Goal: Task Accomplishment & Management: Manage account settings

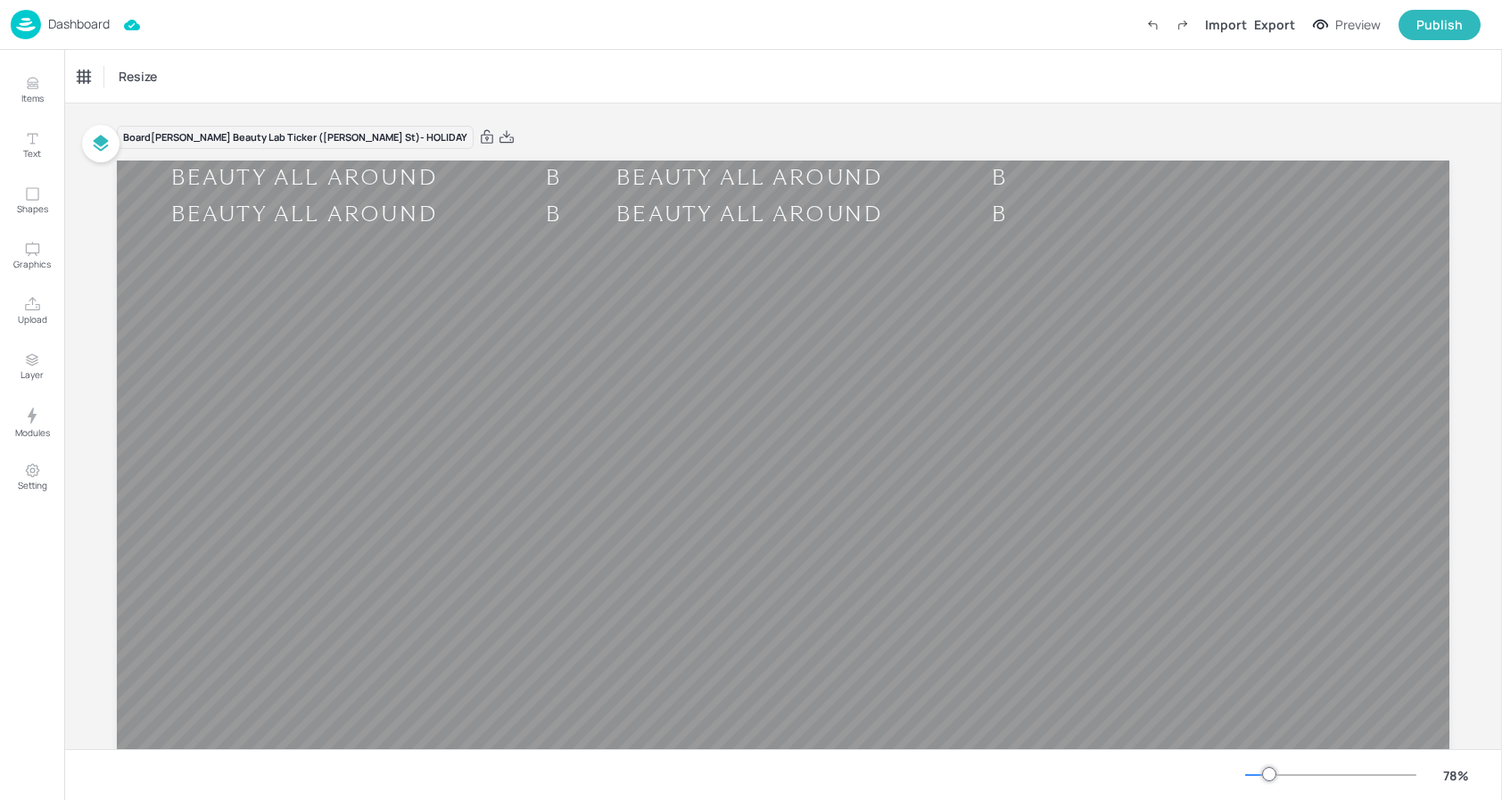
click at [95, 25] on p "Dashboard" at bounding box center [79, 24] width 62 height 12
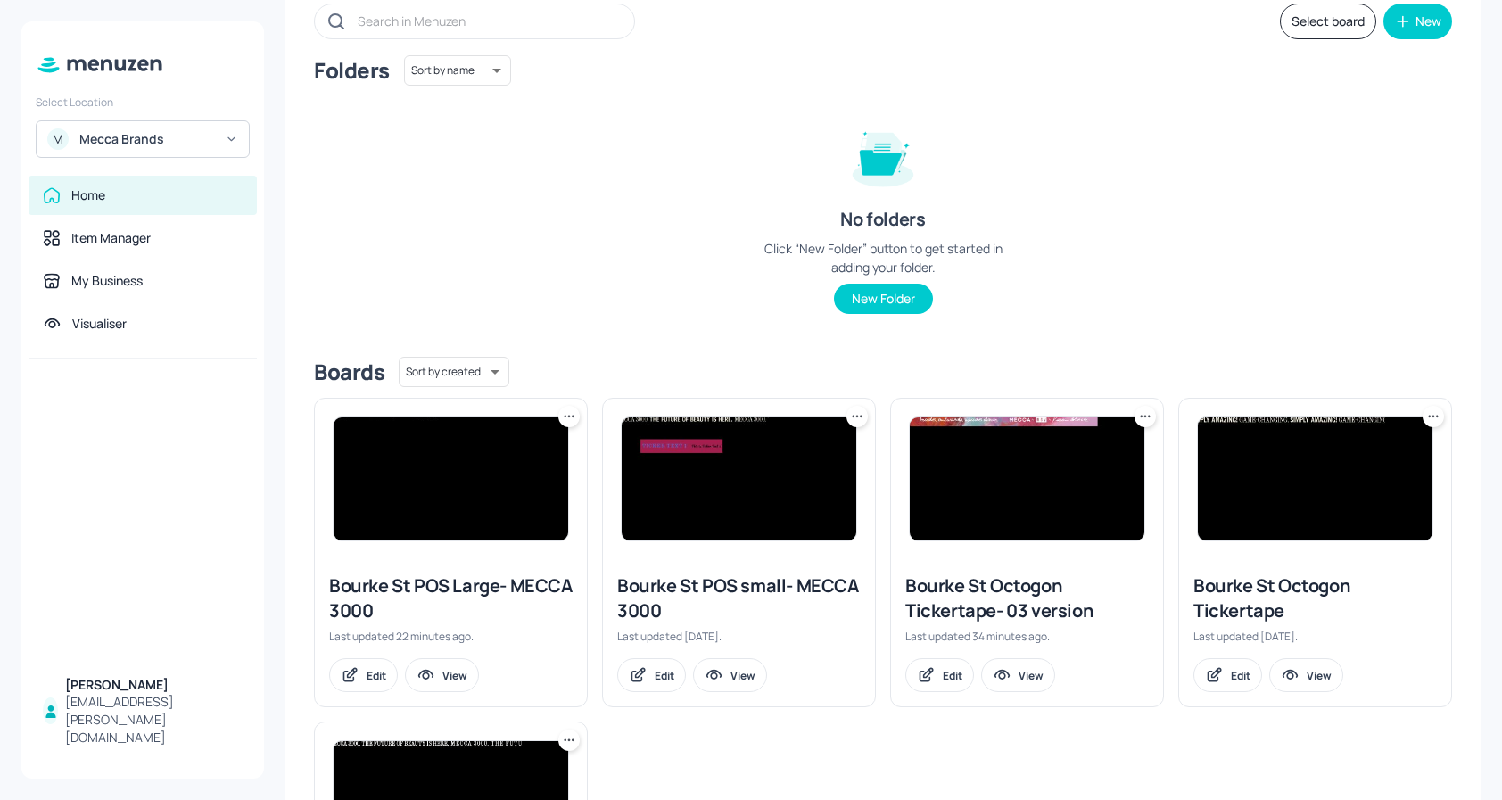
scroll to position [125, 0]
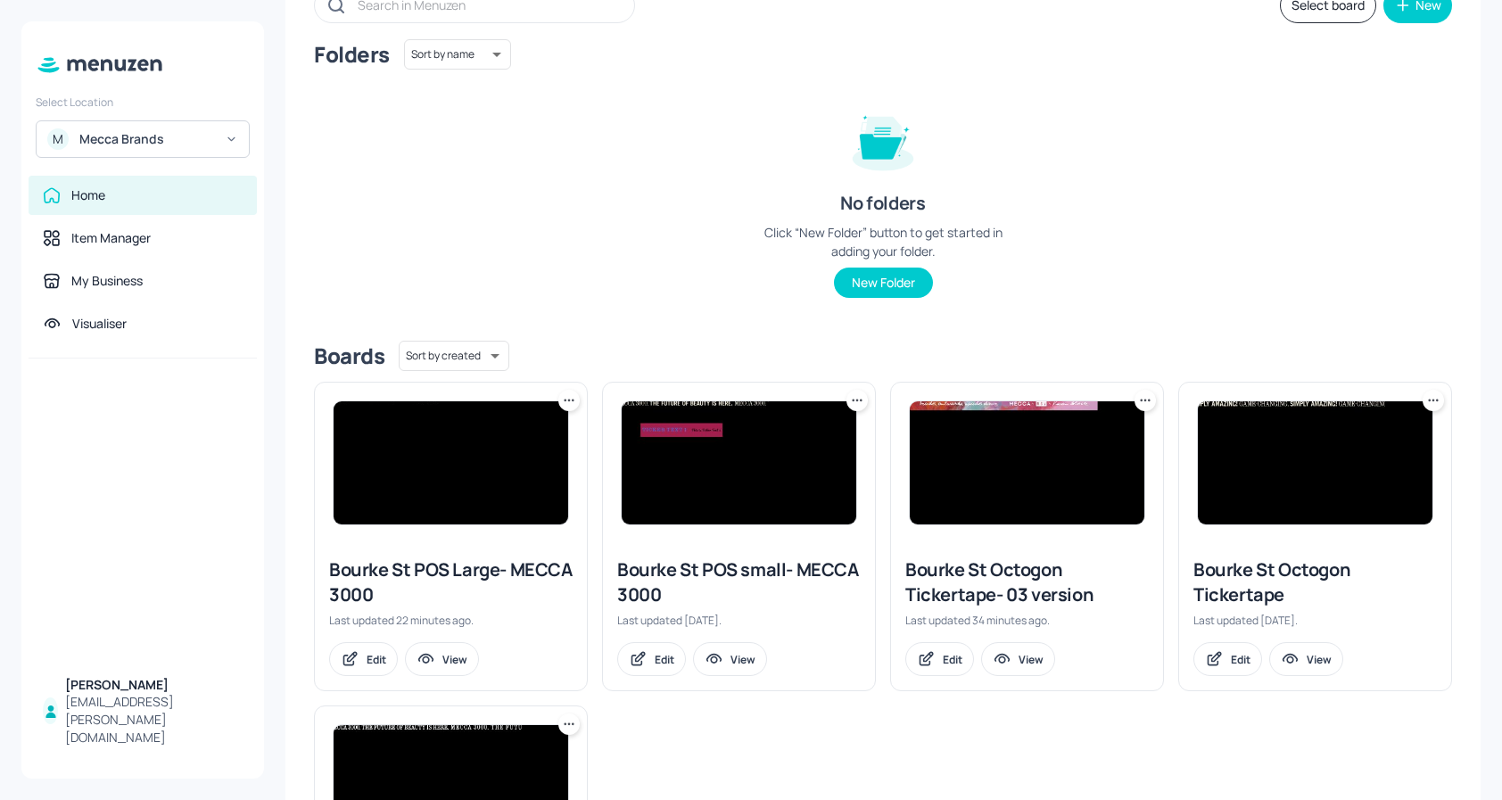
click at [515, 454] on img at bounding box center [451, 462] width 235 height 123
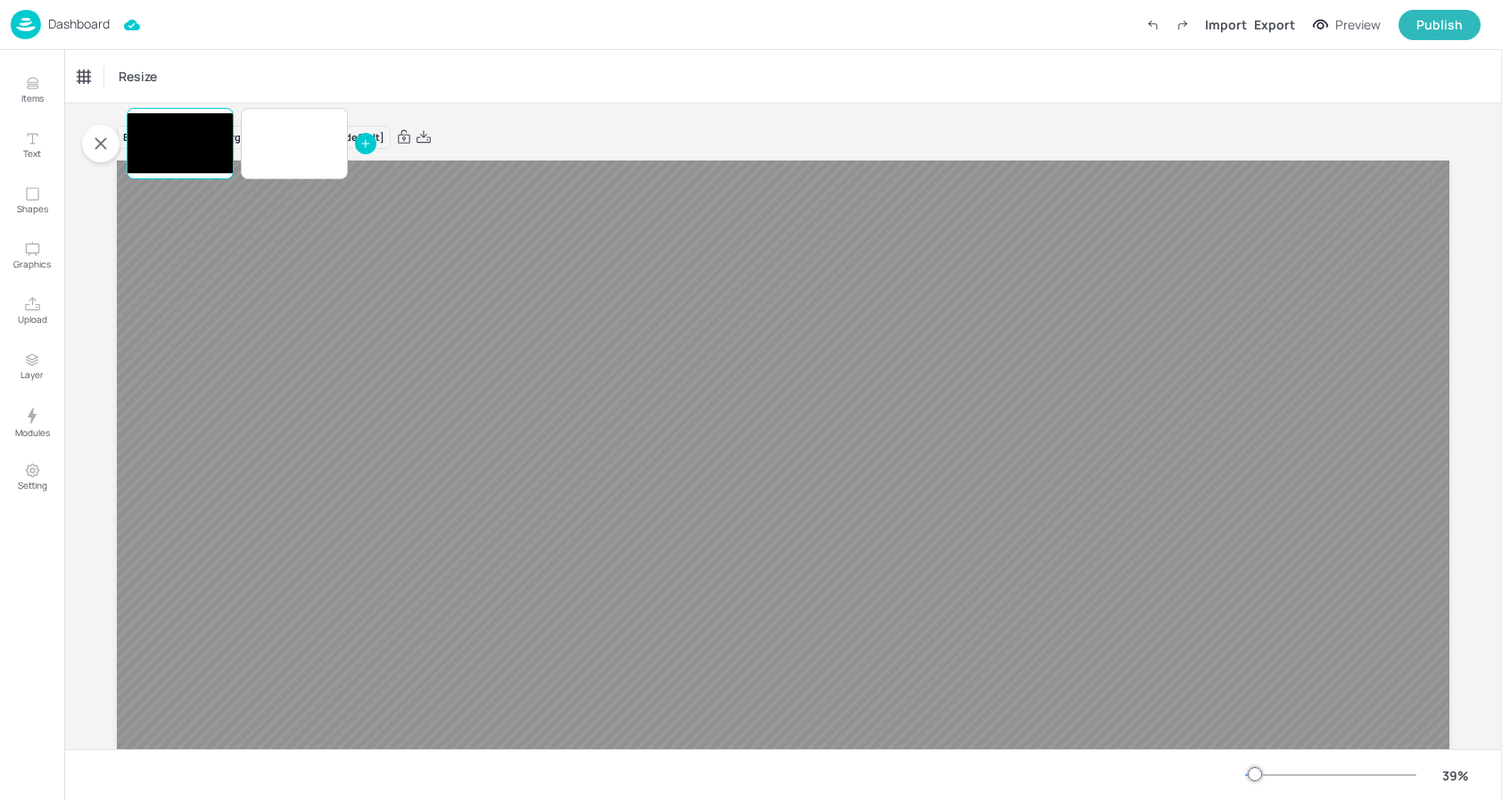
click at [714, 108] on div "Board Bourke St POS Large- MECCA 3000 [Page default]" at bounding box center [783, 528] width 1333 height 851
click at [102, 141] on icon "button" at bounding box center [101, 143] width 12 height 12
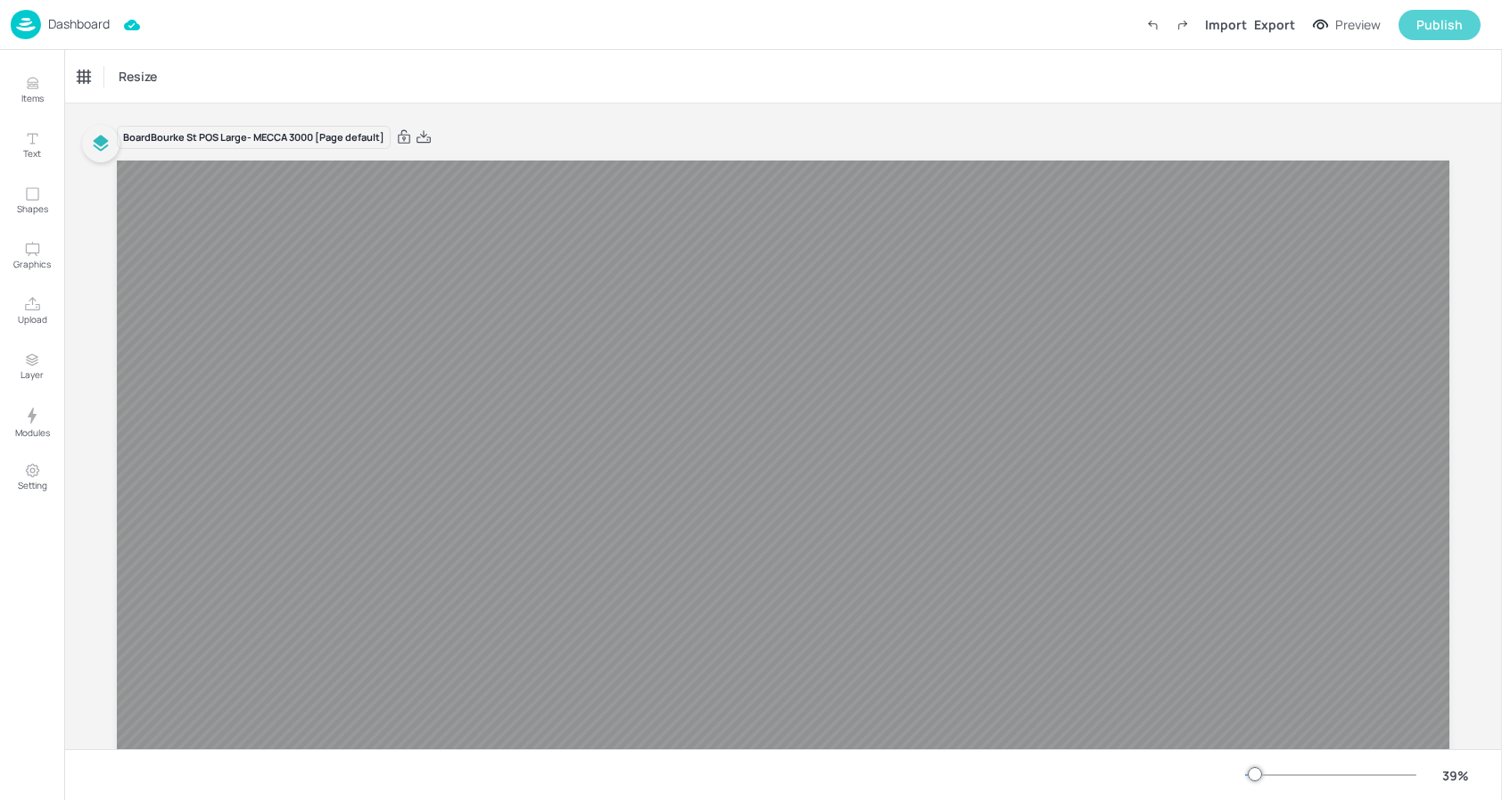
click at [1453, 29] on div "Publish" at bounding box center [1439, 25] width 46 height 20
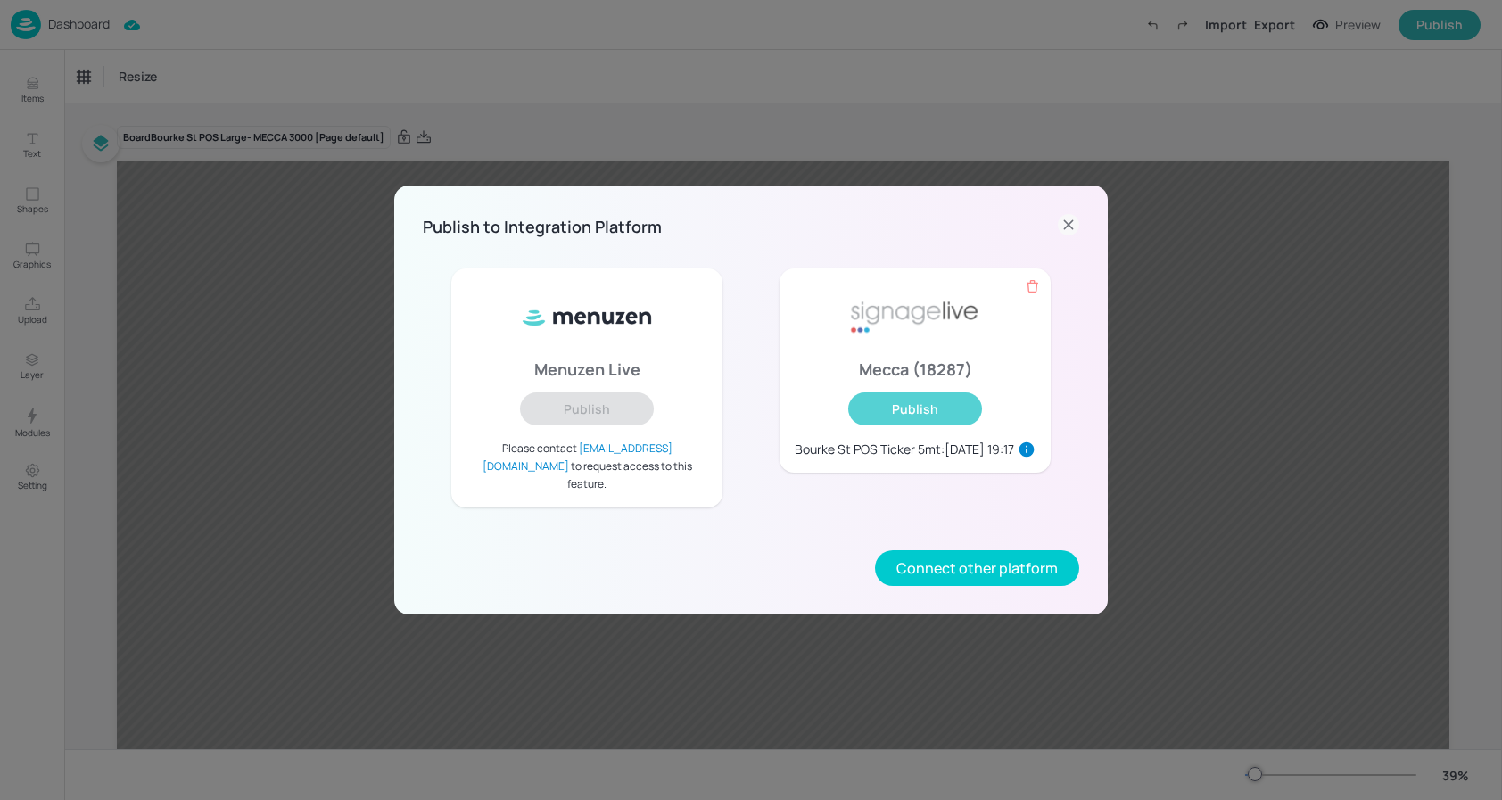
click at [882, 423] on button "Publish" at bounding box center [915, 408] width 134 height 33
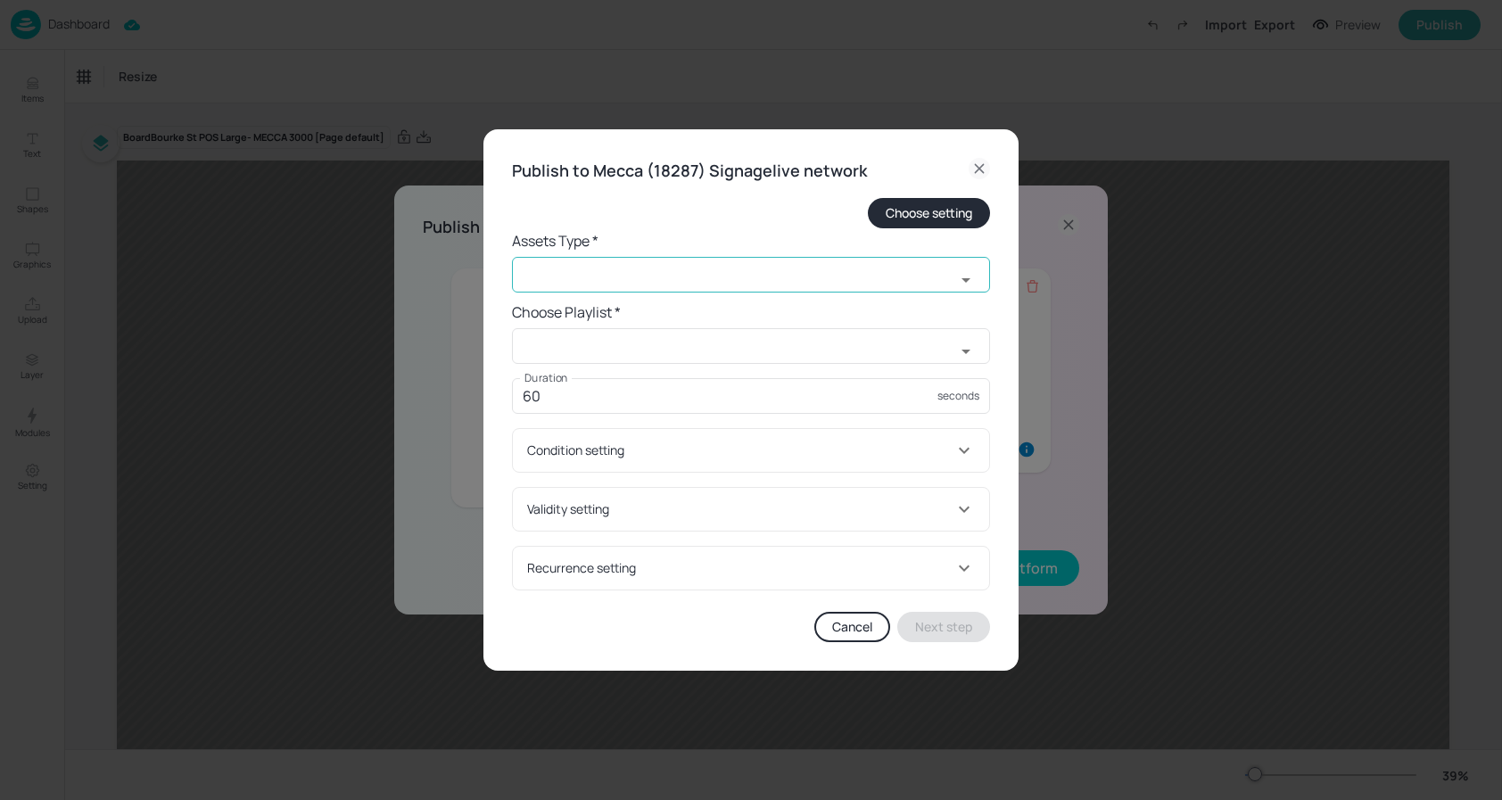
click at [706, 267] on input "text" at bounding box center [733, 275] width 443 height 36
click at [651, 309] on li "widget" at bounding box center [751, 314] width 478 height 29
type input "widget"
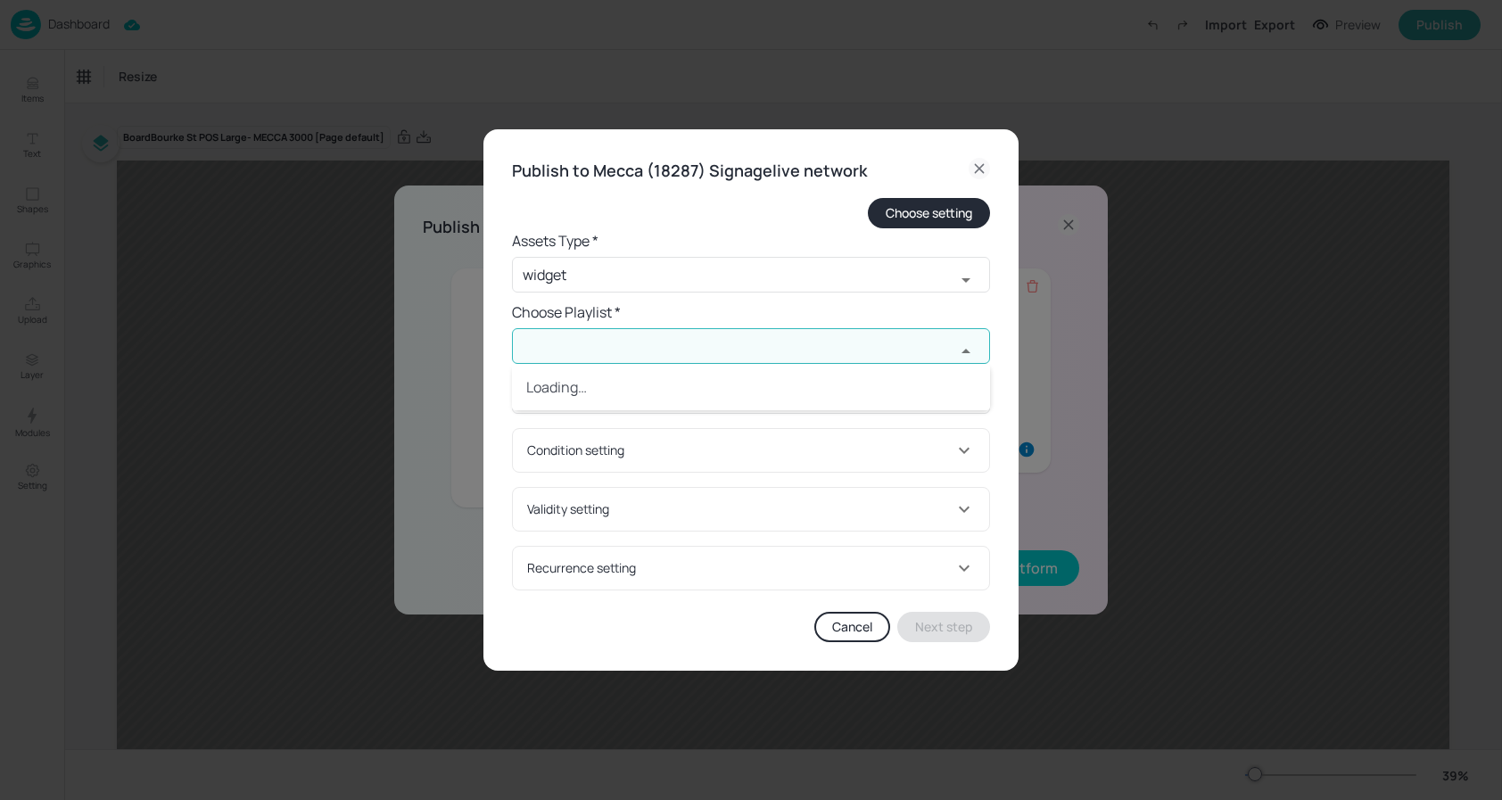
click at [621, 339] on input "text" at bounding box center [733, 346] width 443 height 36
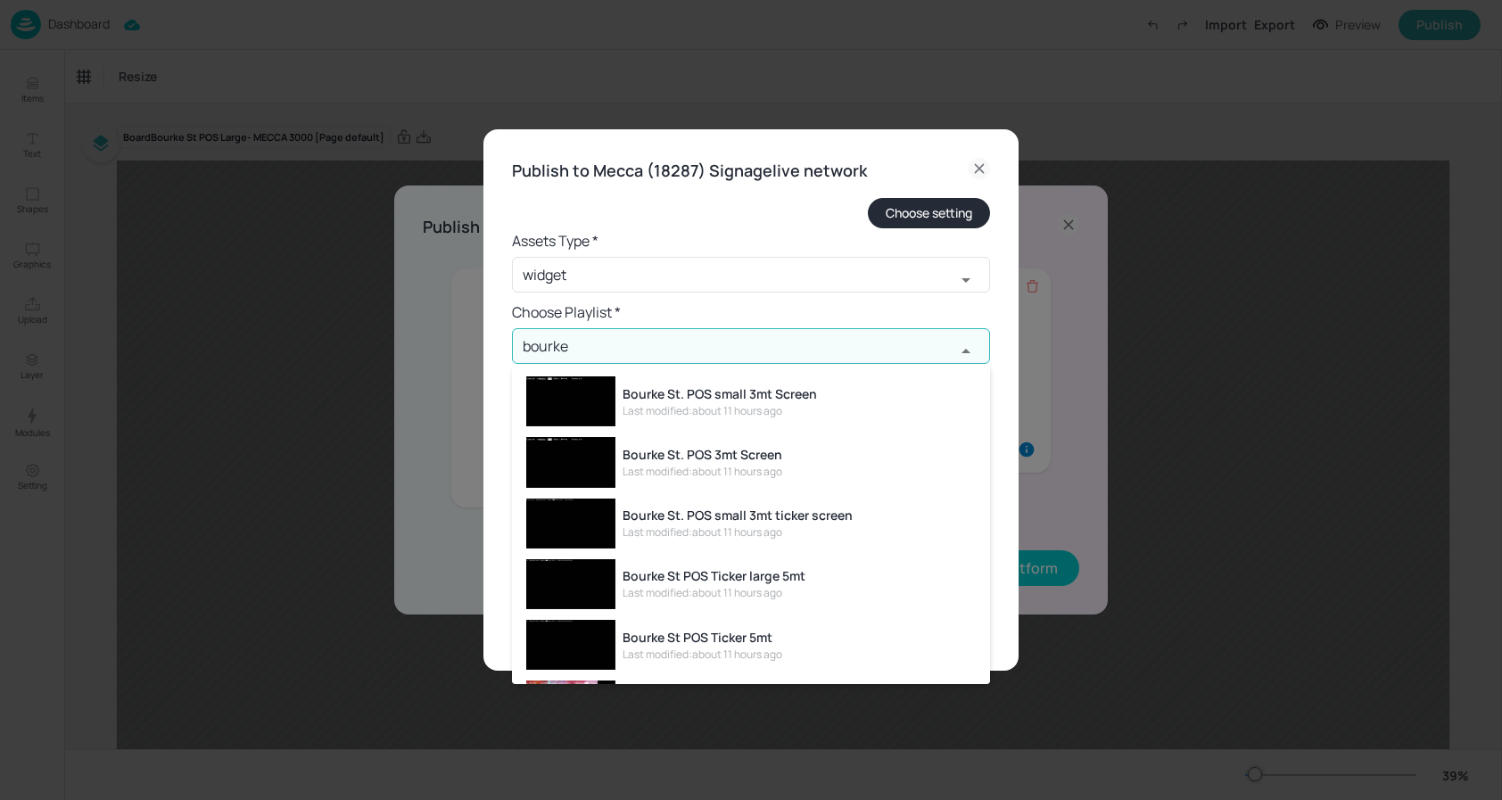
click at [822, 586] on li "Bourke St POS Ticker large 5mt Last modified: about 11 hours ago" at bounding box center [751, 584] width 478 height 61
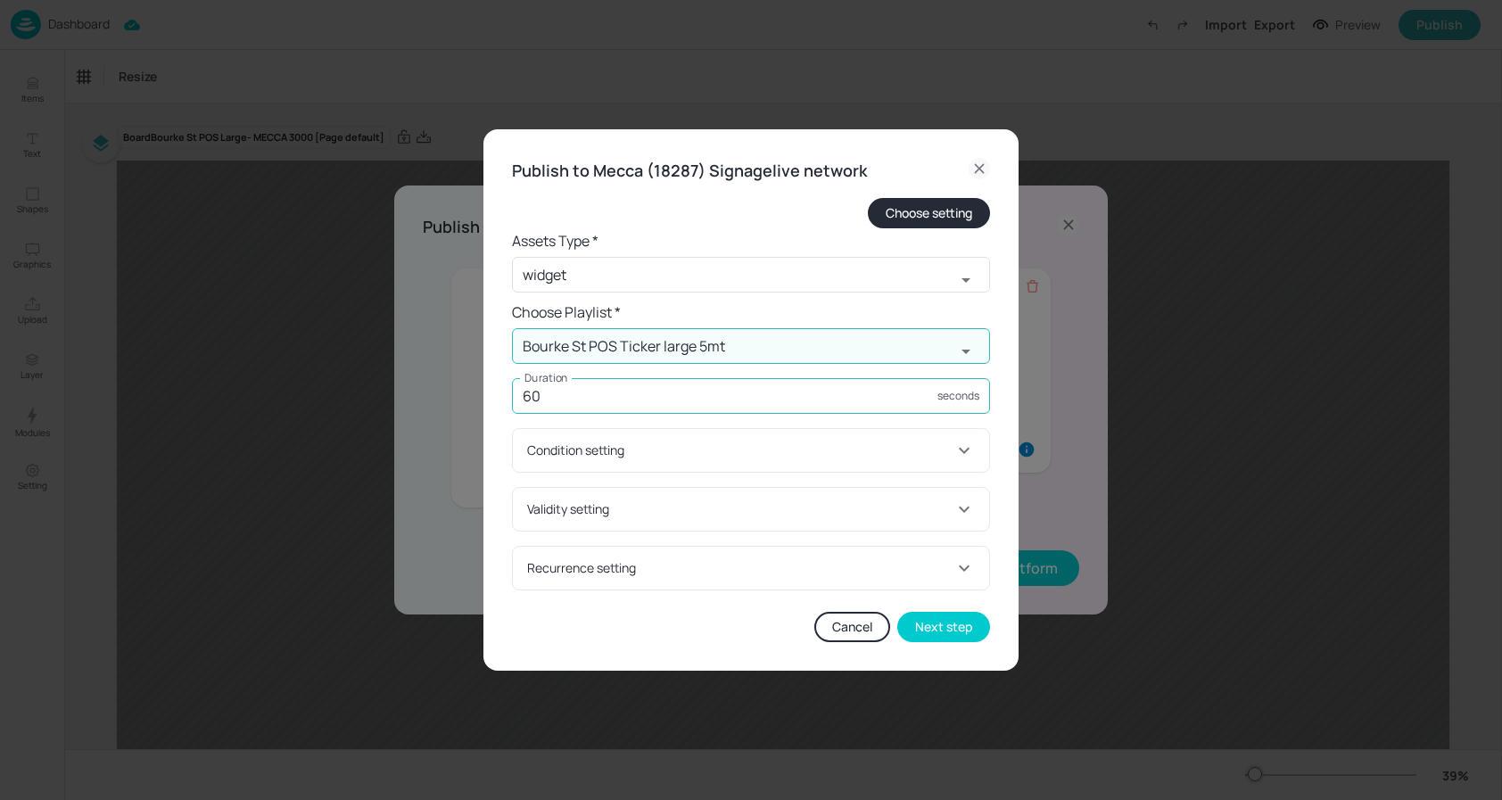
type input "Bourke St POS Ticker large 5mt"
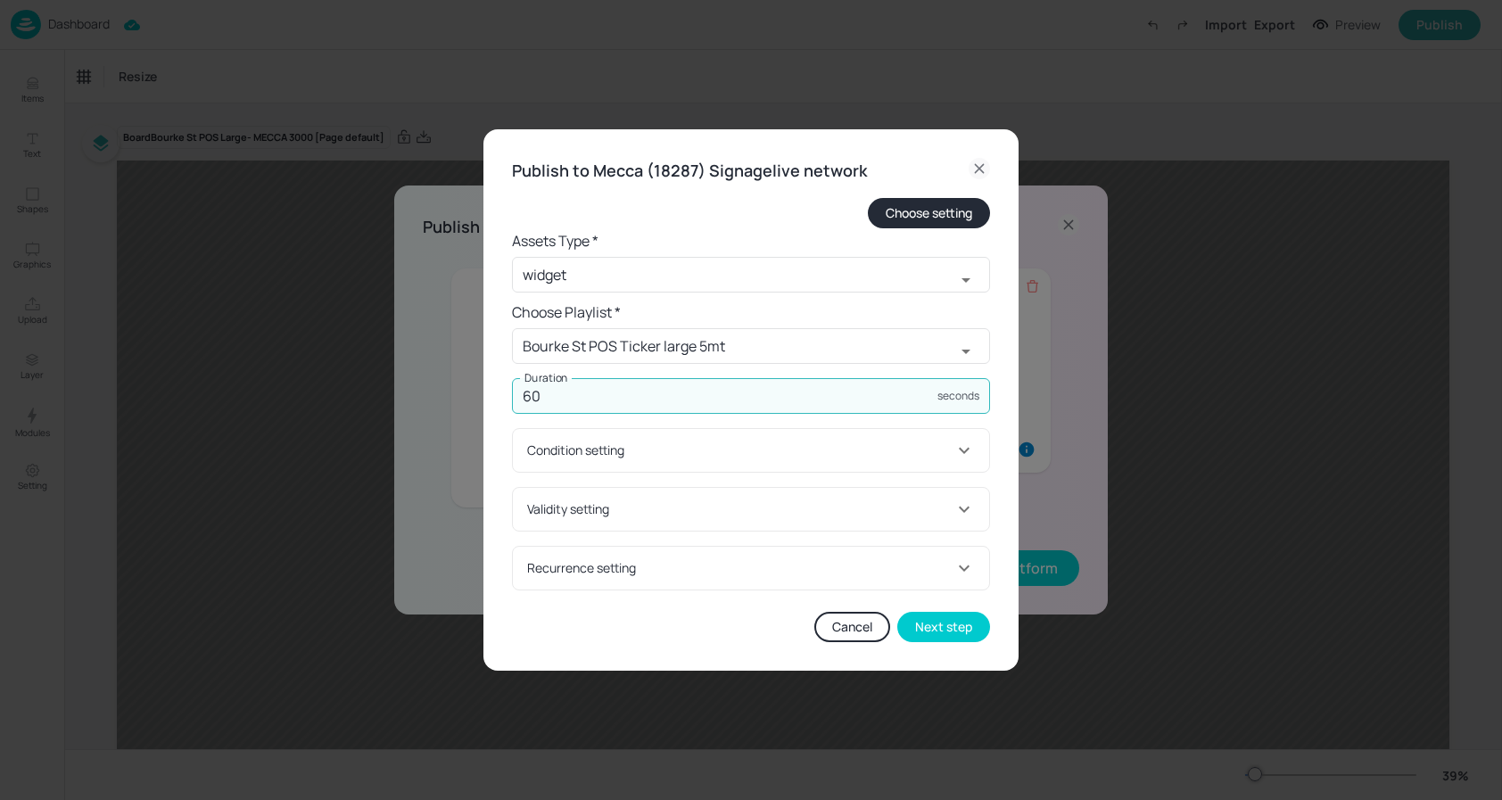
click at [682, 381] on input "60" at bounding box center [724, 396] width 425 height 36
type input "6000"
click at [937, 623] on button "Next step" at bounding box center [943, 627] width 93 height 30
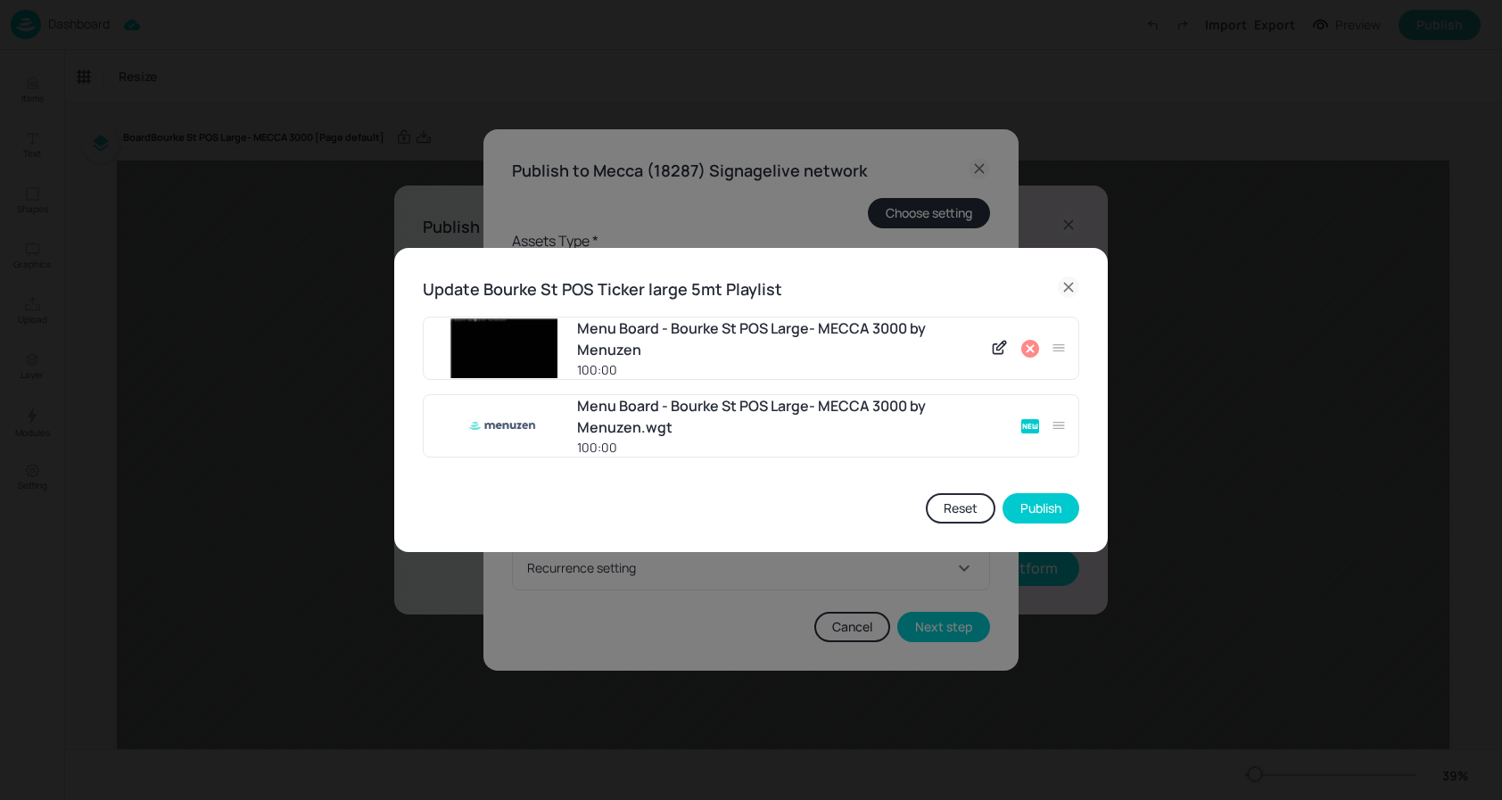
click at [1039, 347] on icon at bounding box center [1029, 348] width 21 height 21
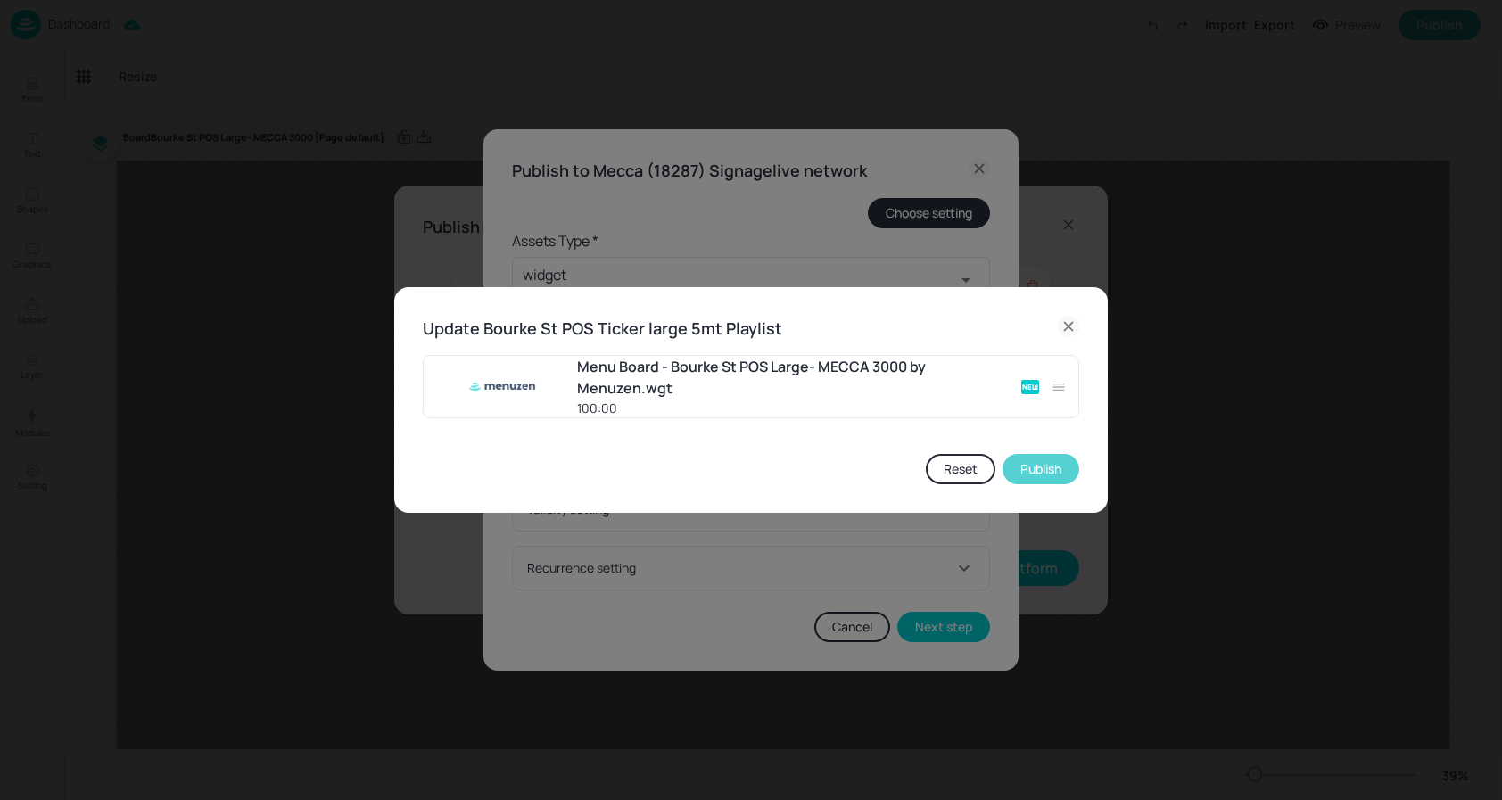
click at [1036, 470] on button "Publish" at bounding box center [1041, 469] width 77 height 30
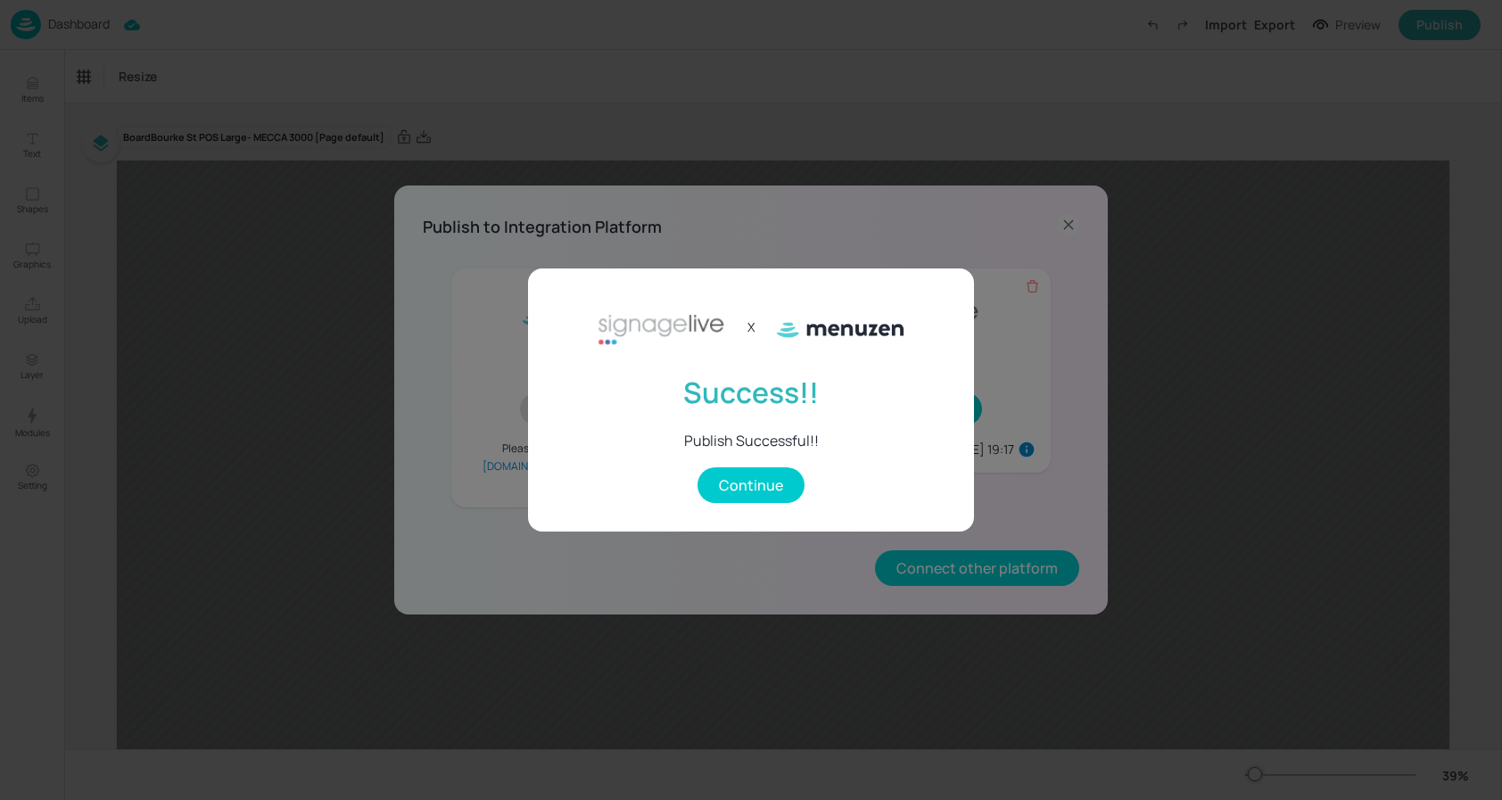
click at [749, 466] on div "X Success!! Publish Successful!! Continue" at bounding box center [751, 400] width 446 height 264
click at [750, 484] on button "Continue" at bounding box center [750, 485] width 107 height 36
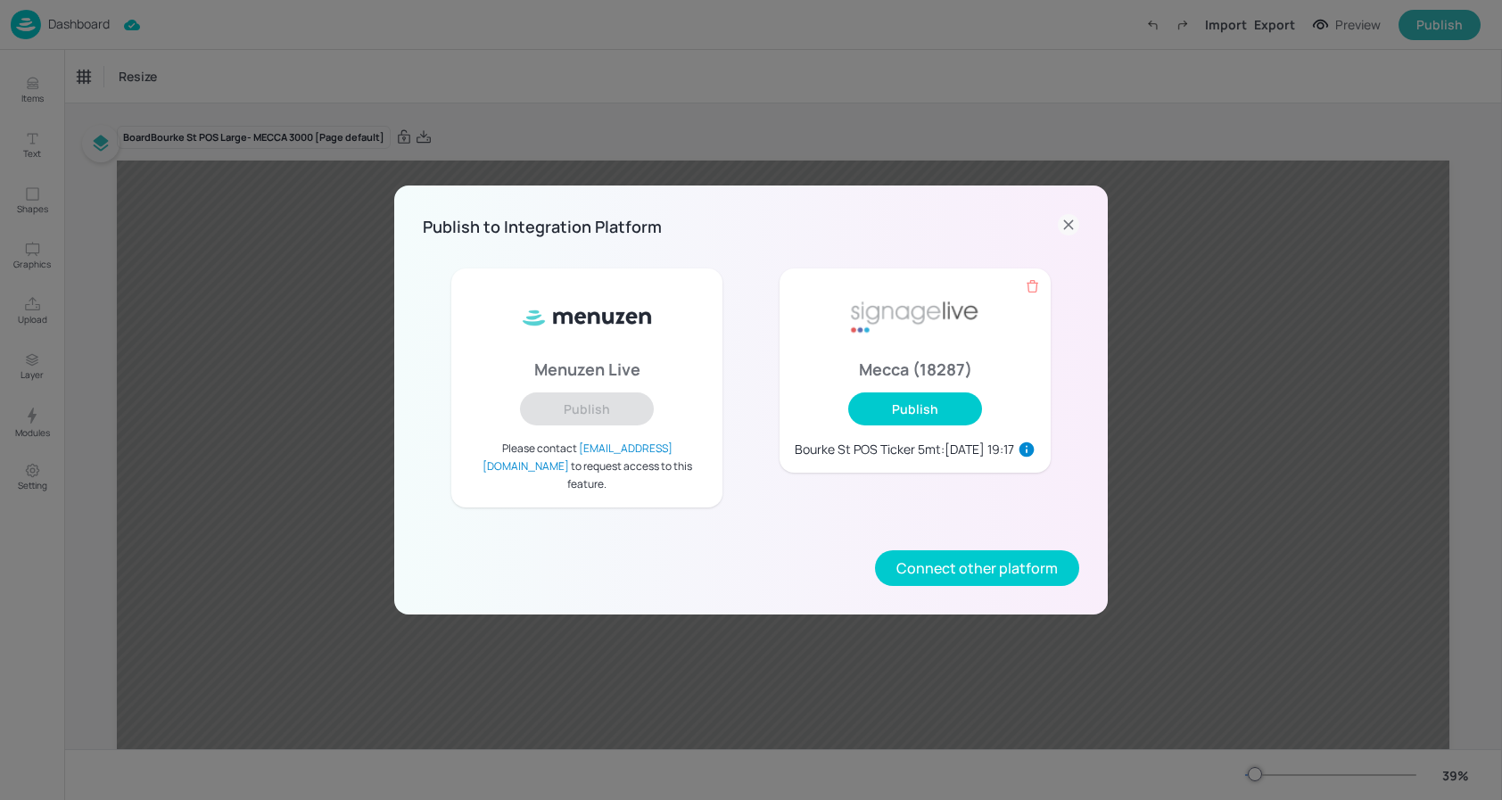
click at [1060, 232] on icon at bounding box center [1068, 224] width 21 height 21
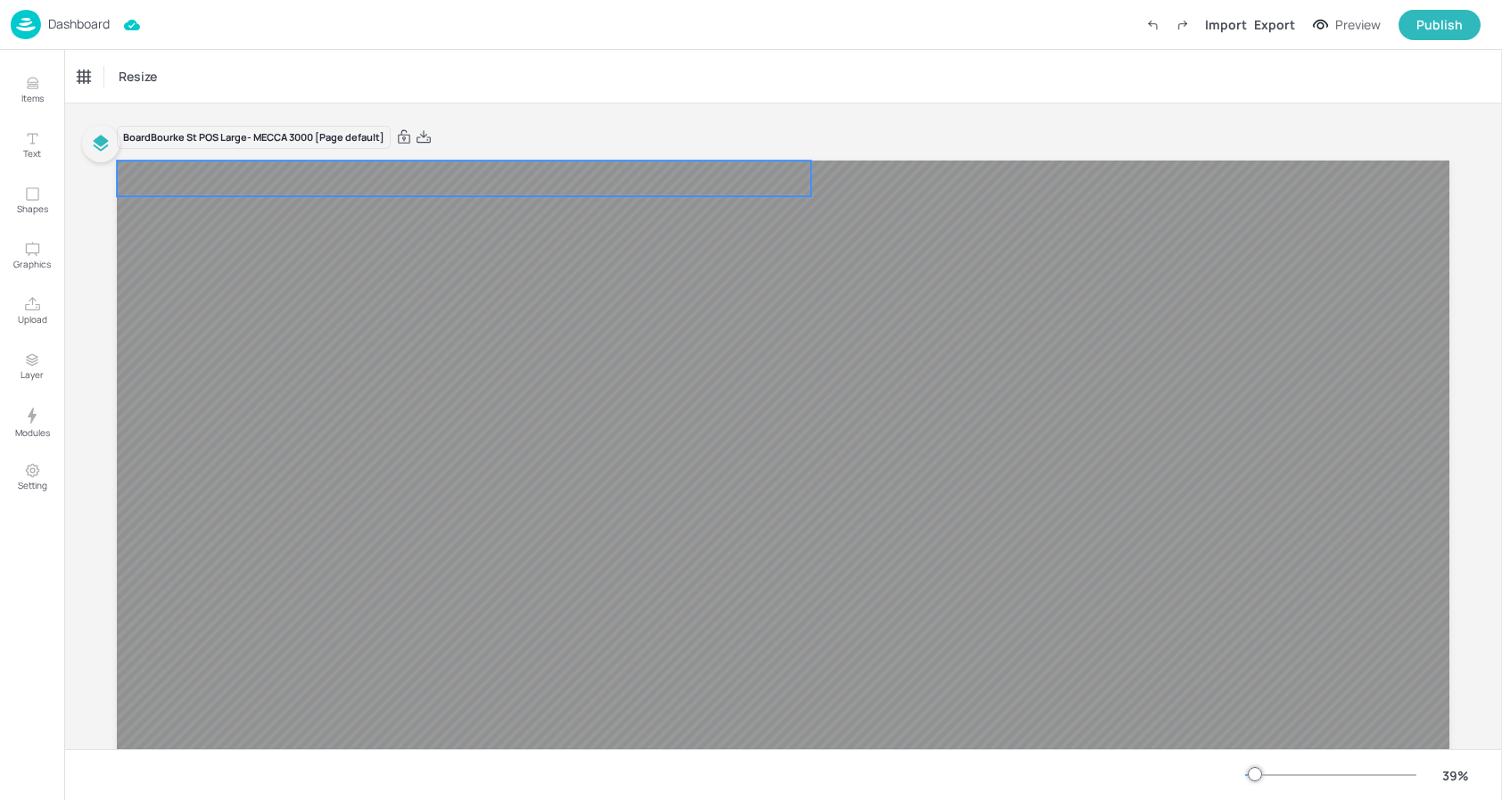
click at [367, 178] on video at bounding box center [464, 178] width 694 height 35
click at [86, 23] on p "Dashboard" at bounding box center [79, 24] width 62 height 12
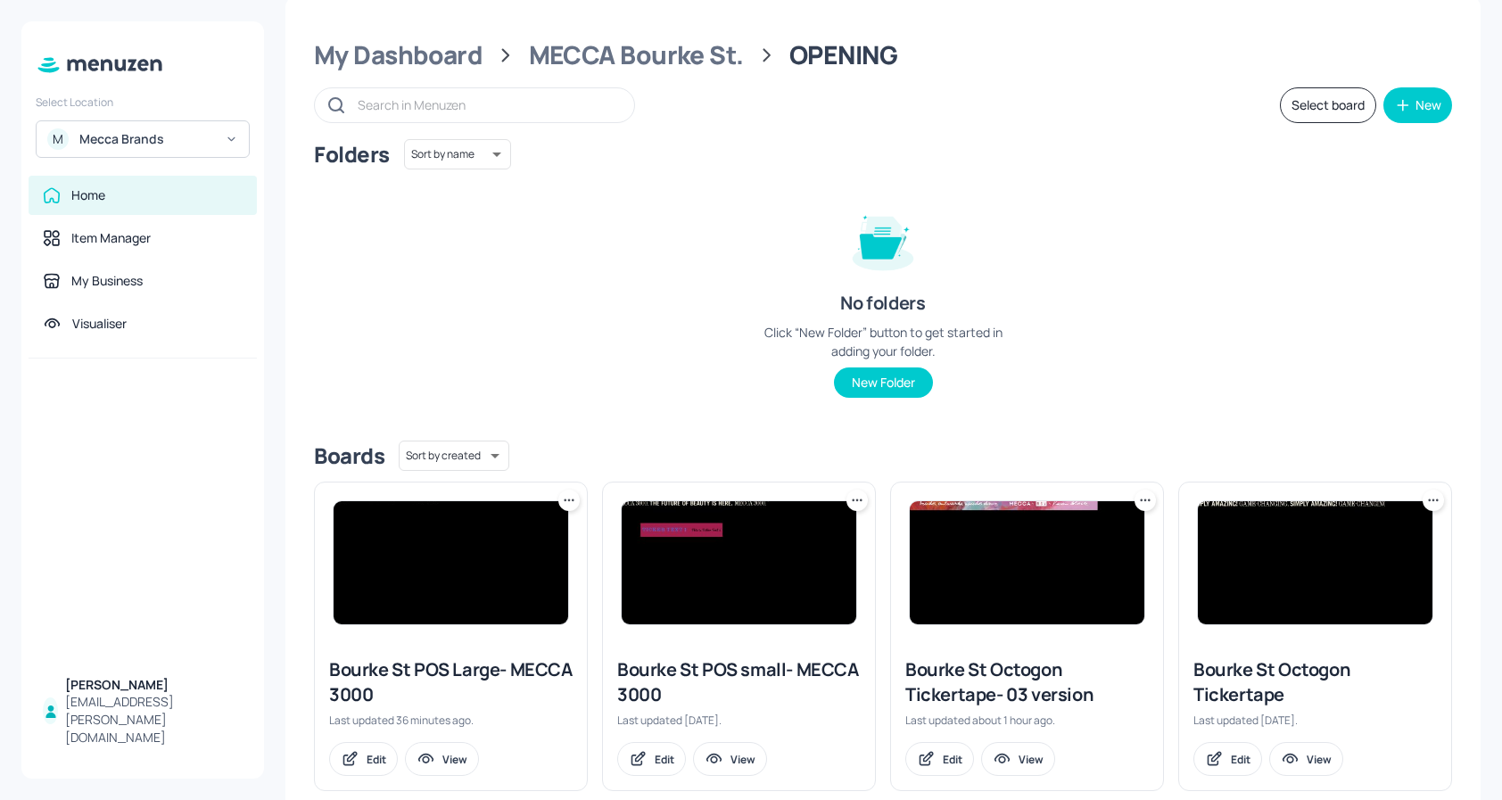
scroll to position [19, 0]
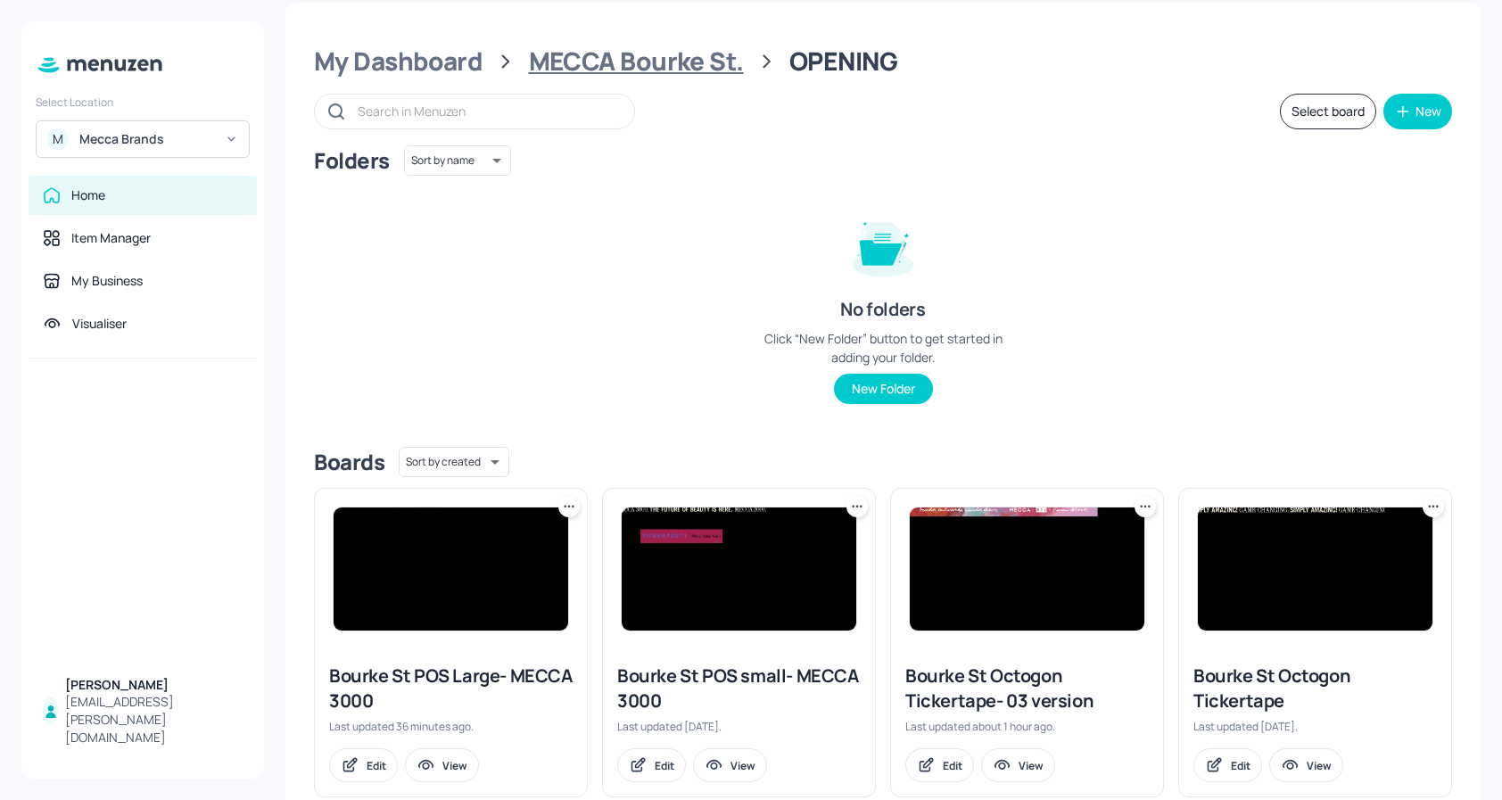
click at [712, 62] on div "MECCA Bourke St." at bounding box center [636, 61] width 215 height 32
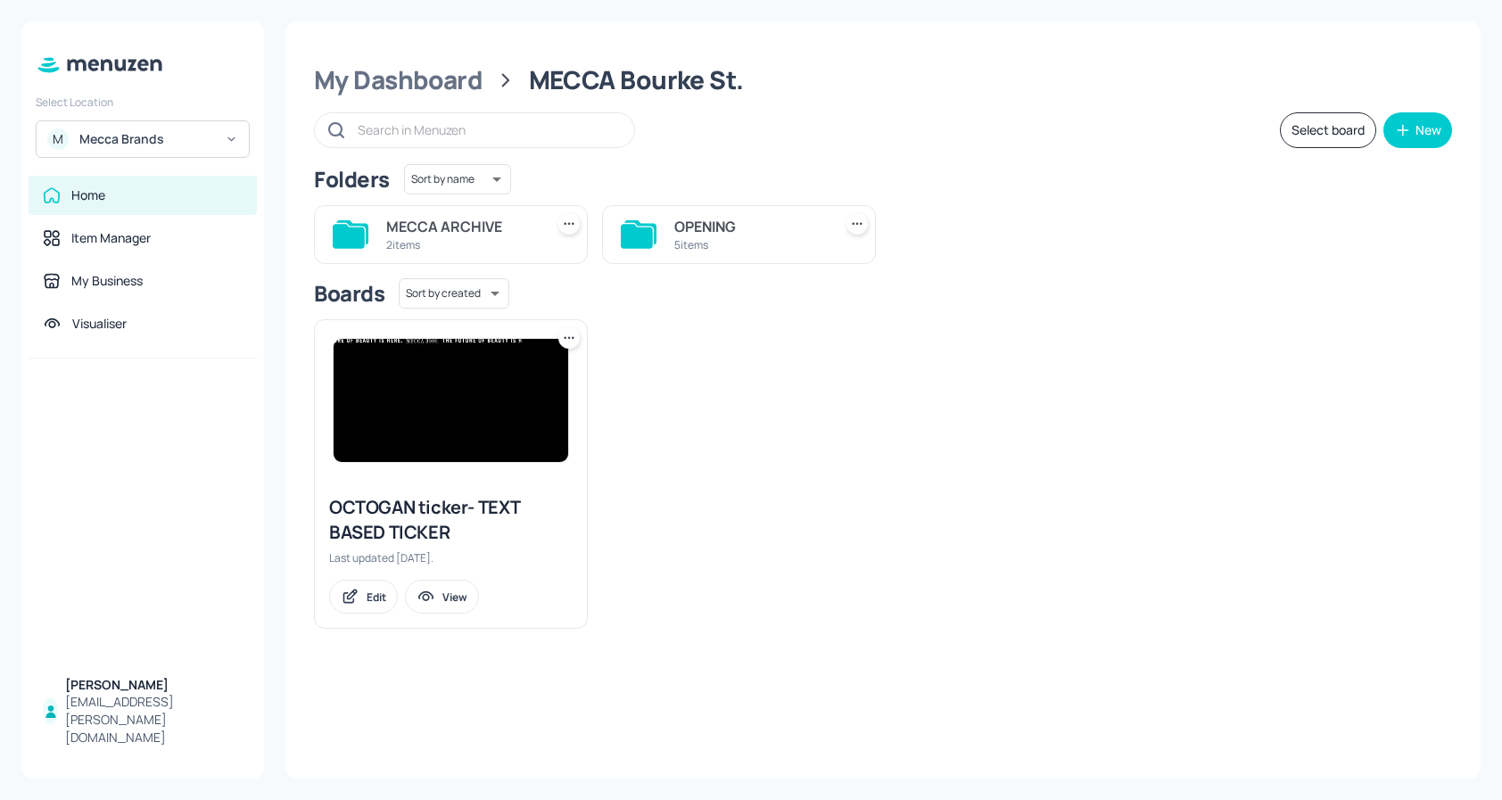
click at [498, 223] on div "MECCA ARCHIVE" at bounding box center [461, 226] width 151 height 21
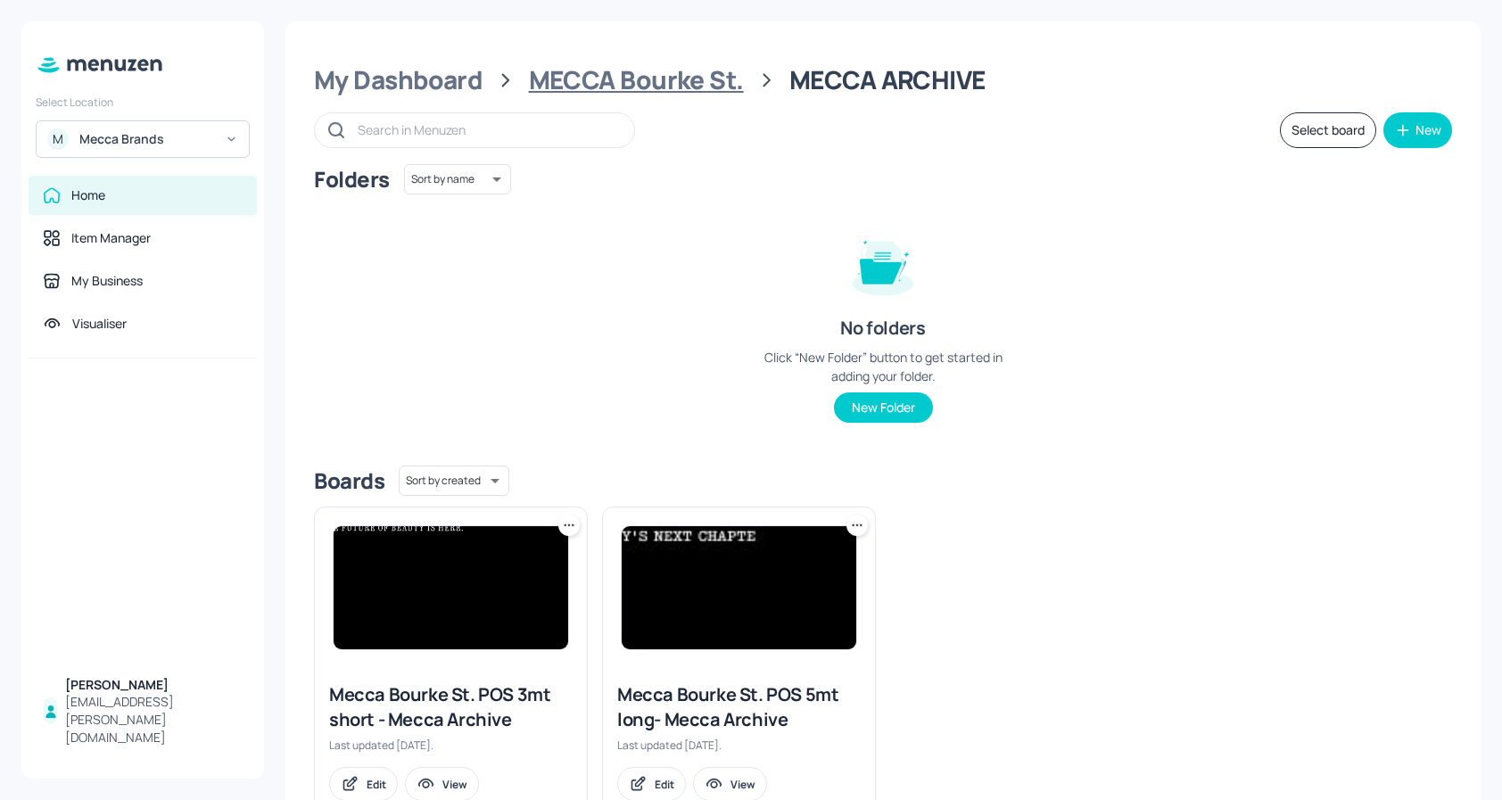
click at [692, 88] on div "MECCA Bourke St." at bounding box center [636, 80] width 215 height 32
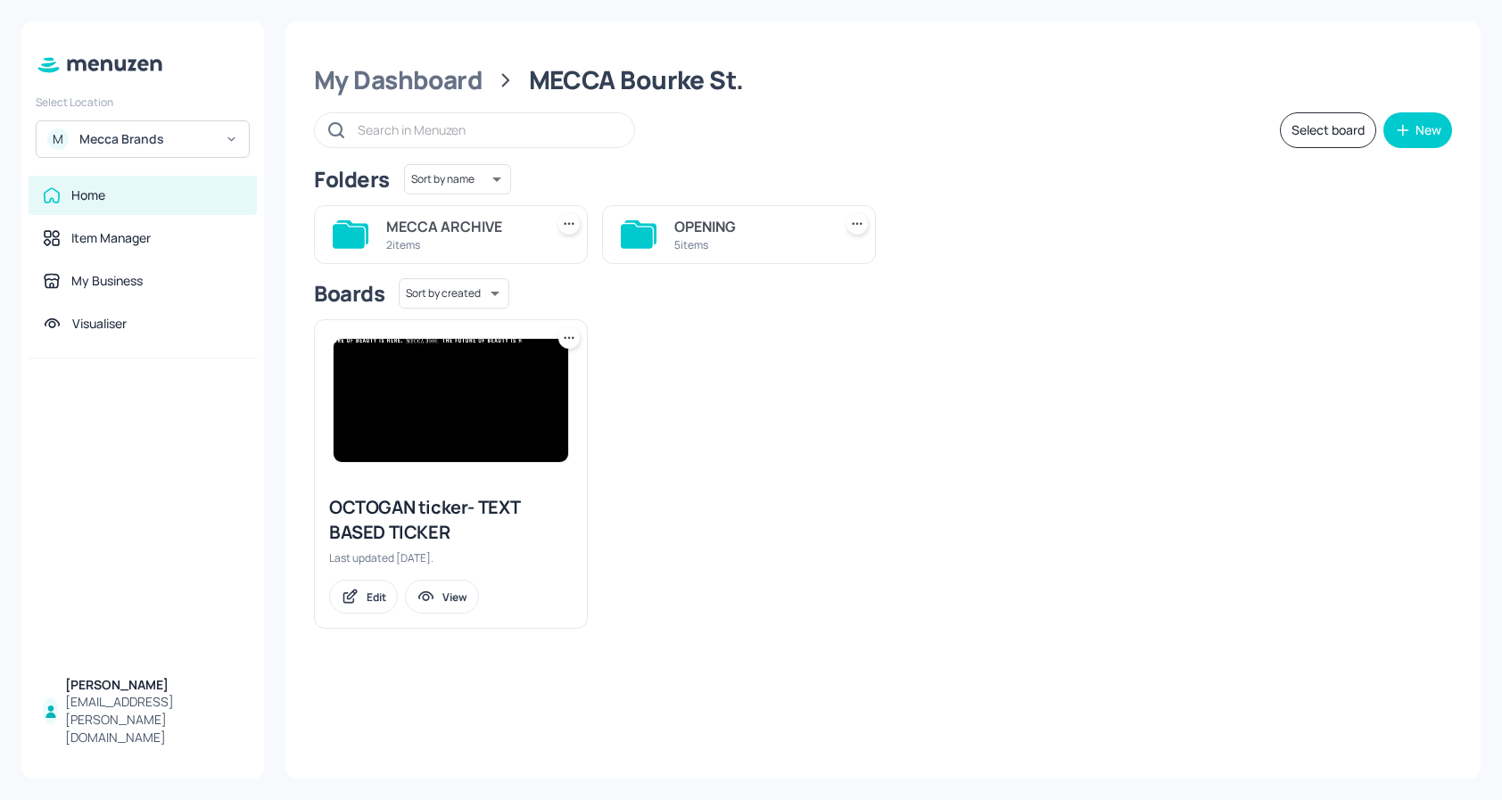
click at [681, 250] on div "5 items" at bounding box center [749, 244] width 151 height 15
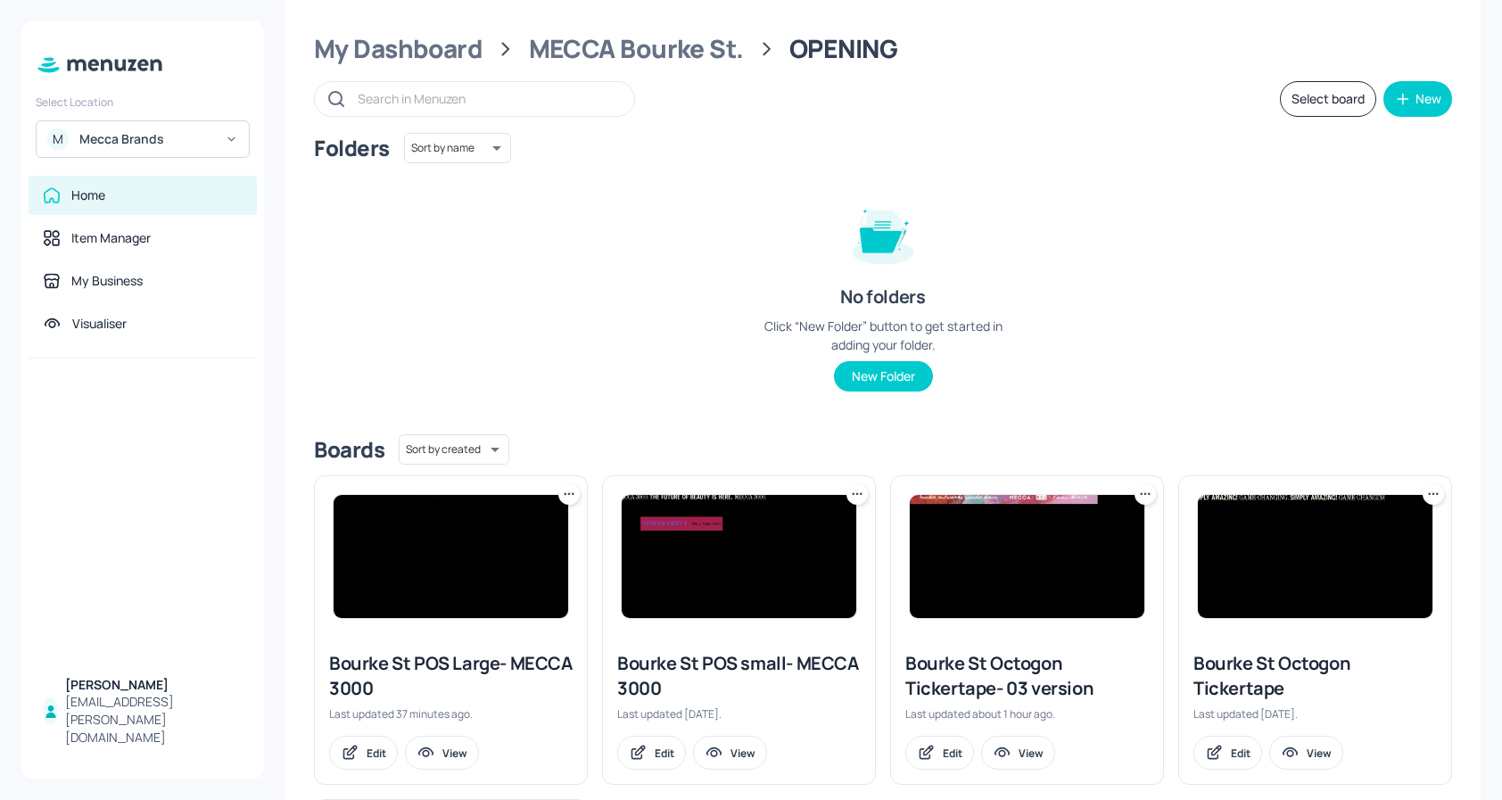
scroll to position [26, 0]
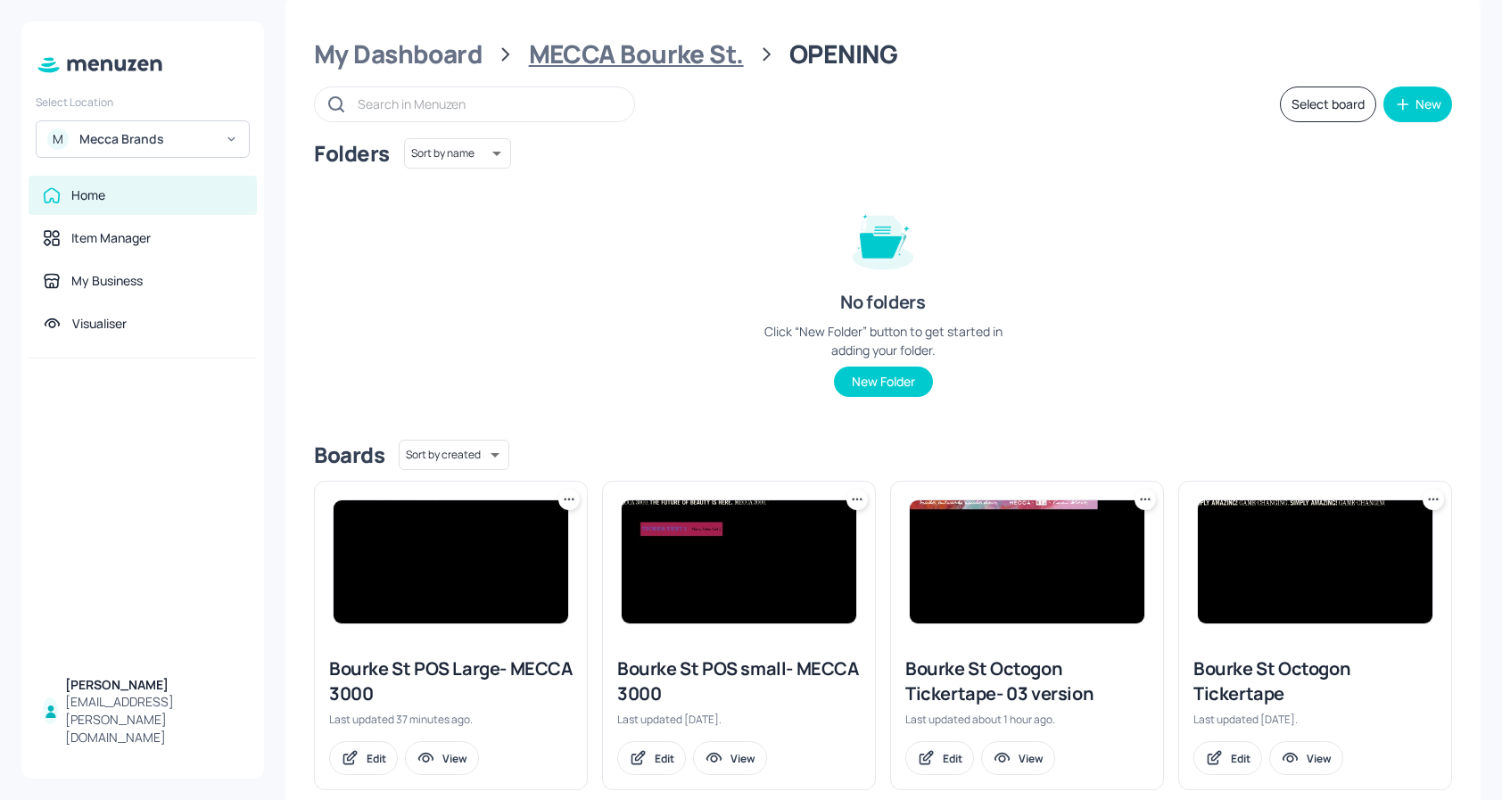
click at [706, 45] on div "MECCA Bourke St." at bounding box center [636, 54] width 215 height 32
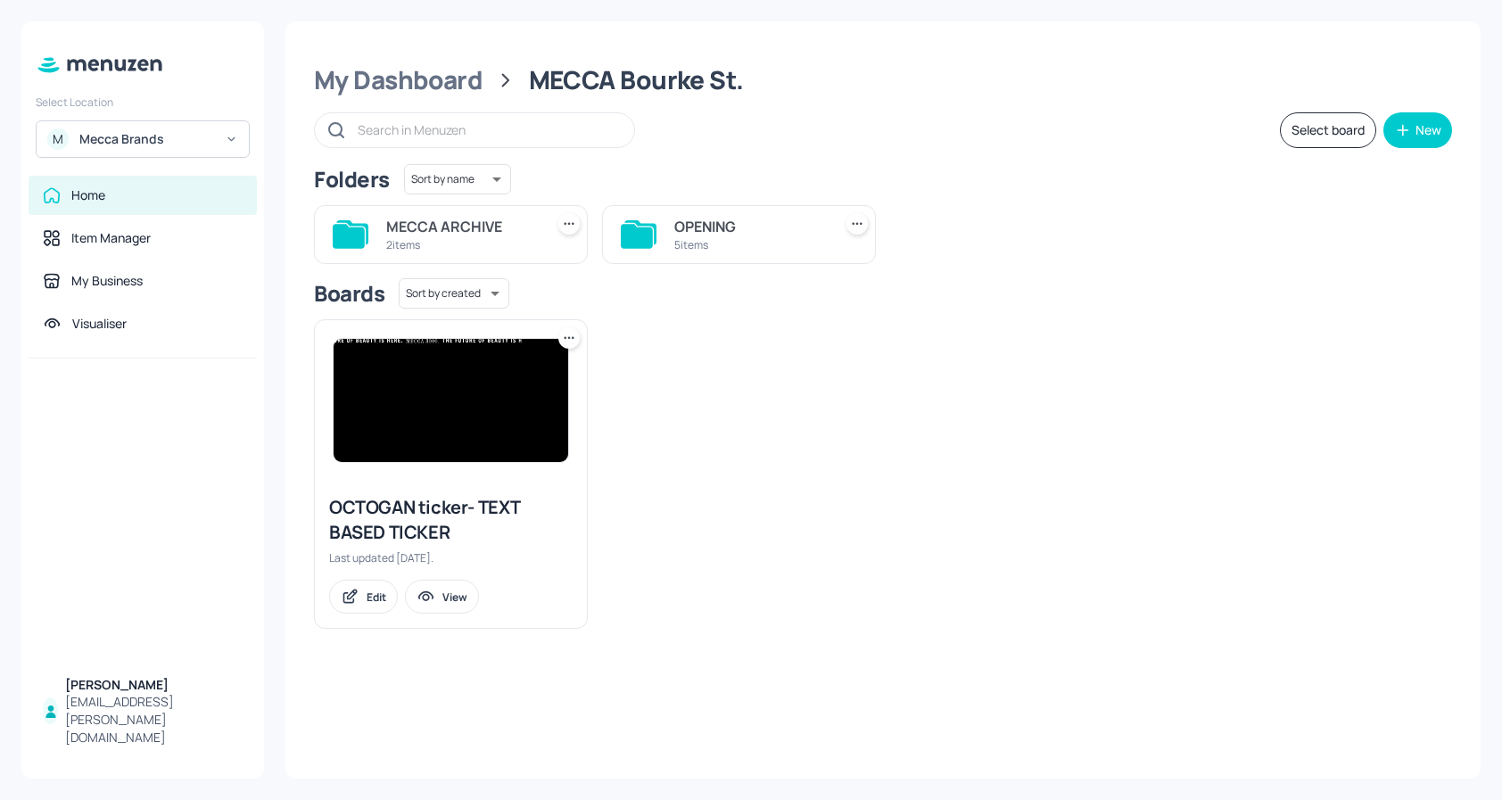
click at [502, 208] on div "MECCA ARCHIVE 2 items" at bounding box center [451, 234] width 274 height 59
click at [496, 221] on div "MECCA ARCHIVE" at bounding box center [461, 226] width 151 height 21
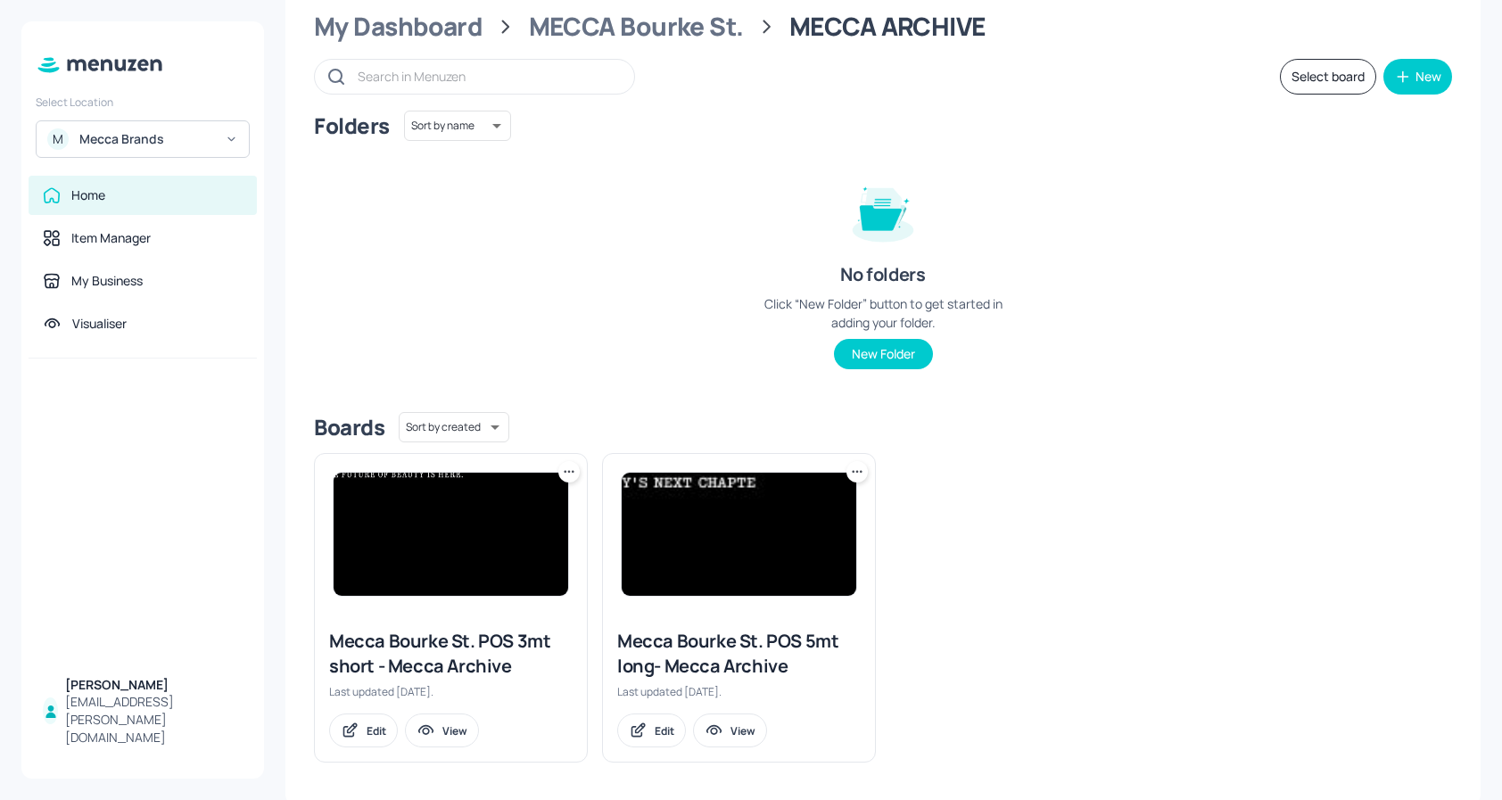
scroll to position [59, 0]
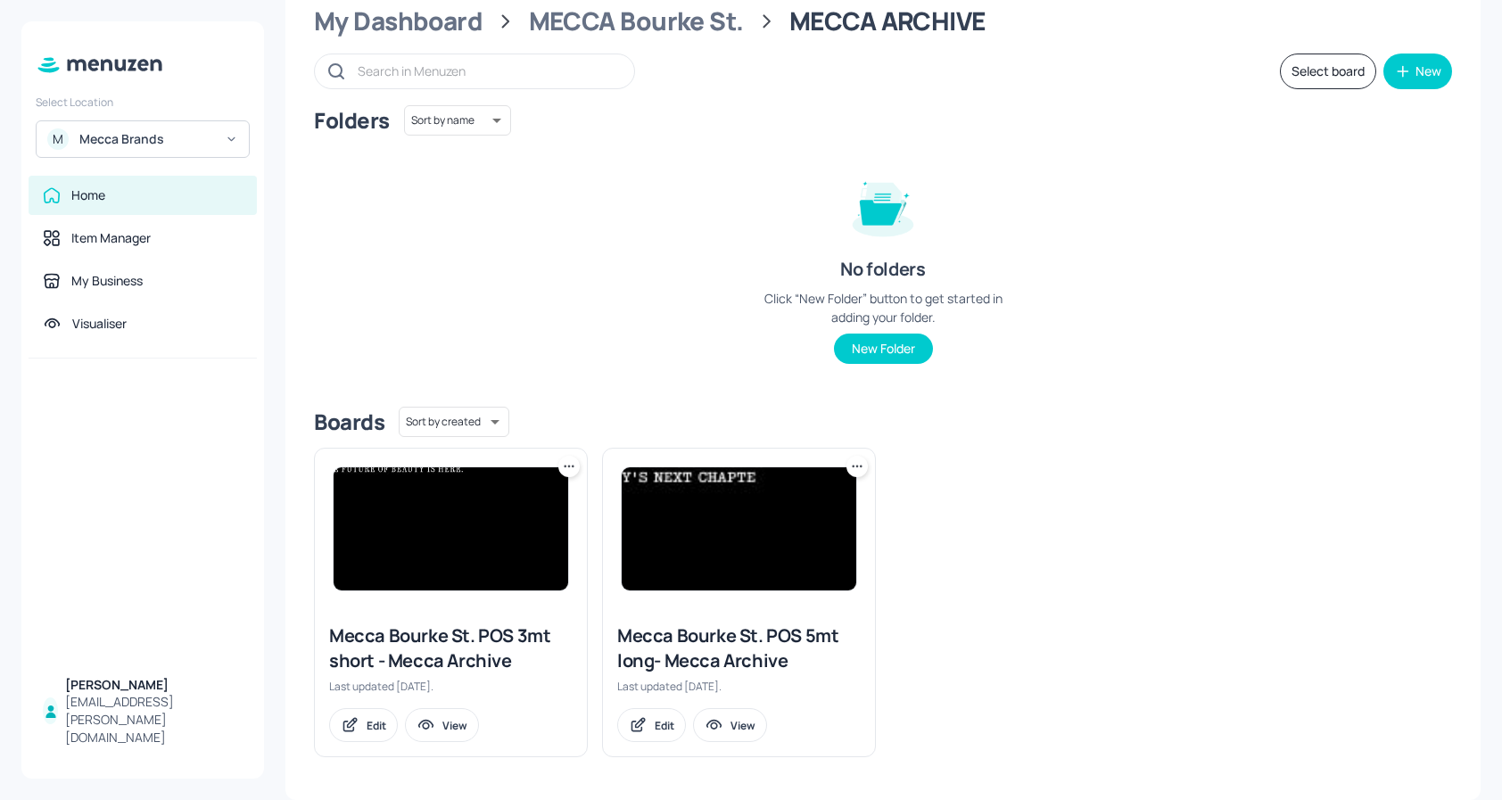
click at [763, 515] on img at bounding box center [739, 528] width 235 height 123
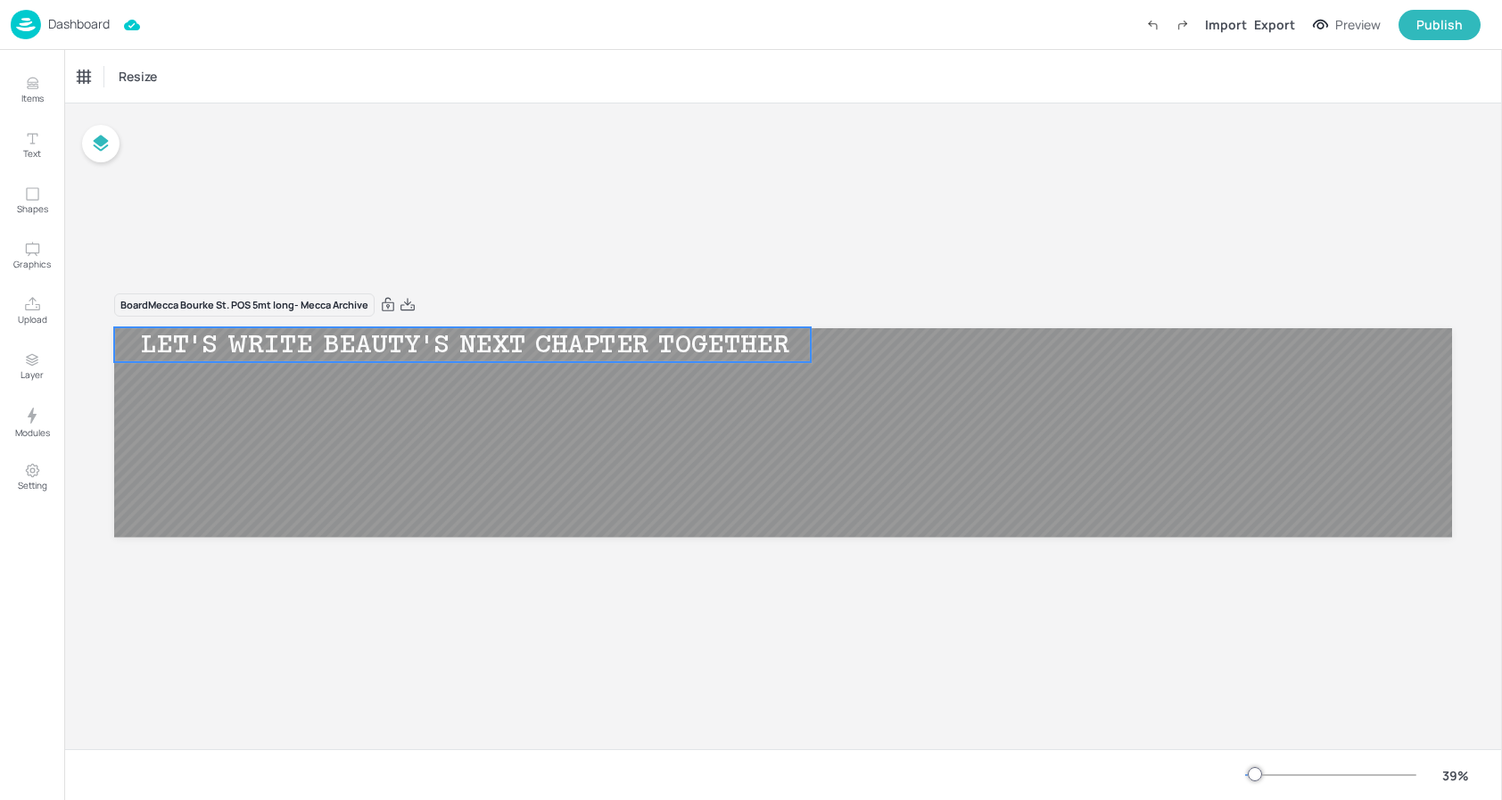
click at [406, 347] on div "LET'S WRITE BEAUTY'S NEXT CHAPTER TOGETHER" at bounding box center [464, 344] width 701 height 31
click at [32, 302] on icon "Upload" at bounding box center [32, 303] width 15 height 13
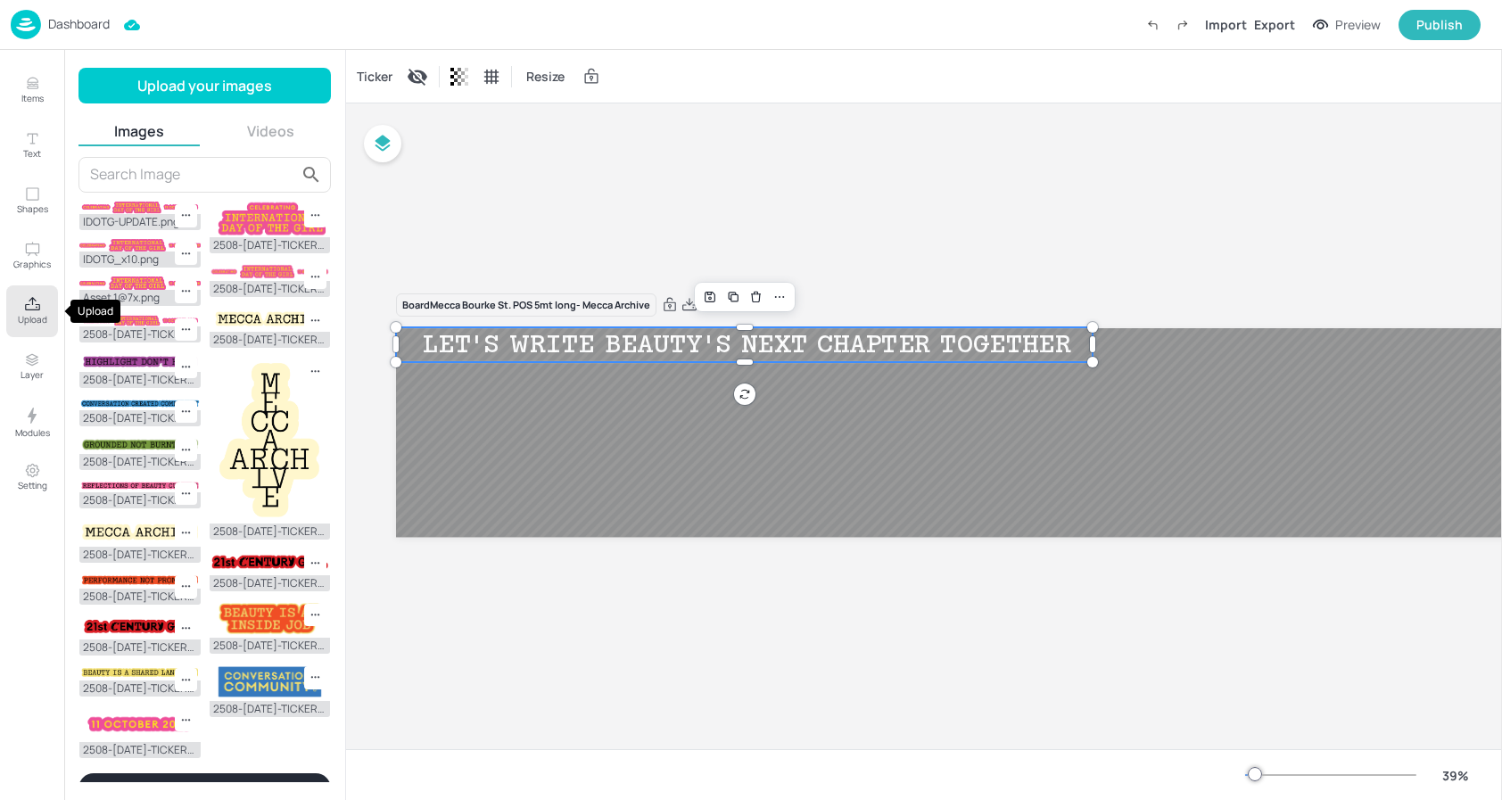
click at [255, 138] on button "Videos" at bounding box center [270, 131] width 121 height 20
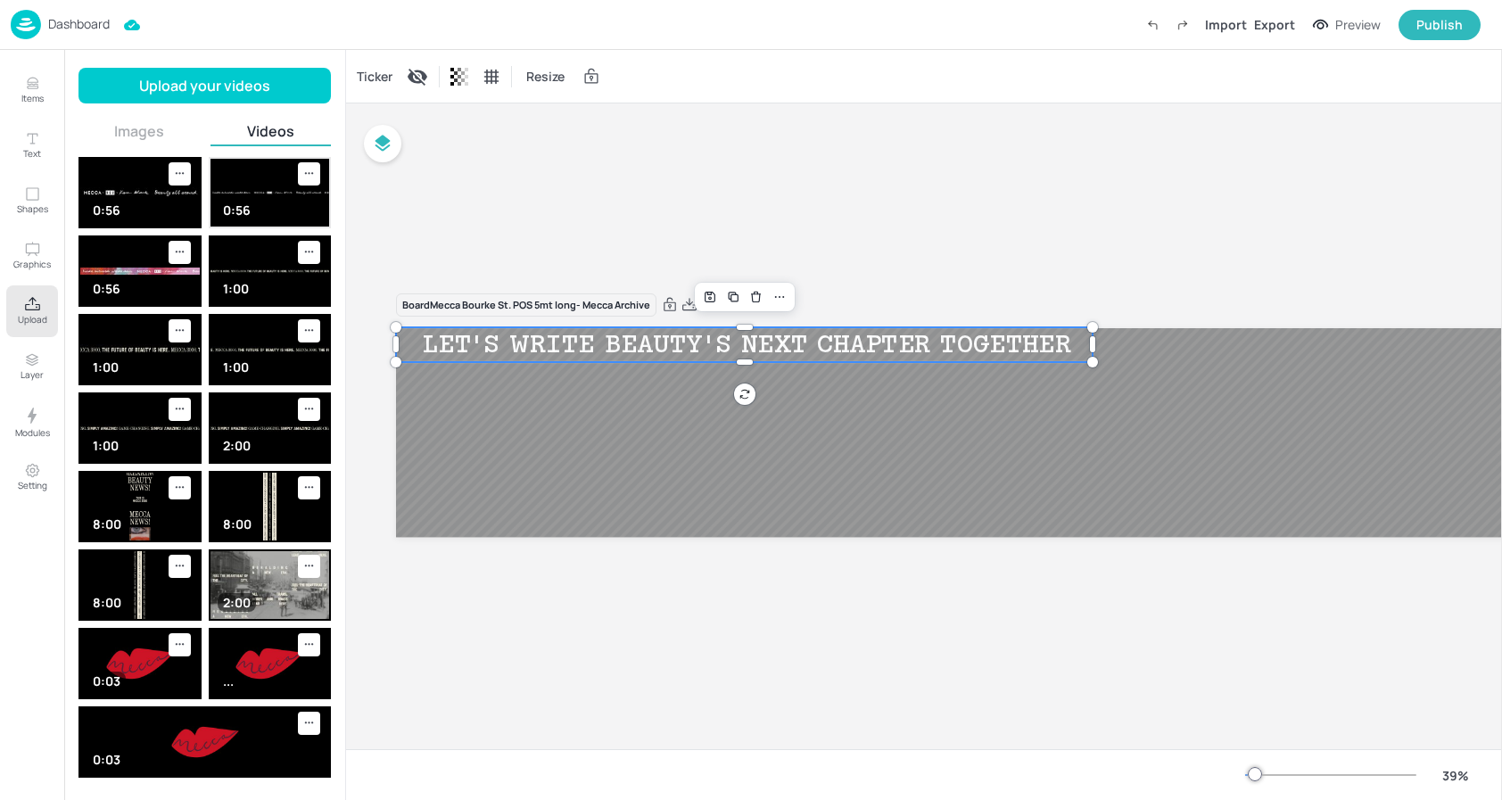
click at [260, 195] on img at bounding box center [270, 193] width 120 height 68
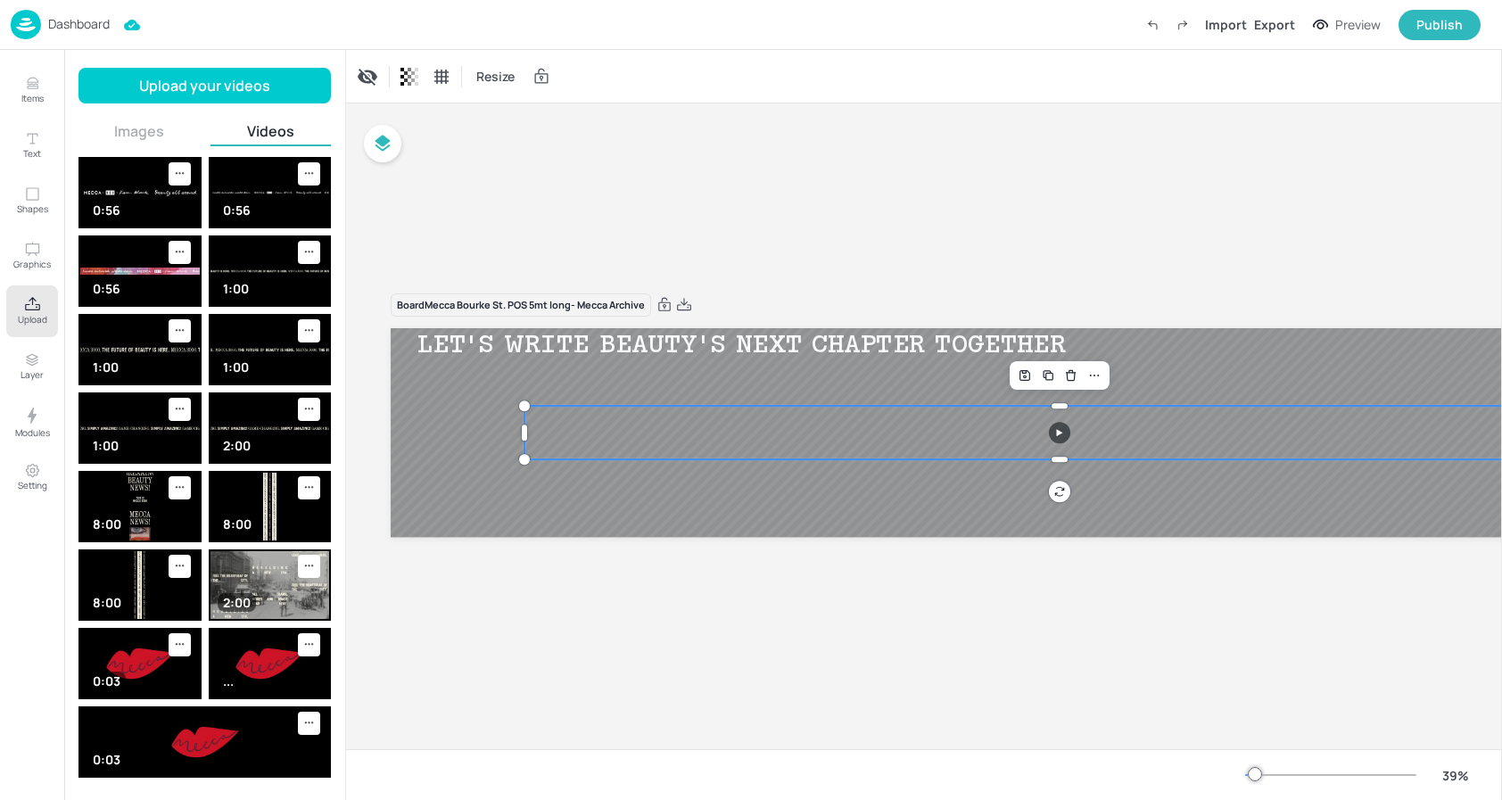
scroll to position [0, 3]
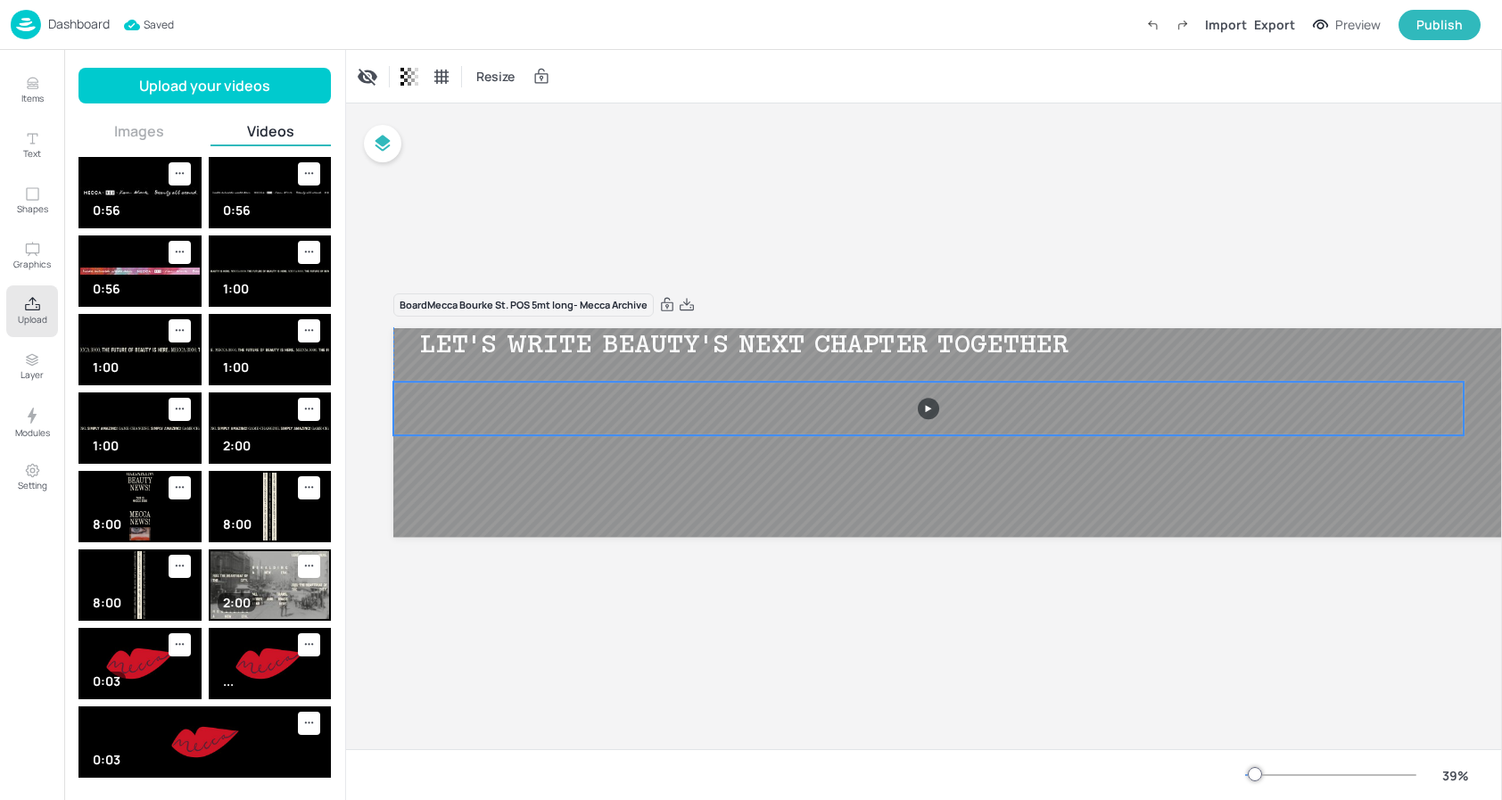
drag, startPoint x: 688, startPoint y: 439, endPoint x: 555, endPoint y: 415, distance: 135.1
click at [555, 415] on video at bounding box center [928, 409] width 1070 height 54
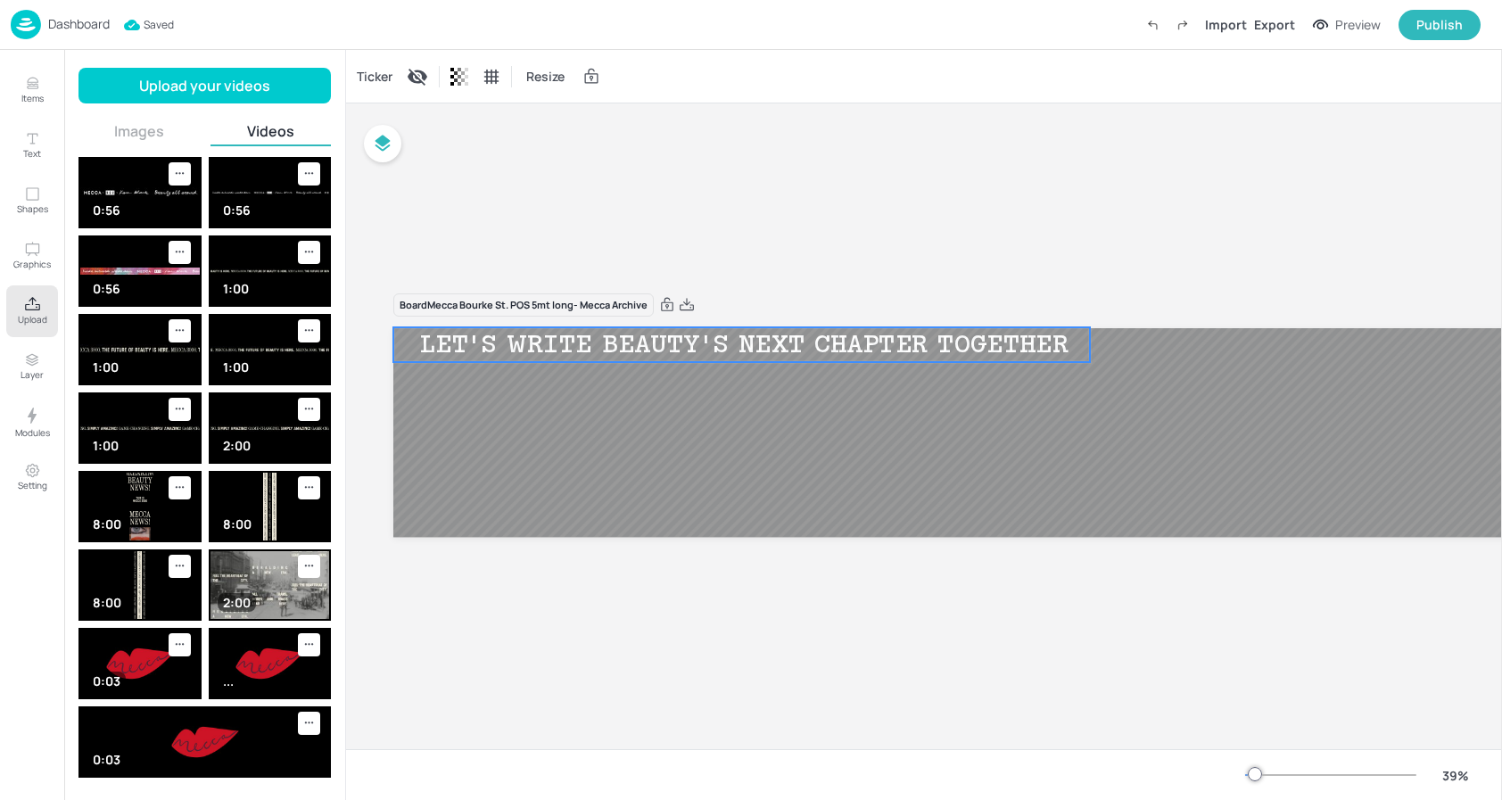
click at [1094, 335] on div "LET'S WRITE BEAUTY'S NEXT CHAPTER TOGETHER" at bounding box center [1444, 344] width 701 height 31
click at [1087, 357] on div at bounding box center [1090, 362] width 14 height 14
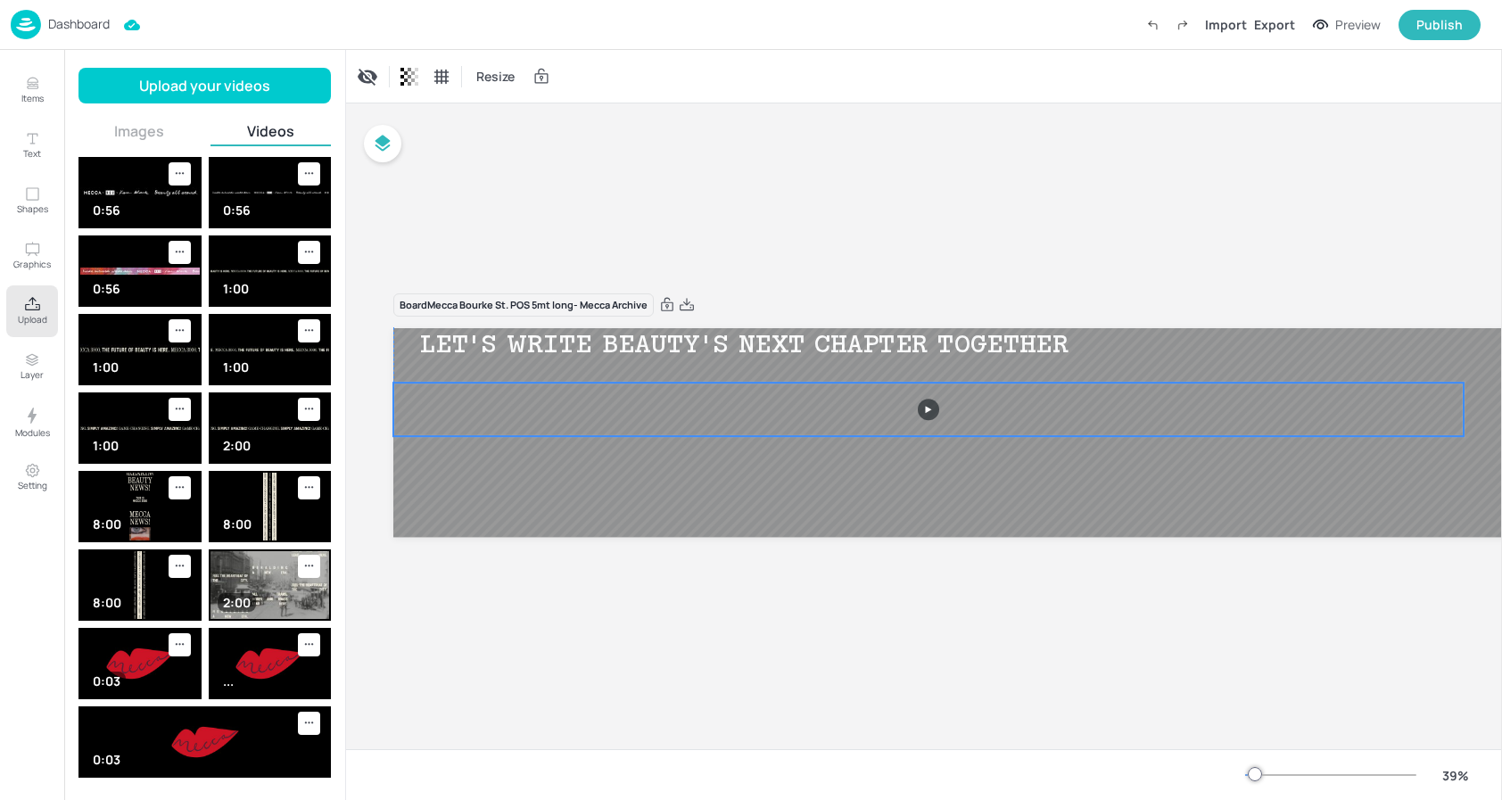
click at [1176, 402] on video at bounding box center [928, 410] width 1070 height 54
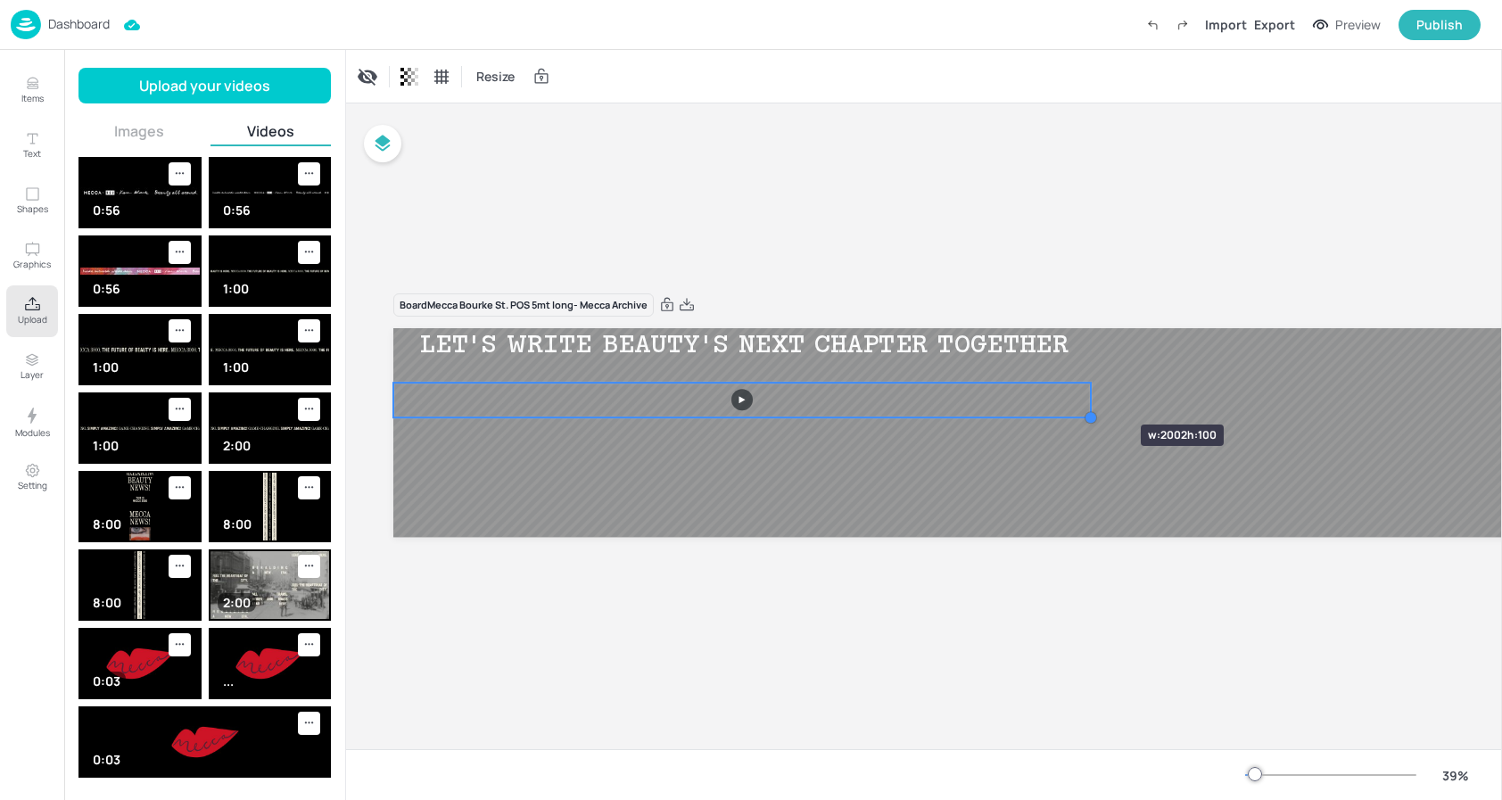
drag, startPoint x: 1460, startPoint y: 436, endPoint x: 1087, endPoint y: 392, distance: 375.4
click at [1087, 392] on div "LET'S WRITE BEAUTY'S NEXT CHAPTER TOGETHER LET'S WRITE BEAUTY'S NEXT CHAPTER TO…" at bounding box center [1062, 432] width 1338 height 209
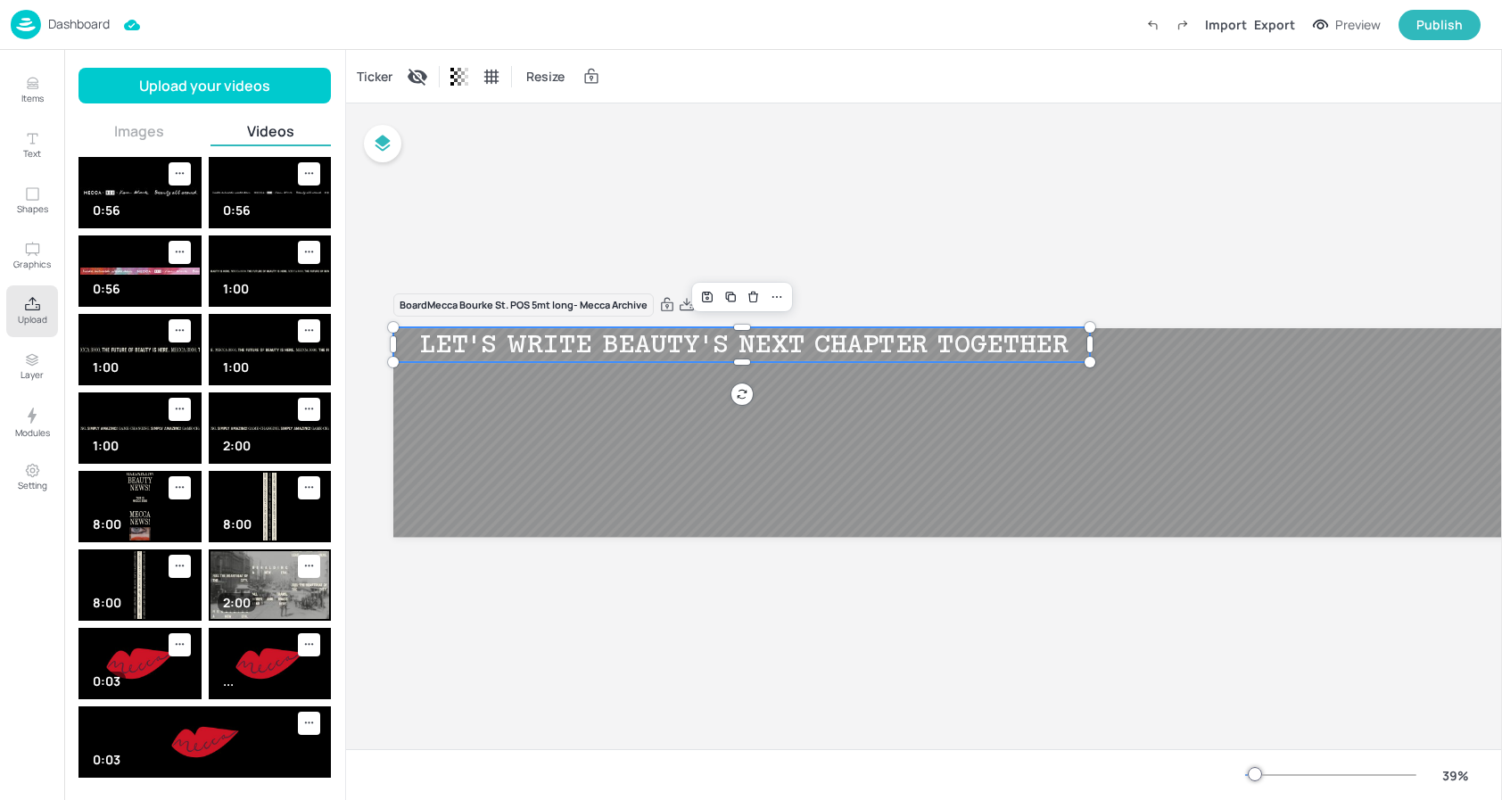
click at [1052, 351] on div "LET'S WRITE BEAUTY'S NEXT CHAPTER TOGETHER LET'S WRITE BEAUTY'S NEXT CHAPTER TO…" at bounding box center [1062, 432] width 1338 height 209
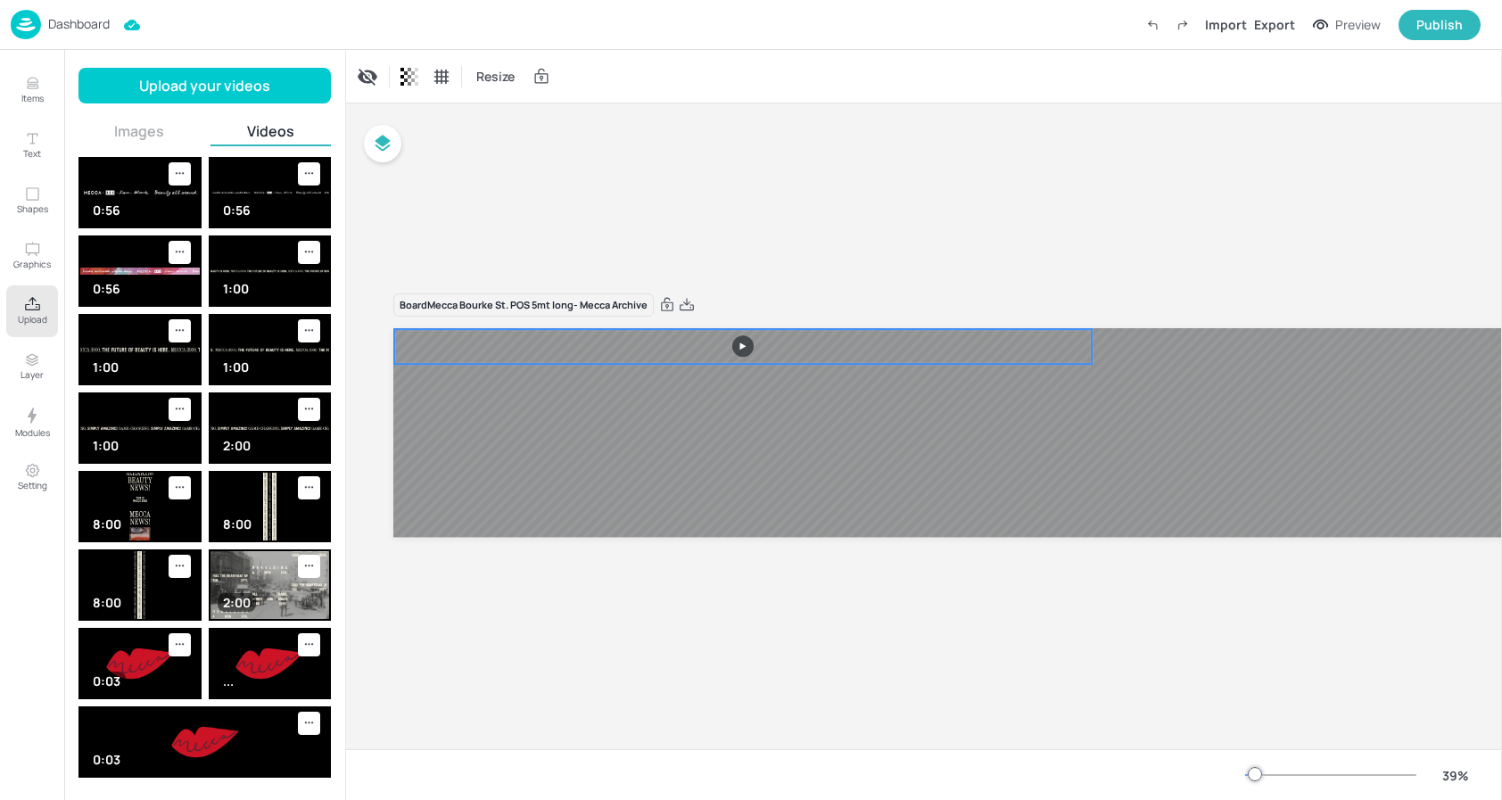
drag, startPoint x: 1037, startPoint y: 396, endPoint x: 1038, endPoint y: 342, distance: 53.5
click at [1038, 342] on video at bounding box center [742, 346] width 697 height 35
click at [1090, 359] on div at bounding box center [1092, 364] width 14 height 14
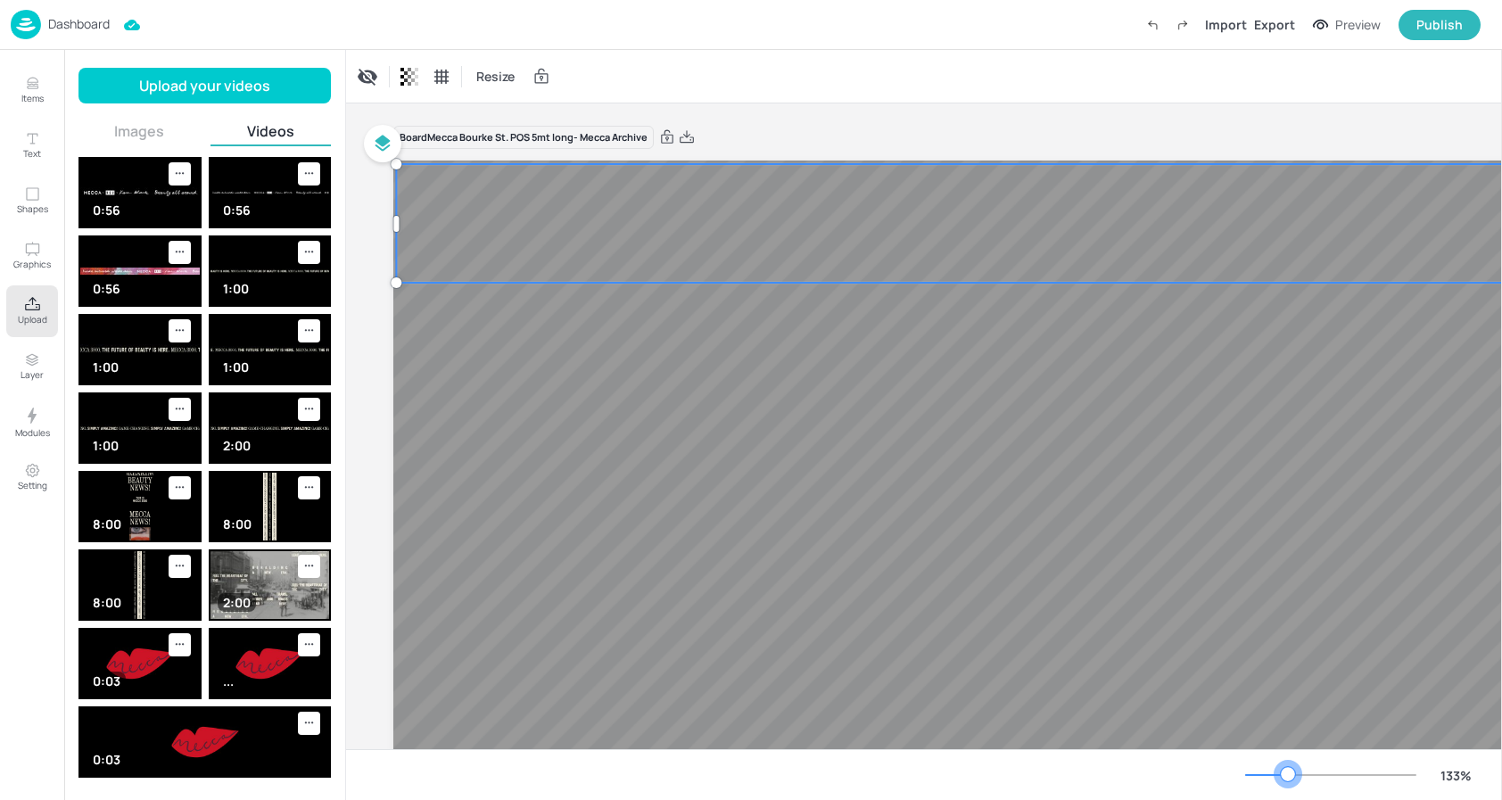
drag, startPoint x: 1258, startPoint y: 767, endPoint x: 1287, endPoint y: 768, distance: 29.4
click at [1287, 769] on div at bounding box center [1288, 774] width 14 height 14
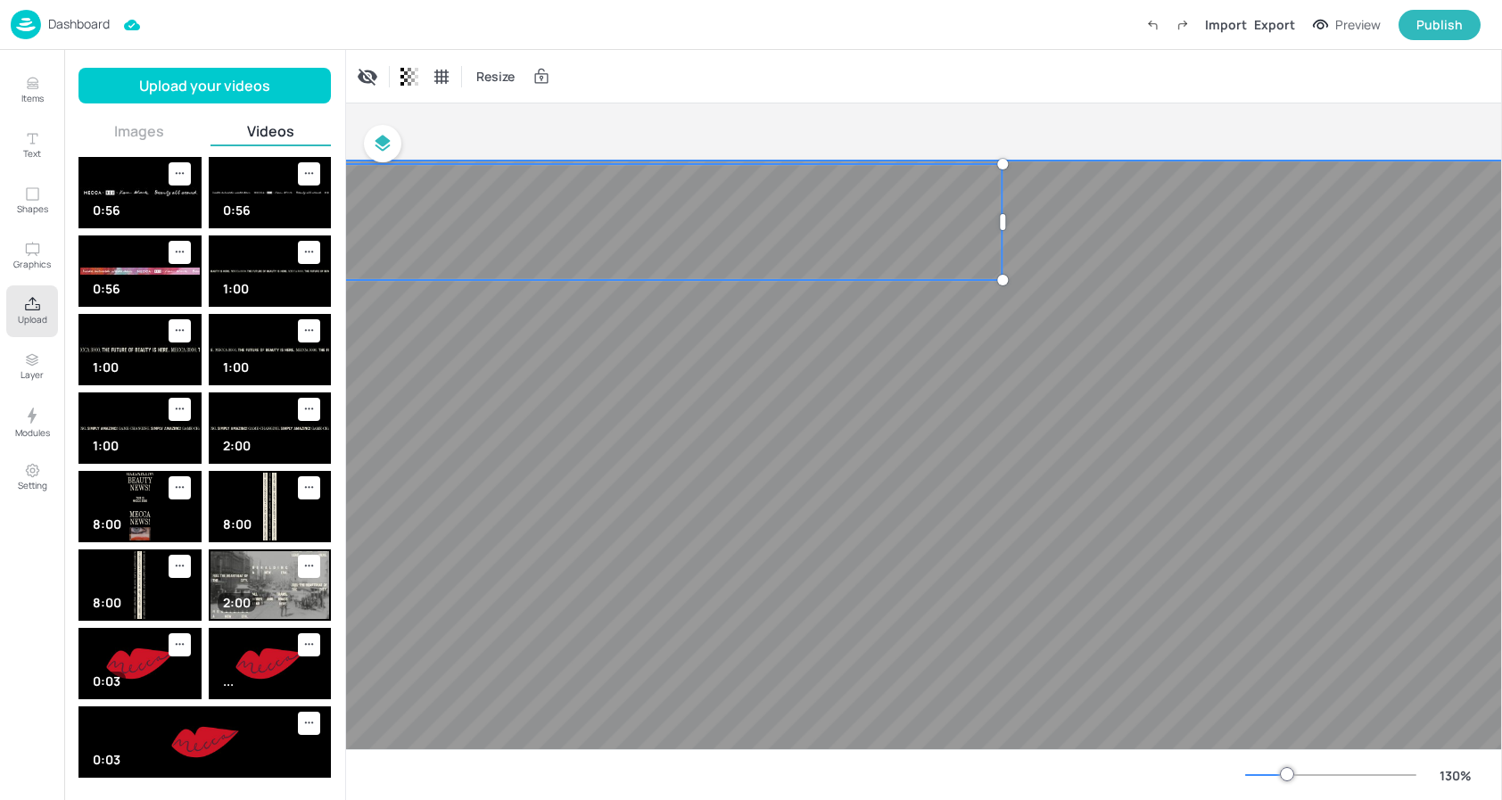
scroll to position [0, 1698]
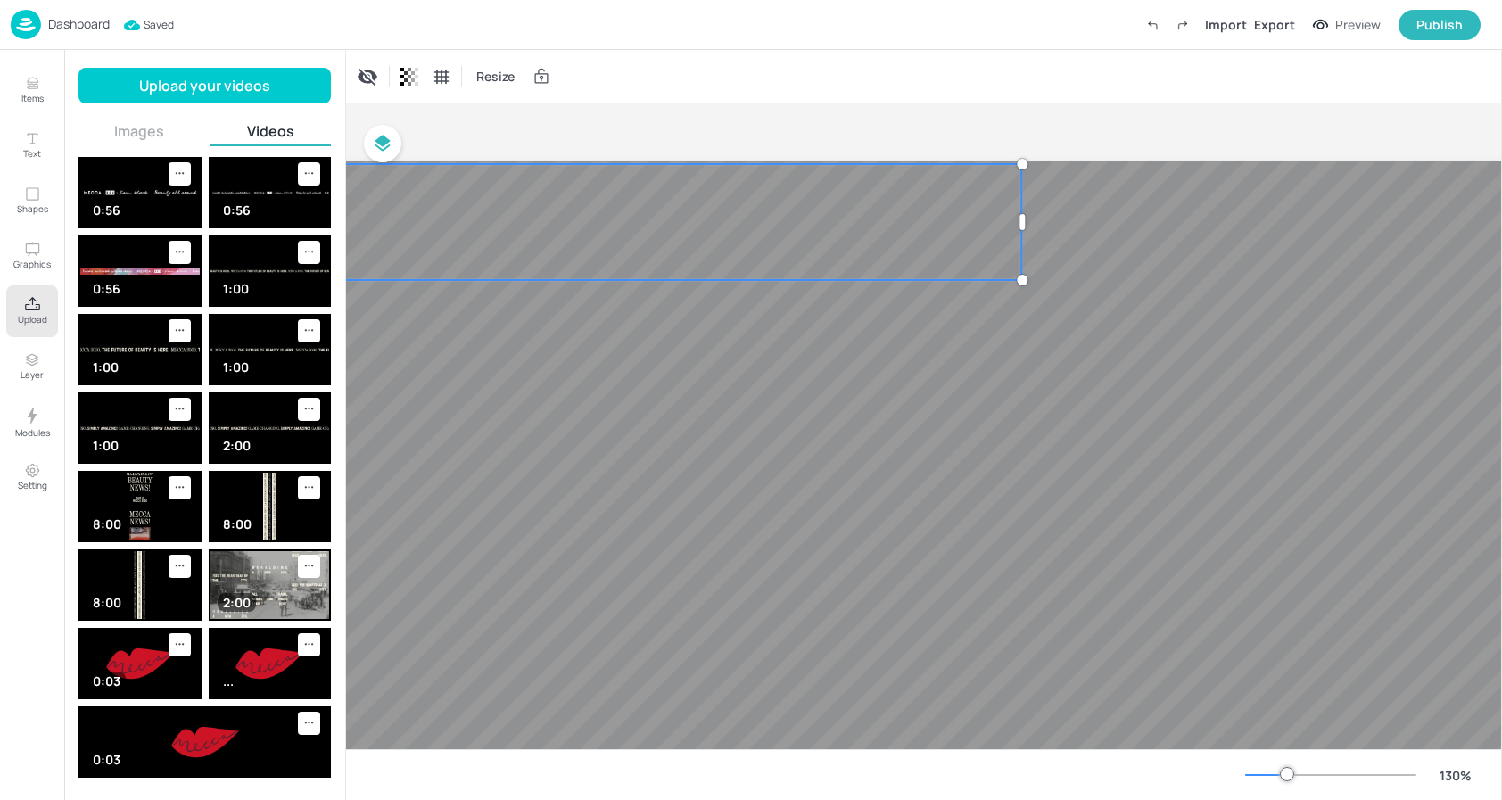
click at [1026, 282] on div at bounding box center [1023, 277] width 29 height 29
drag, startPoint x: 1021, startPoint y: 274, endPoint x: 1002, endPoint y: 273, distance: 19.6
click at [1002, 273] on div at bounding box center [1005, 276] width 11 height 11
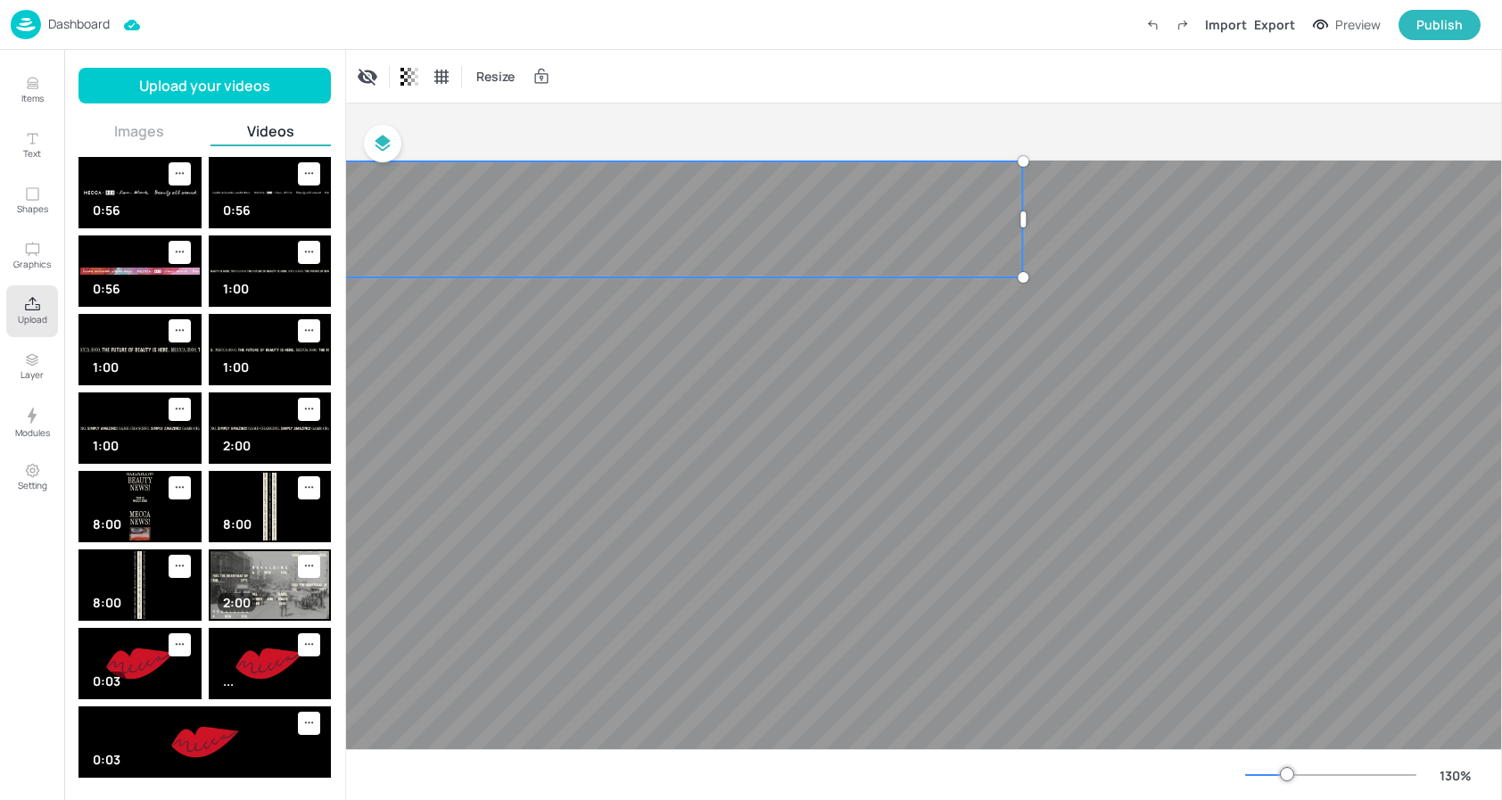
click at [1022, 275] on div at bounding box center [1021, 277] width 14 height 14
click at [1133, 128] on div "Board Mecca Bourke St. POS 5mt long- Mecca Archive" at bounding box center [924, 137] width 4452 height 25
click at [1427, 21] on div "Publish" at bounding box center [1439, 25] width 46 height 20
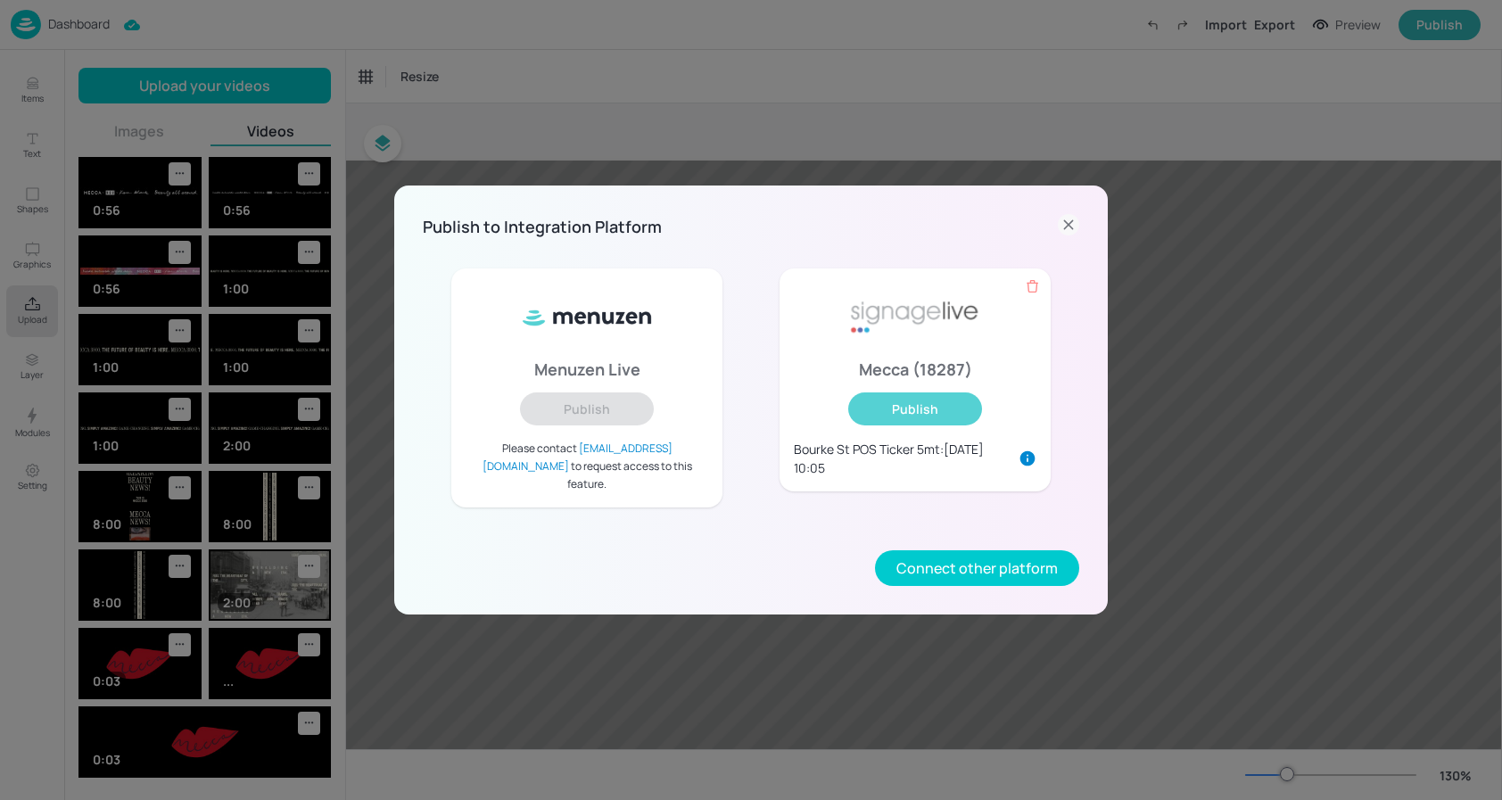
click at [893, 417] on button "Publish" at bounding box center [915, 408] width 134 height 33
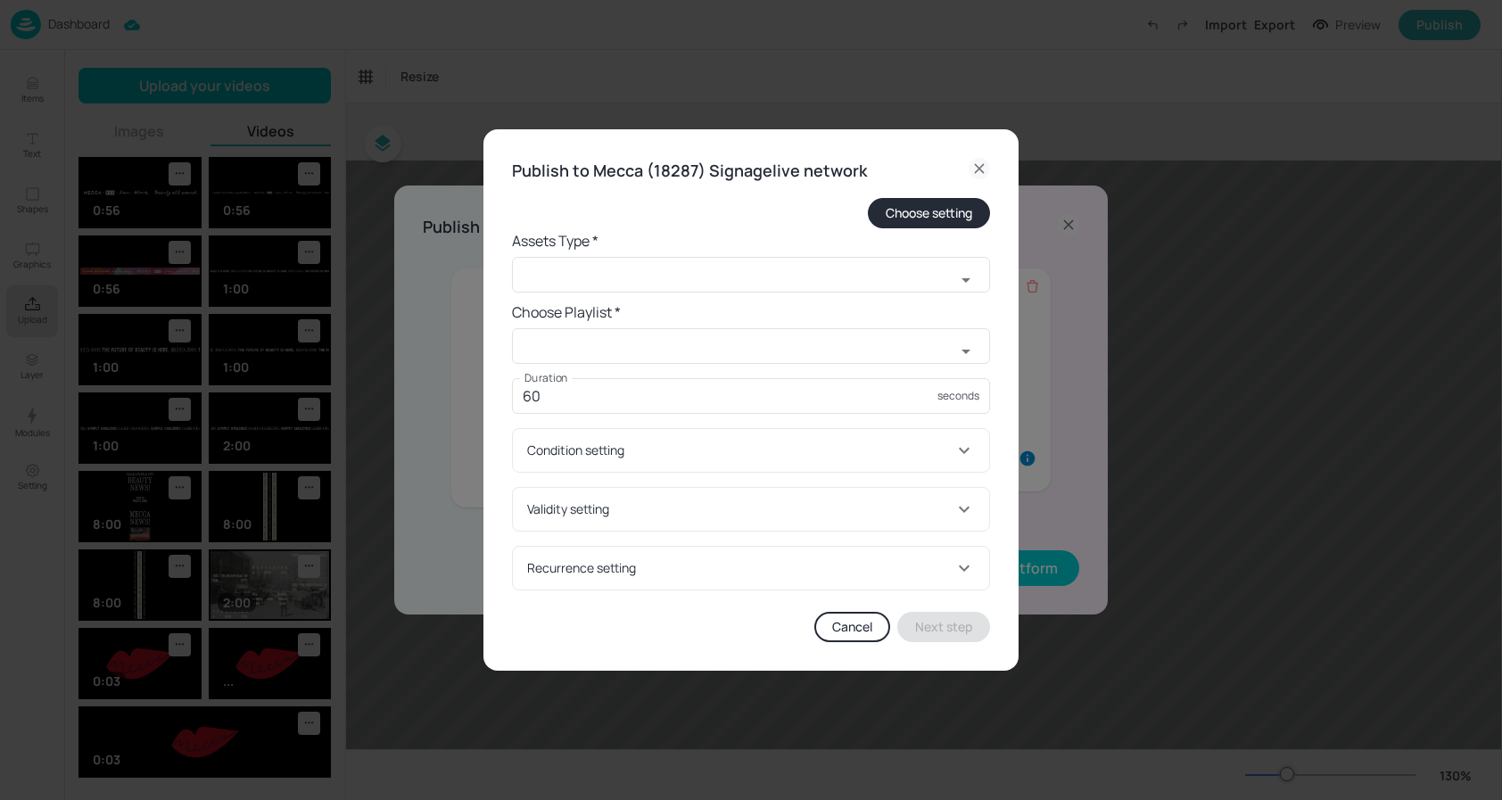
click at [709, 293] on form "Choose setting Assets Type * ​ Choose Playlist * ​ Duration 60 seconds Duration…" at bounding box center [751, 394] width 478 height 392
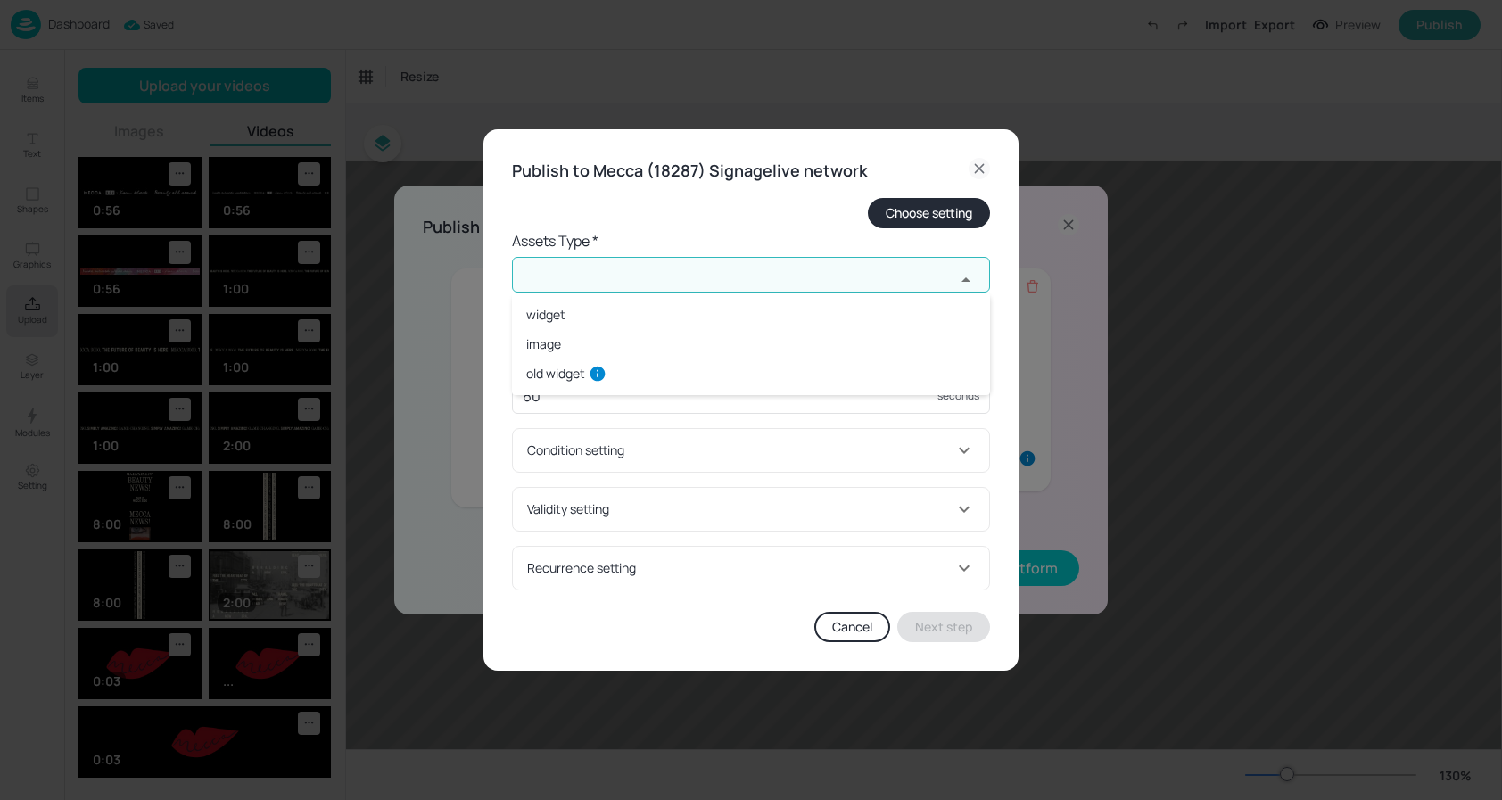
click at [711, 286] on input "text" at bounding box center [733, 275] width 443 height 36
click at [607, 327] on li "widget" at bounding box center [751, 314] width 478 height 29
type input "widget"
click at [603, 359] on input "text" at bounding box center [733, 346] width 443 height 36
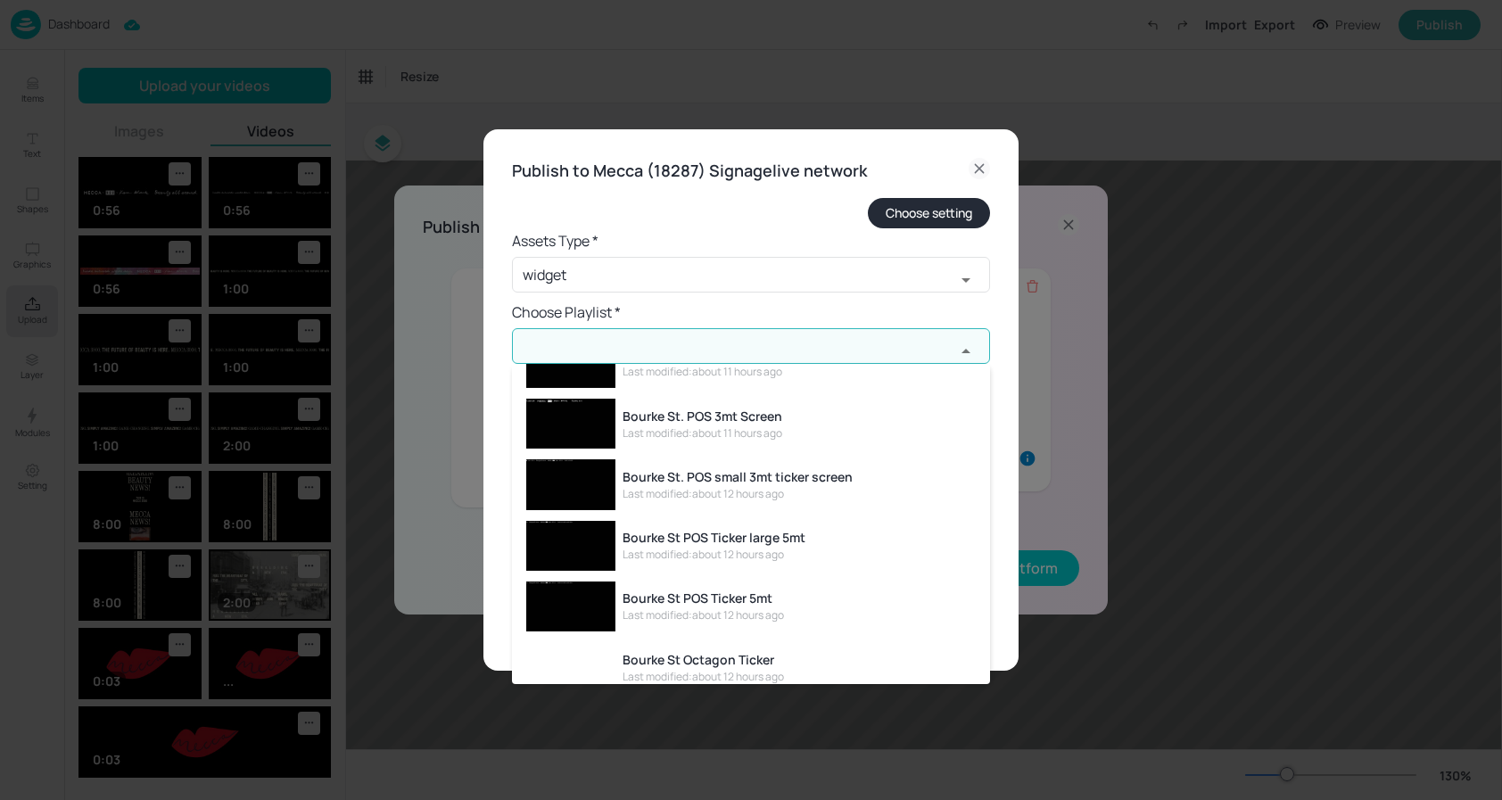
scroll to position [211, 0]
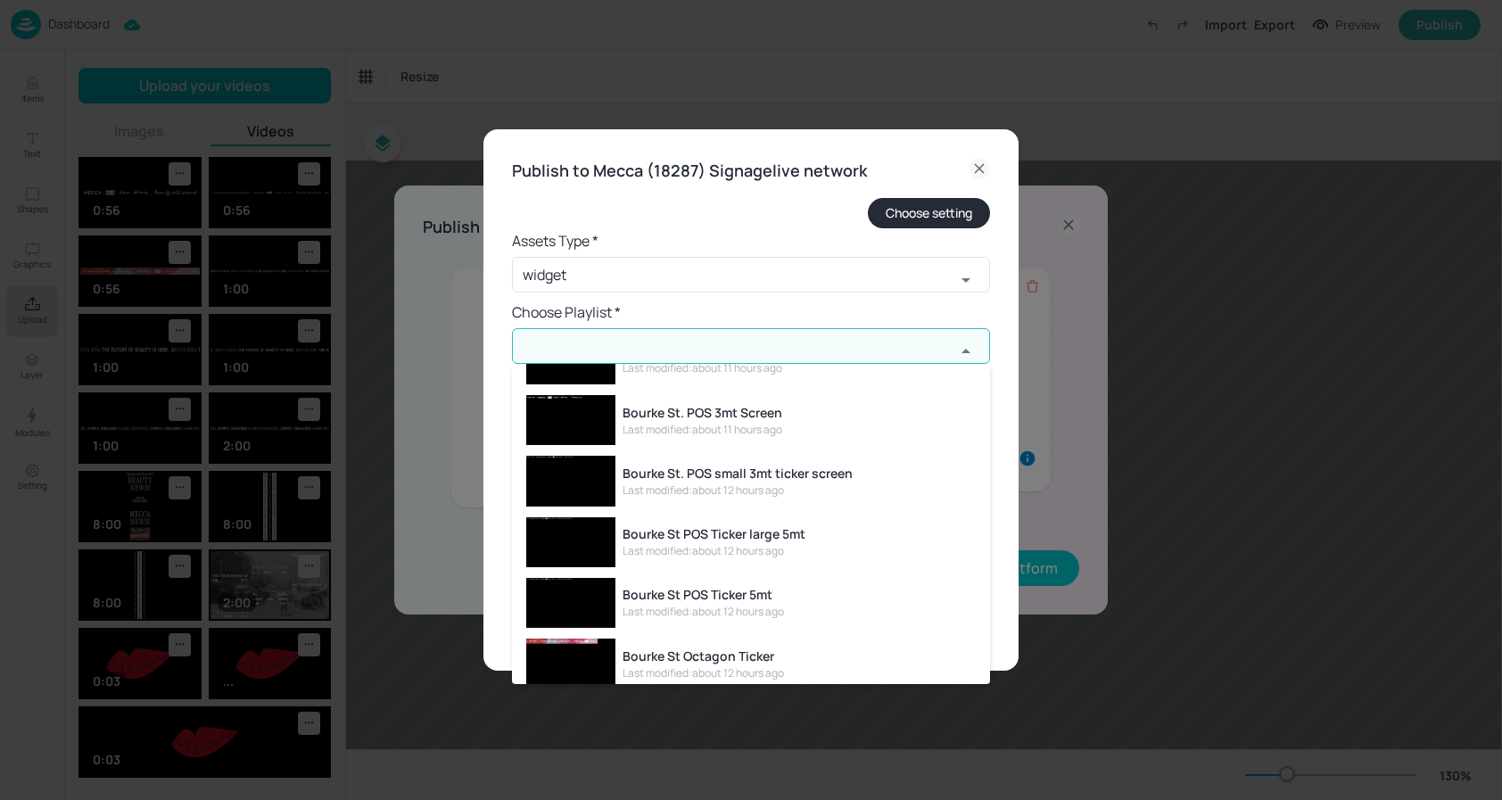
click at [770, 535] on div "Bourke St POS Ticker large 5mt" at bounding box center [714, 533] width 183 height 19
type input "Bourke St POS Ticker large 5mt"
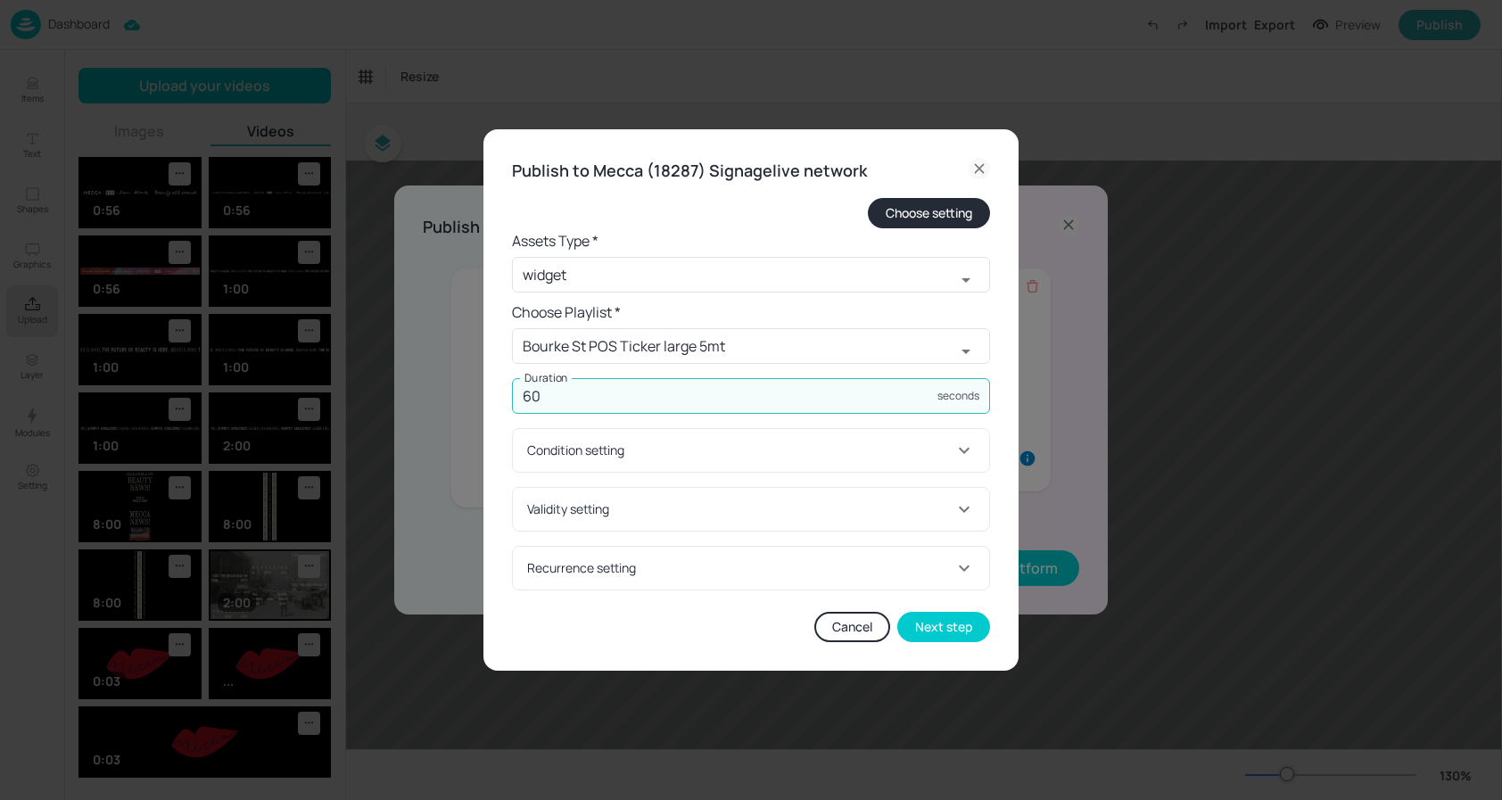
click at [664, 383] on input "60" at bounding box center [724, 396] width 425 height 36
type input "6000"
click at [951, 621] on button "Next step" at bounding box center [943, 627] width 93 height 30
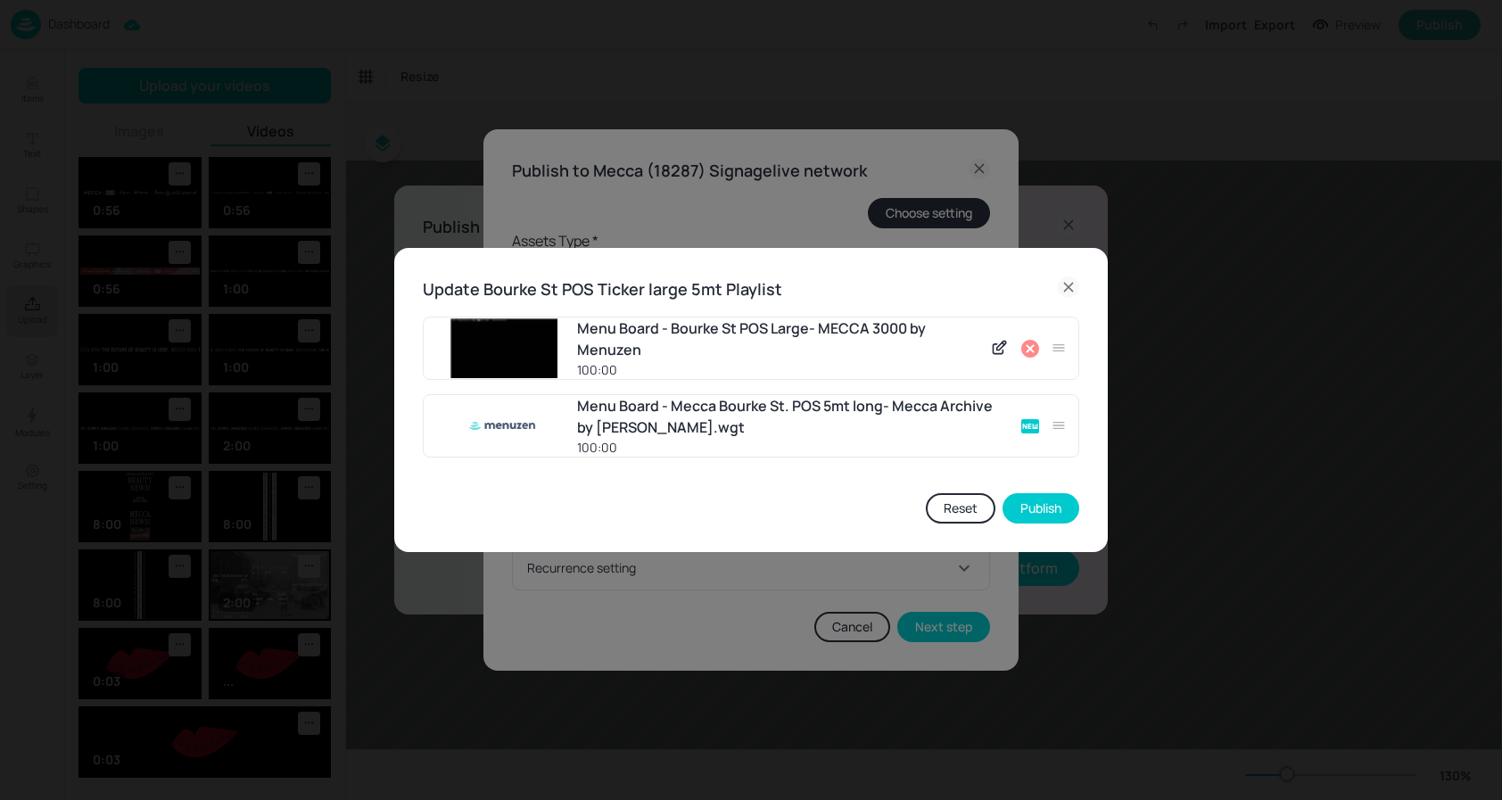
click at [1027, 350] on icon at bounding box center [1029, 348] width 21 height 21
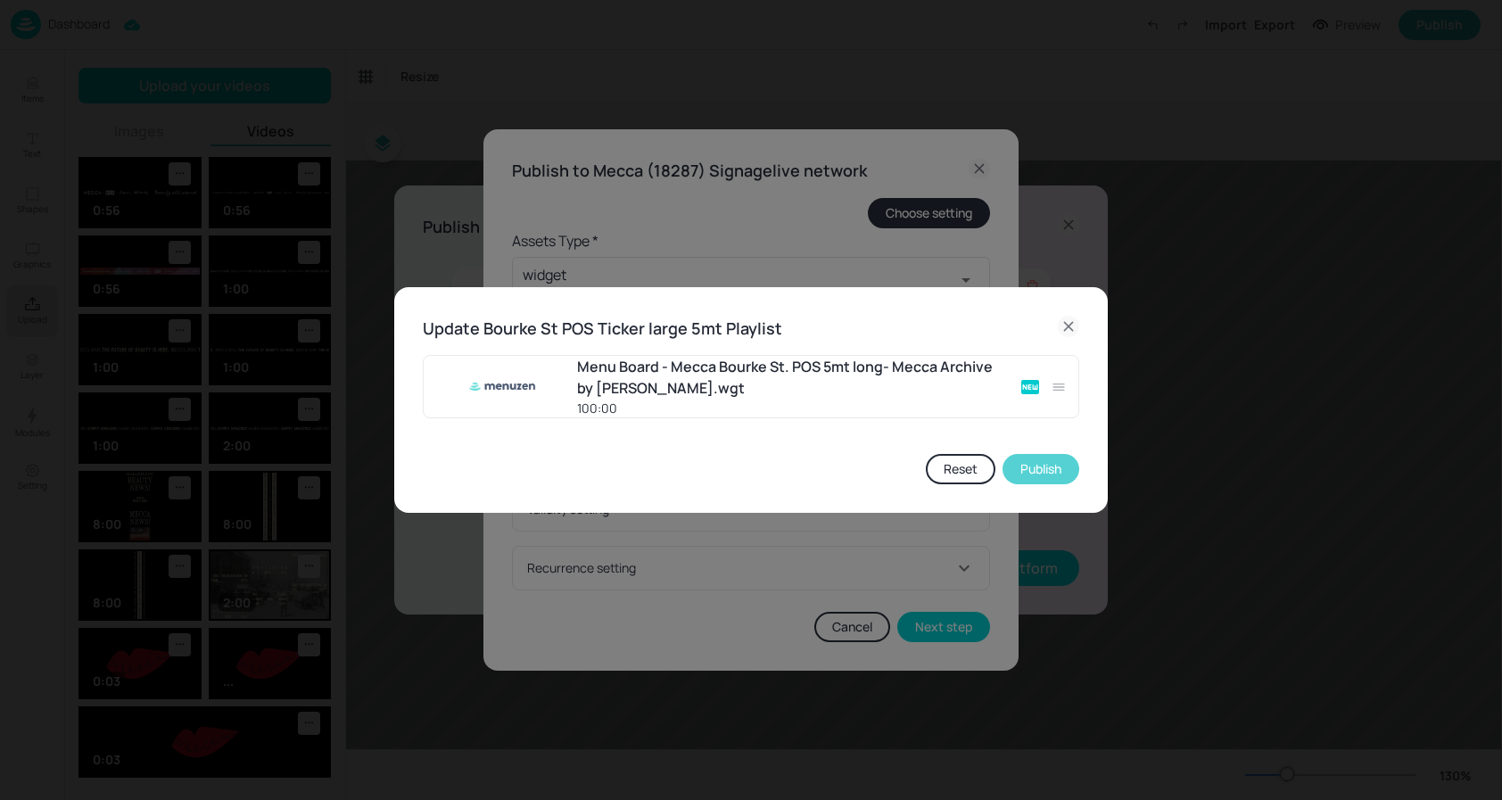
click at [1029, 469] on button "Publish" at bounding box center [1041, 469] width 77 height 30
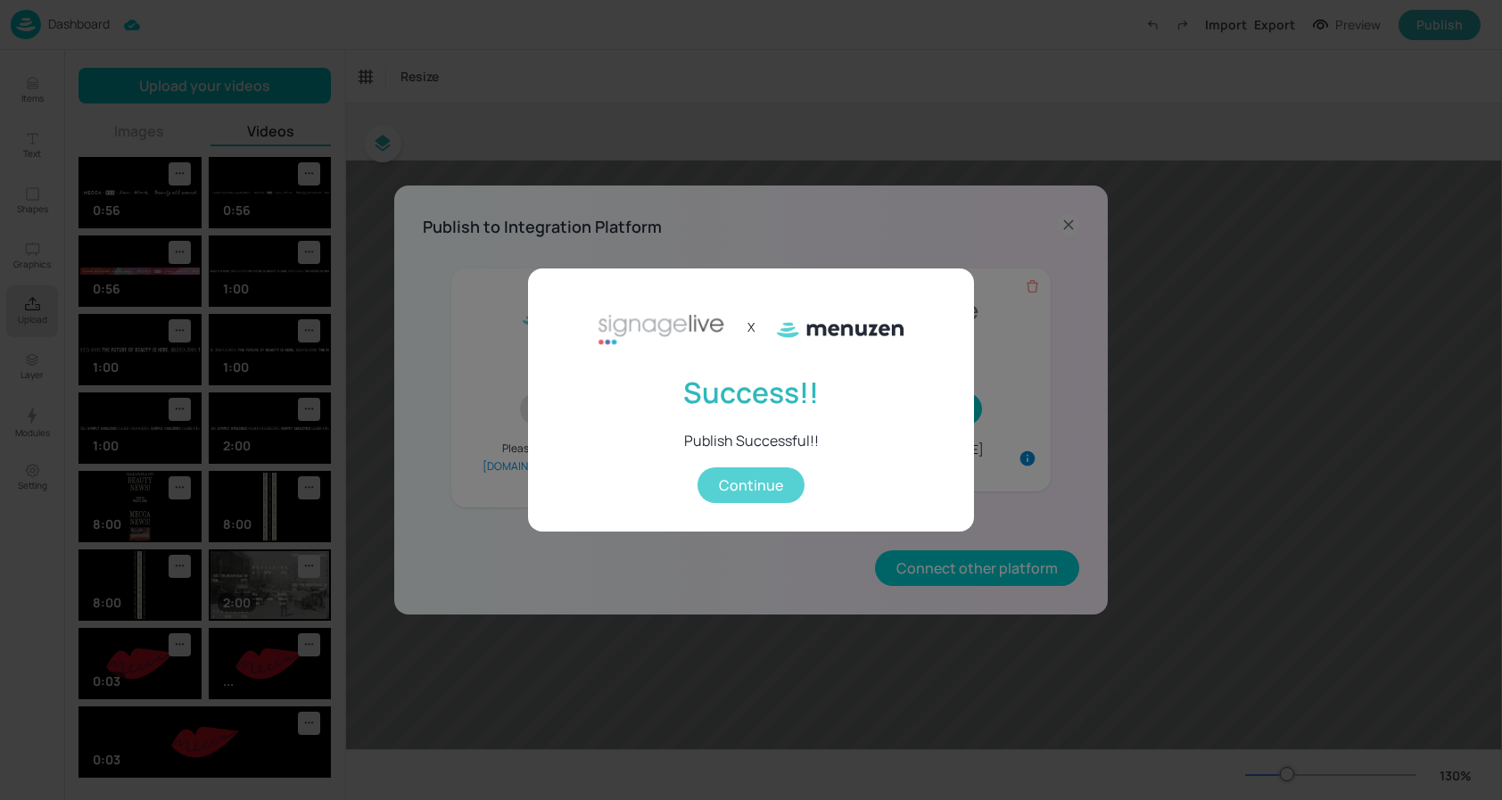
click at [783, 492] on button "Continue" at bounding box center [750, 485] width 107 height 36
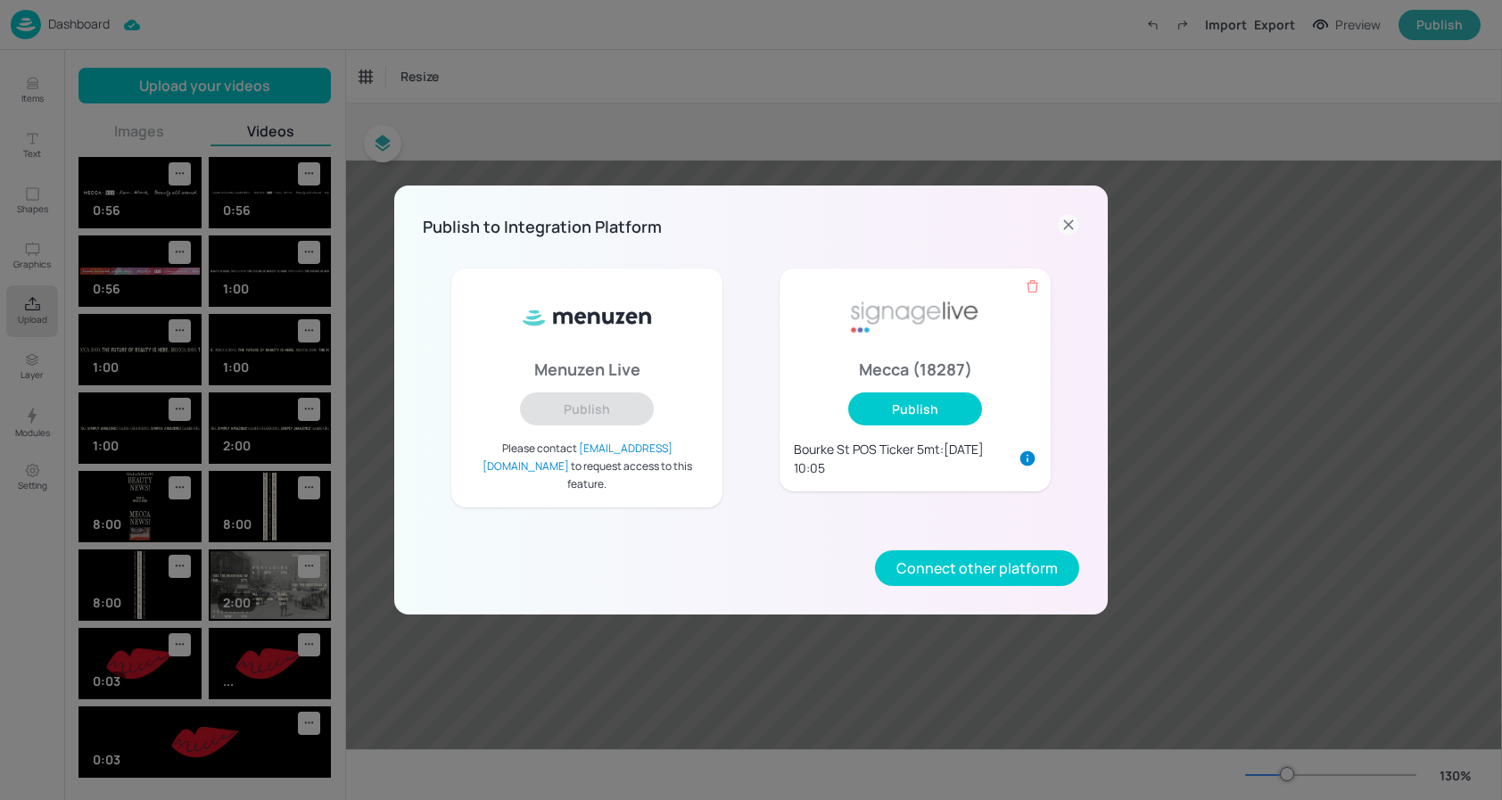
click at [1064, 235] on icon at bounding box center [1068, 224] width 21 height 21
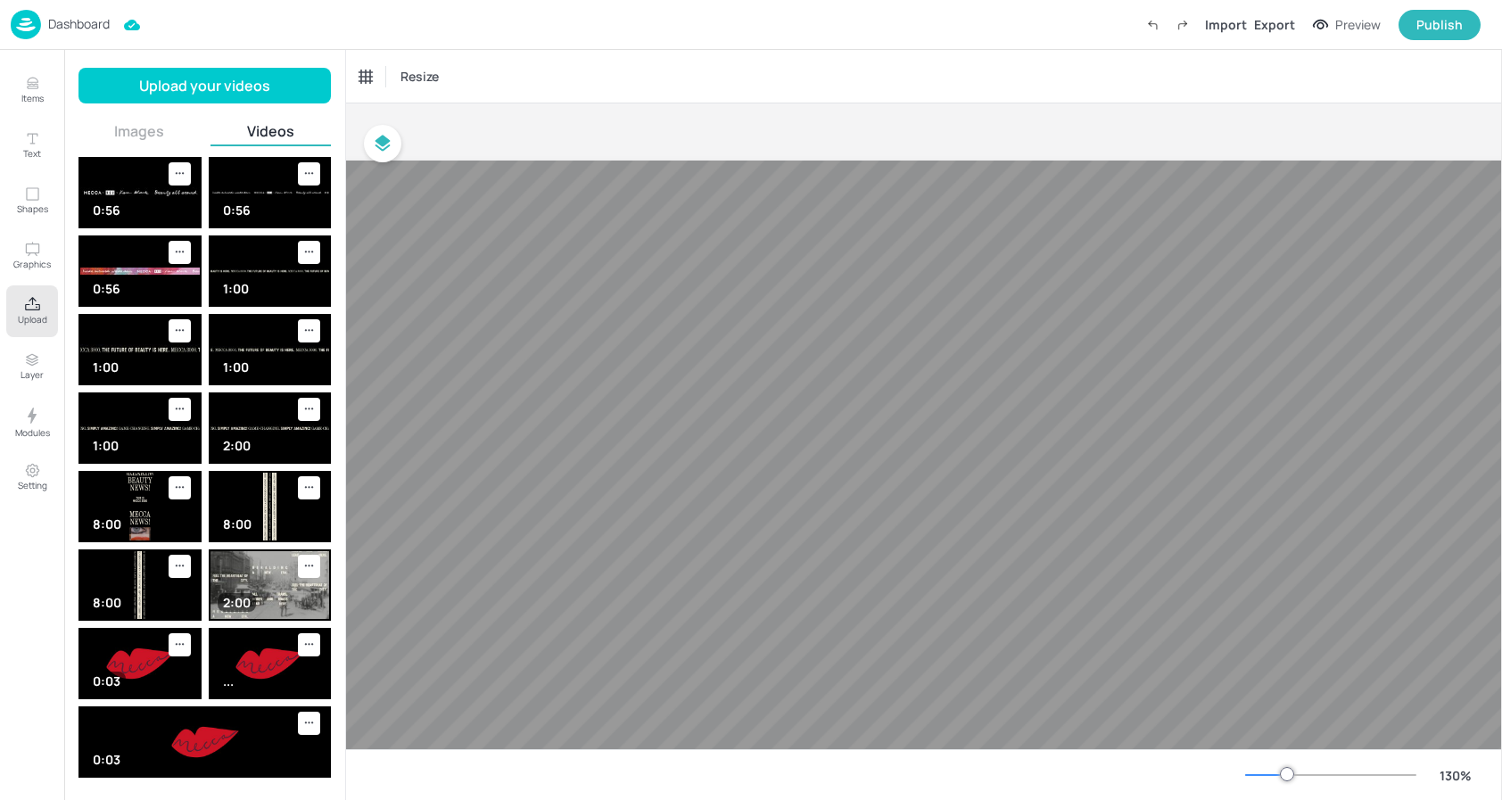
click at [91, 24] on p "Dashboard" at bounding box center [79, 24] width 62 height 12
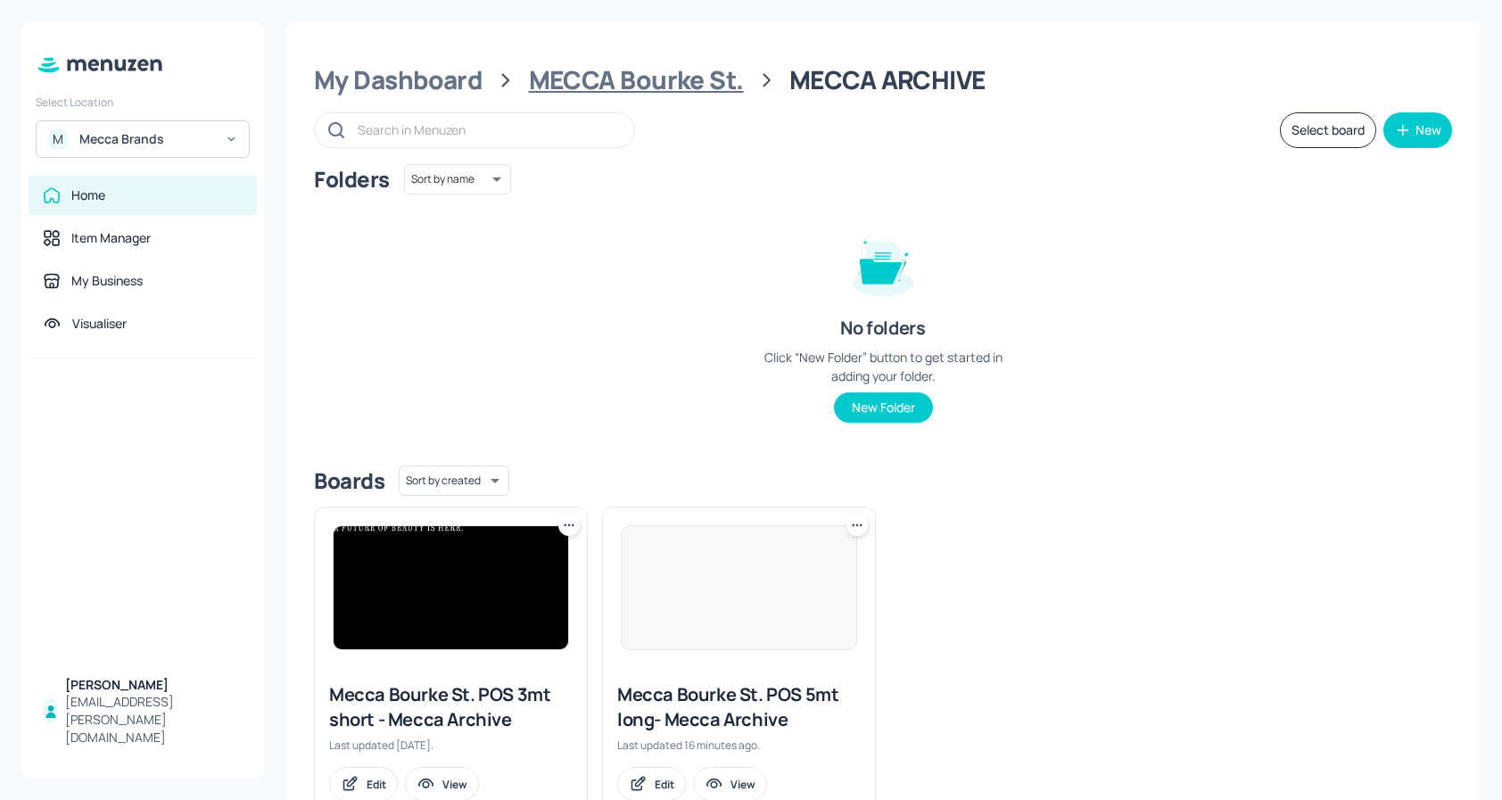
click at [594, 89] on div "MECCA Bourke St." at bounding box center [636, 80] width 215 height 32
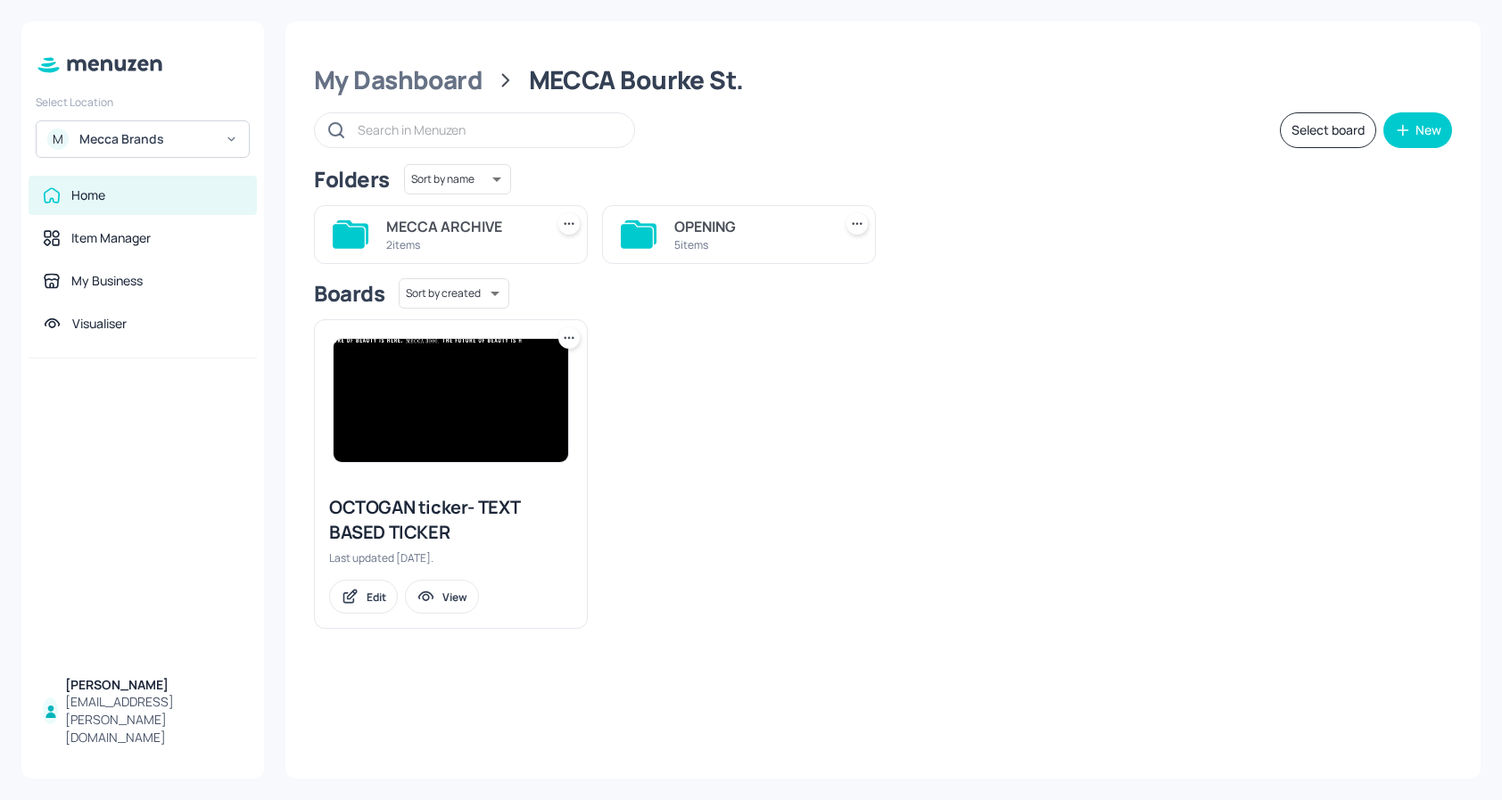
click at [724, 243] on div "5 items" at bounding box center [749, 244] width 151 height 15
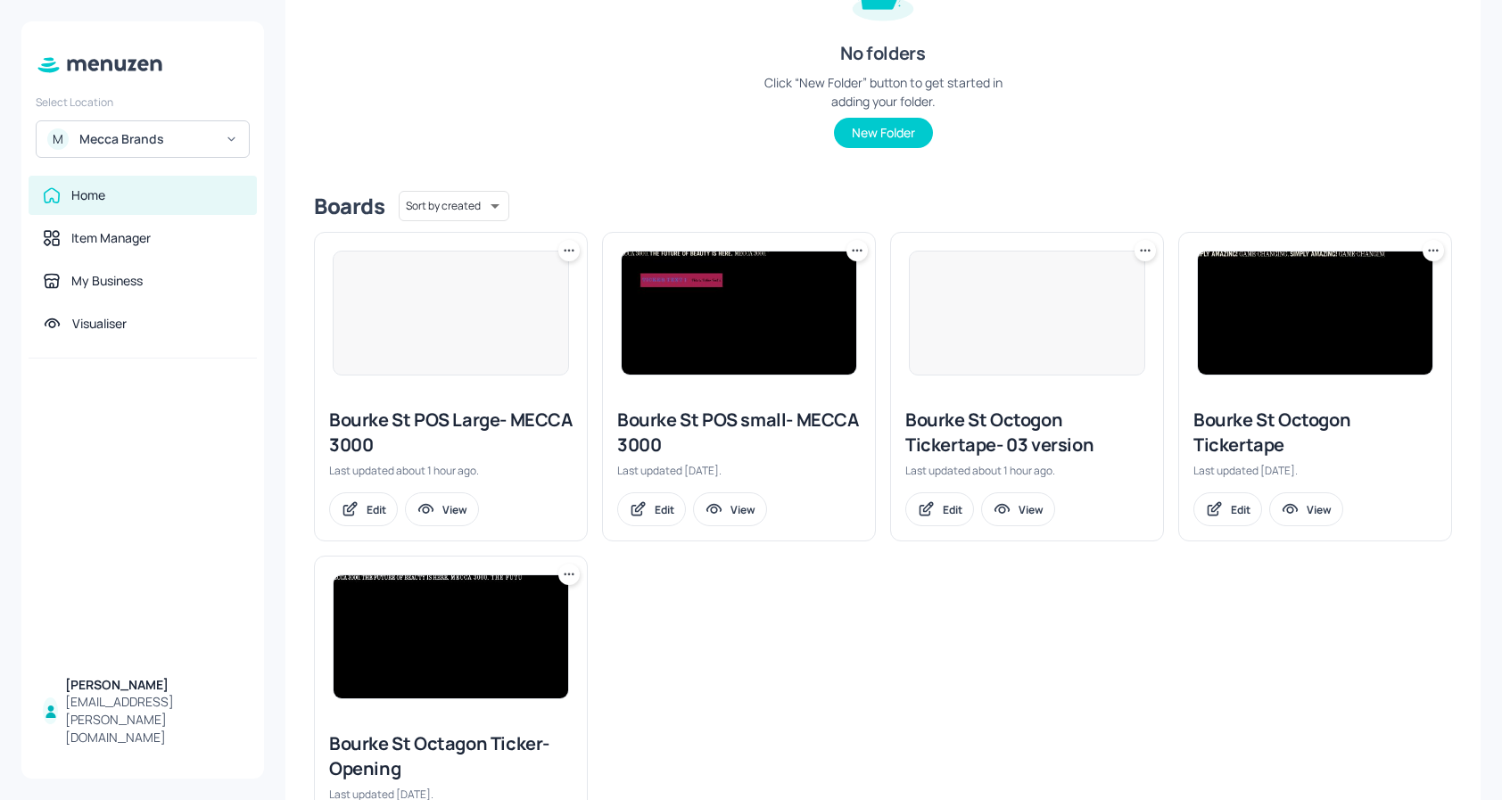
scroll to position [276, 0]
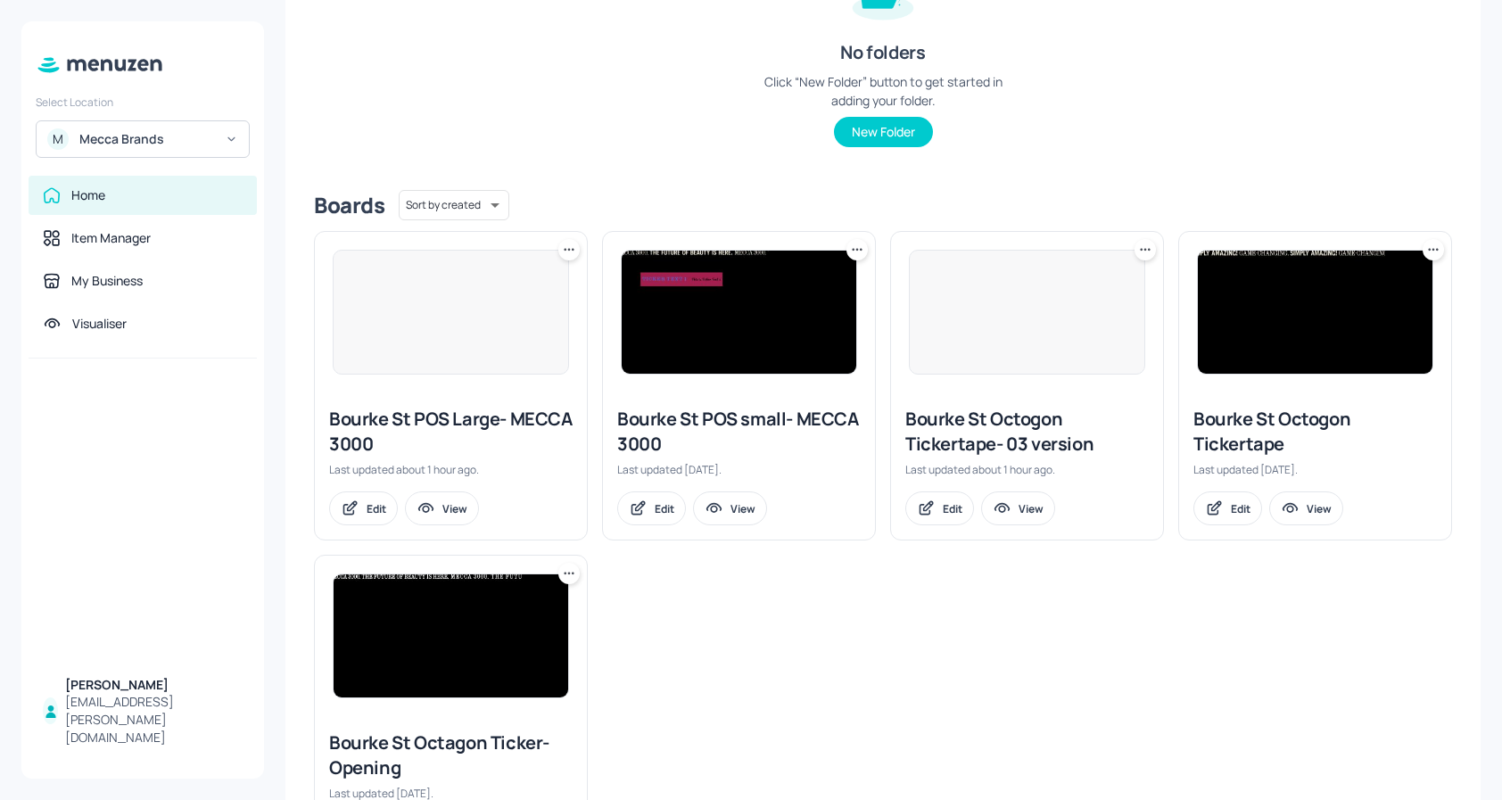
click at [458, 311] on img at bounding box center [451, 312] width 235 height 123
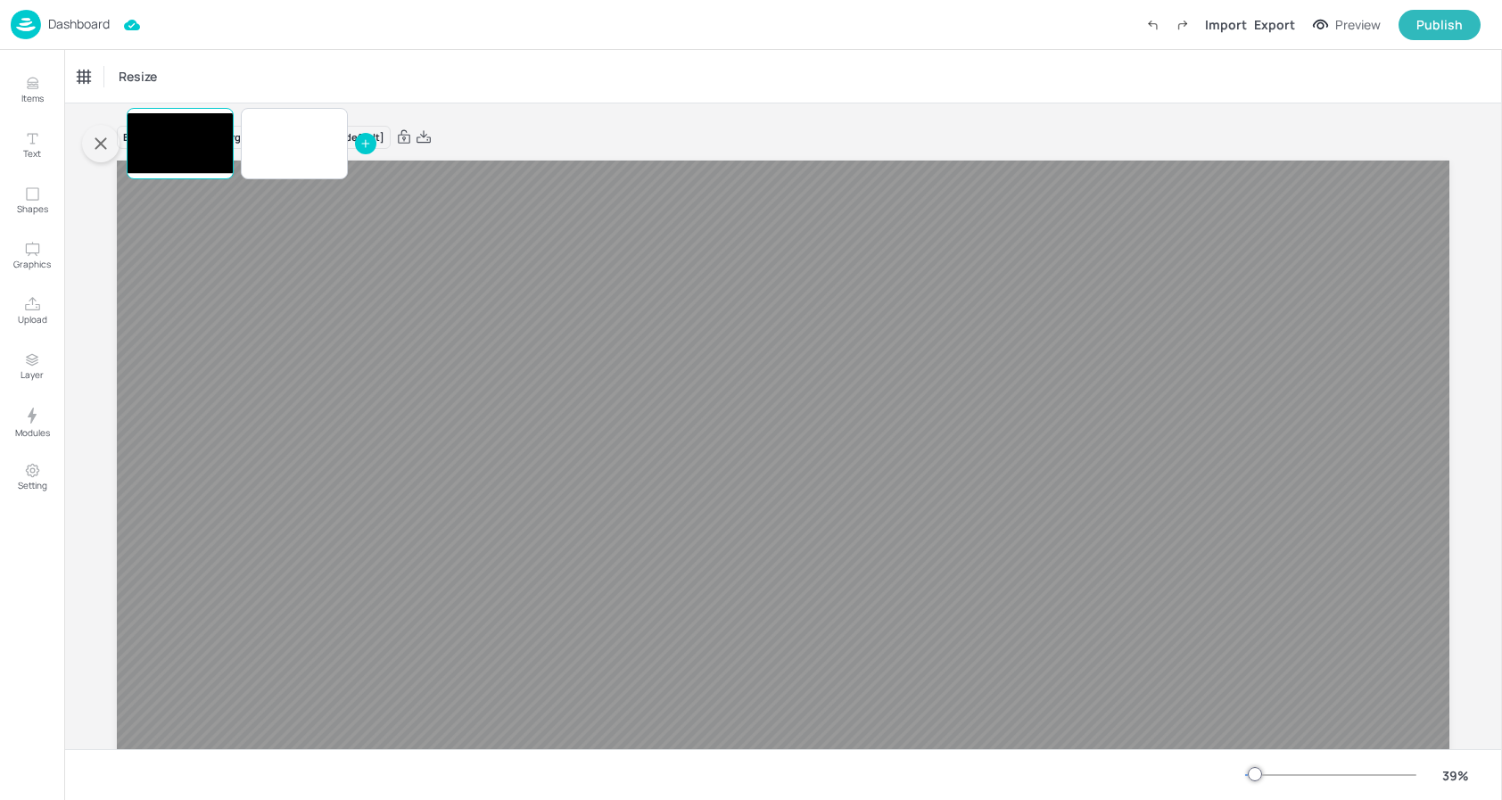
click at [89, 145] on button "button" at bounding box center [100, 143] width 37 height 37
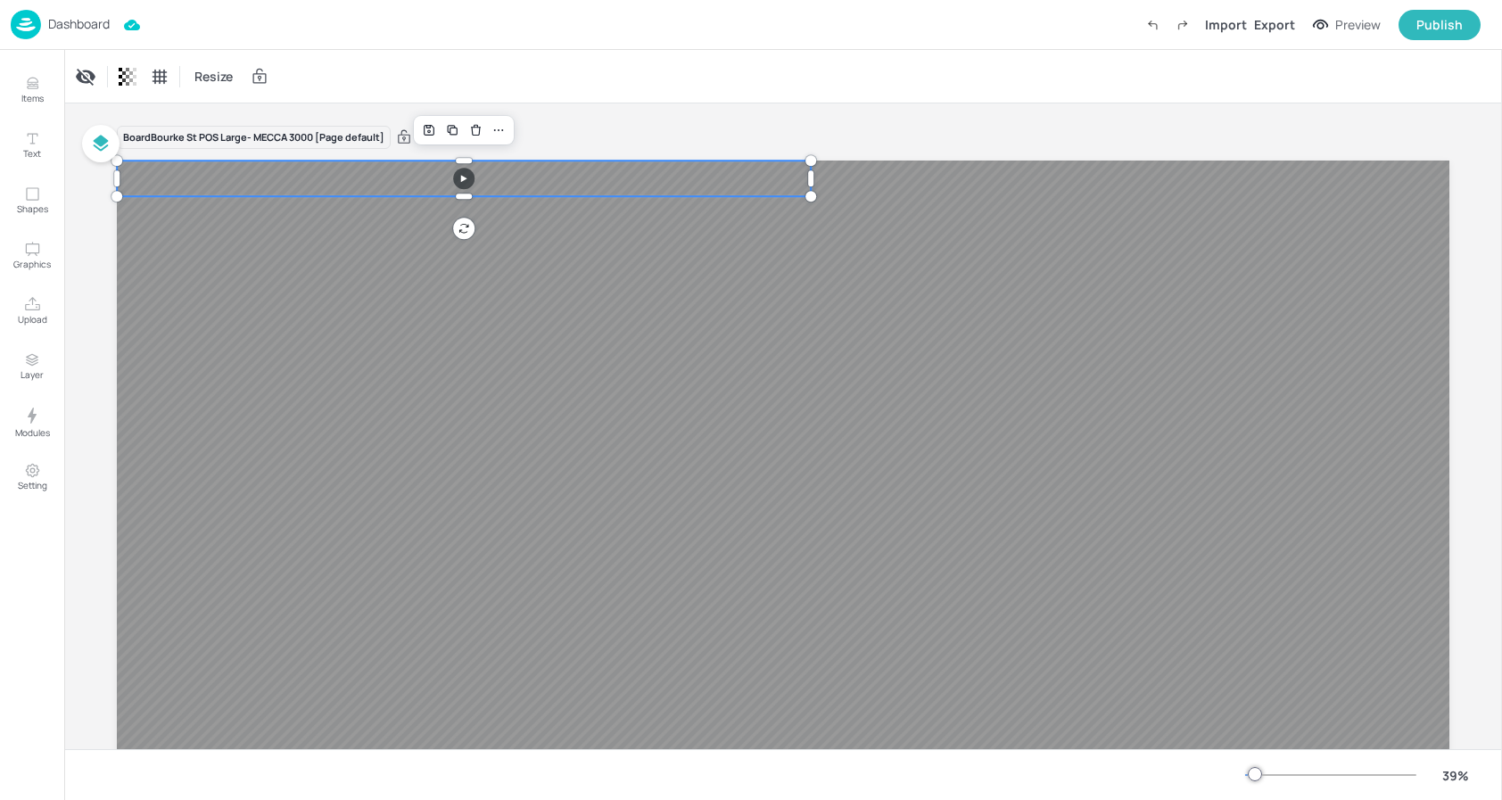
click at [311, 193] on div at bounding box center [783, 535] width 1333 height 749
click at [303, 141] on div "Board Bourke St POS Large- MECCA 3000 [Page default]" at bounding box center [254, 138] width 274 height 24
click at [62, 28] on p "Dashboard" at bounding box center [79, 24] width 62 height 12
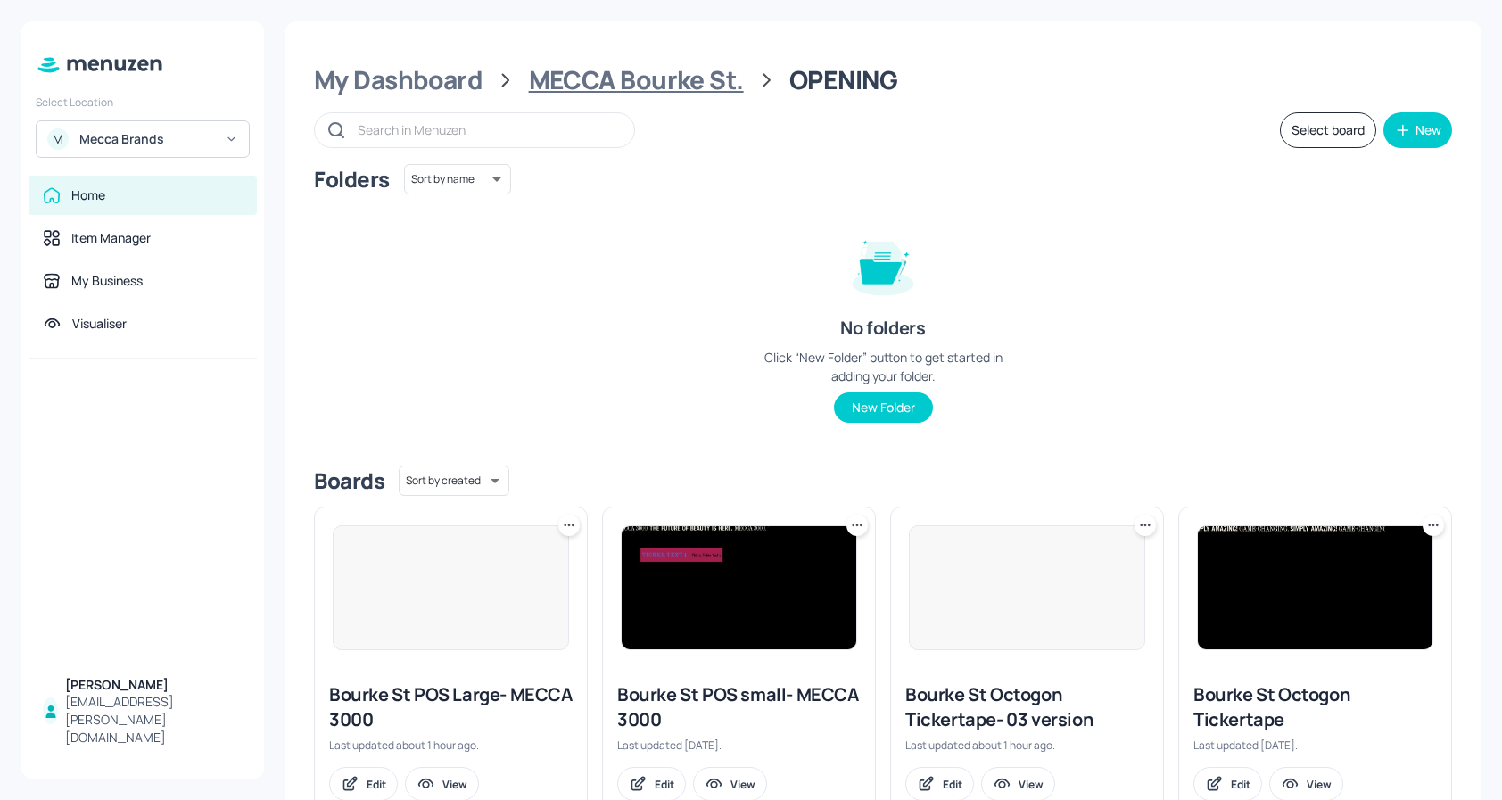
click at [642, 84] on div "MECCA Bourke St." at bounding box center [636, 80] width 215 height 32
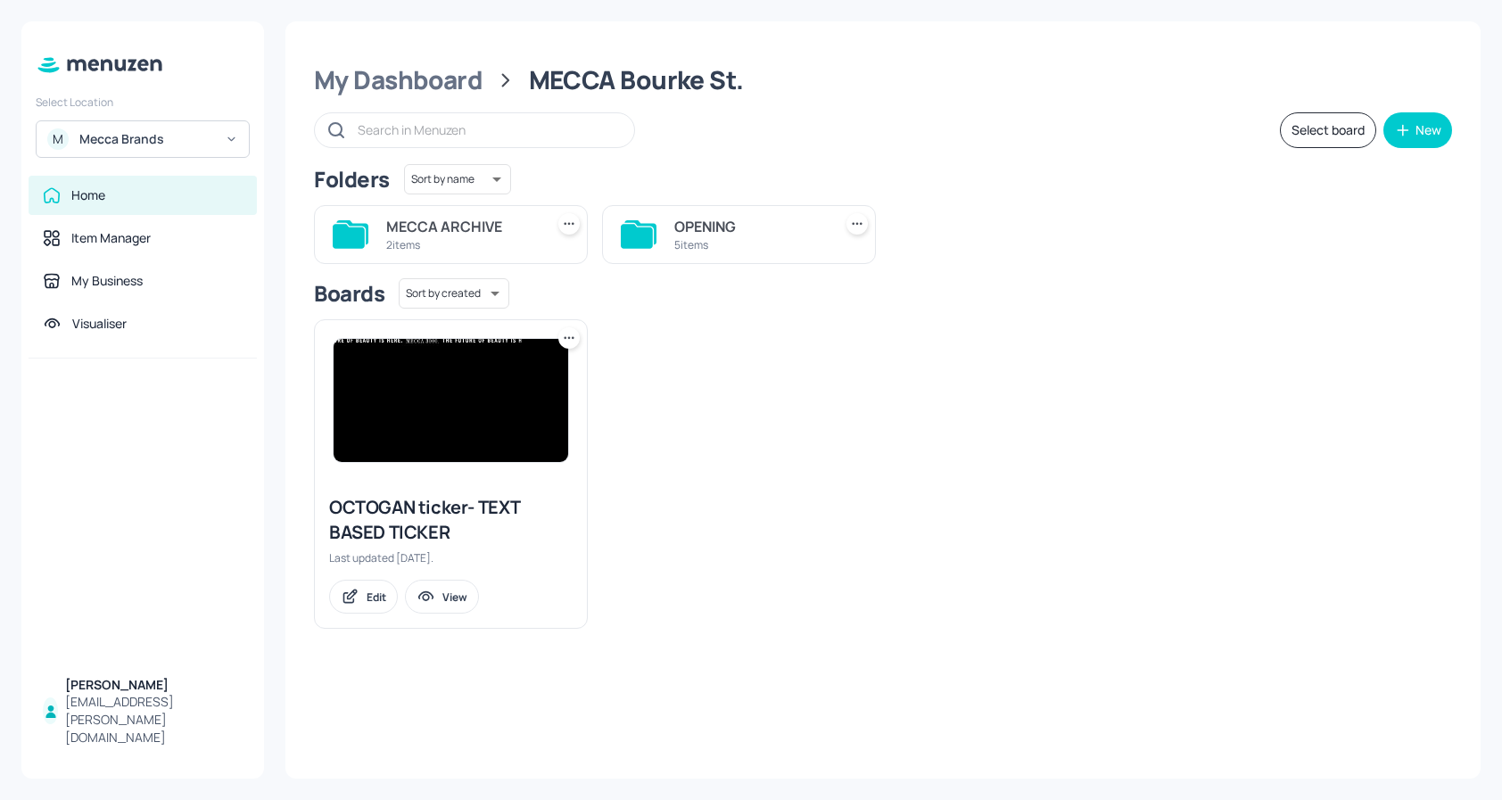
click at [497, 245] on div "2 items" at bounding box center [461, 244] width 151 height 15
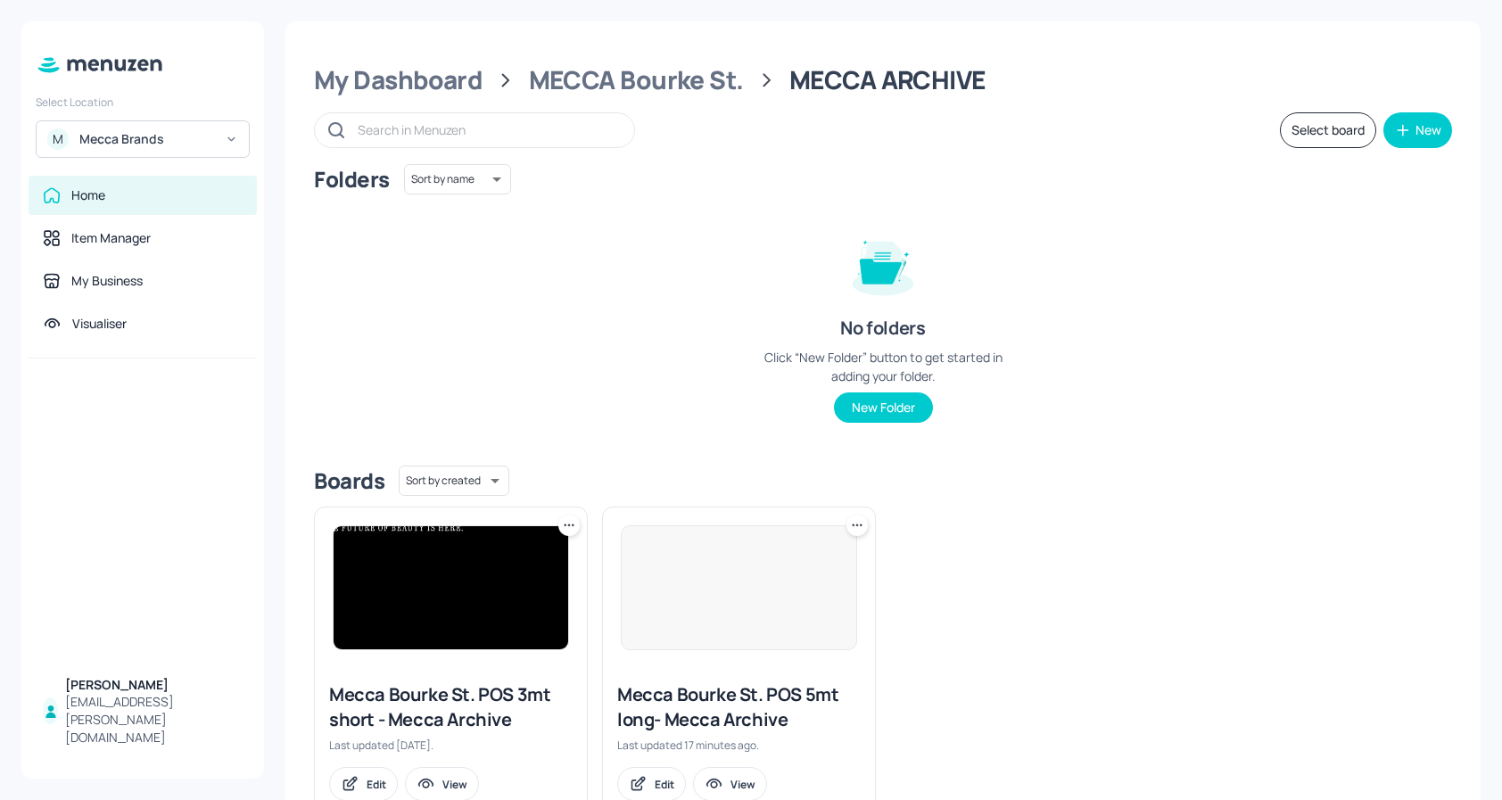
scroll to position [59, 0]
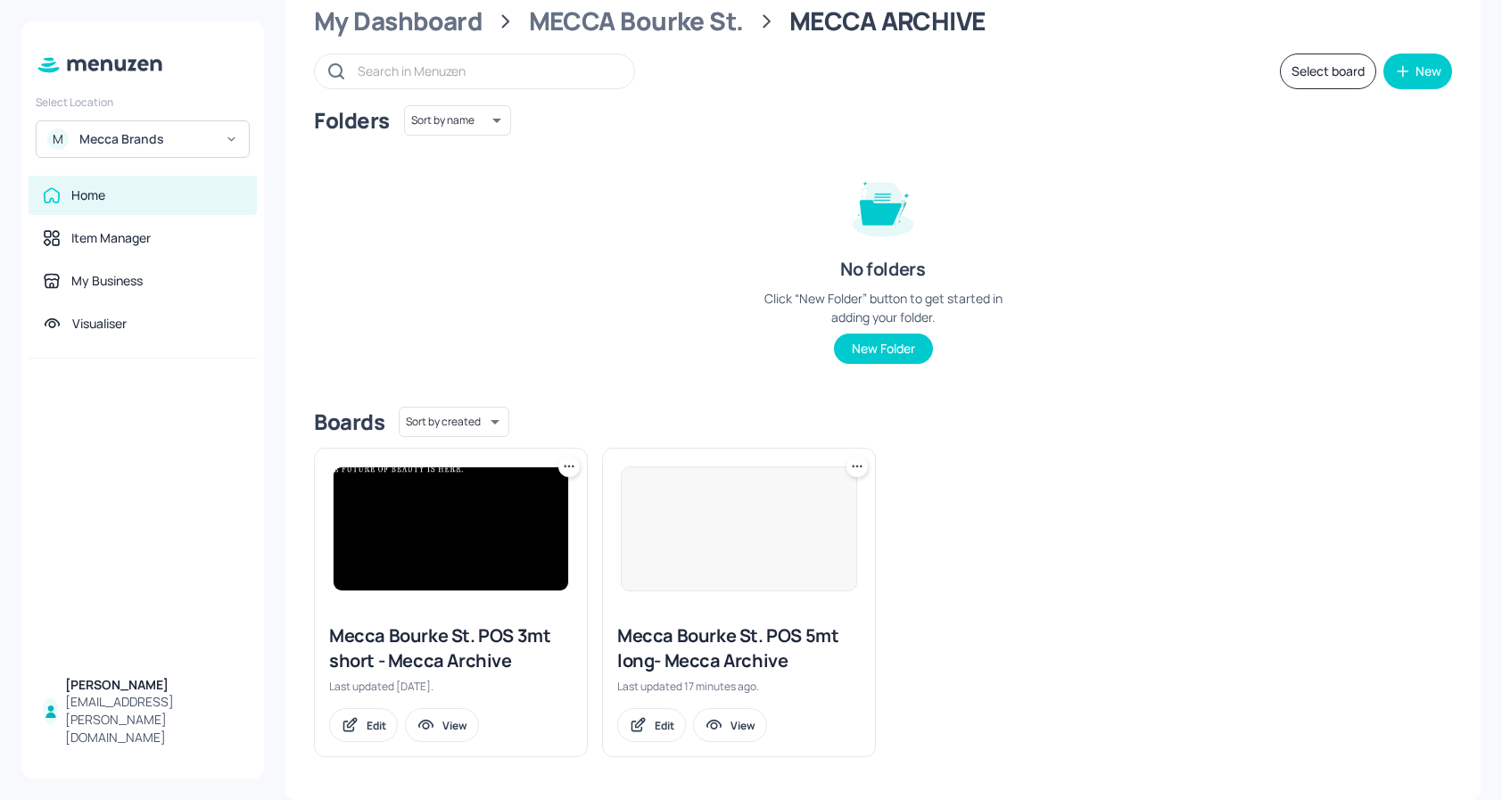
click at [722, 520] on img at bounding box center [739, 528] width 235 height 123
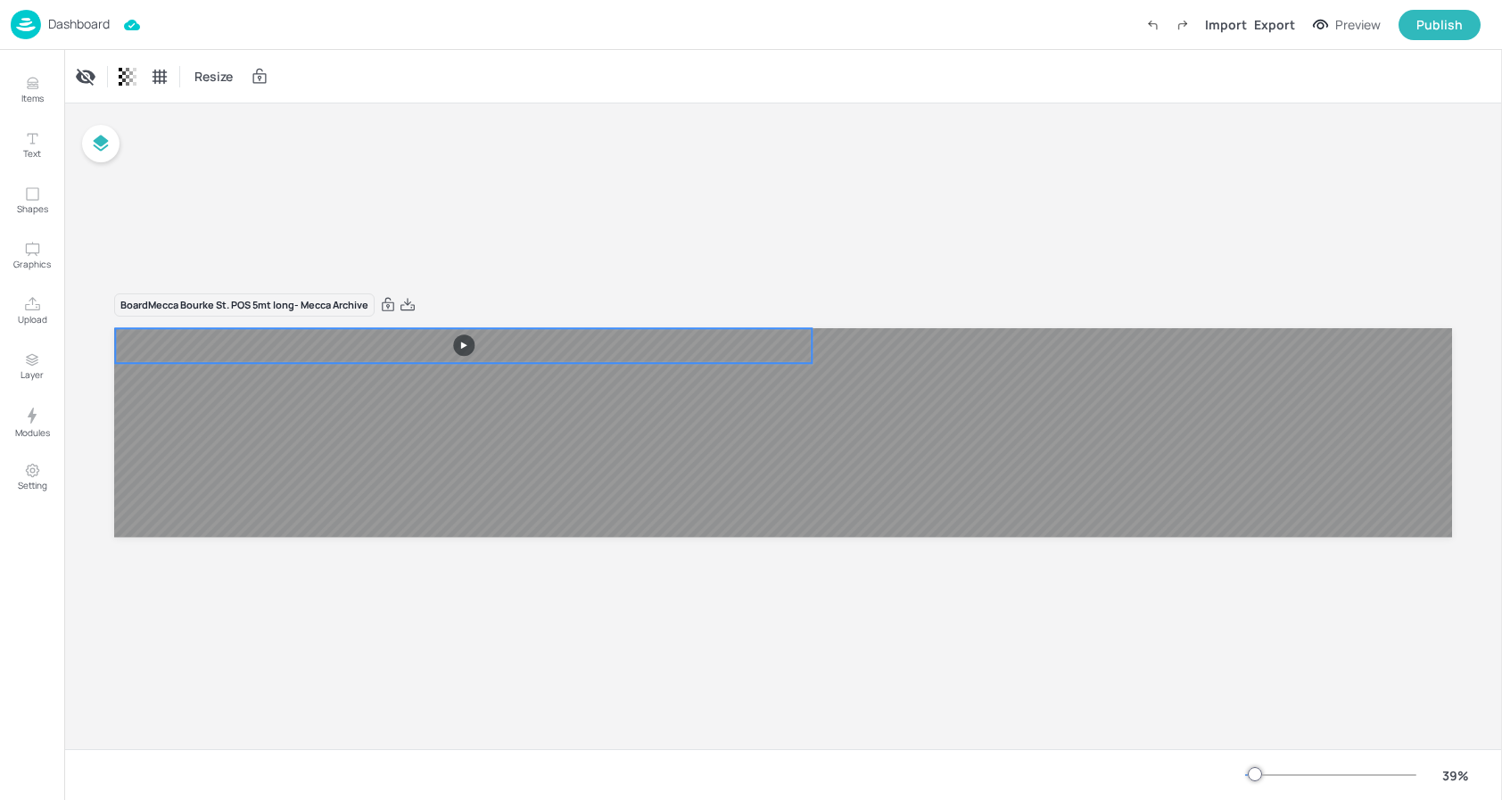
click at [378, 360] on video at bounding box center [460, 345] width 691 height 35
click at [404, 205] on div "Board Mecca Bourke St. POS 5mt long- Mecca Archive" at bounding box center [783, 426] width 1438 height 646
click at [463, 350] on video at bounding box center [460, 345] width 691 height 35
click at [465, 343] on video at bounding box center [460, 345] width 691 height 35
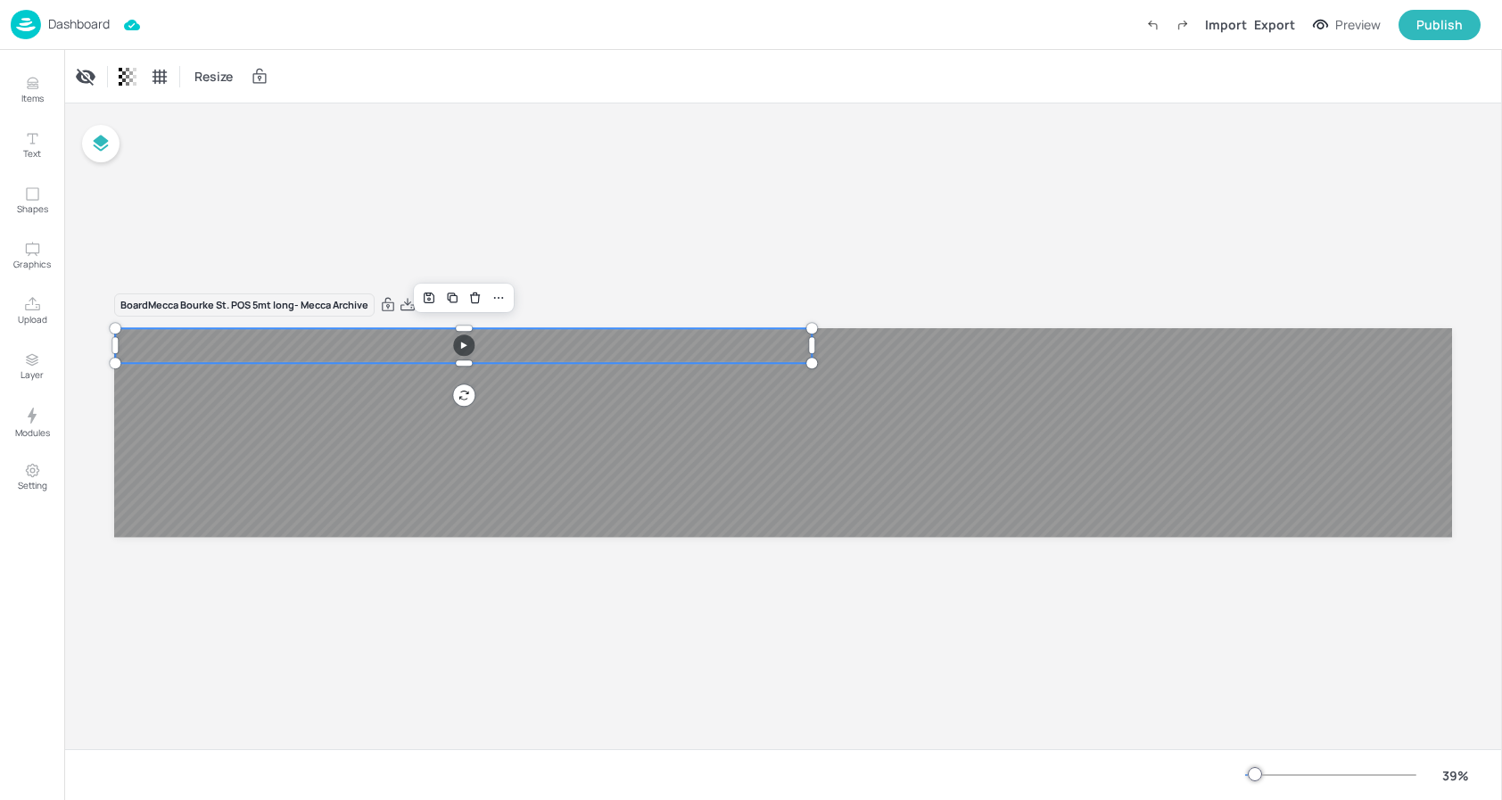
click at [90, 21] on p "Dashboard" at bounding box center [79, 24] width 62 height 12
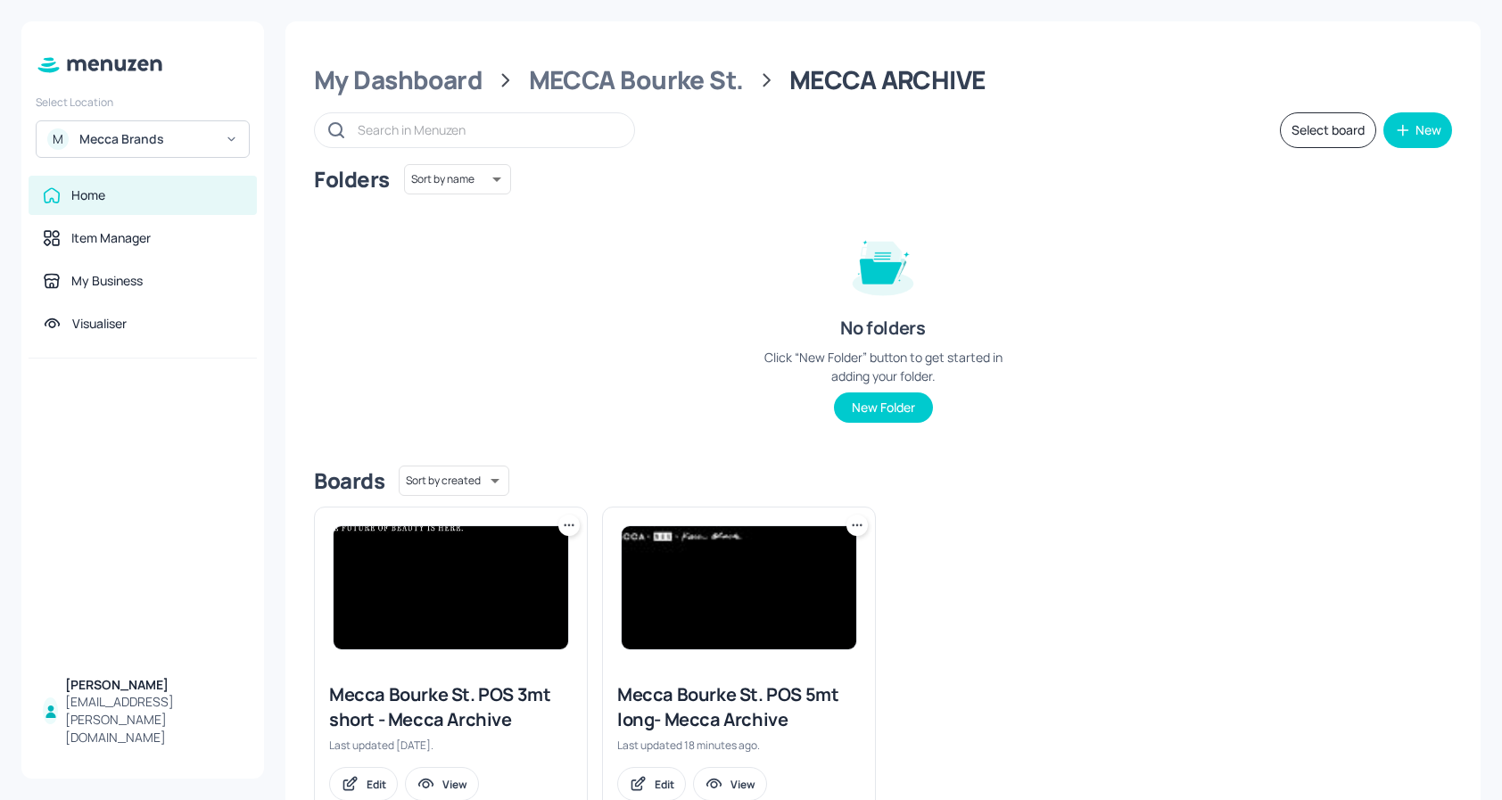
click at [853, 527] on icon at bounding box center [857, 525] width 18 height 18
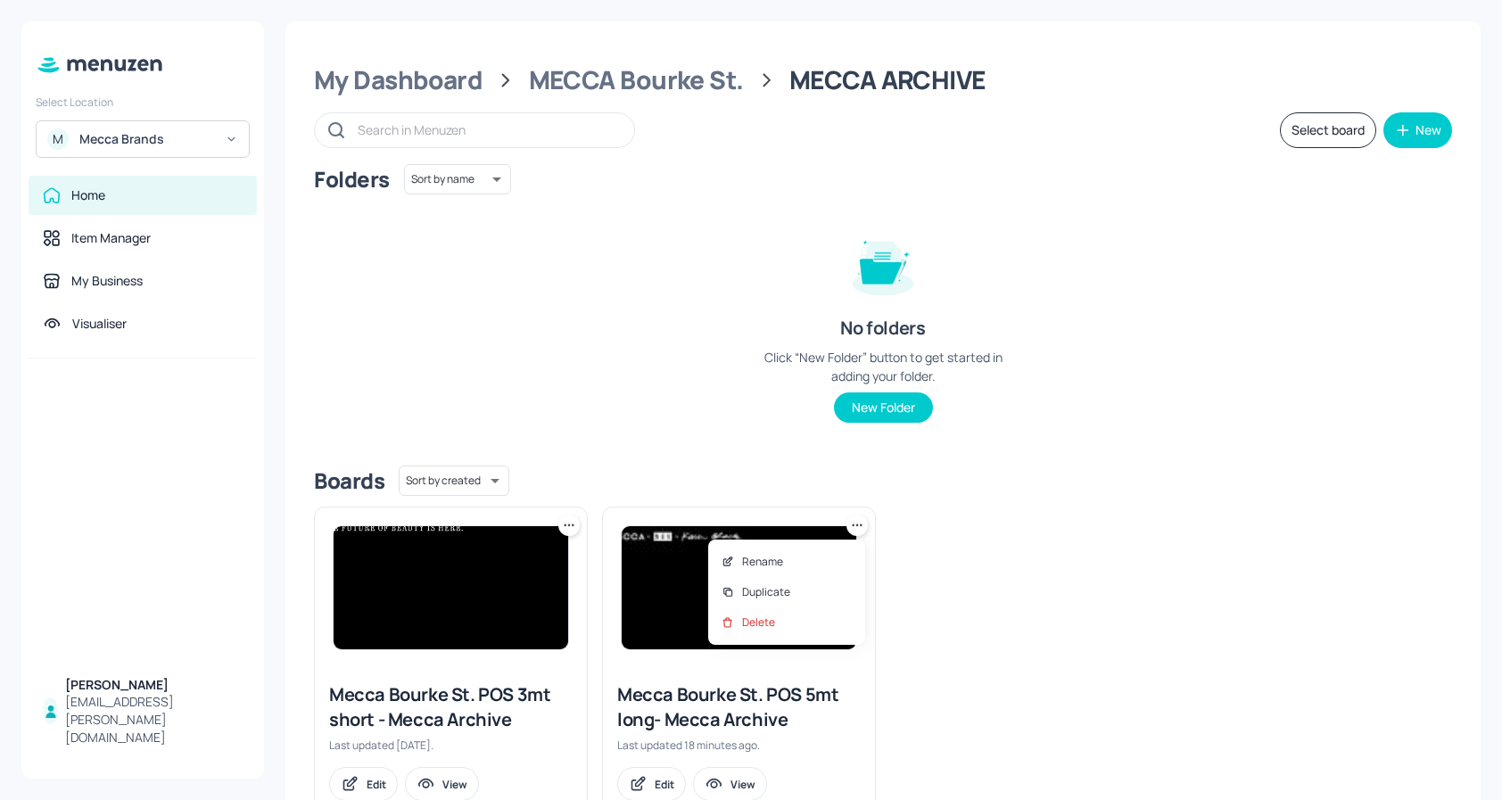
click at [1019, 471] on div at bounding box center [751, 400] width 1502 height 800
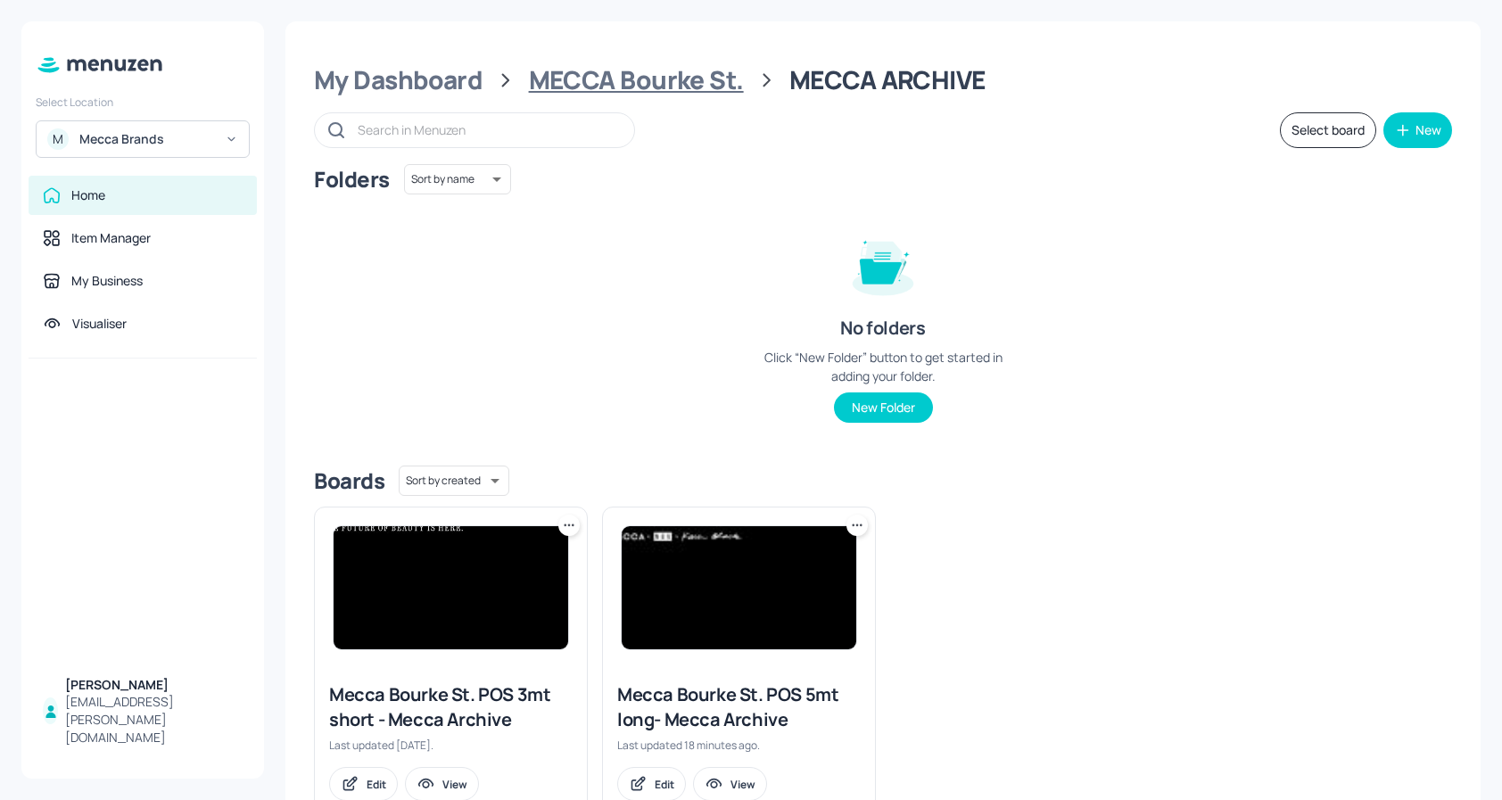
click at [703, 89] on div "MECCA Bourke St." at bounding box center [636, 80] width 215 height 32
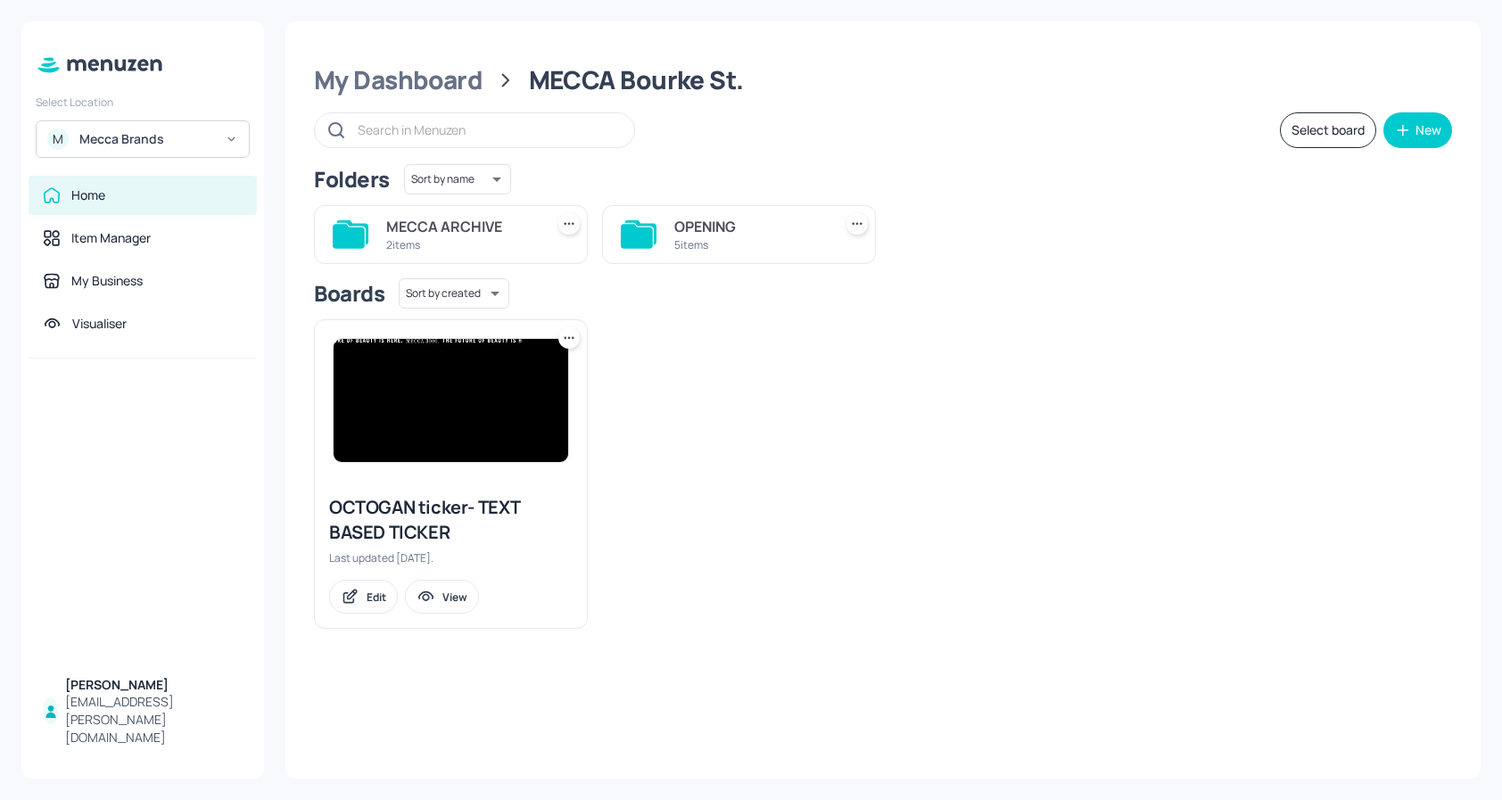
click at [728, 251] on div "5 items" at bounding box center [749, 244] width 151 height 15
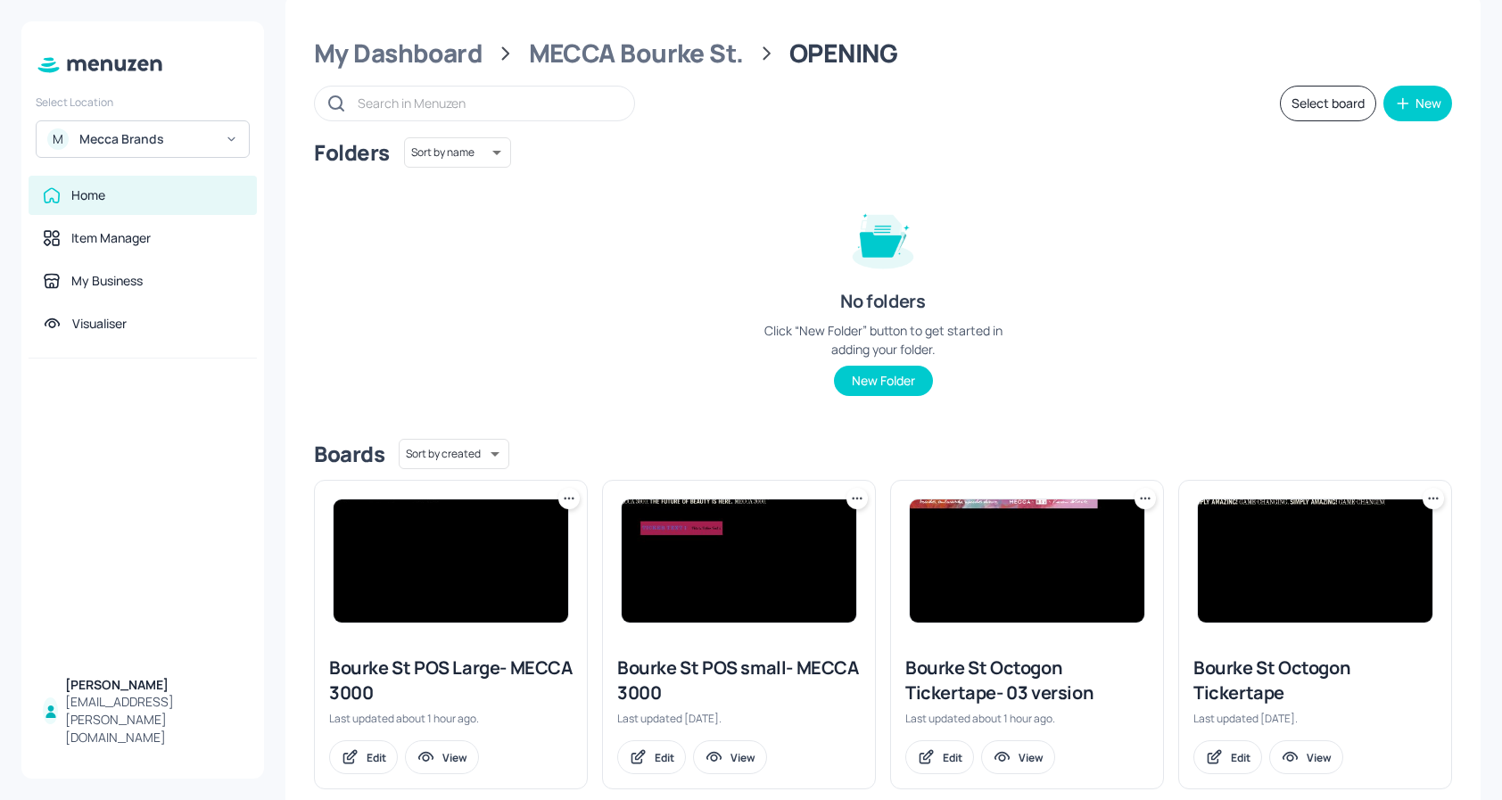
scroll to position [29, 0]
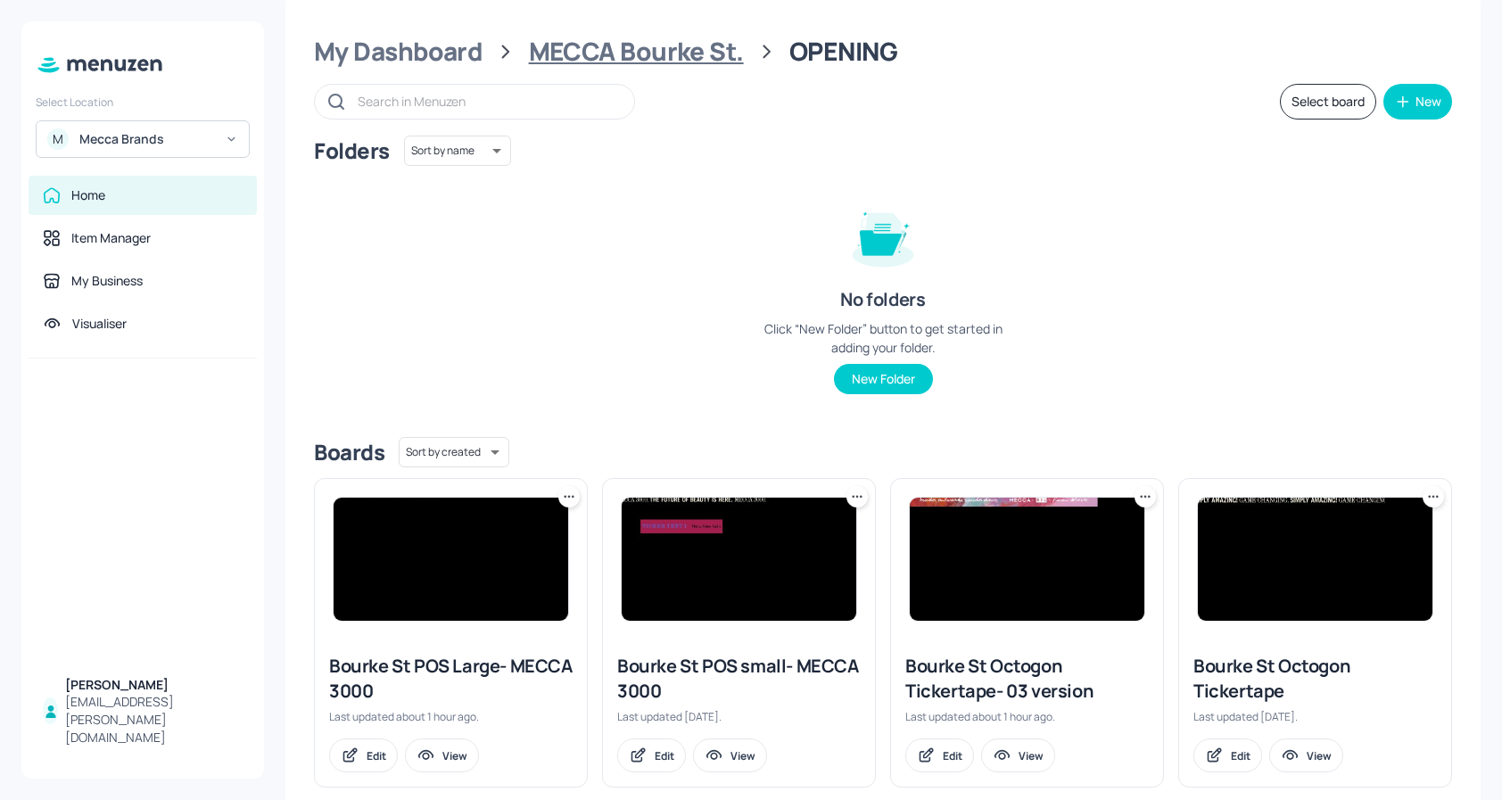
click at [665, 45] on div "MECCA Bourke St." at bounding box center [636, 52] width 215 height 32
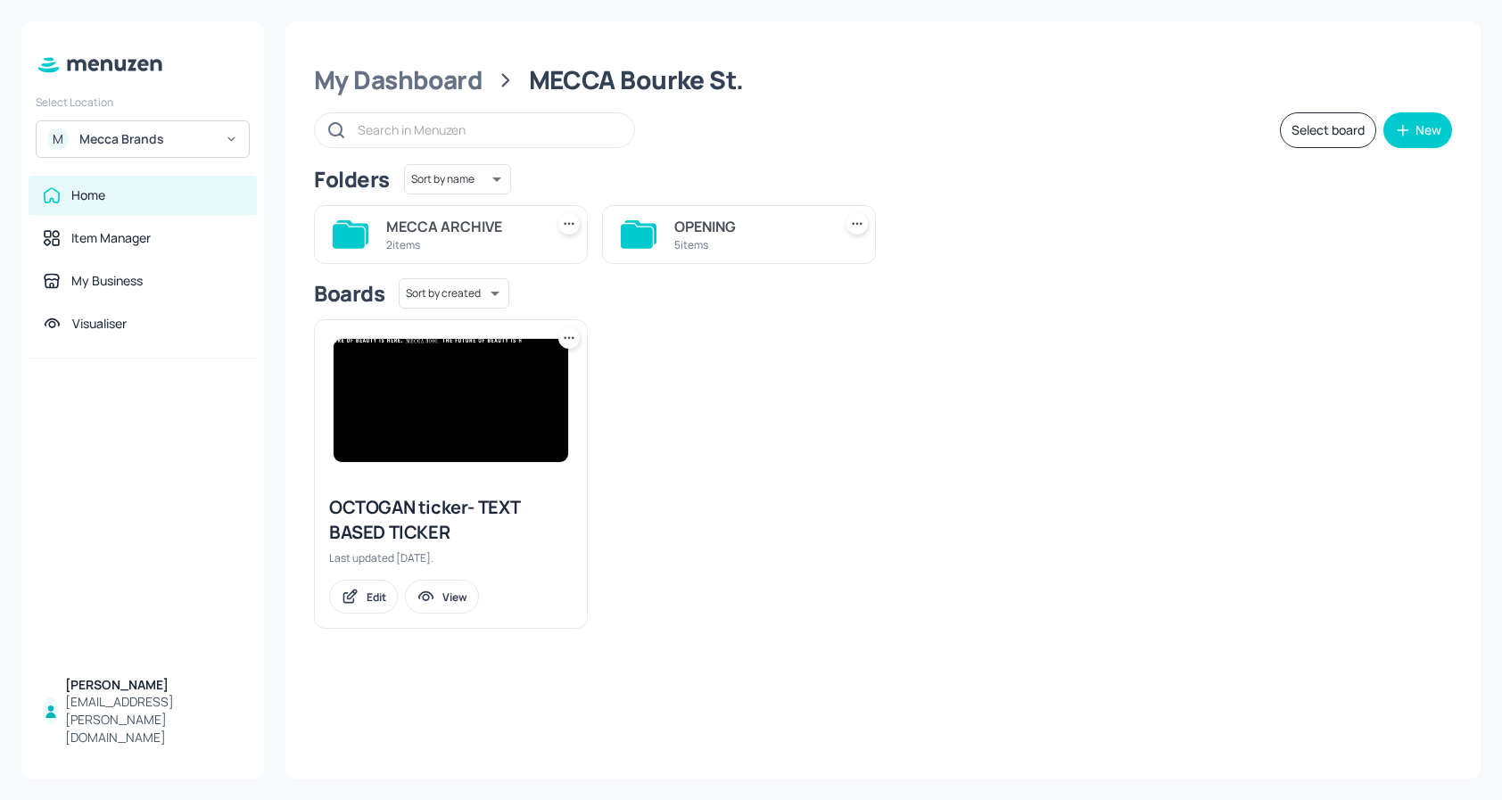
scroll to position [0, 0]
click at [1424, 136] on div "New" at bounding box center [1428, 130] width 26 height 12
click at [1364, 175] on div "Add new folder" at bounding box center [1363, 174] width 178 height 39
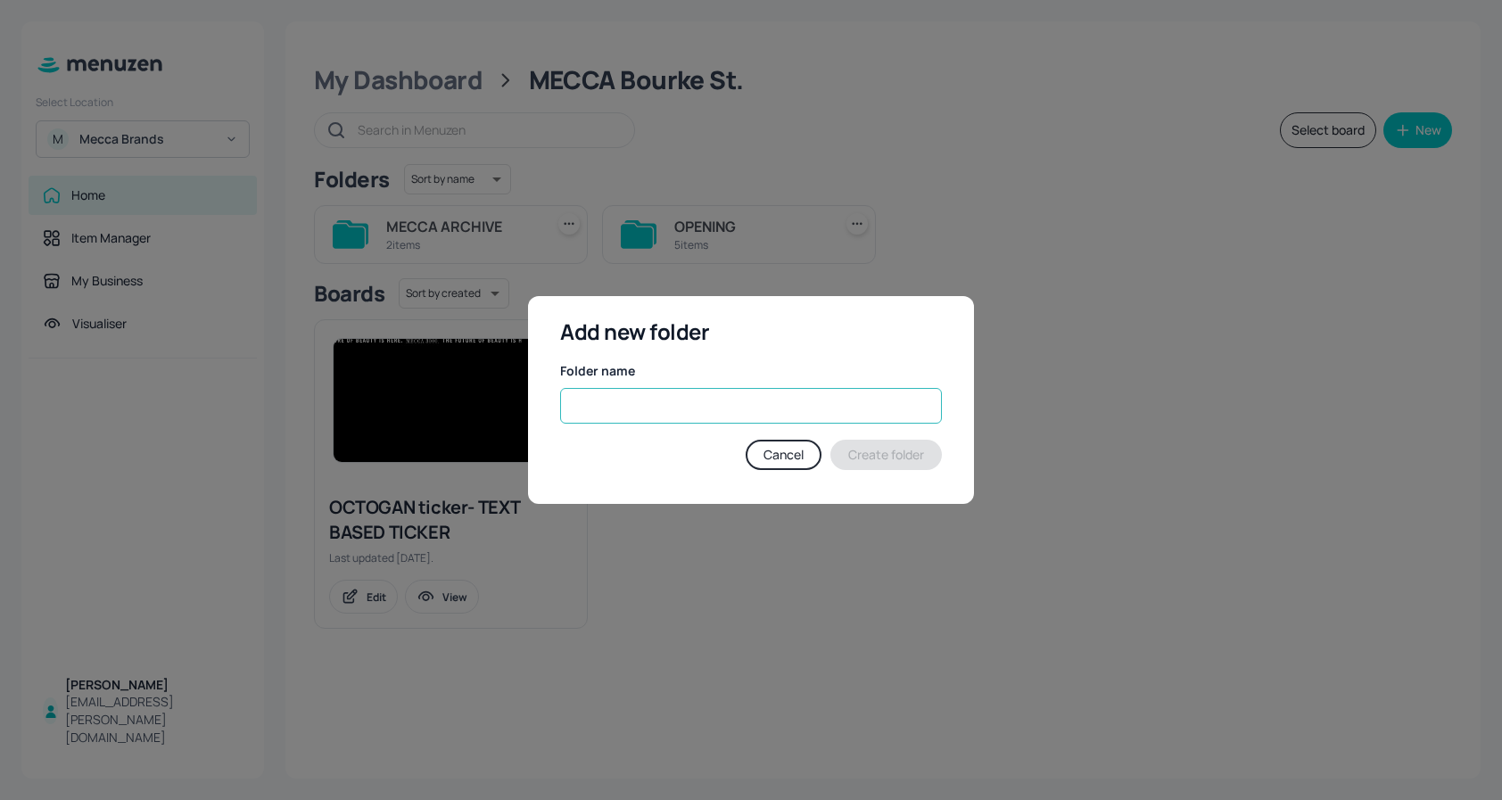
click at [779, 389] on input "text" at bounding box center [751, 406] width 382 height 36
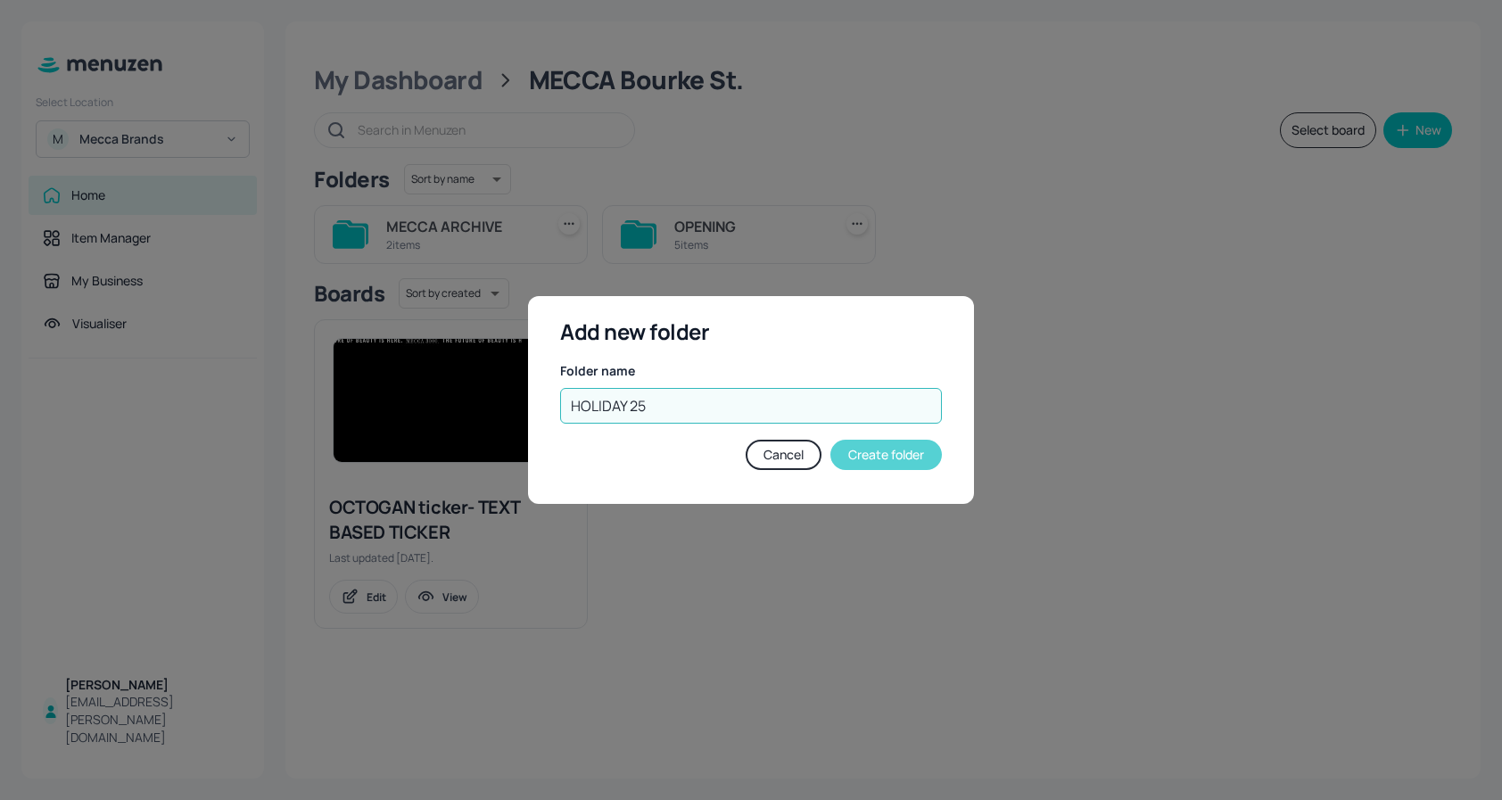
type input "HOLIDAY 25"
click at [884, 455] on button "Create folder" at bounding box center [885, 455] width 111 height 30
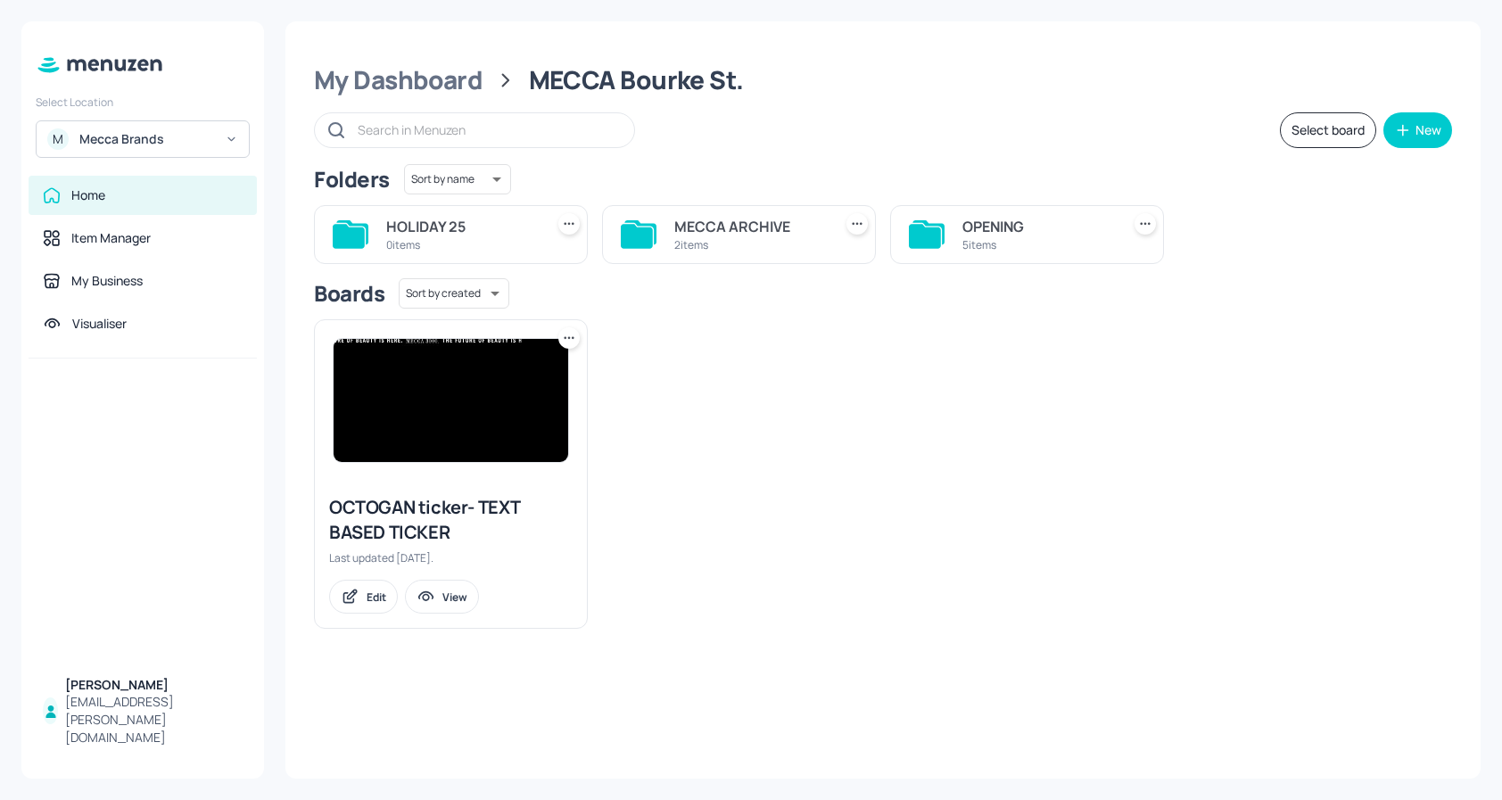
click at [1086, 233] on div "OPENING" at bounding box center [1037, 226] width 151 height 21
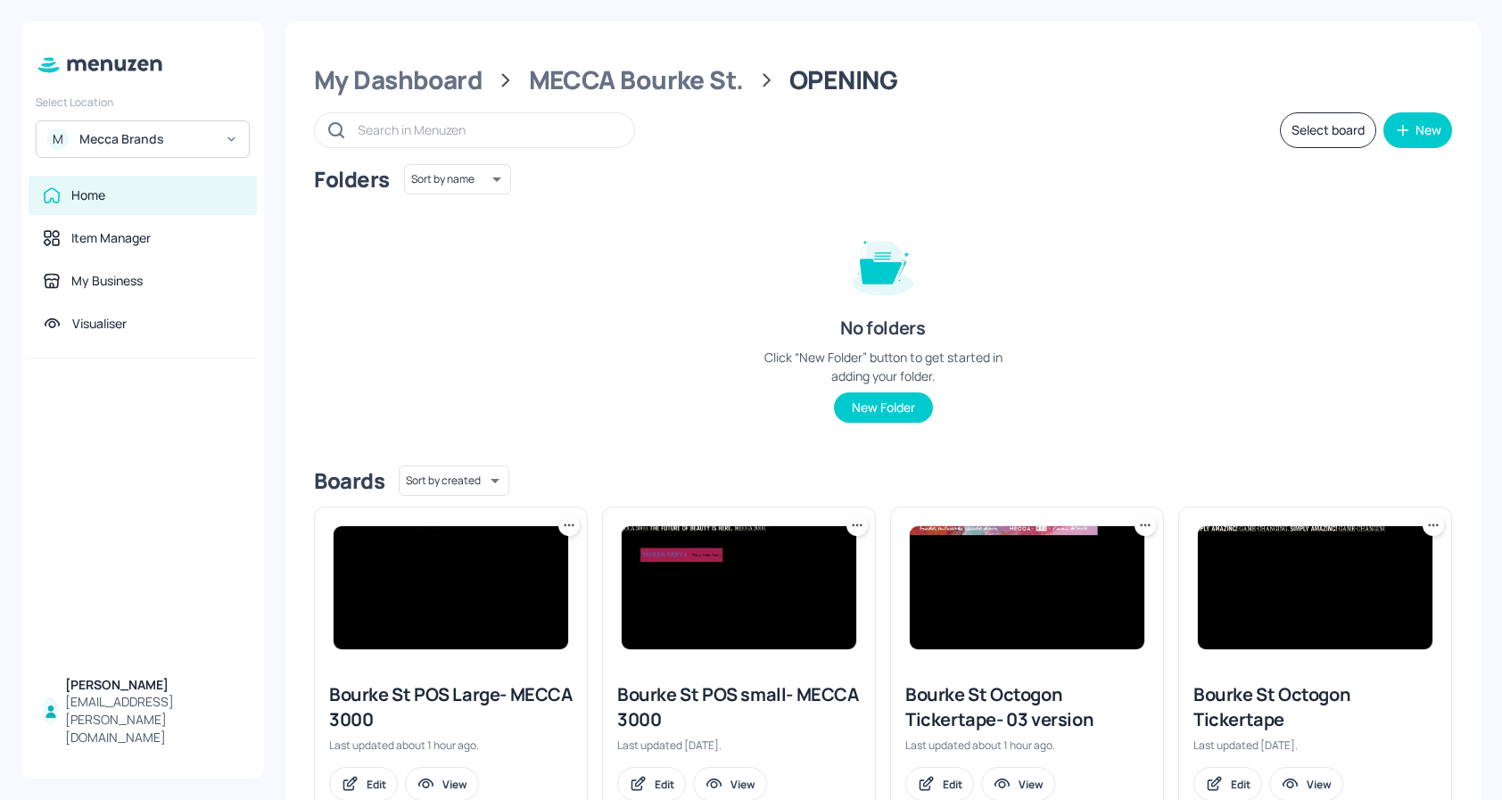
click at [1331, 134] on button "Select board" at bounding box center [1328, 130] width 96 height 36
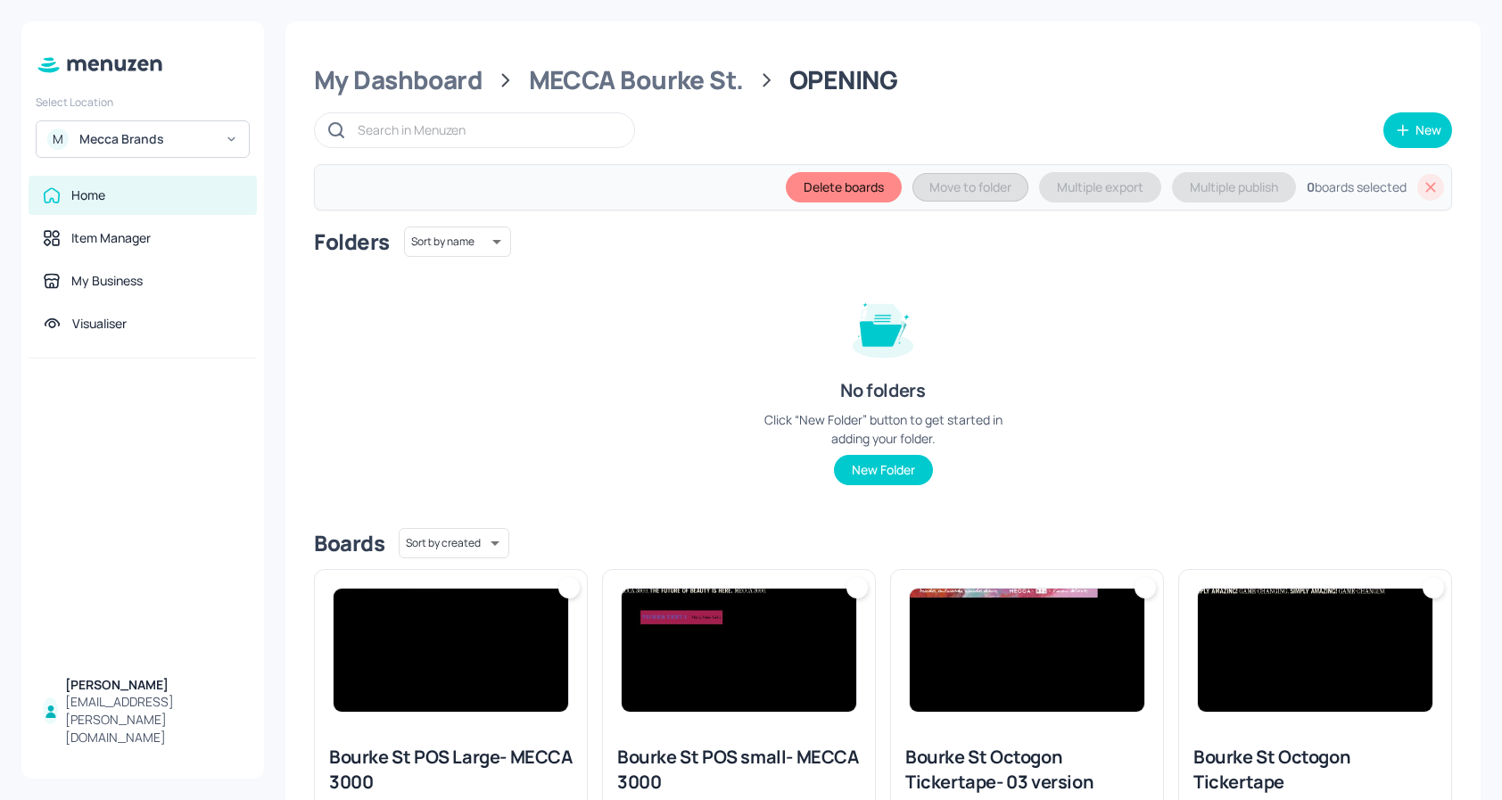
click at [568, 592] on div at bounding box center [568, 587] width 21 height 21
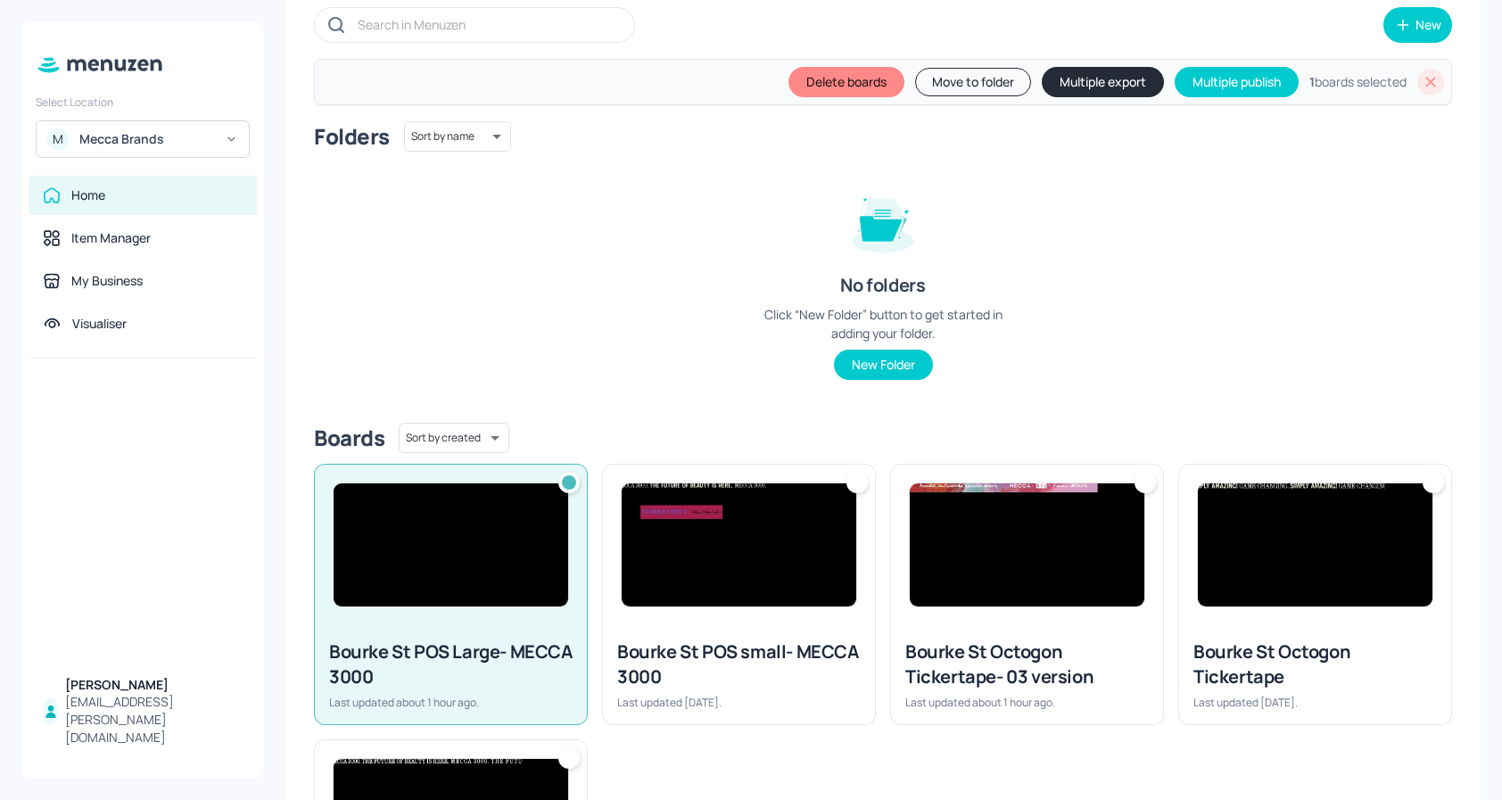
scroll to position [120, 0]
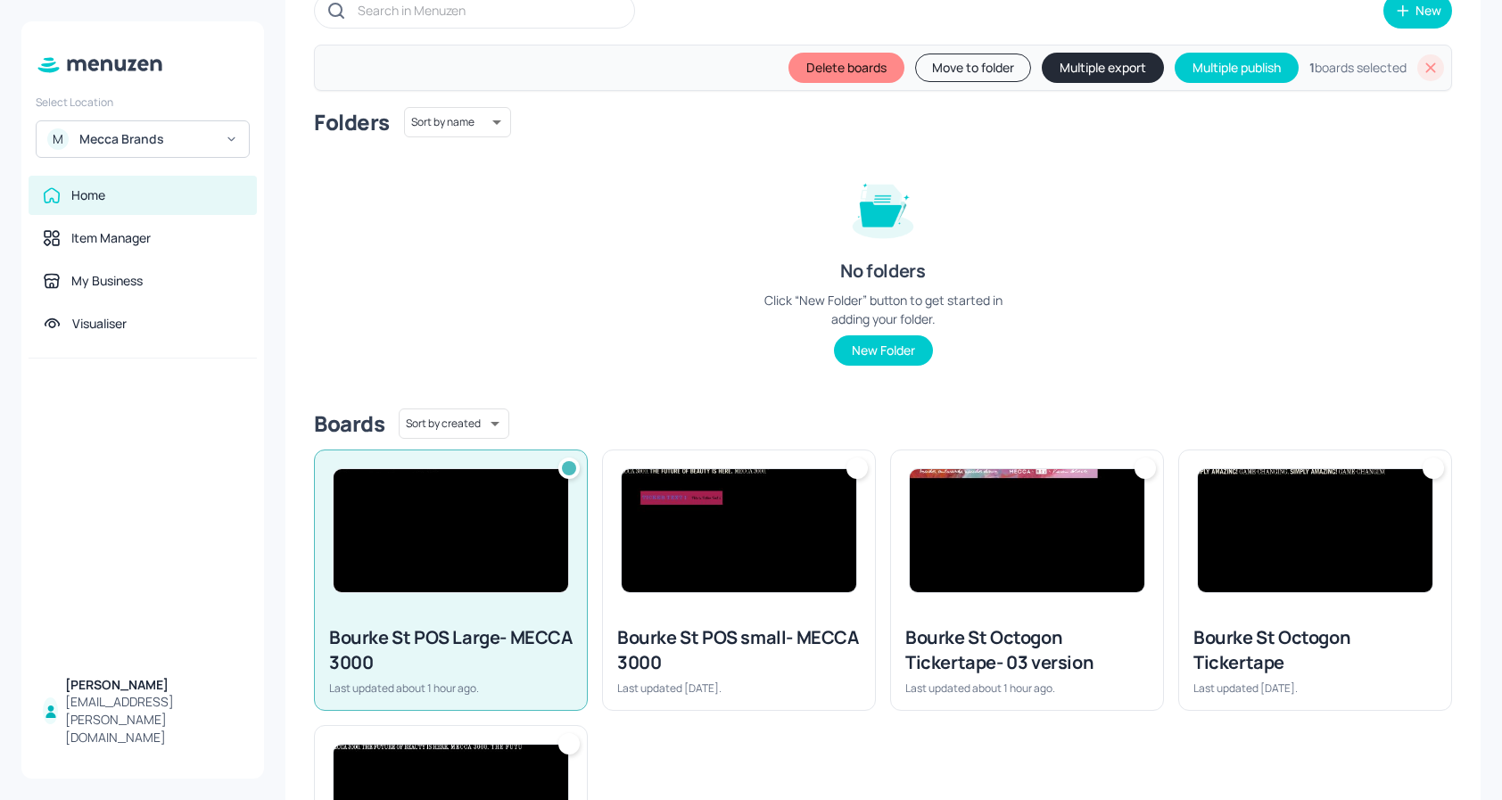
click at [850, 466] on div at bounding box center [856, 468] width 21 height 21
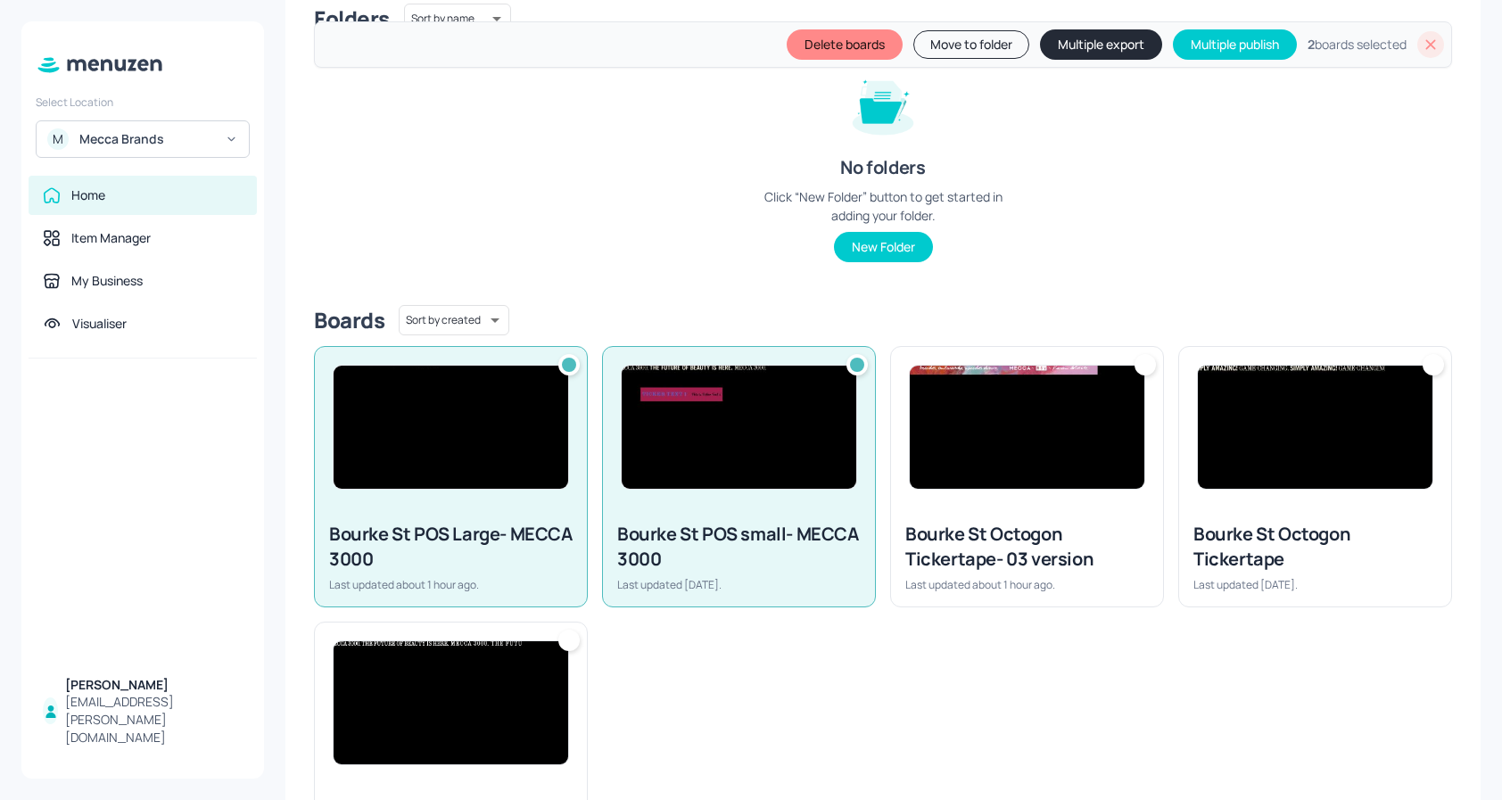
scroll to position [228, 0]
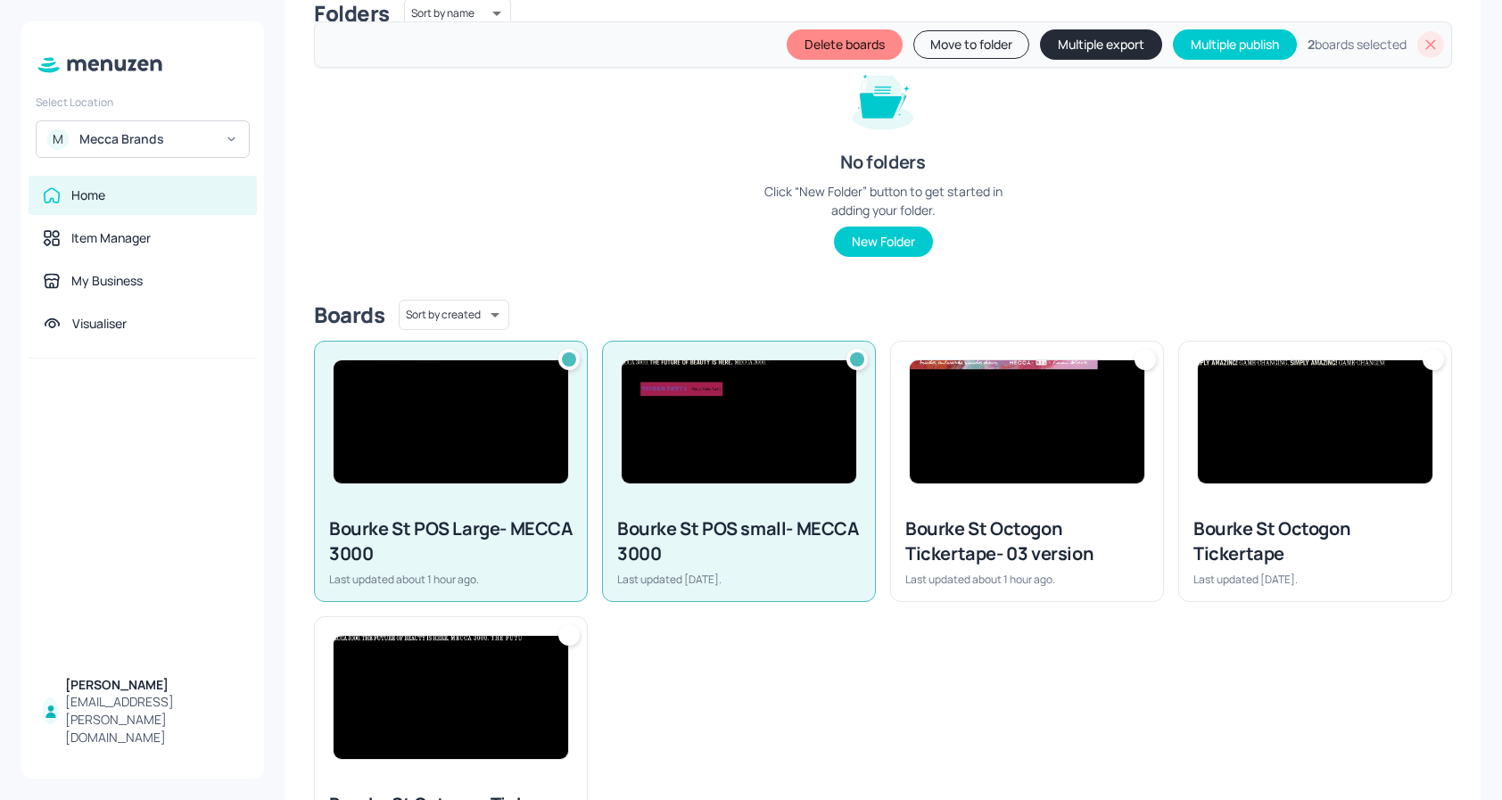
click at [1145, 360] on div at bounding box center [1145, 359] width 21 height 21
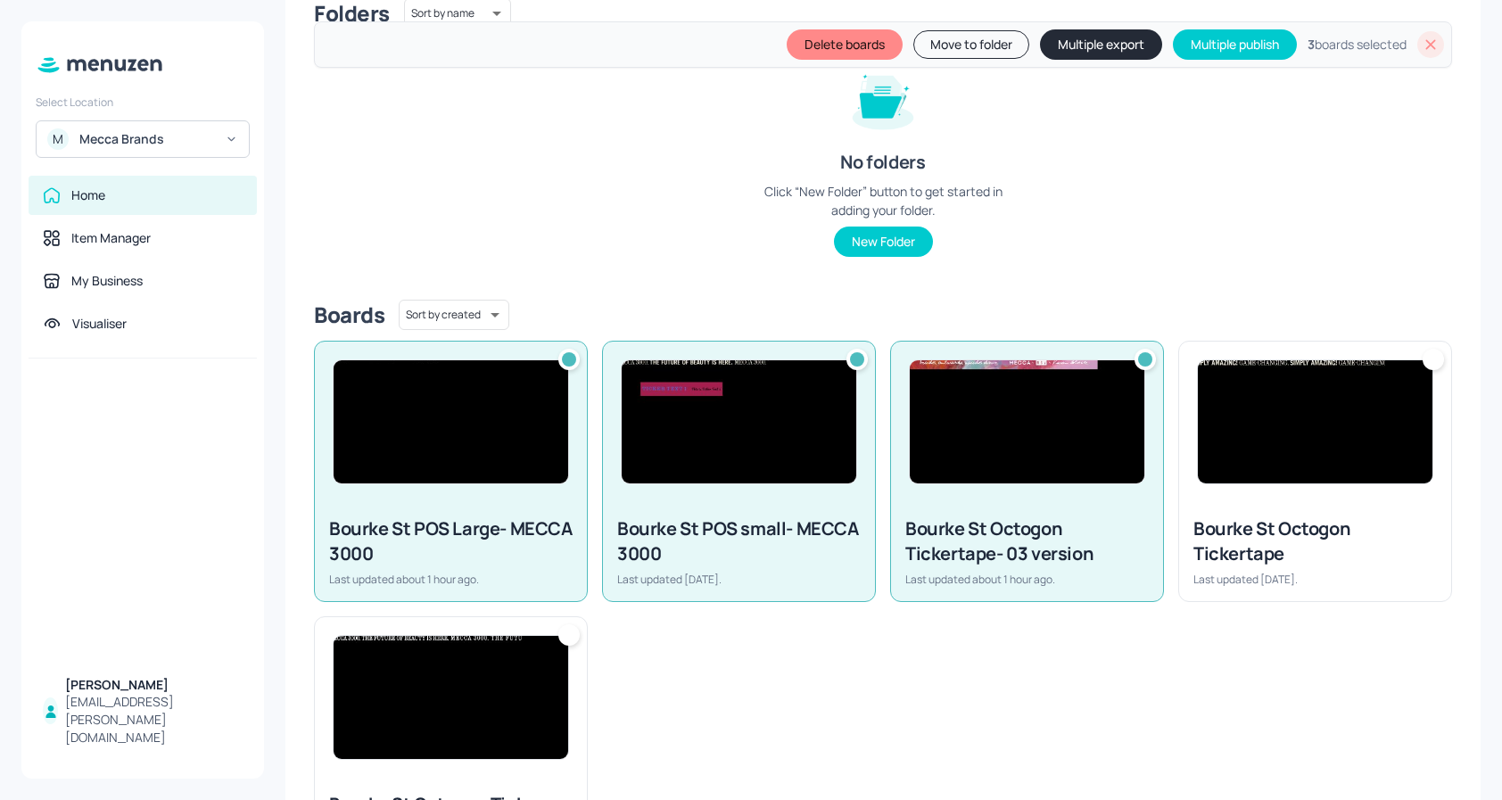
scroll to position [266, 0]
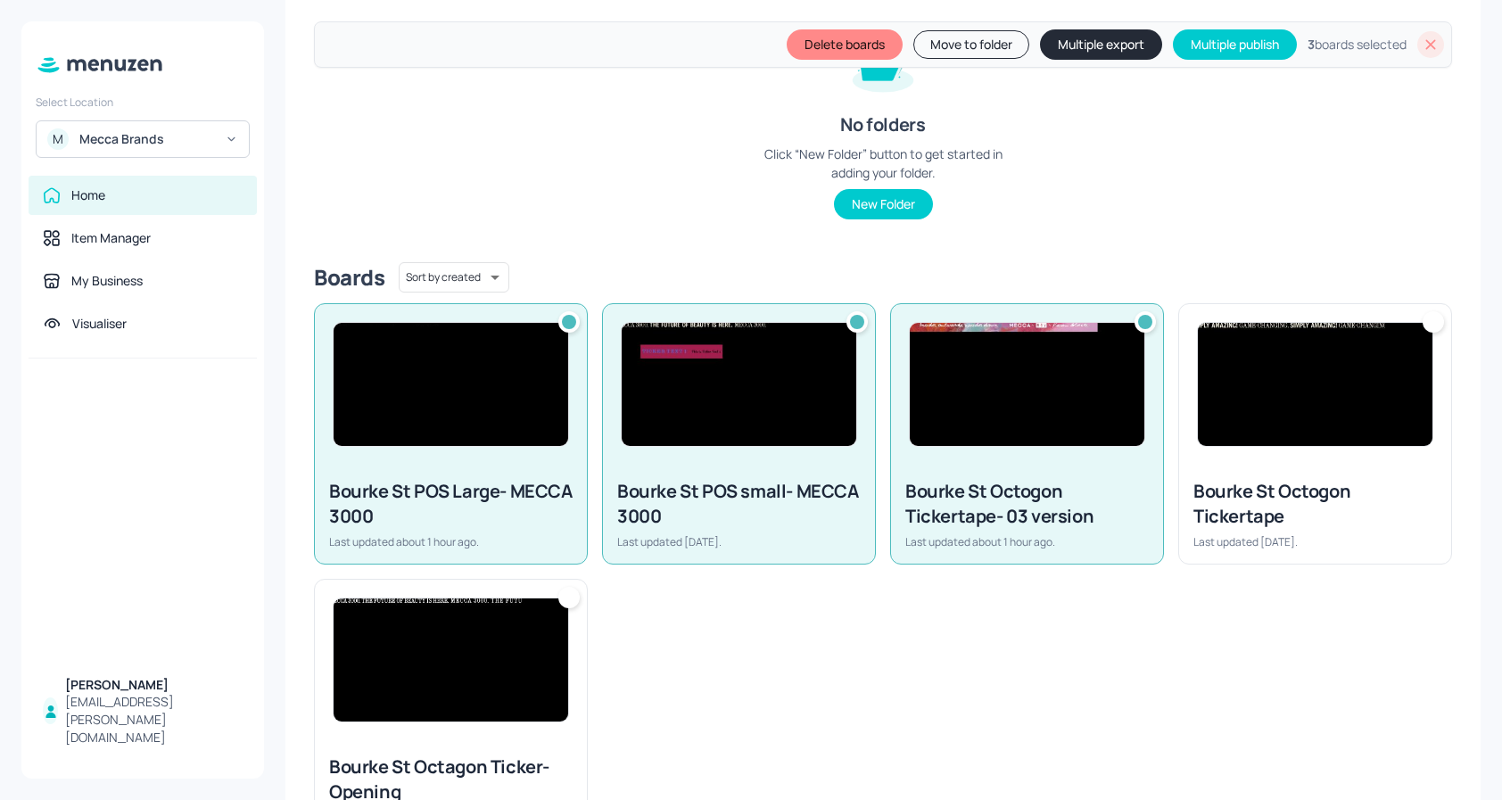
click at [943, 51] on button "Move to folder" at bounding box center [971, 44] width 116 height 29
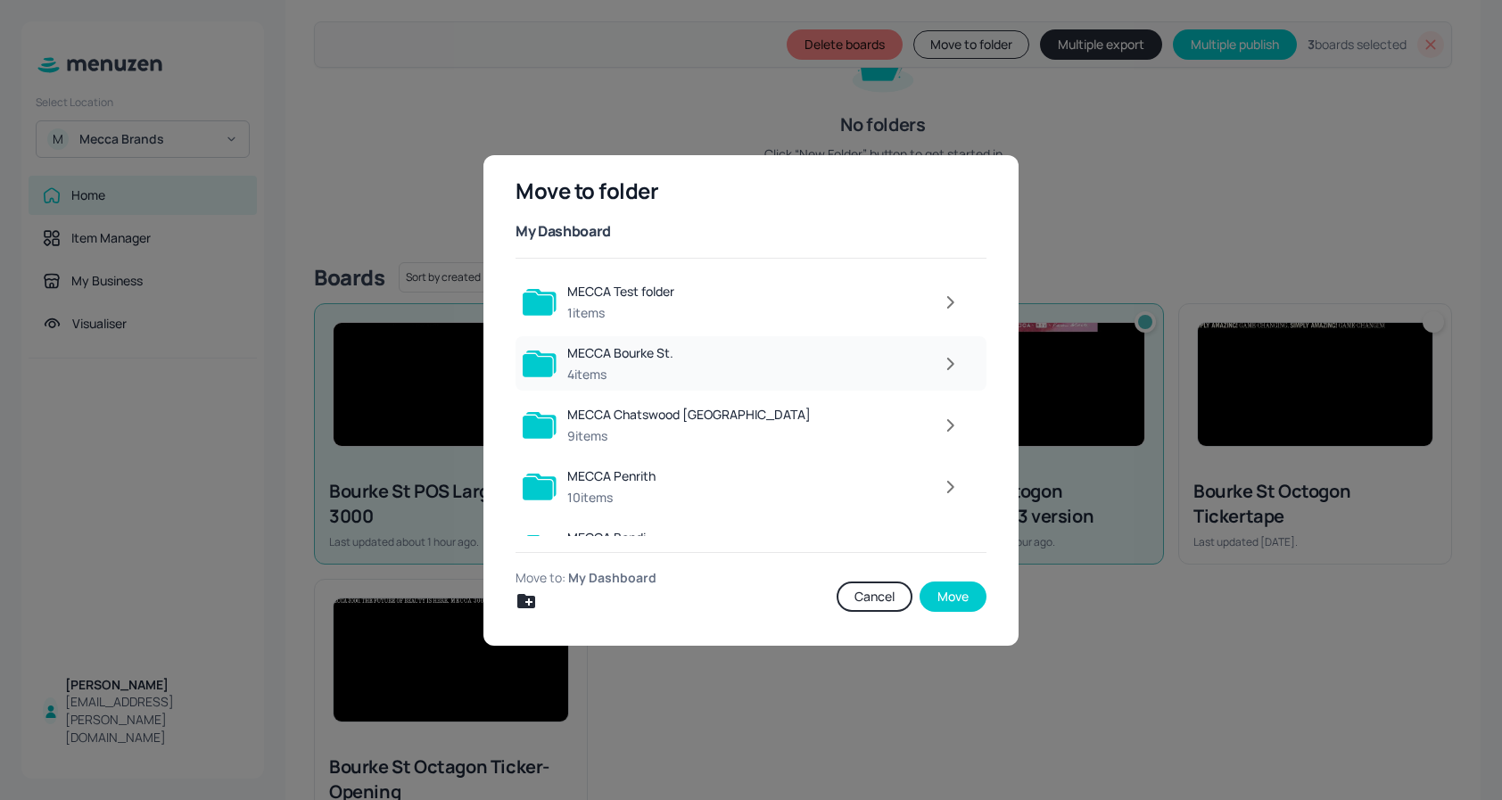
click at [925, 363] on div at bounding box center [826, 364] width 285 height 36
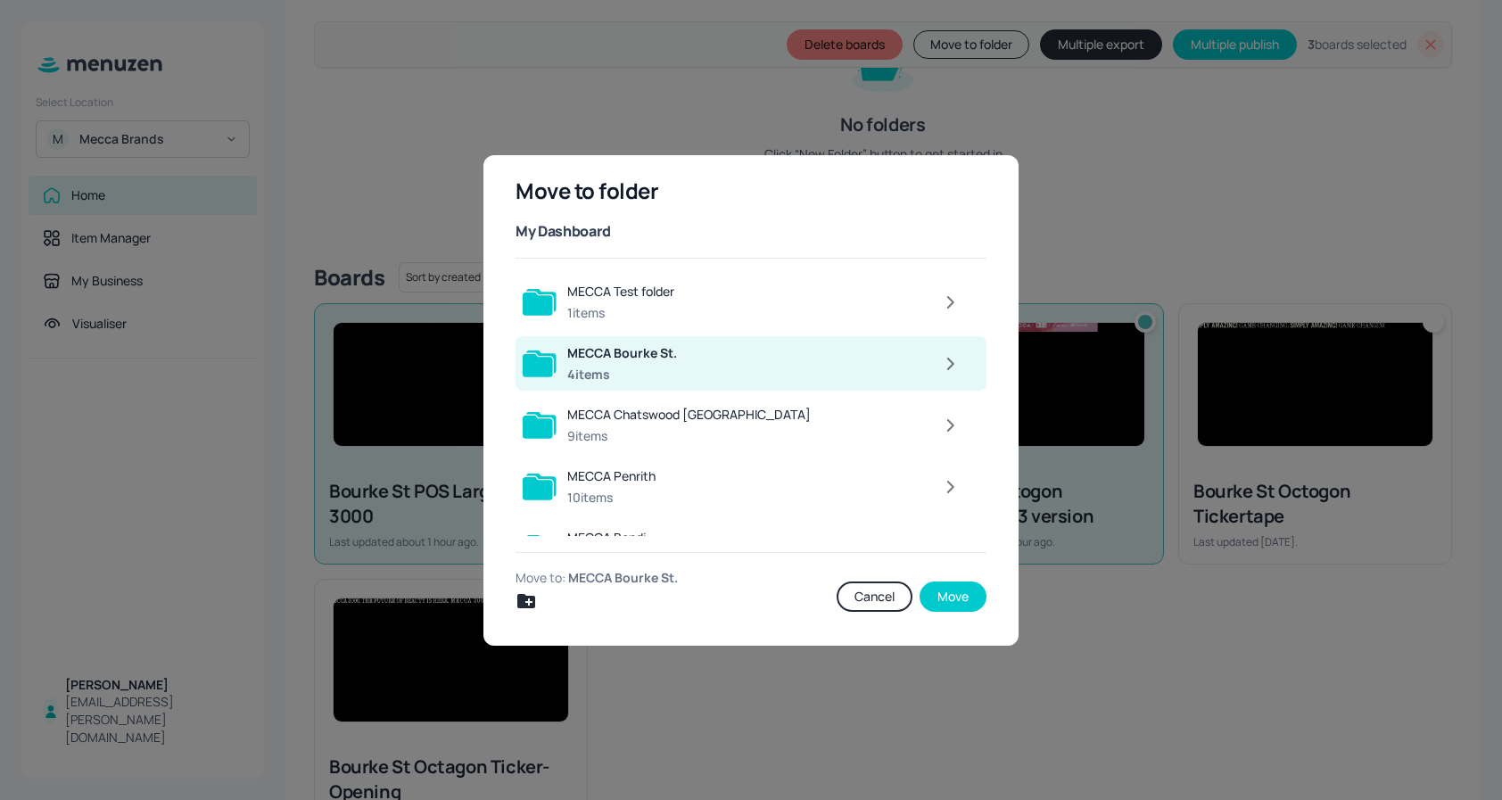
click at [949, 367] on icon "button" at bounding box center [950, 363] width 22 height 21
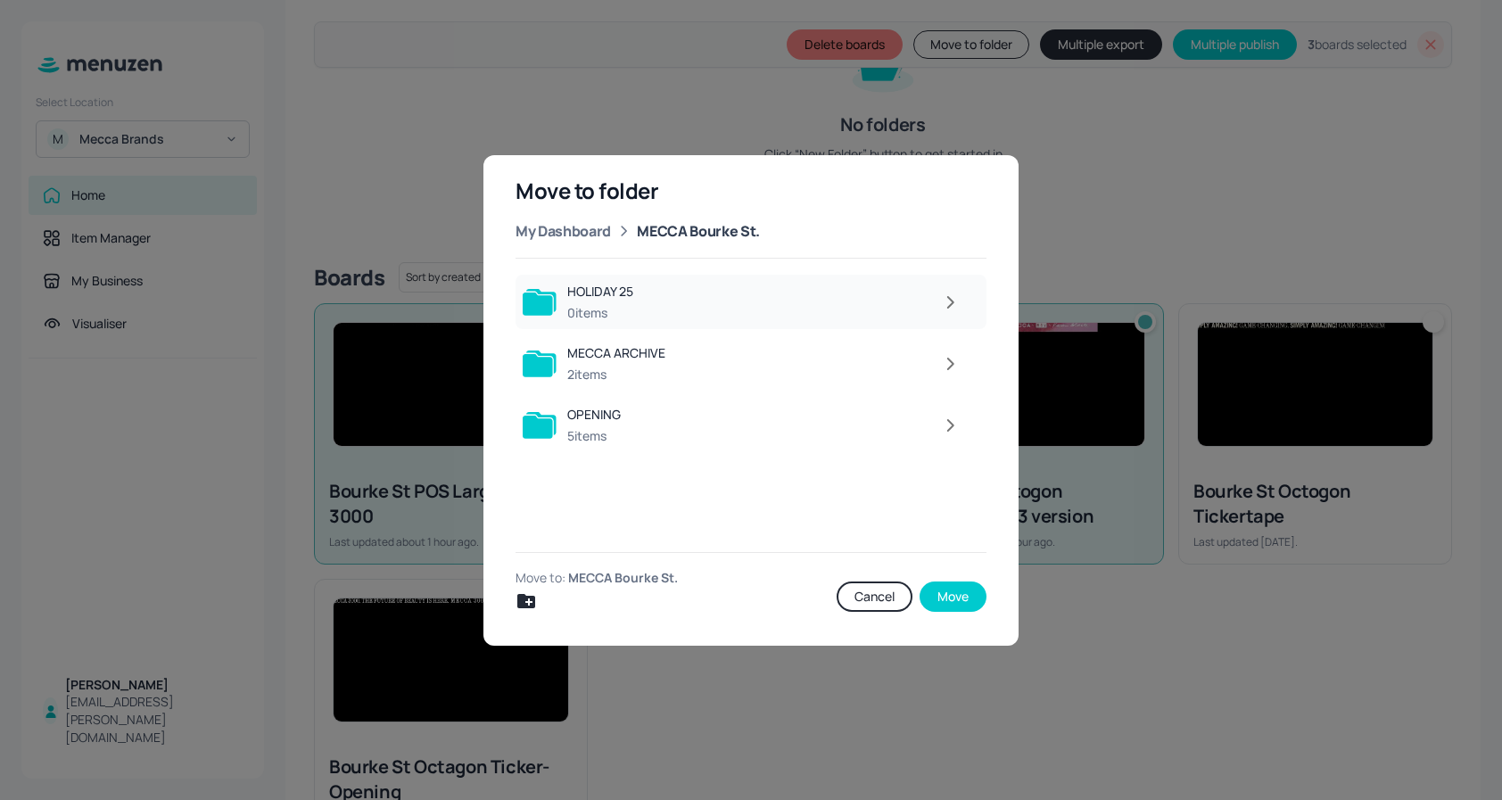
click at [783, 309] on div at bounding box center [807, 303] width 326 height 36
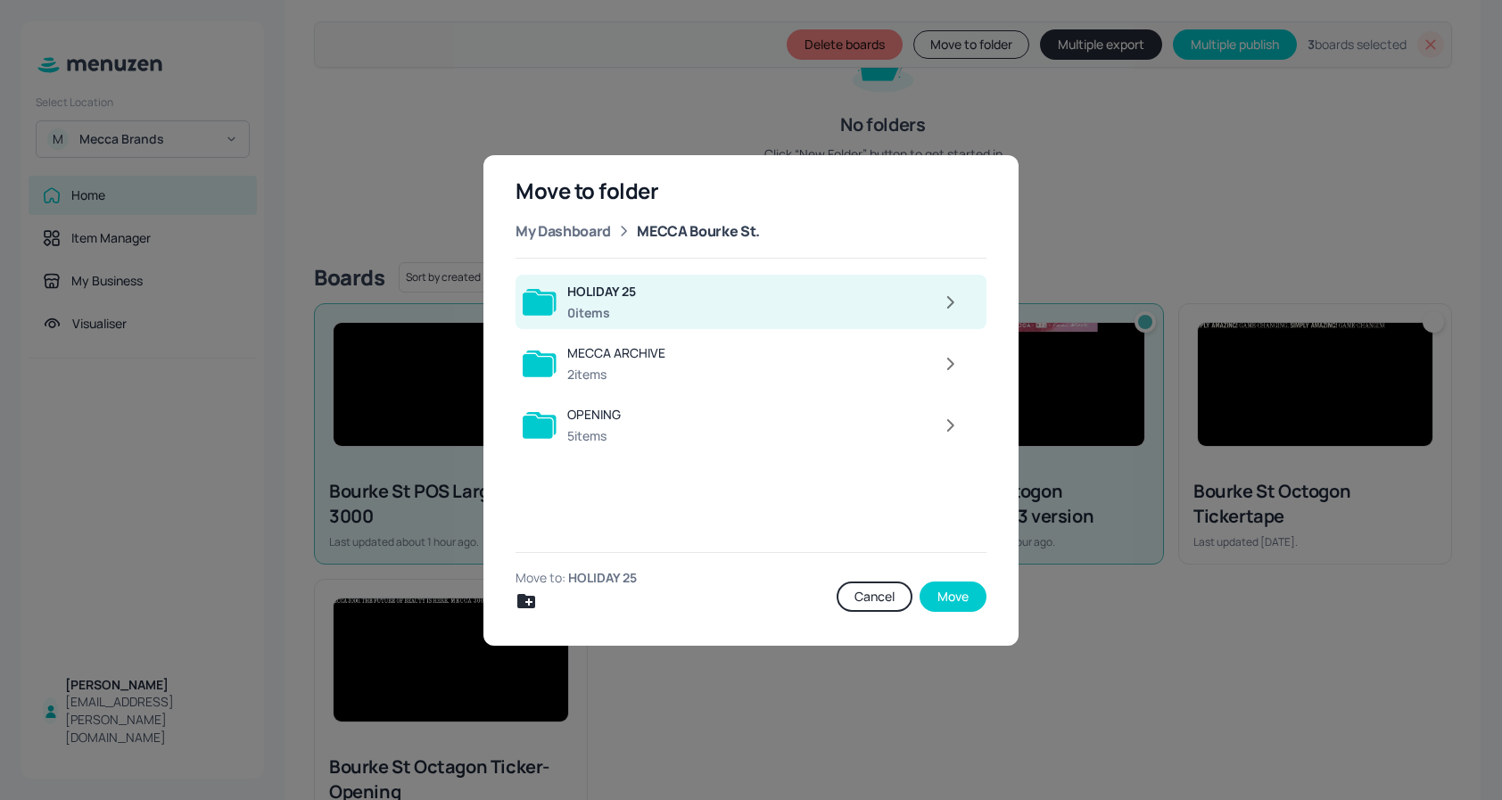
click at [944, 305] on icon "button" at bounding box center [950, 302] width 22 height 21
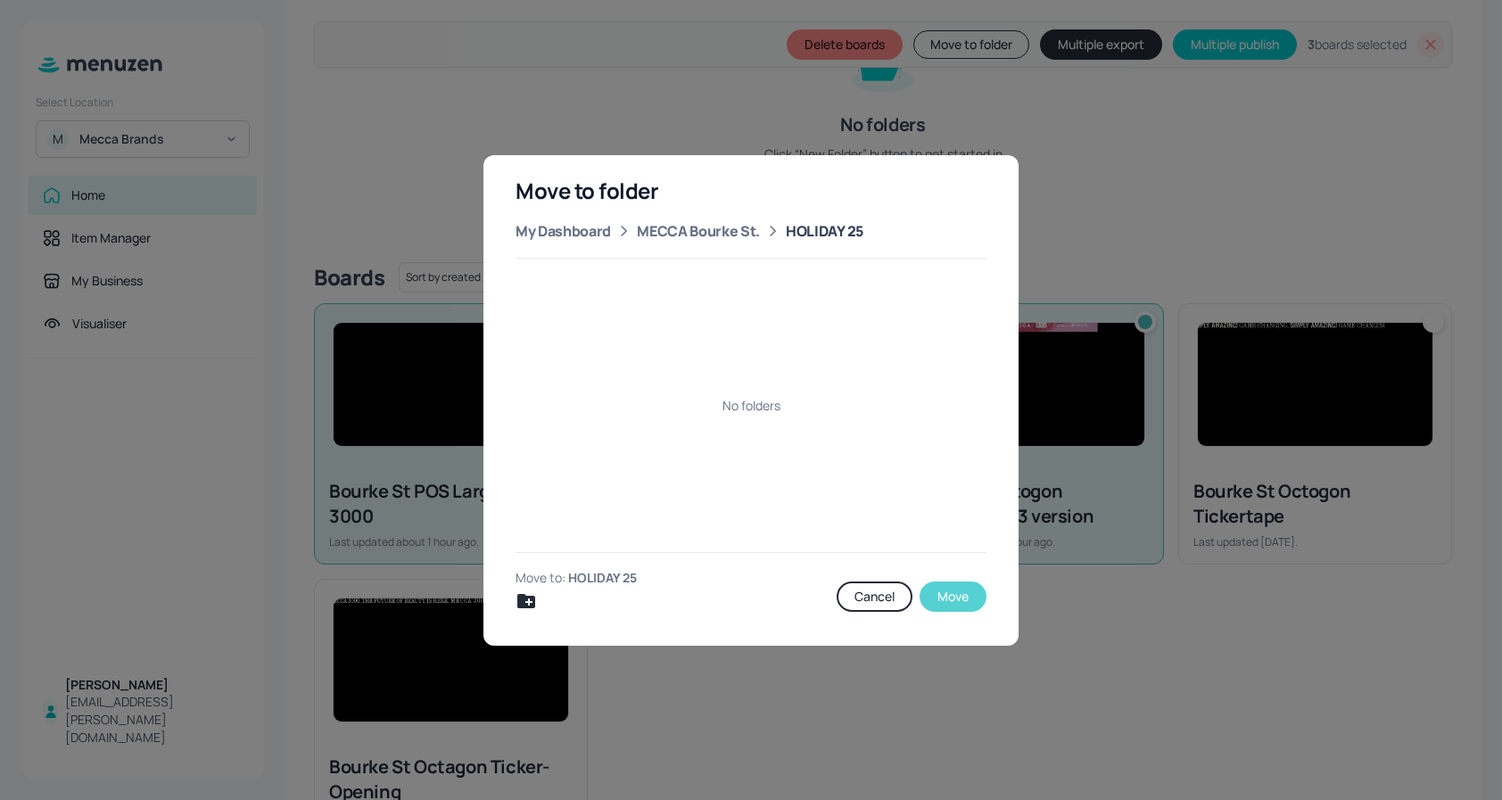
click at [958, 600] on button "Move" at bounding box center [953, 597] width 67 height 30
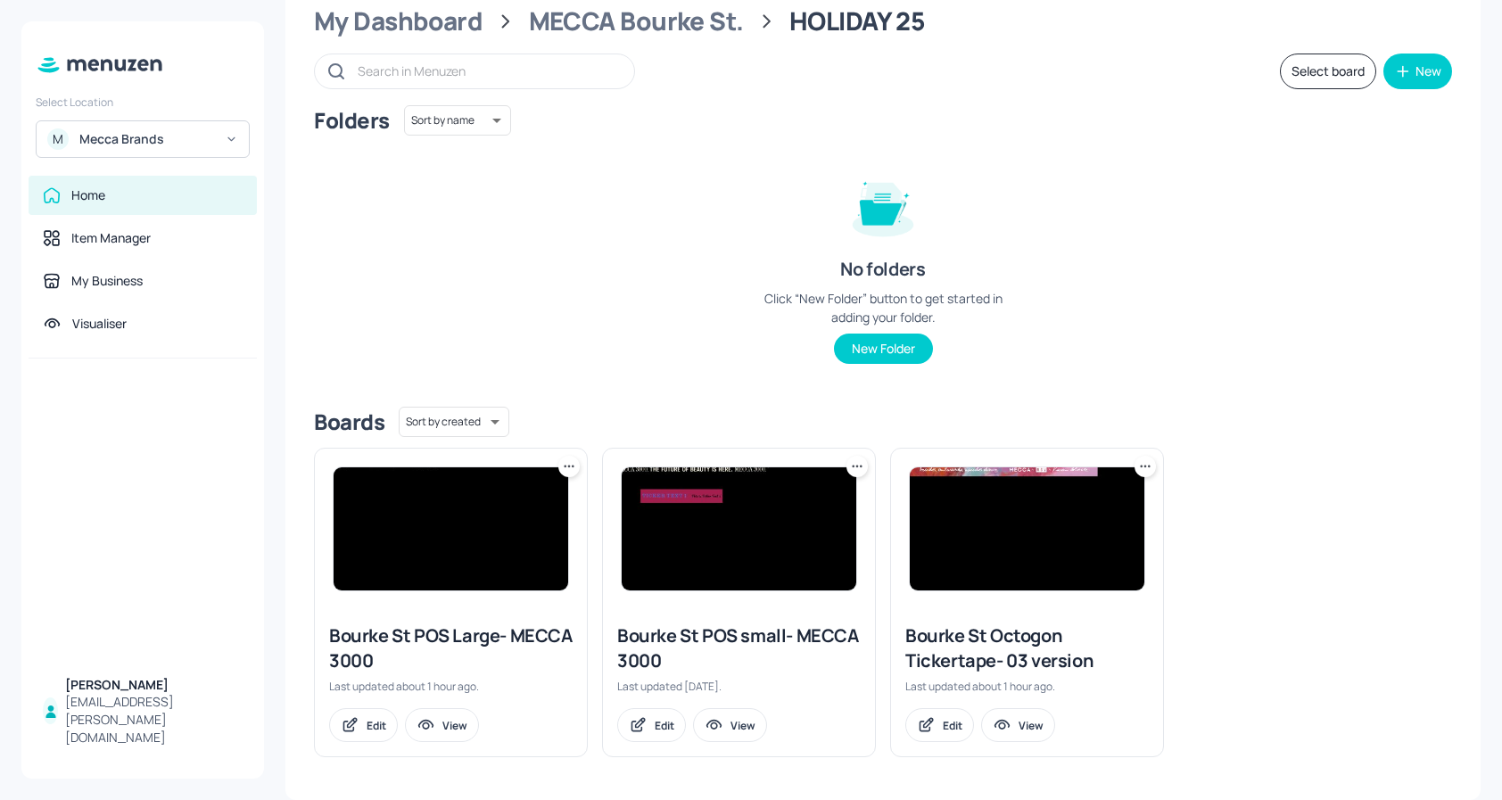
scroll to position [59, 0]
click at [455, 541] on img at bounding box center [451, 528] width 235 height 123
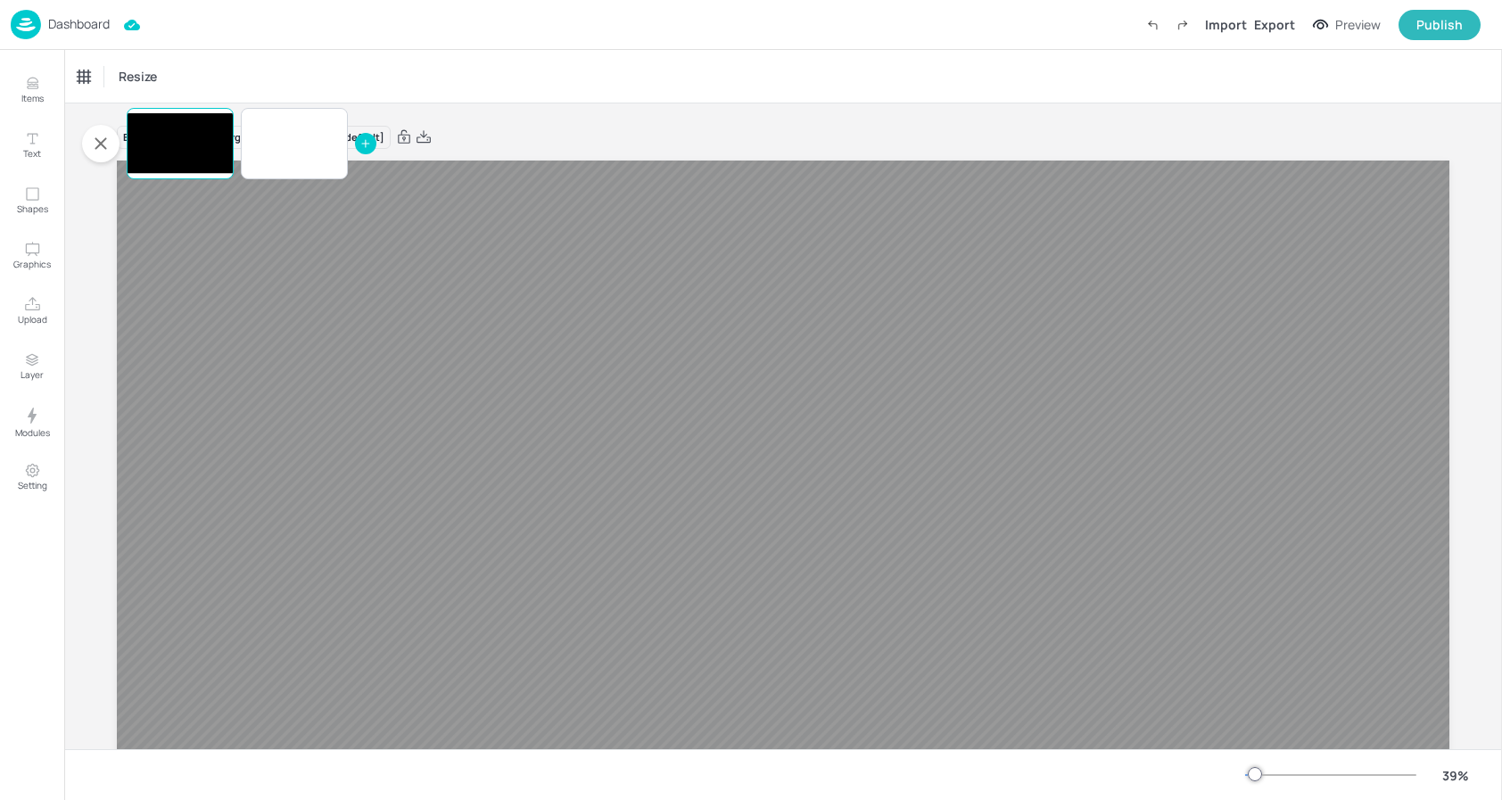
click at [516, 115] on div "Board Bourke St POS Large- MECCA 3000 [Page default]" at bounding box center [783, 528] width 1333 height 851
click at [90, 137] on icon "button" at bounding box center [100, 143] width 21 height 21
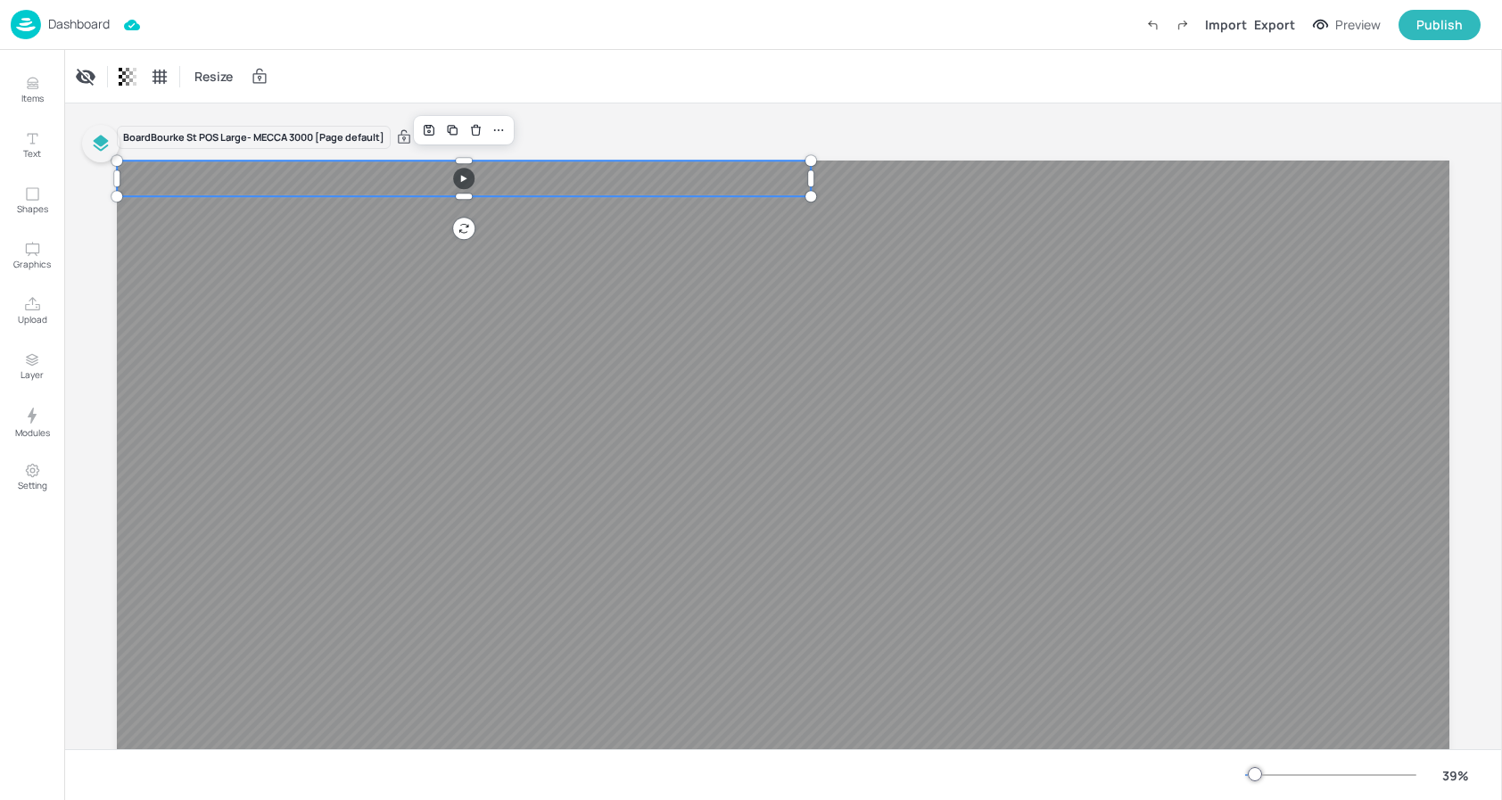
click at [227, 194] on div at bounding box center [783, 535] width 1333 height 749
click at [61, 25] on p "Dashboard" at bounding box center [79, 24] width 62 height 12
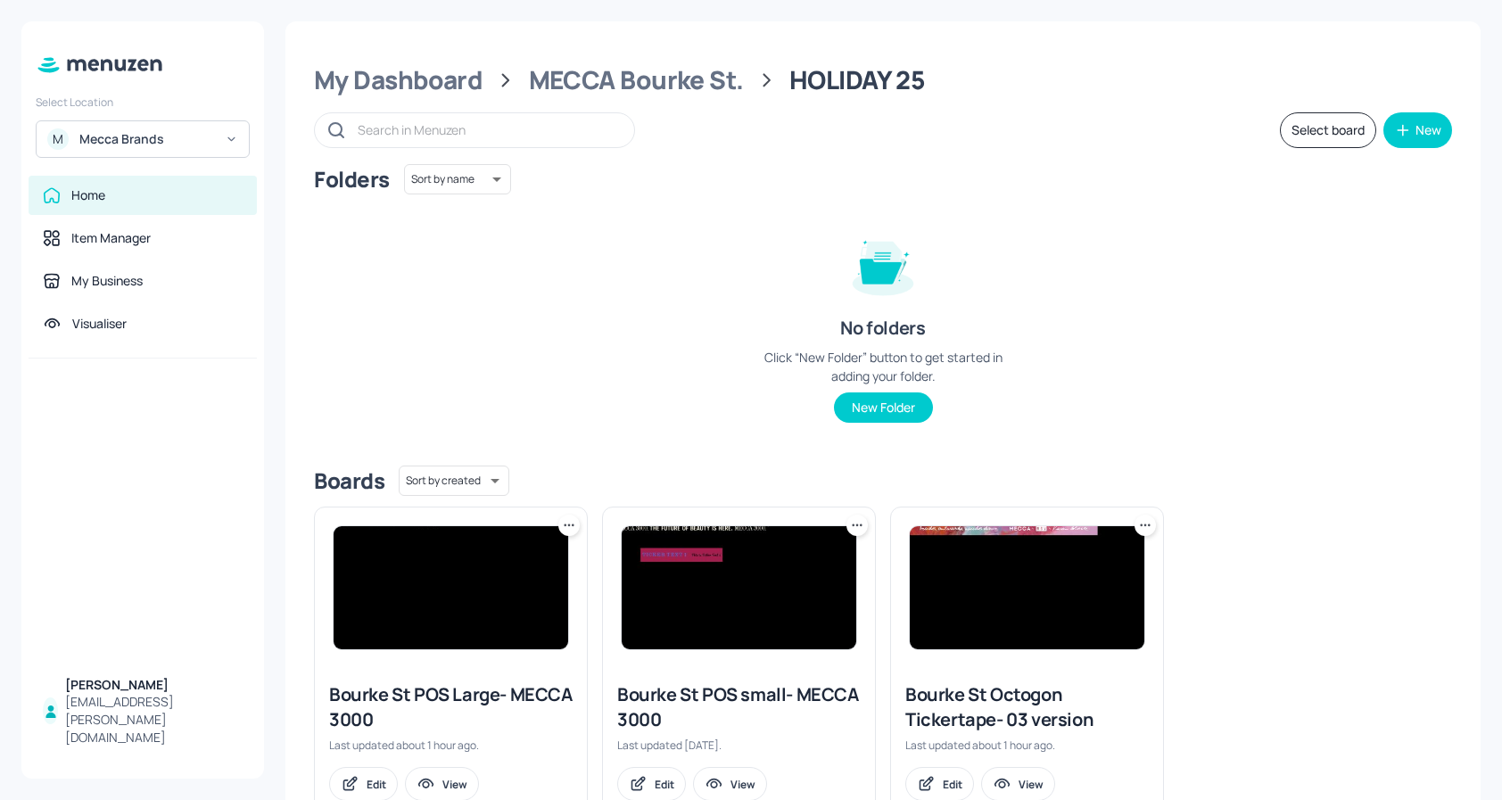
scroll to position [59, 0]
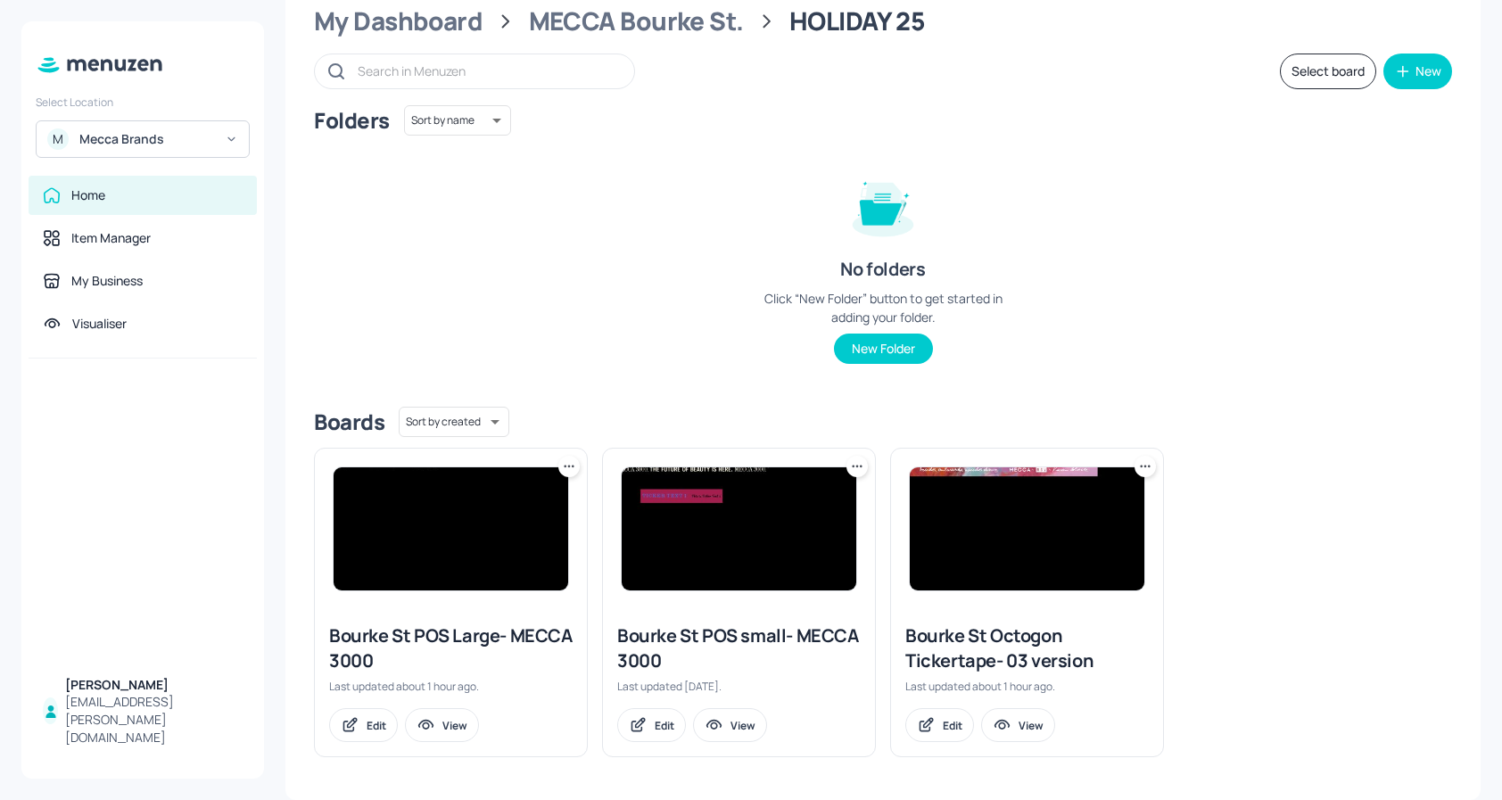
click at [537, 305] on div "Folders Sort by name name ​ No folders Click “New Folder” button to get started…" at bounding box center [883, 248] width 1138 height 287
click at [650, 16] on div "MECCA Bourke St." at bounding box center [636, 21] width 215 height 32
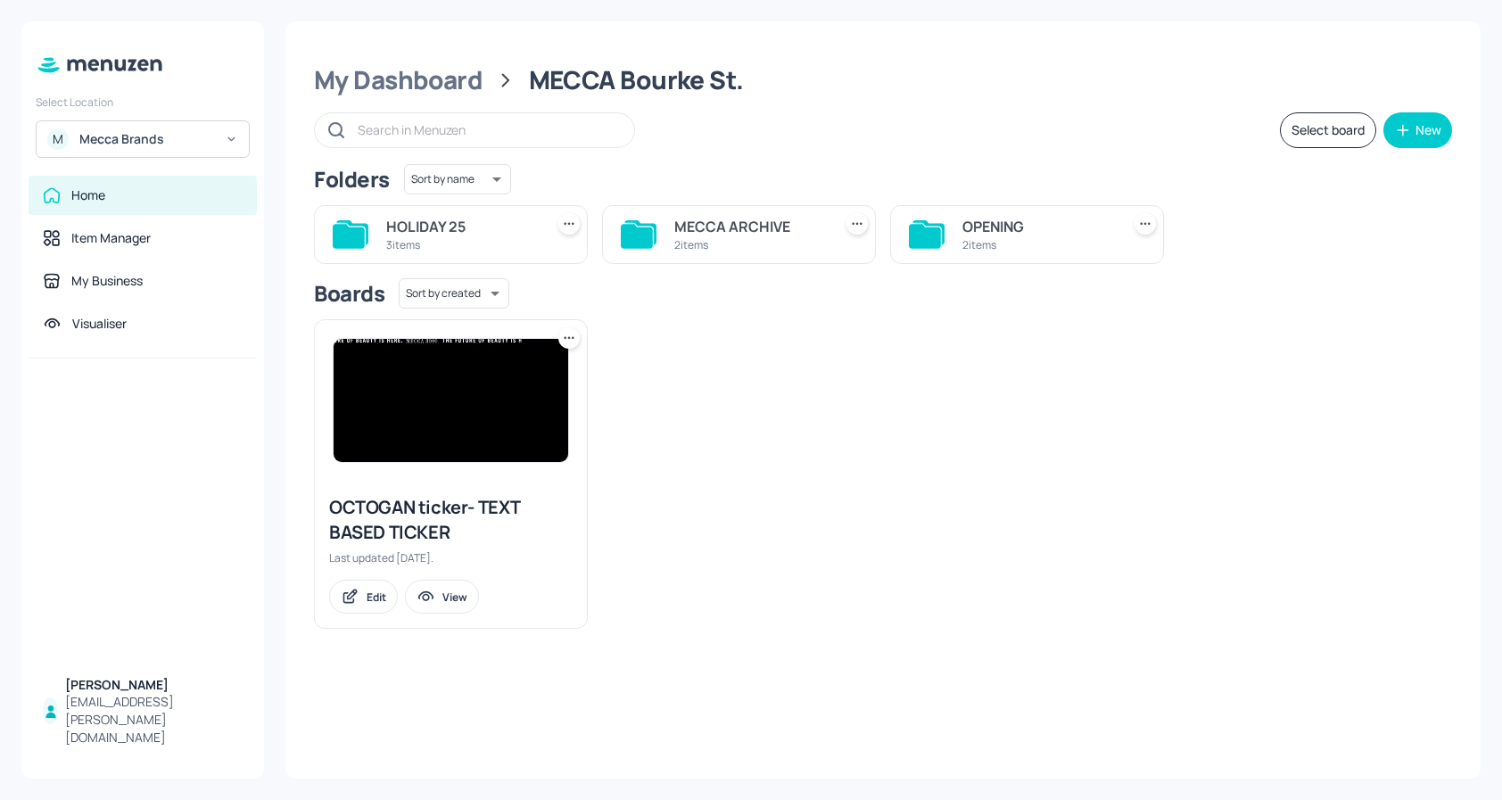
click at [742, 238] on div "2 items" at bounding box center [749, 244] width 151 height 15
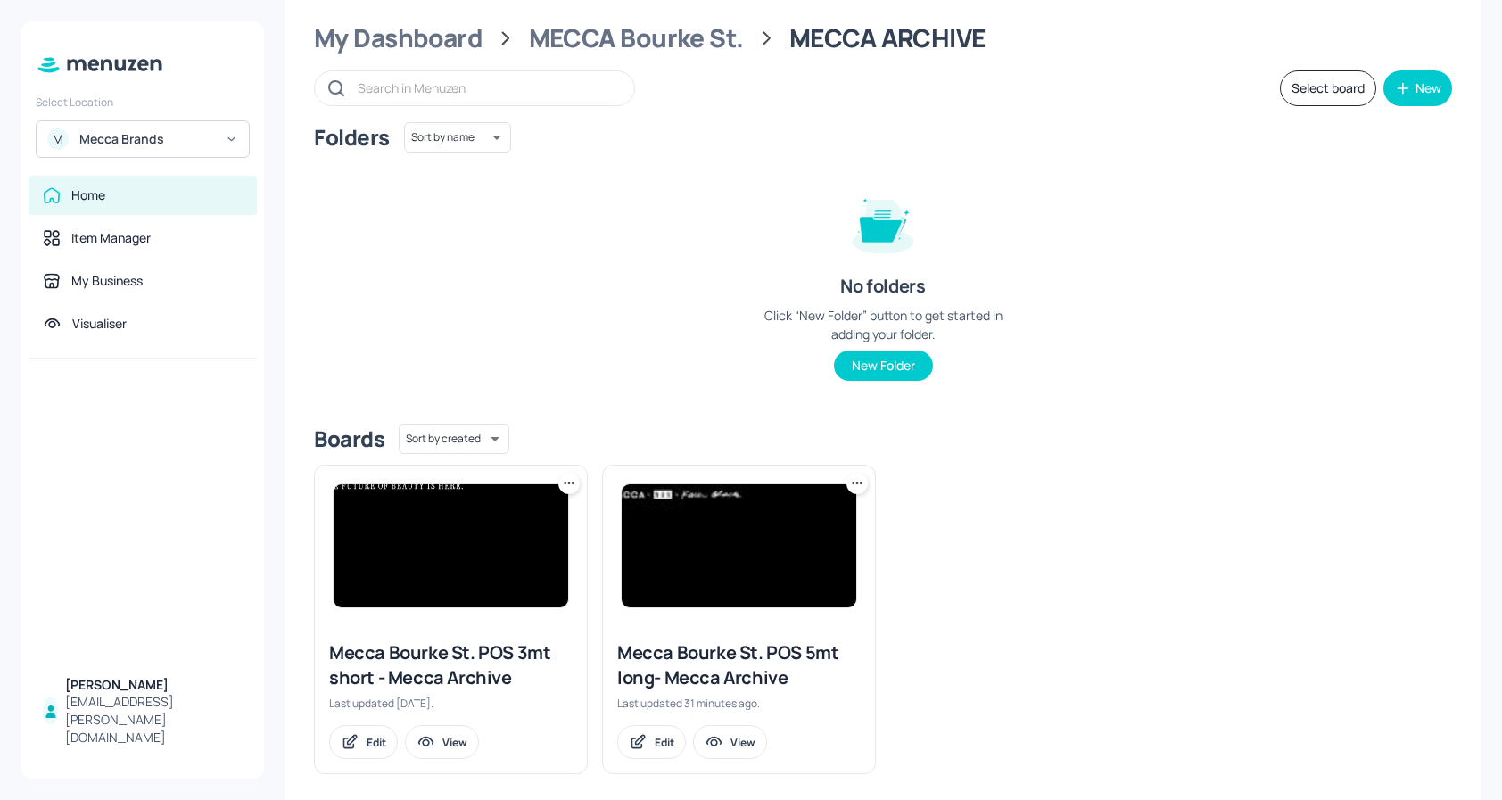
scroll to position [45, 0]
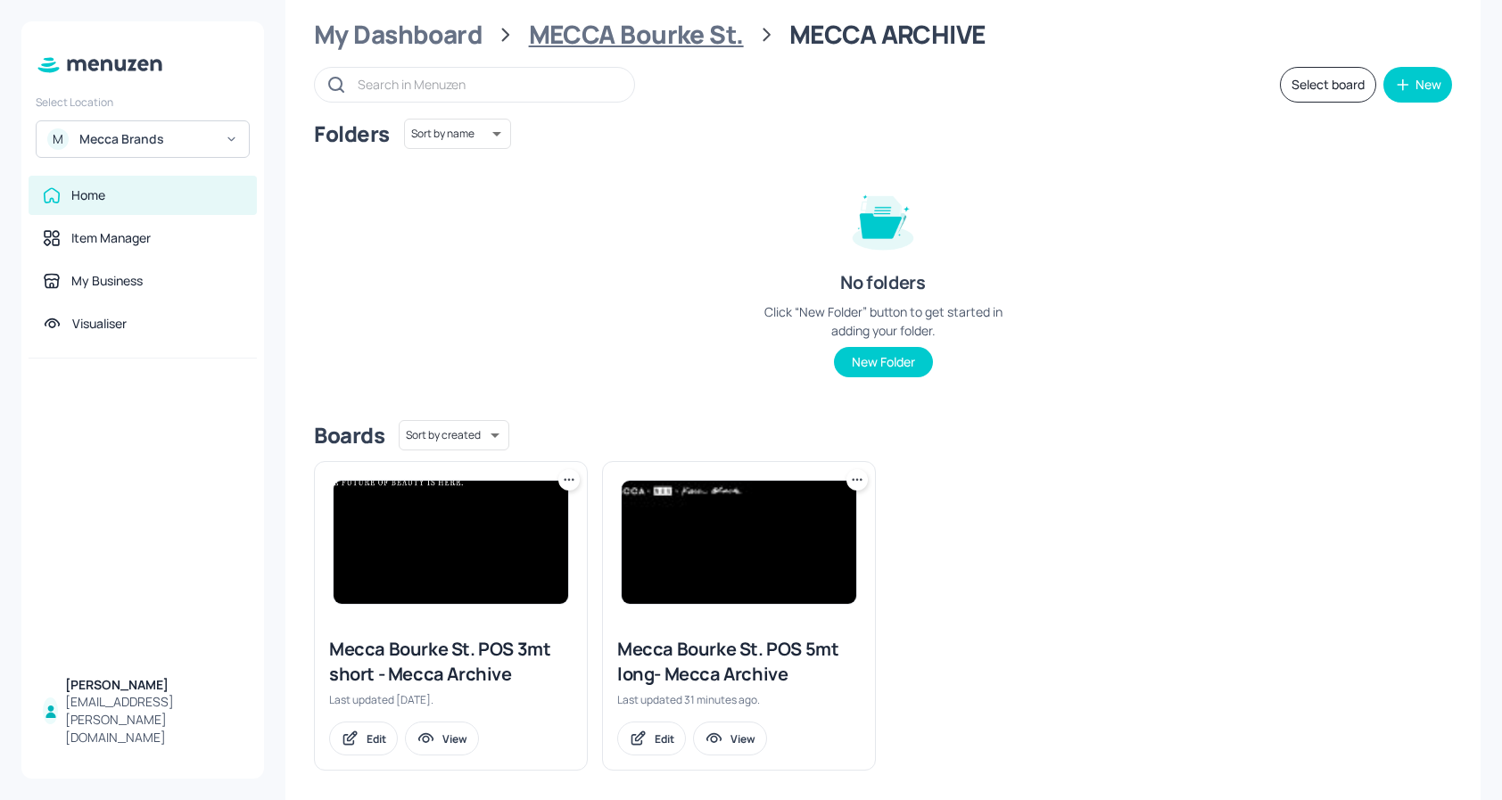
click at [703, 37] on div "MECCA Bourke St." at bounding box center [636, 35] width 215 height 32
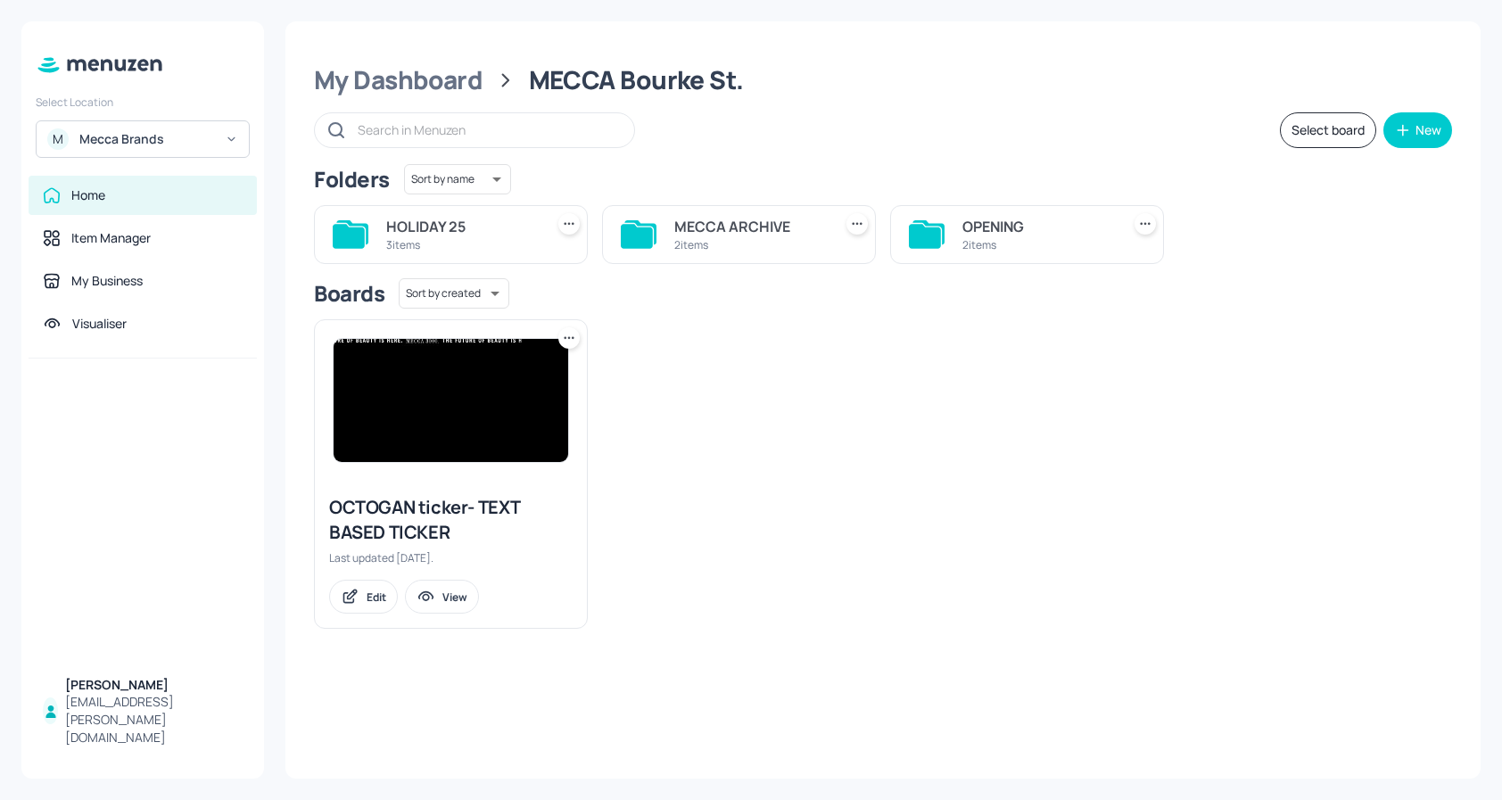
click at [695, 229] on div "MECCA ARCHIVE" at bounding box center [749, 226] width 151 height 21
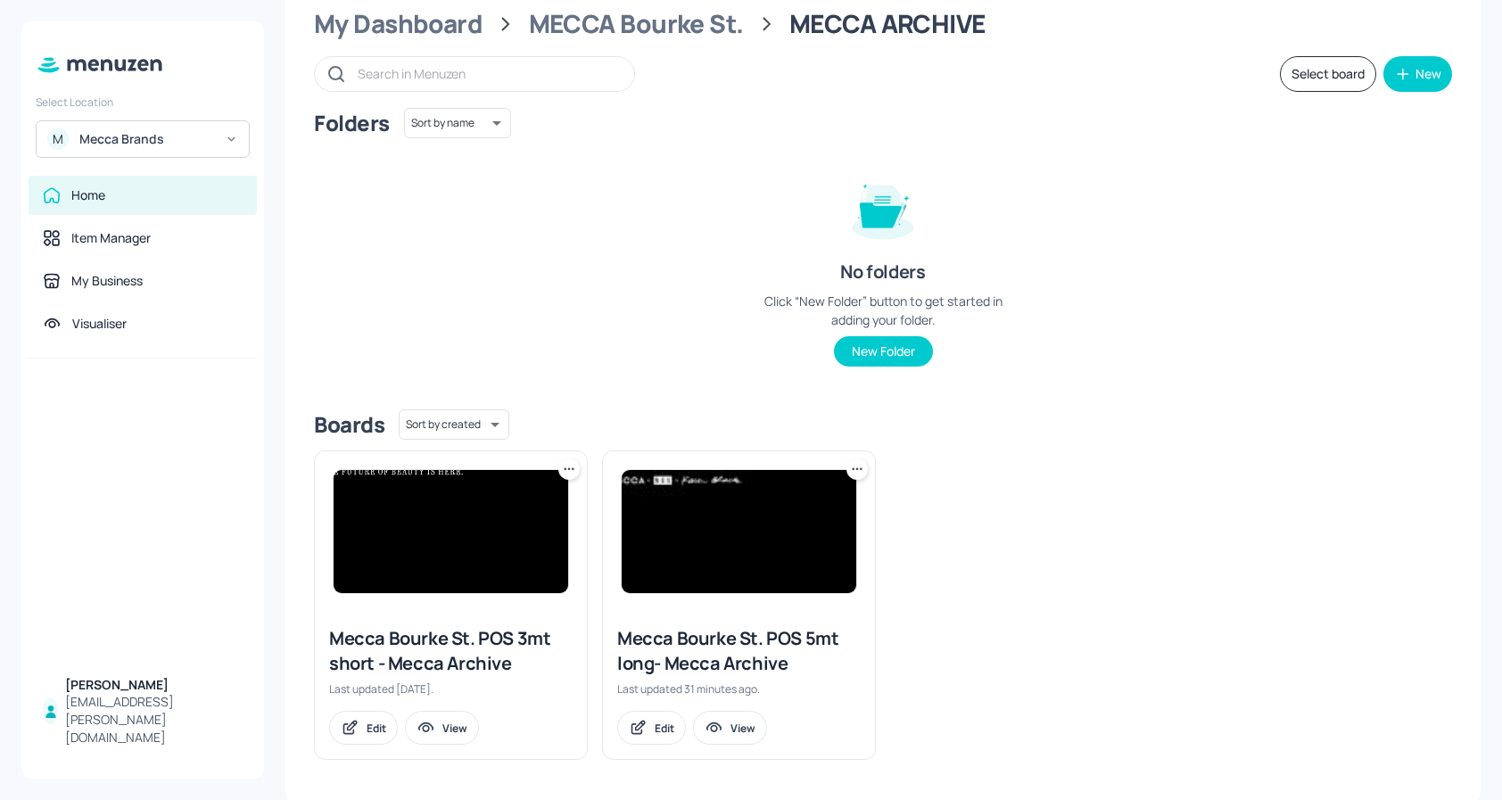
scroll to position [59, 0]
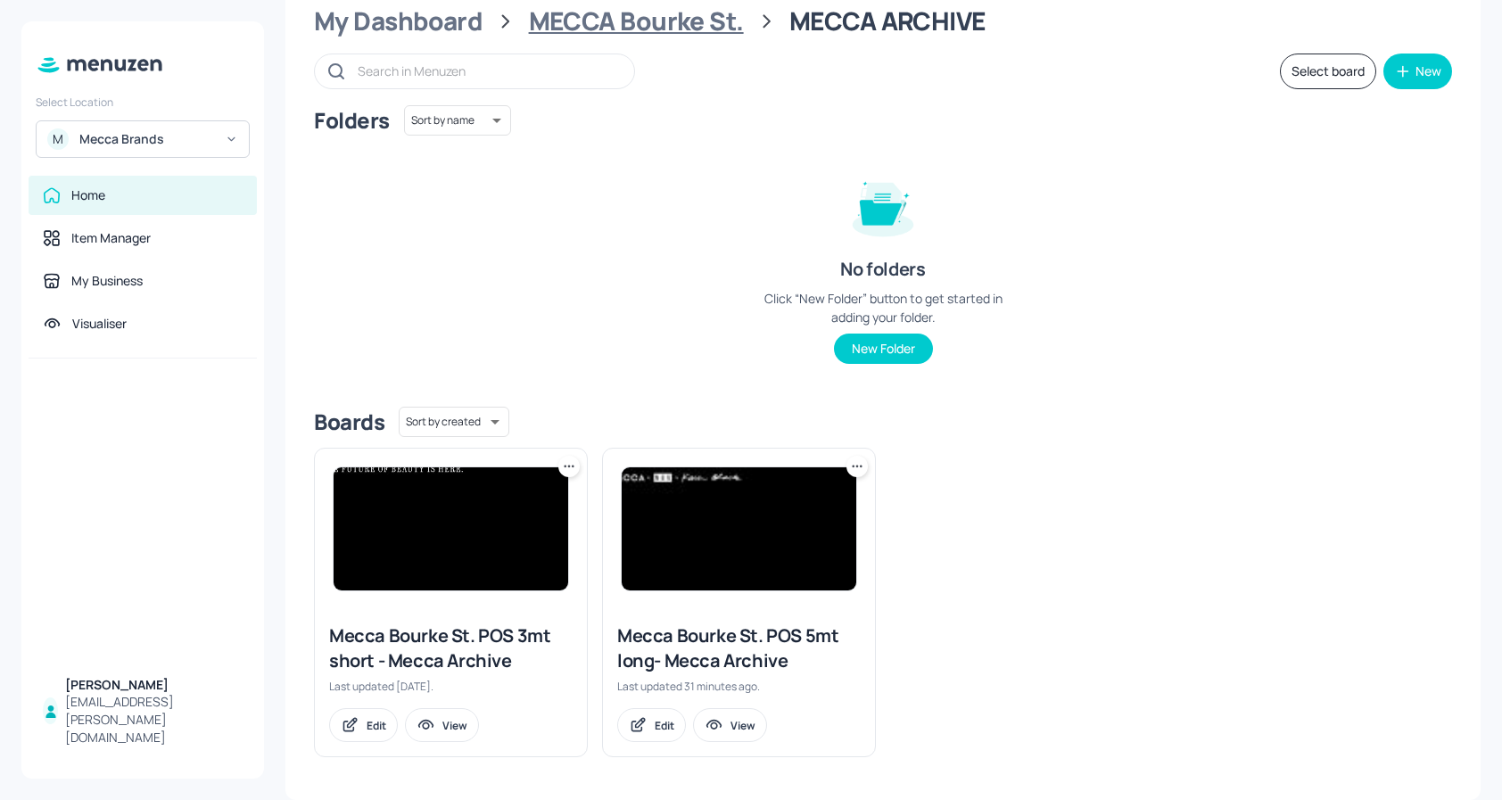
click at [667, 16] on div "MECCA Bourke St." at bounding box center [636, 21] width 215 height 32
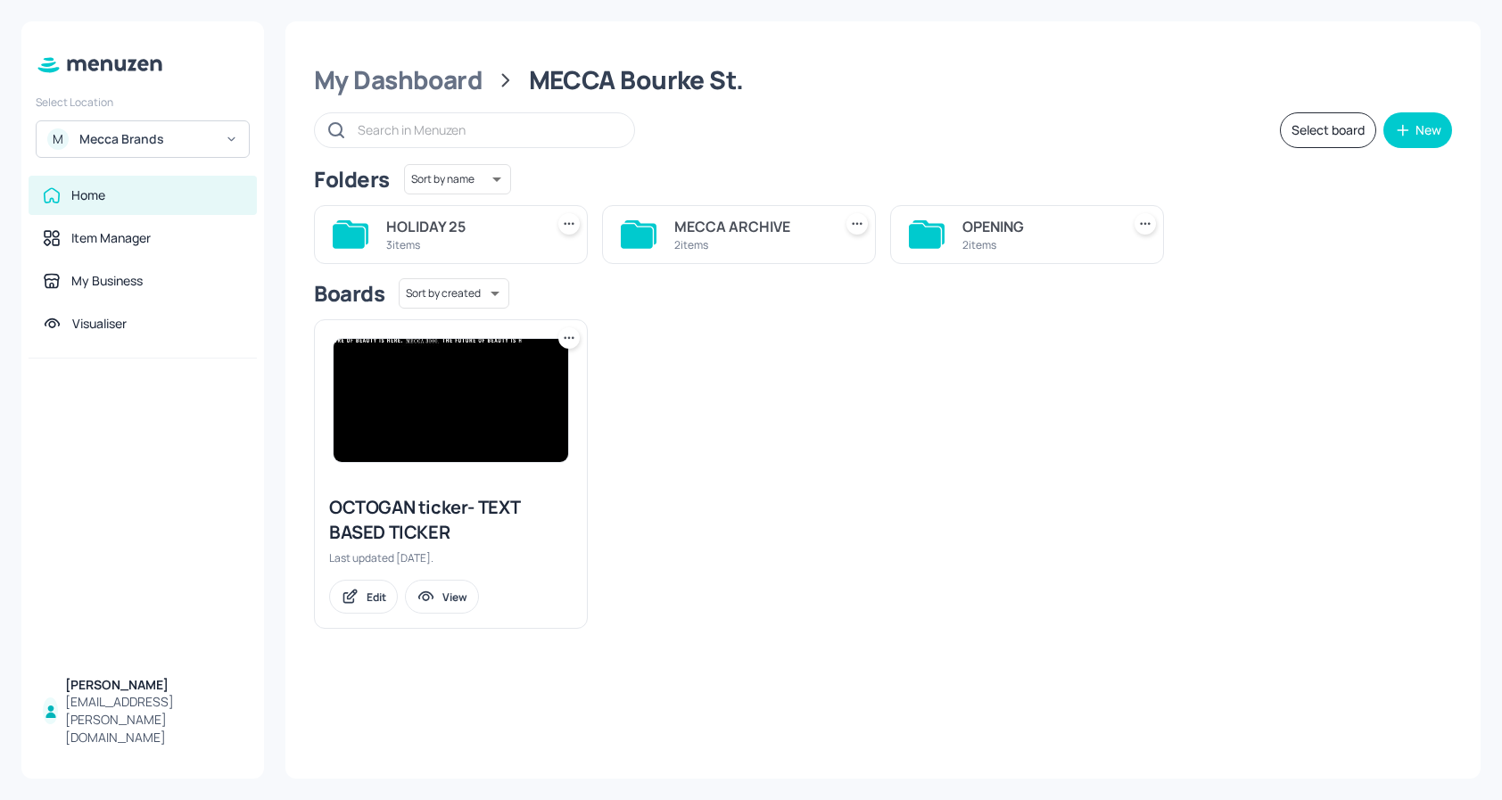
click at [1047, 248] on div "2 items" at bounding box center [1037, 244] width 151 height 15
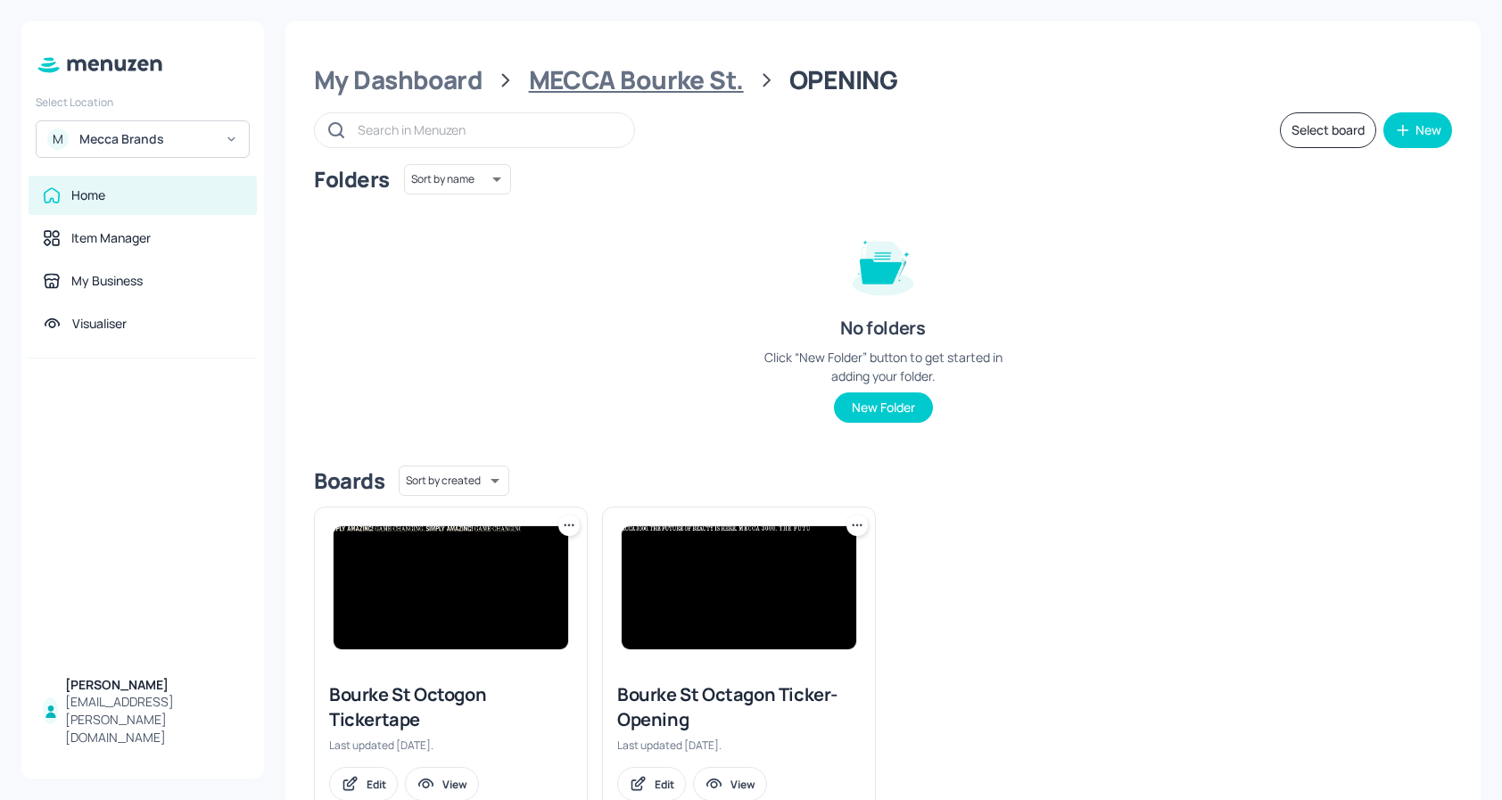
click at [679, 84] on div "MECCA Bourke St." at bounding box center [636, 80] width 215 height 32
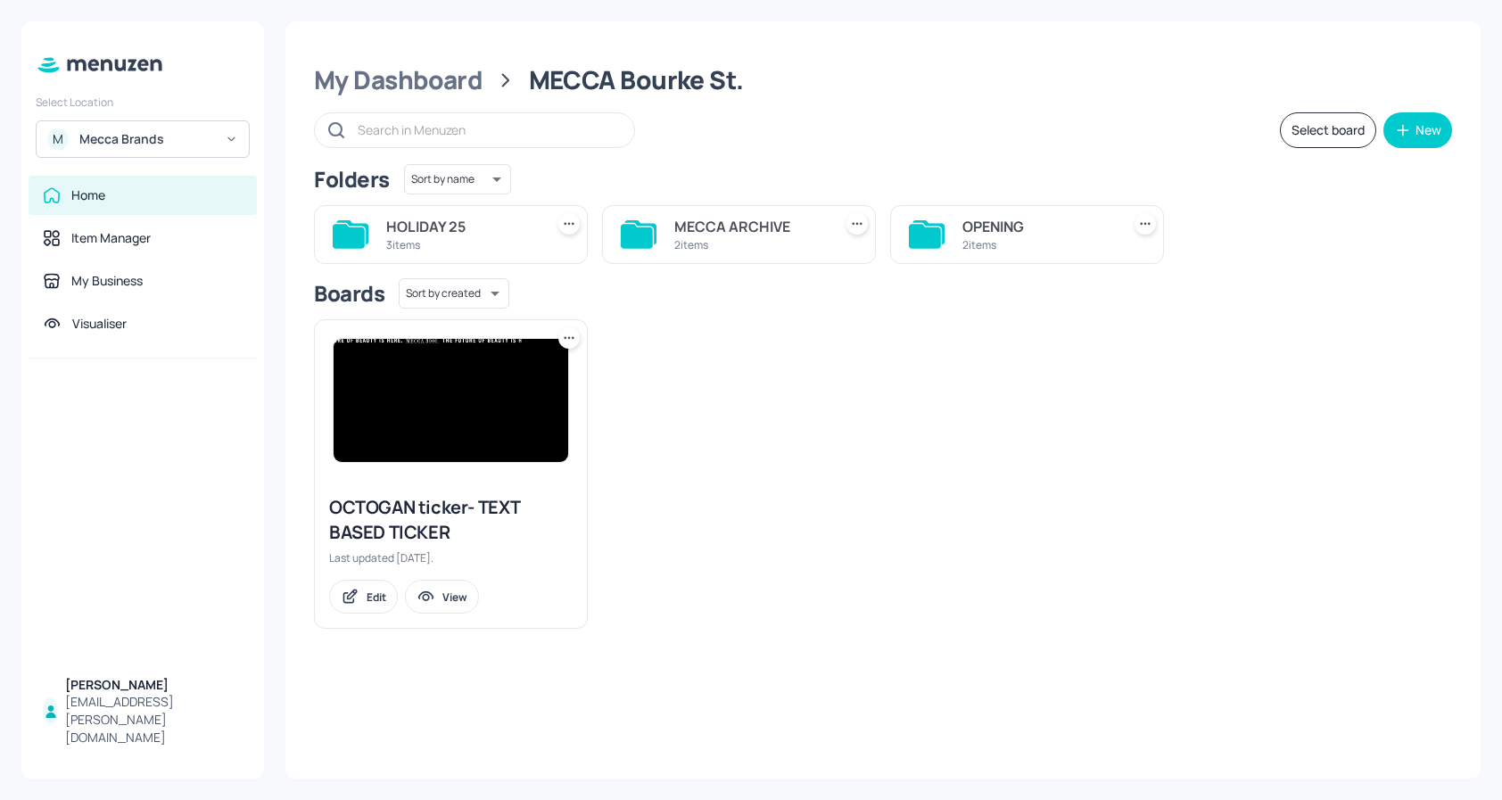
click at [495, 399] on img at bounding box center [451, 400] width 235 height 123
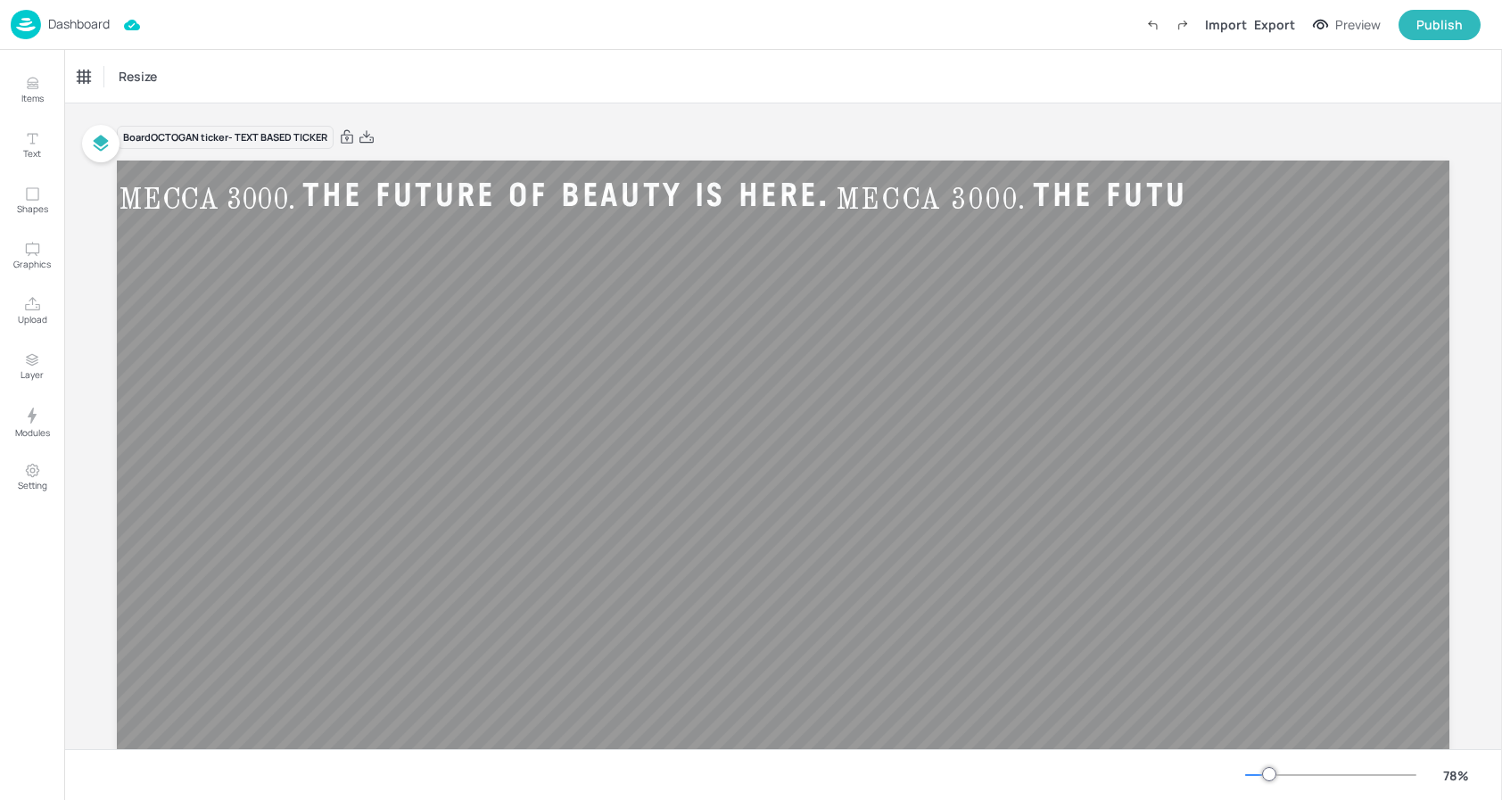
click at [93, 28] on p "Dashboard" at bounding box center [79, 24] width 62 height 12
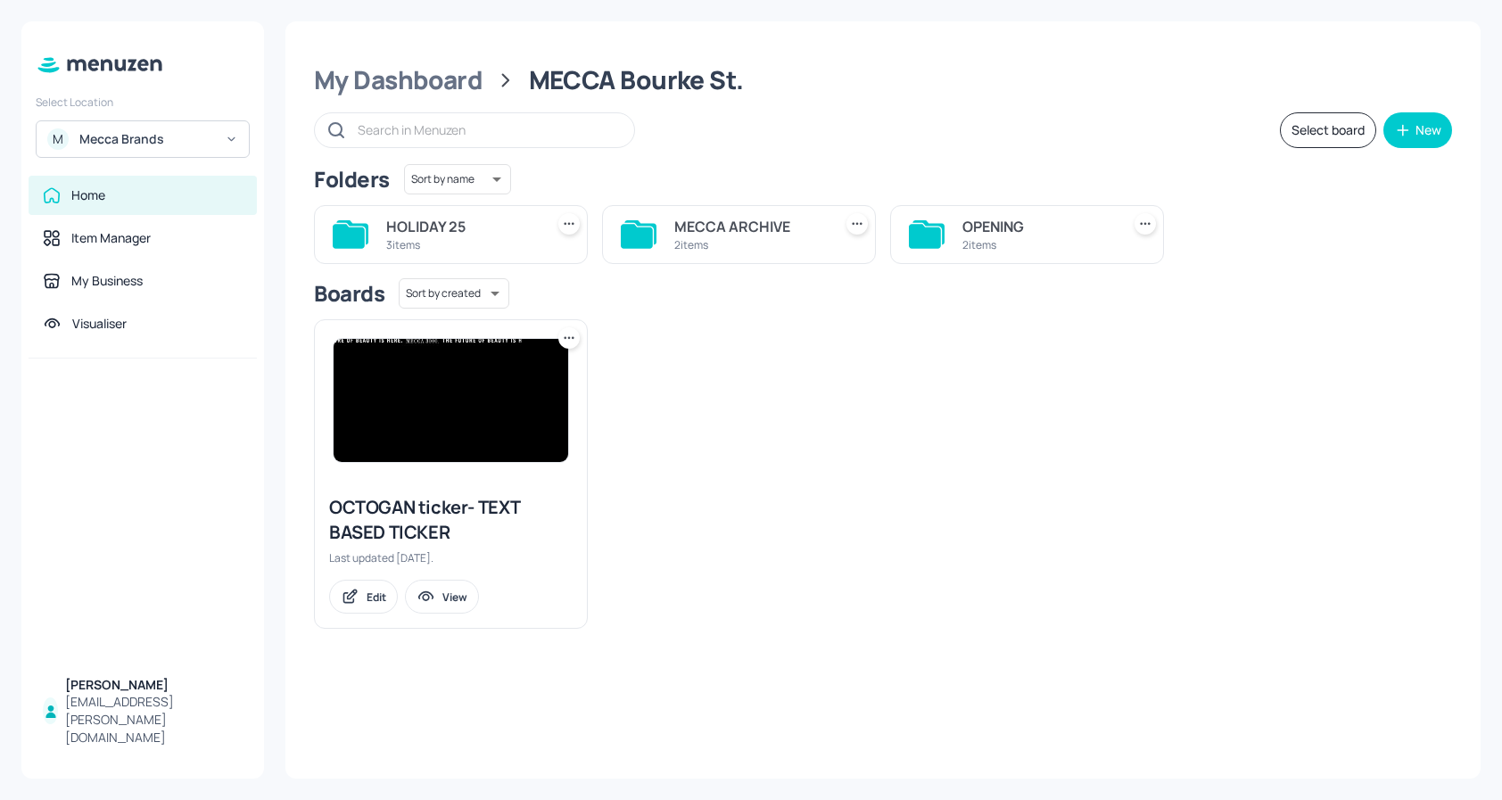
click at [1305, 135] on button "Select board" at bounding box center [1328, 130] width 96 height 36
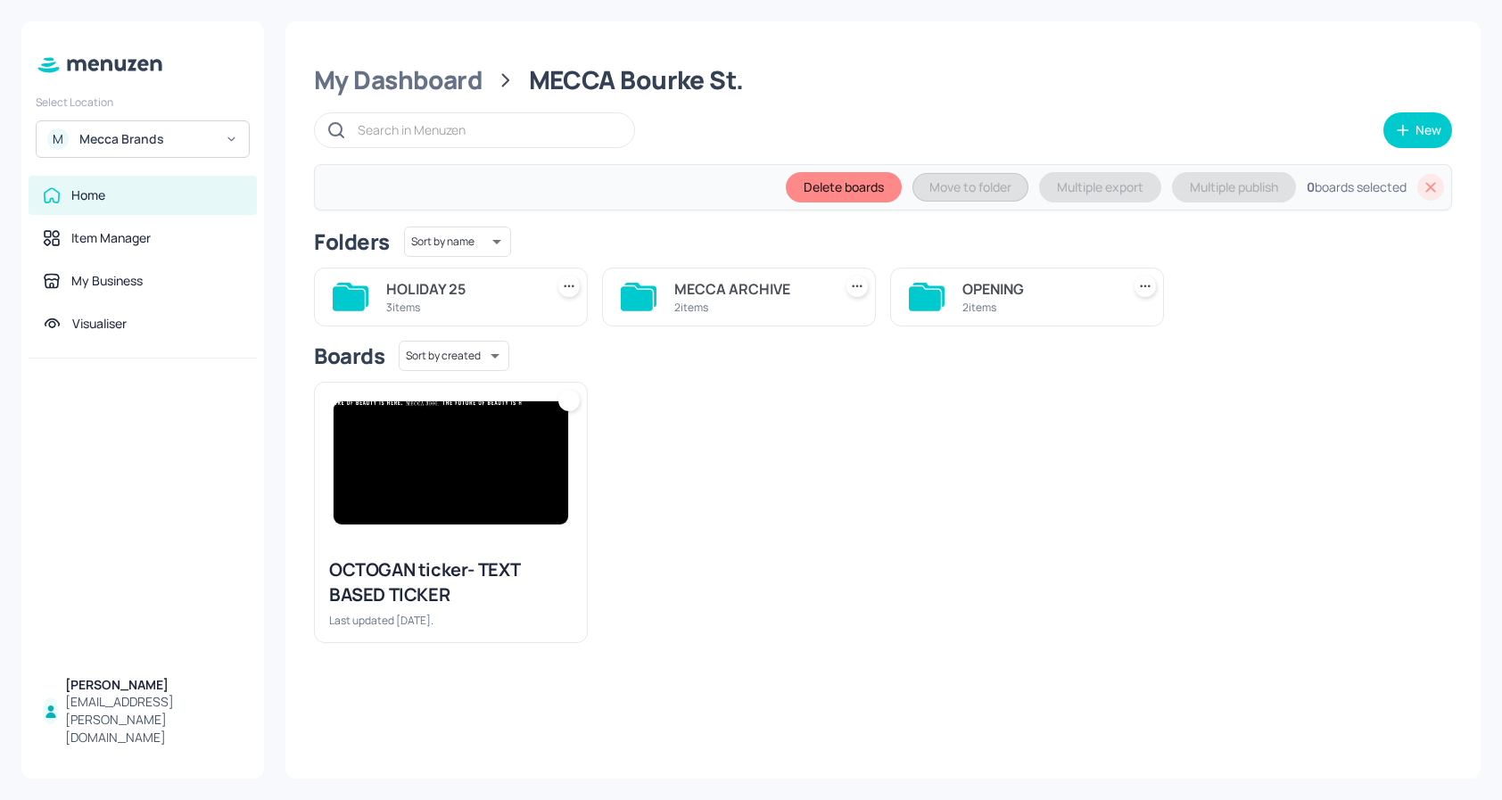
click at [576, 401] on div at bounding box center [568, 400] width 21 height 21
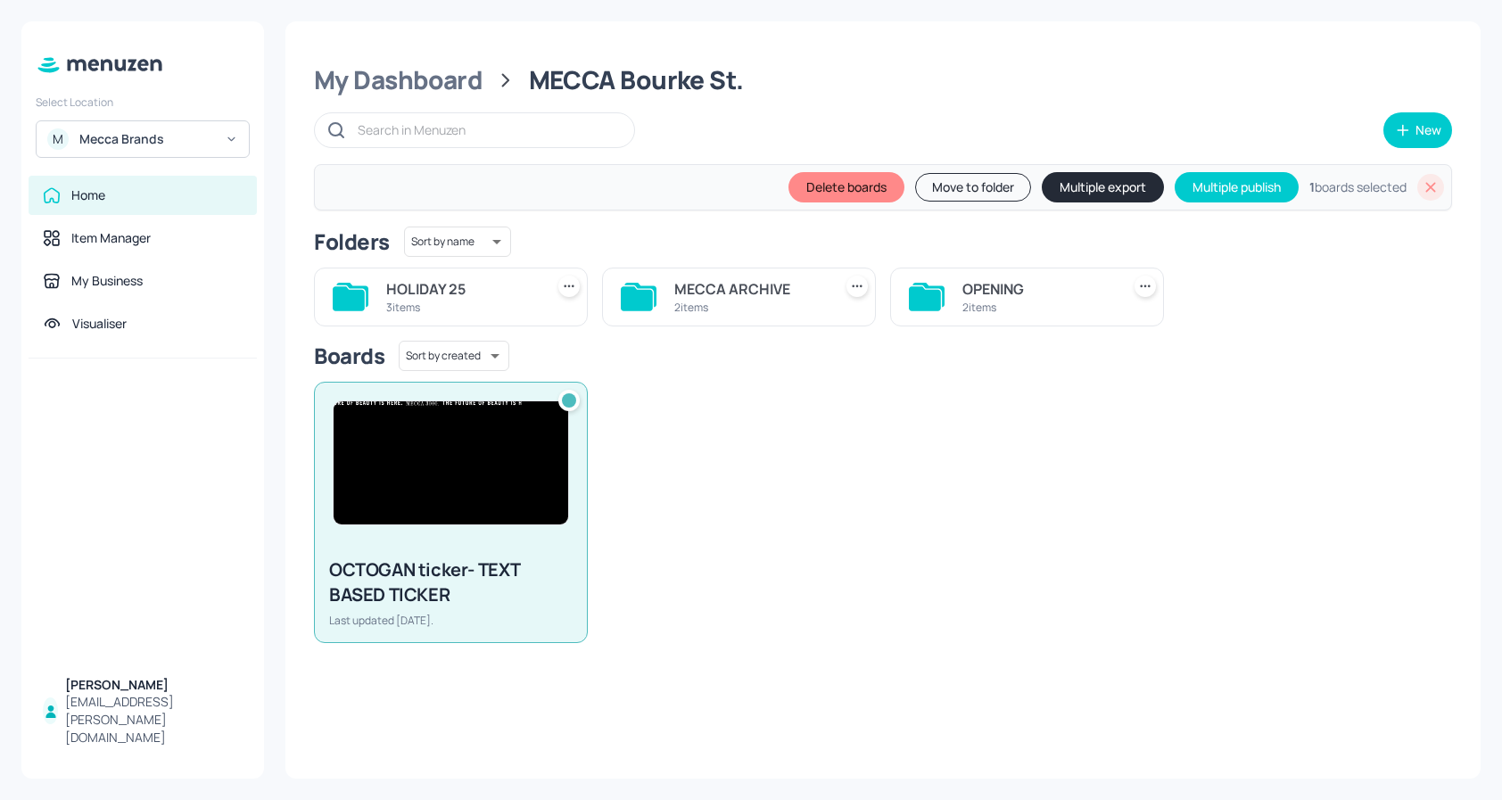
click at [987, 195] on button "Move to folder" at bounding box center [973, 187] width 116 height 29
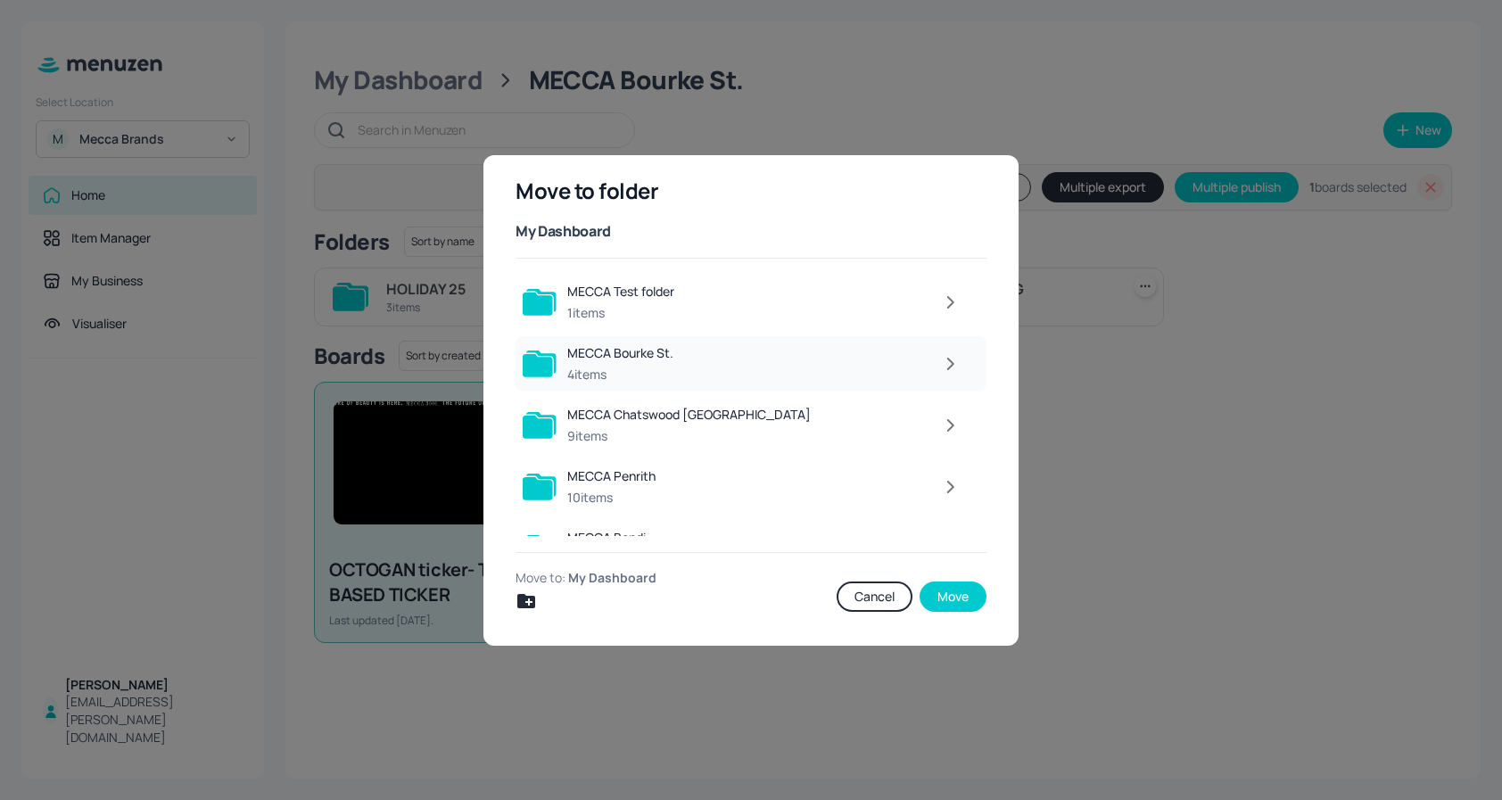
click at [960, 376] on div at bounding box center [826, 364] width 285 height 36
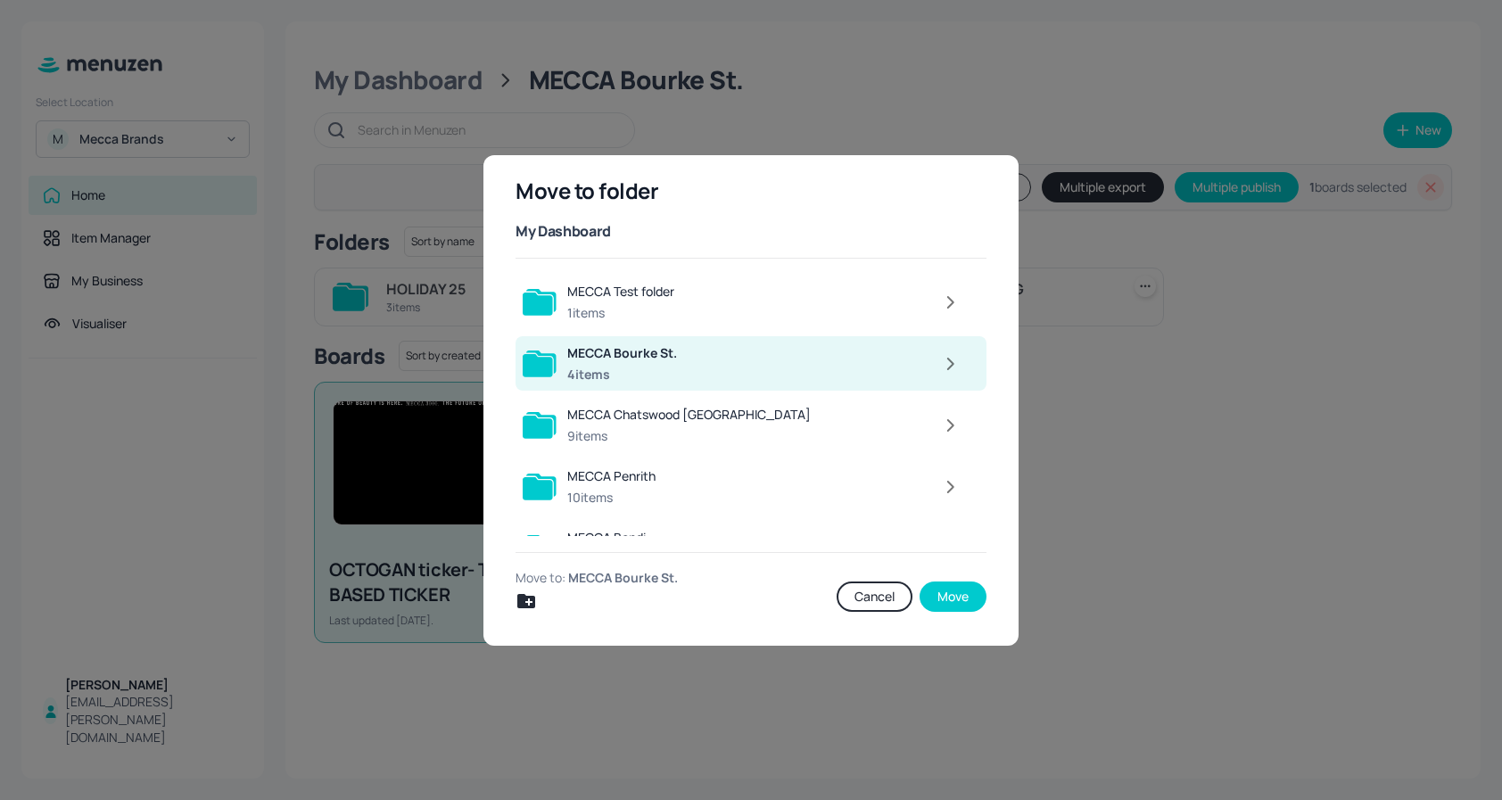
click at [949, 368] on icon "button" at bounding box center [950, 363] width 22 height 21
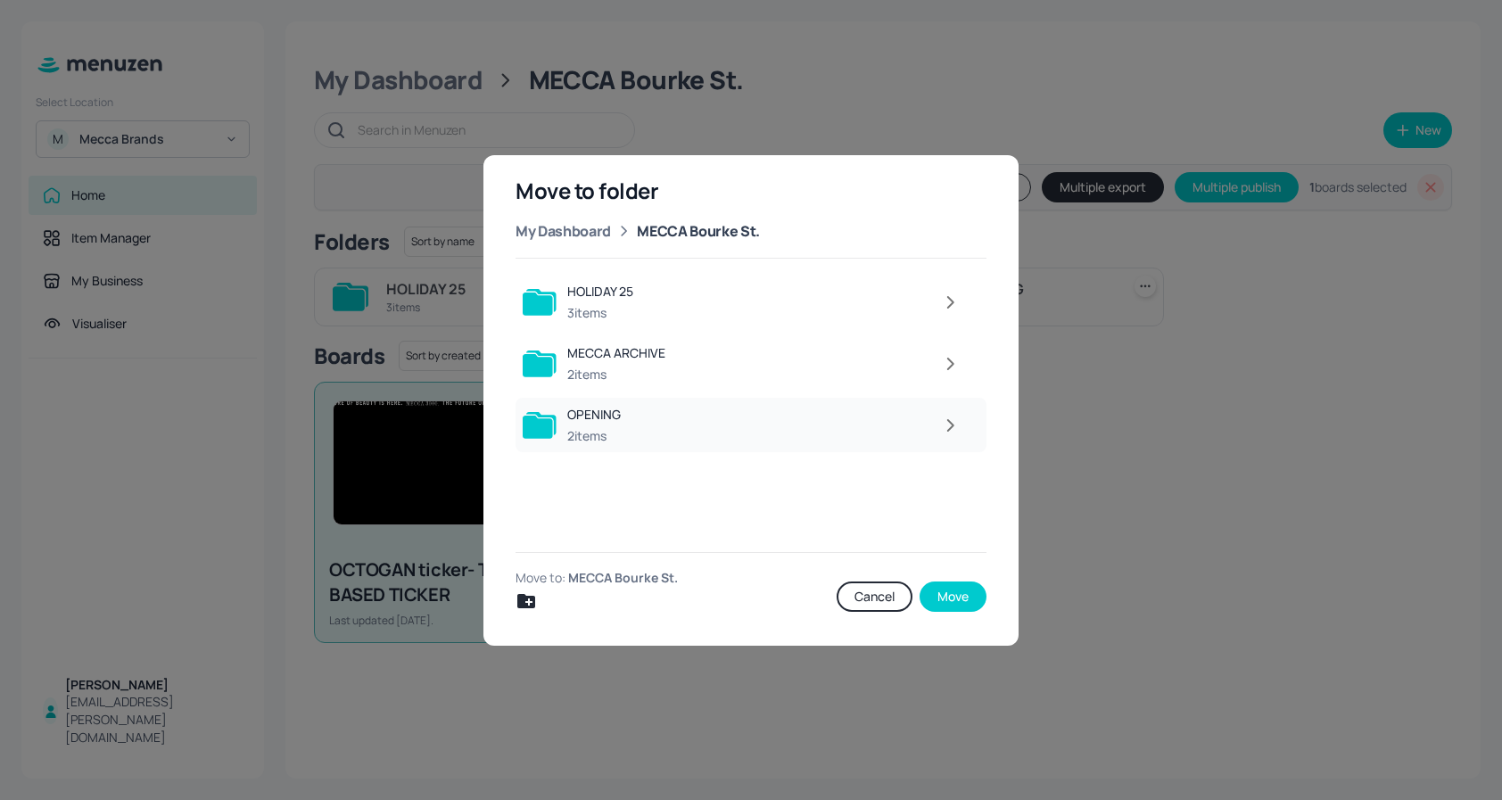
click at [645, 433] on div at bounding box center [800, 426] width 338 height 36
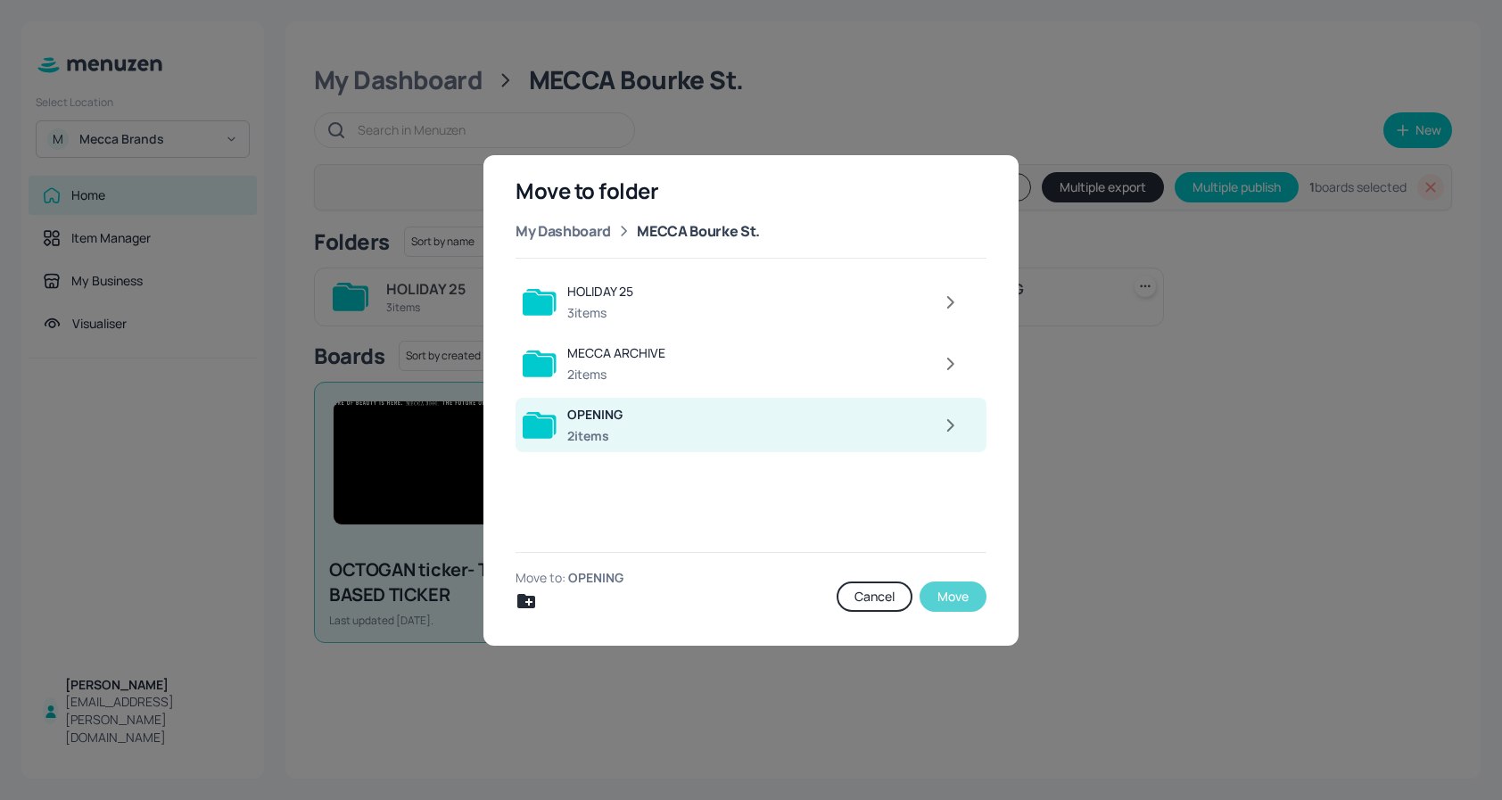
click at [942, 603] on button "Move" at bounding box center [953, 597] width 67 height 30
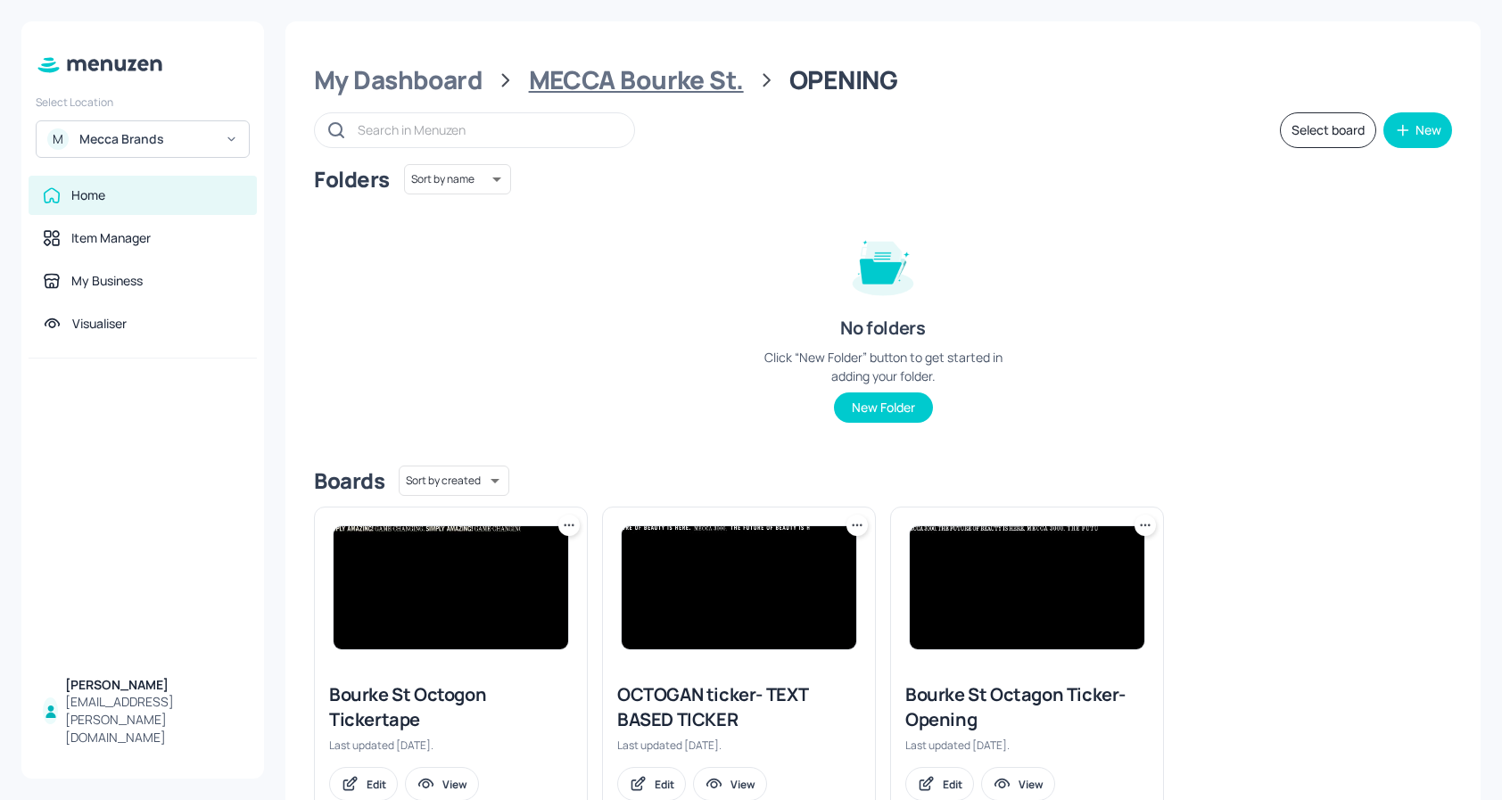
click at [654, 79] on div "MECCA Bourke St." at bounding box center [636, 80] width 215 height 32
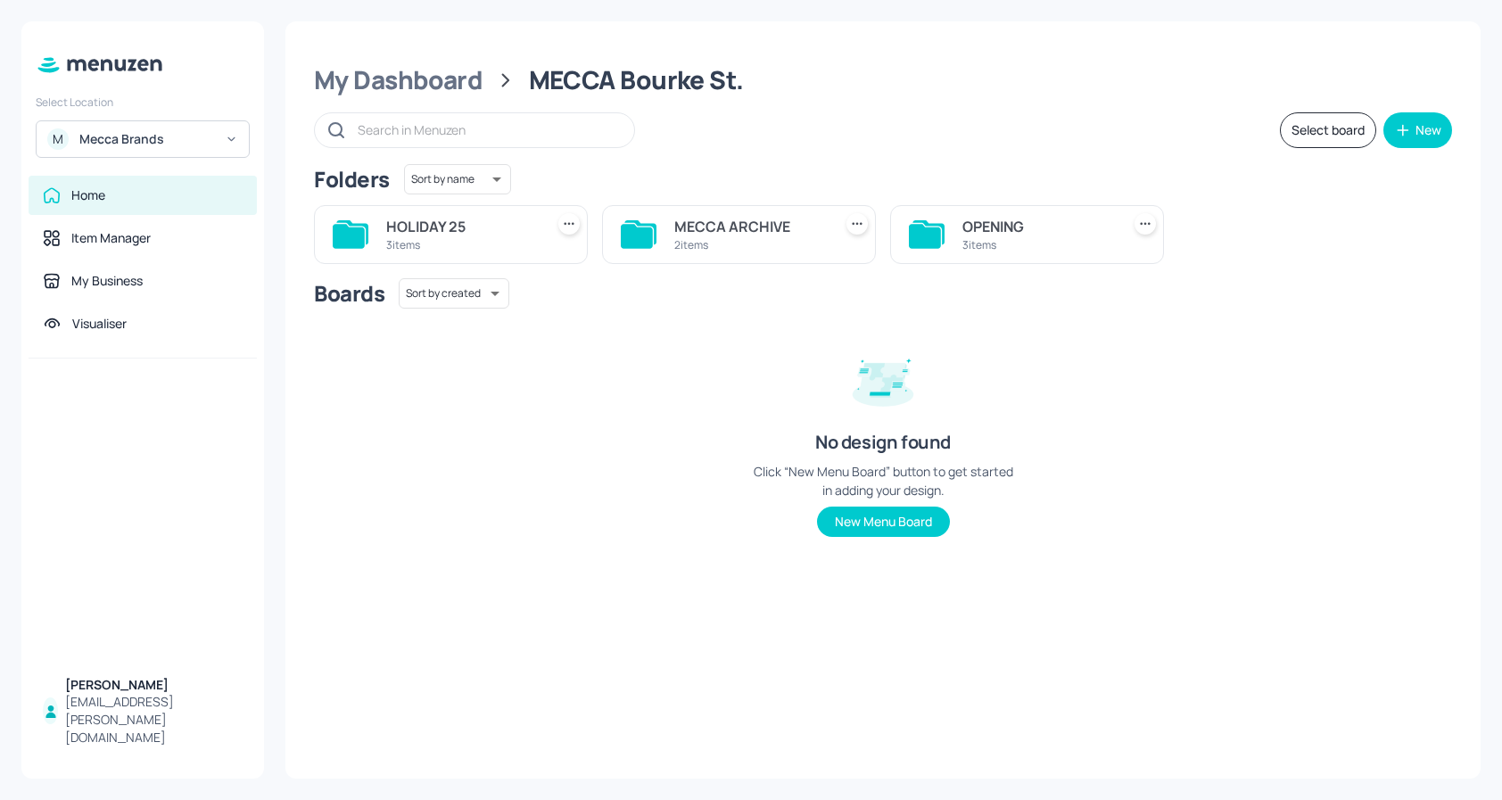
click at [481, 243] on div "3 items" at bounding box center [461, 244] width 151 height 15
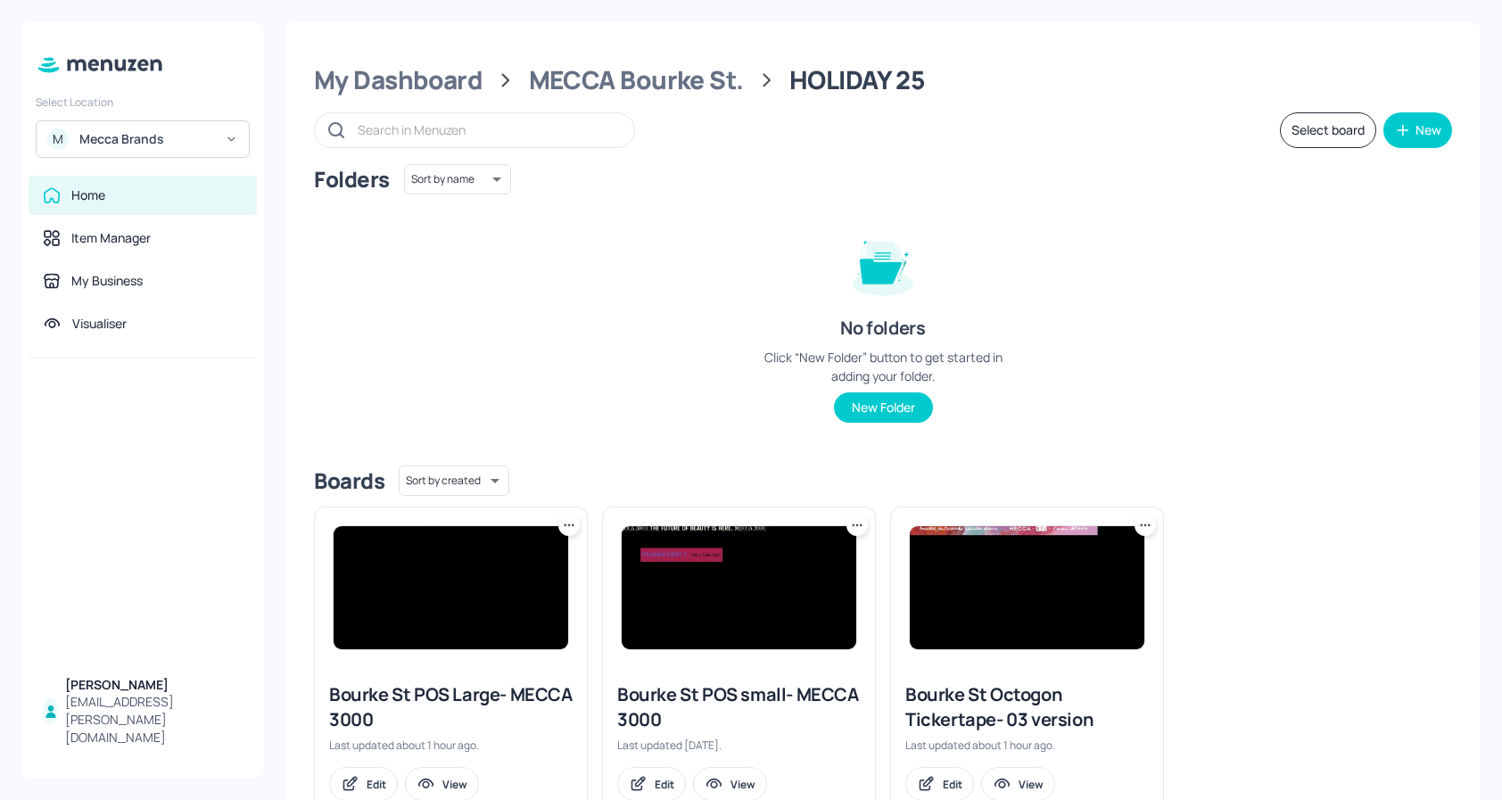
scroll to position [59, 0]
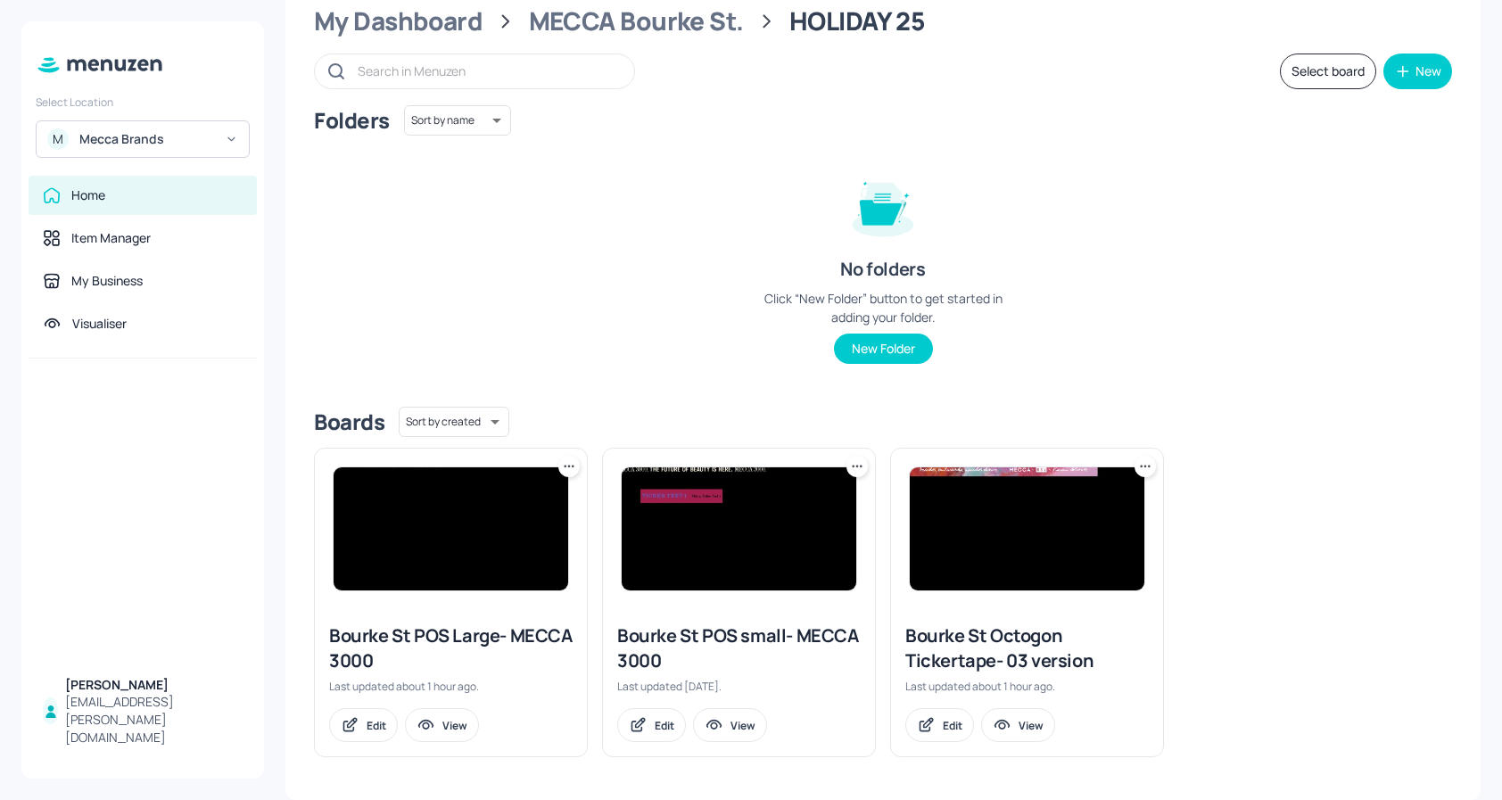
click at [433, 508] on img at bounding box center [451, 528] width 235 height 123
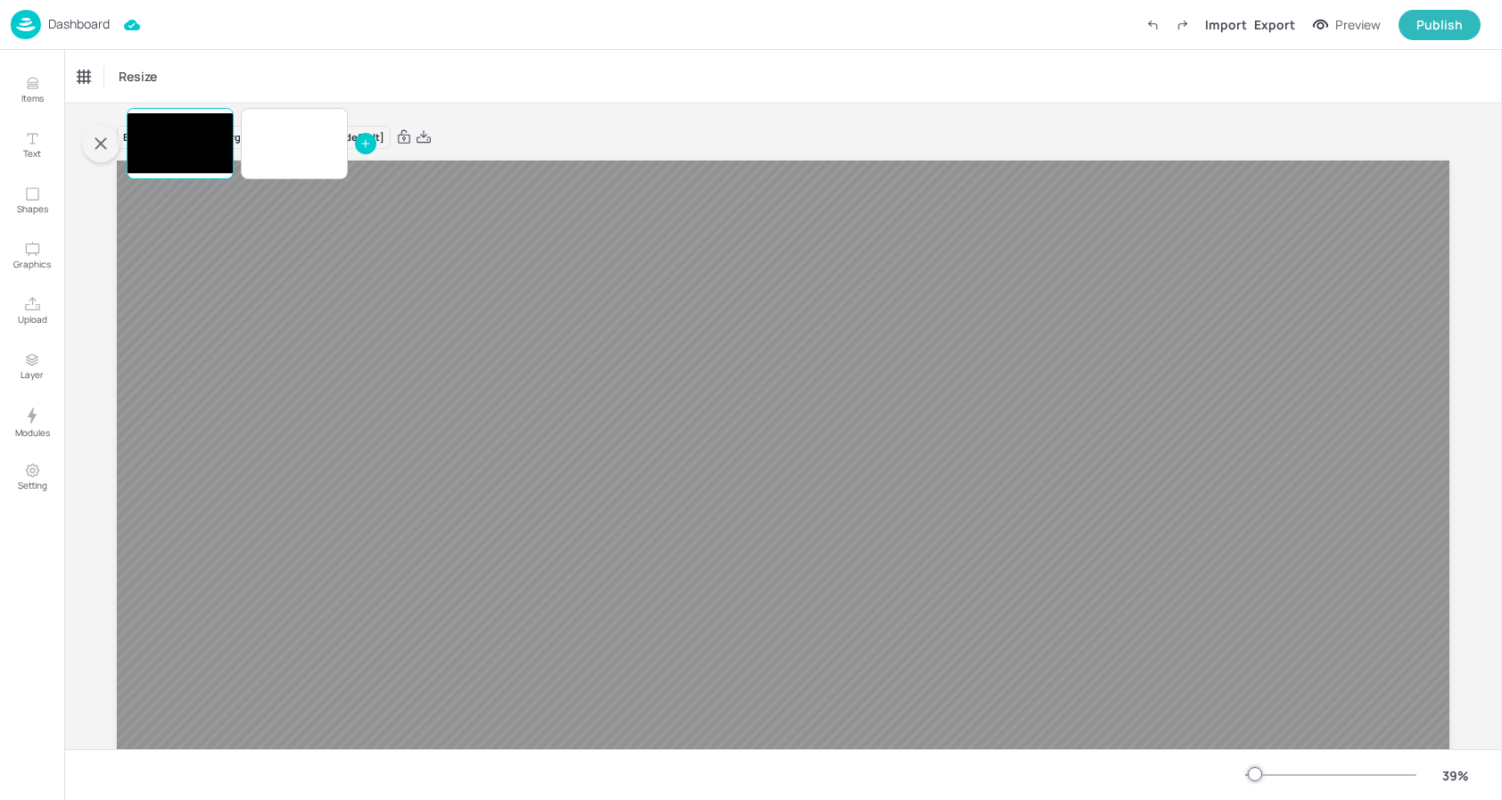
click at [111, 141] on icon "button" at bounding box center [100, 143] width 21 height 21
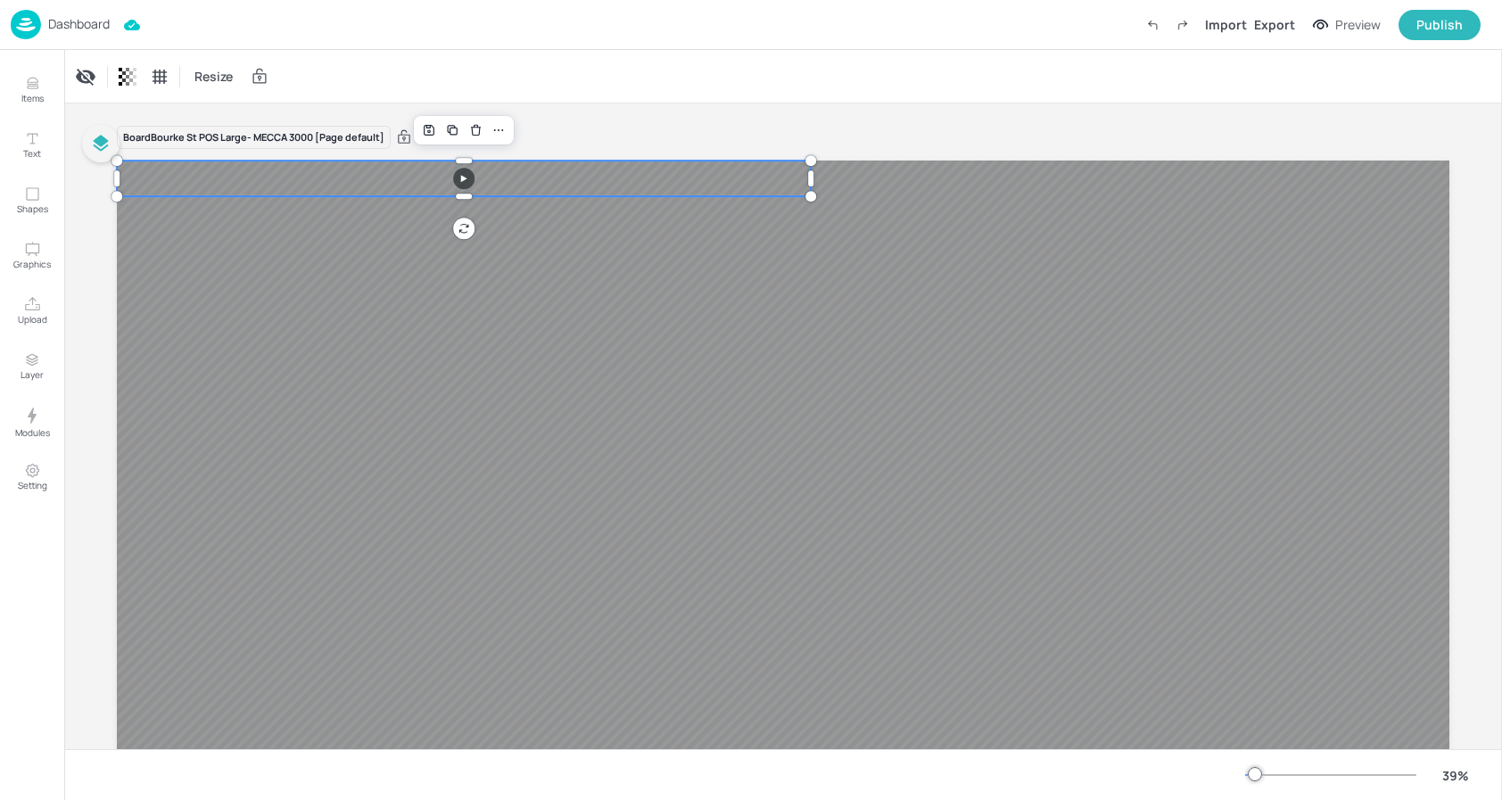
click at [164, 194] on div at bounding box center [783, 535] width 1333 height 749
click at [512, 122] on div "Board Bourke St POS Large- MECCA 3000 [Page default]" at bounding box center [783, 528] width 1333 height 851
click at [538, 117] on div "Board Bourke St POS Large- MECCA 3000 [Page default]" at bounding box center [783, 528] width 1333 height 851
click at [60, 21] on p "Dashboard" at bounding box center [79, 24] width 62 height 12
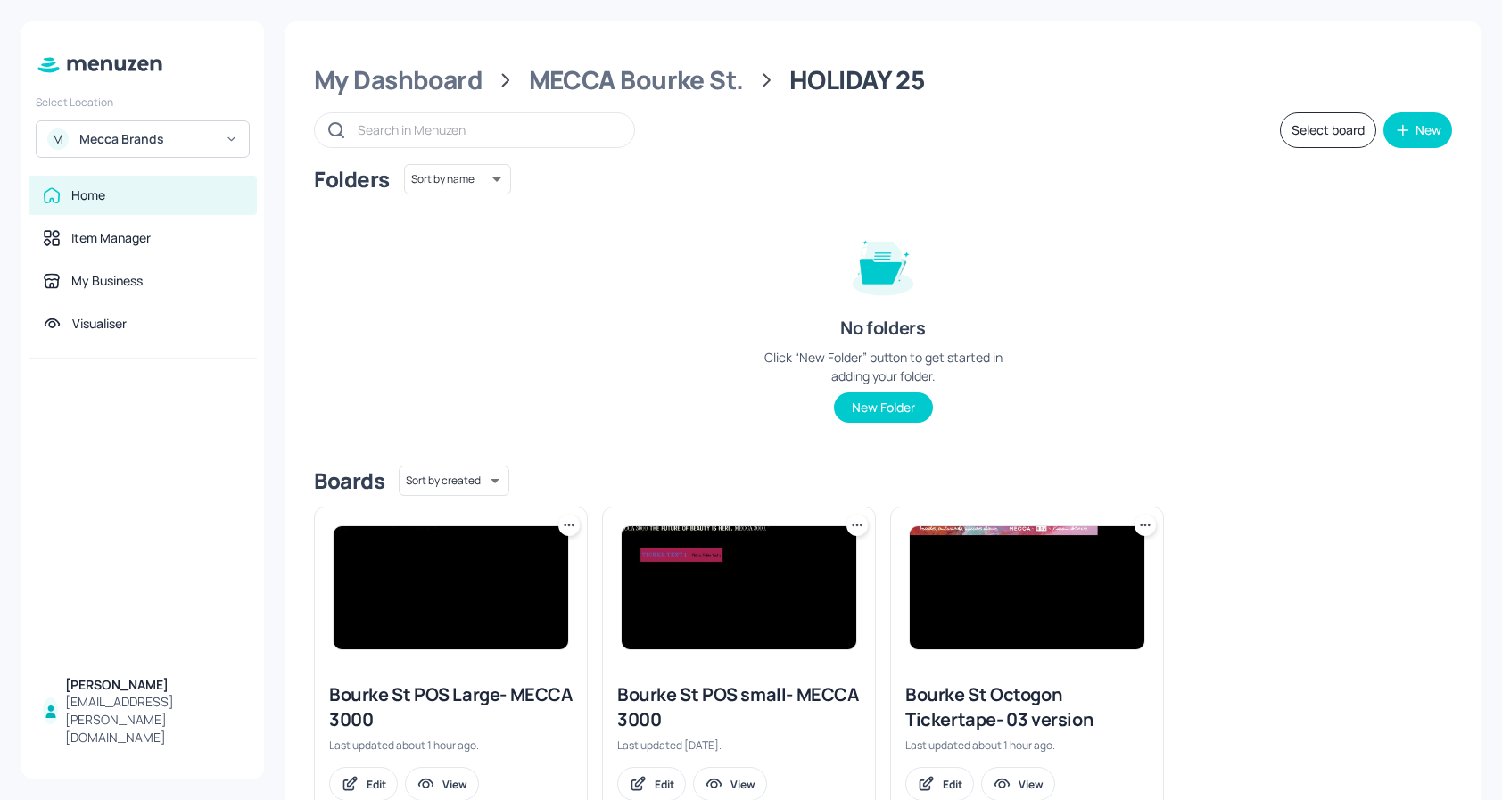
scroll to position [59, 0]
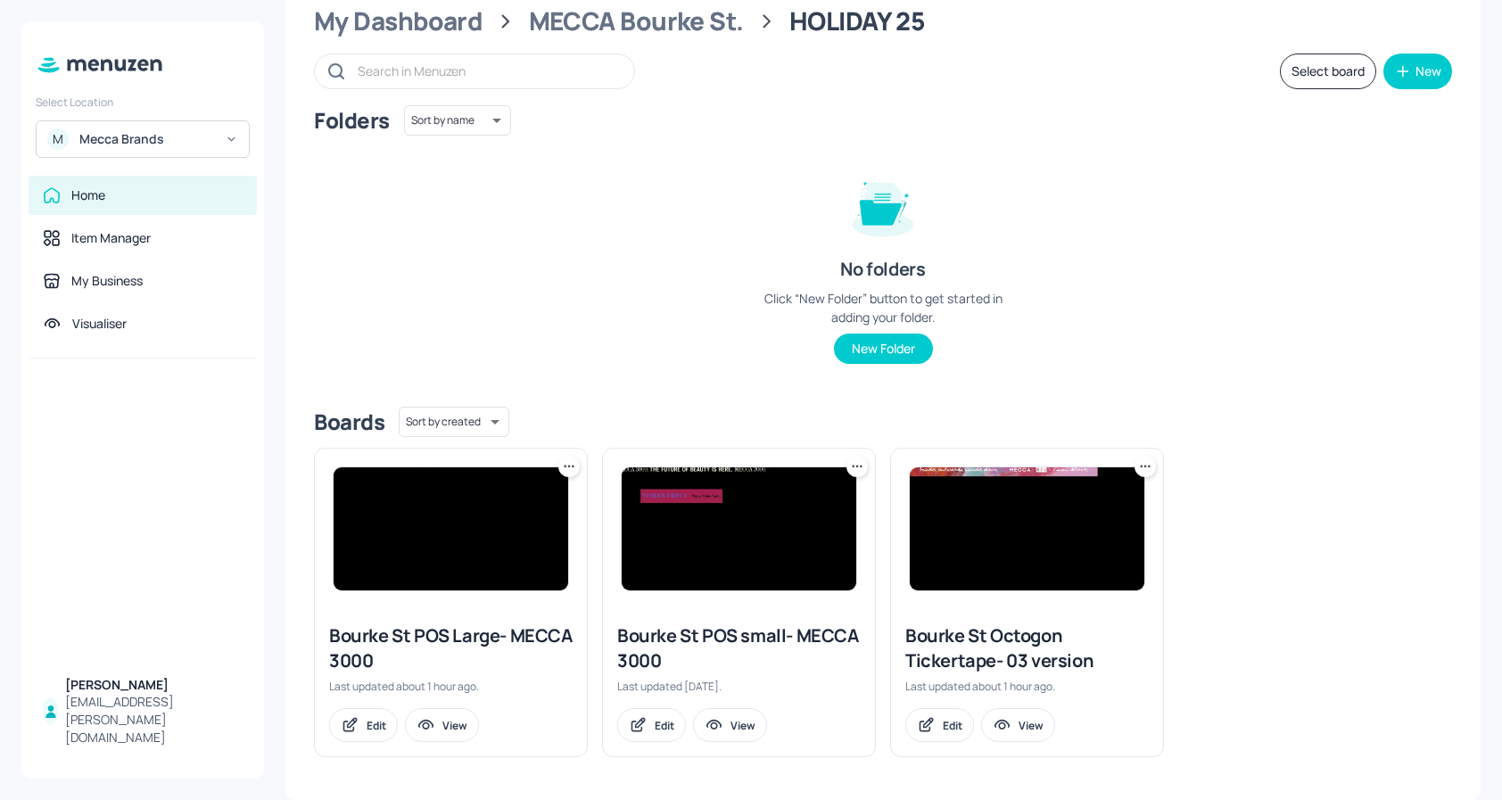
click at [433, 529] on img at bounding box center [451, 528] width 235 height 123
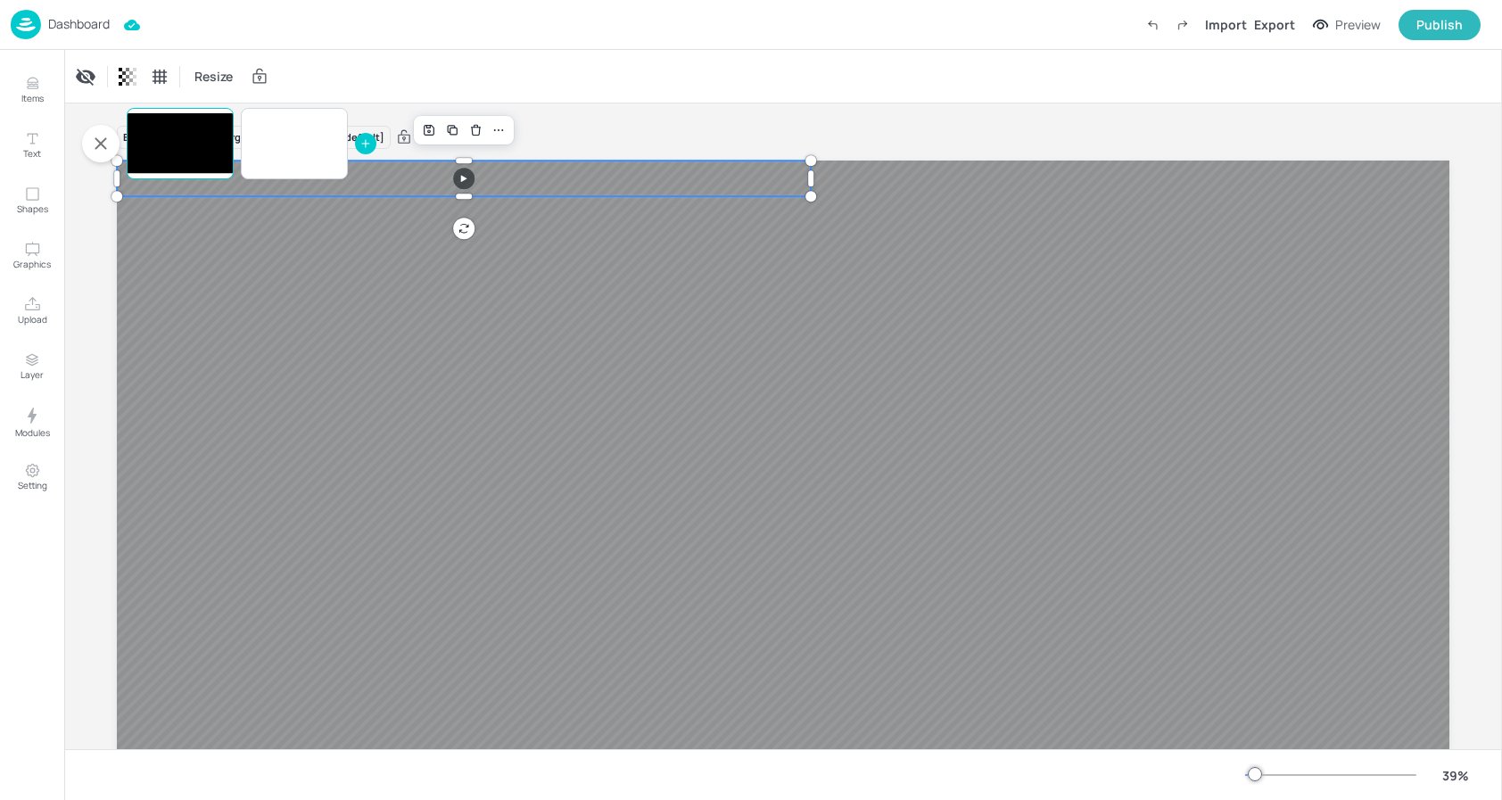
click at [519, 186] on video at bounding box center [464, 178] width 694 height 35
click at [107, 153] on icon "button" at bounding box center [100, 143] width 21 height 21
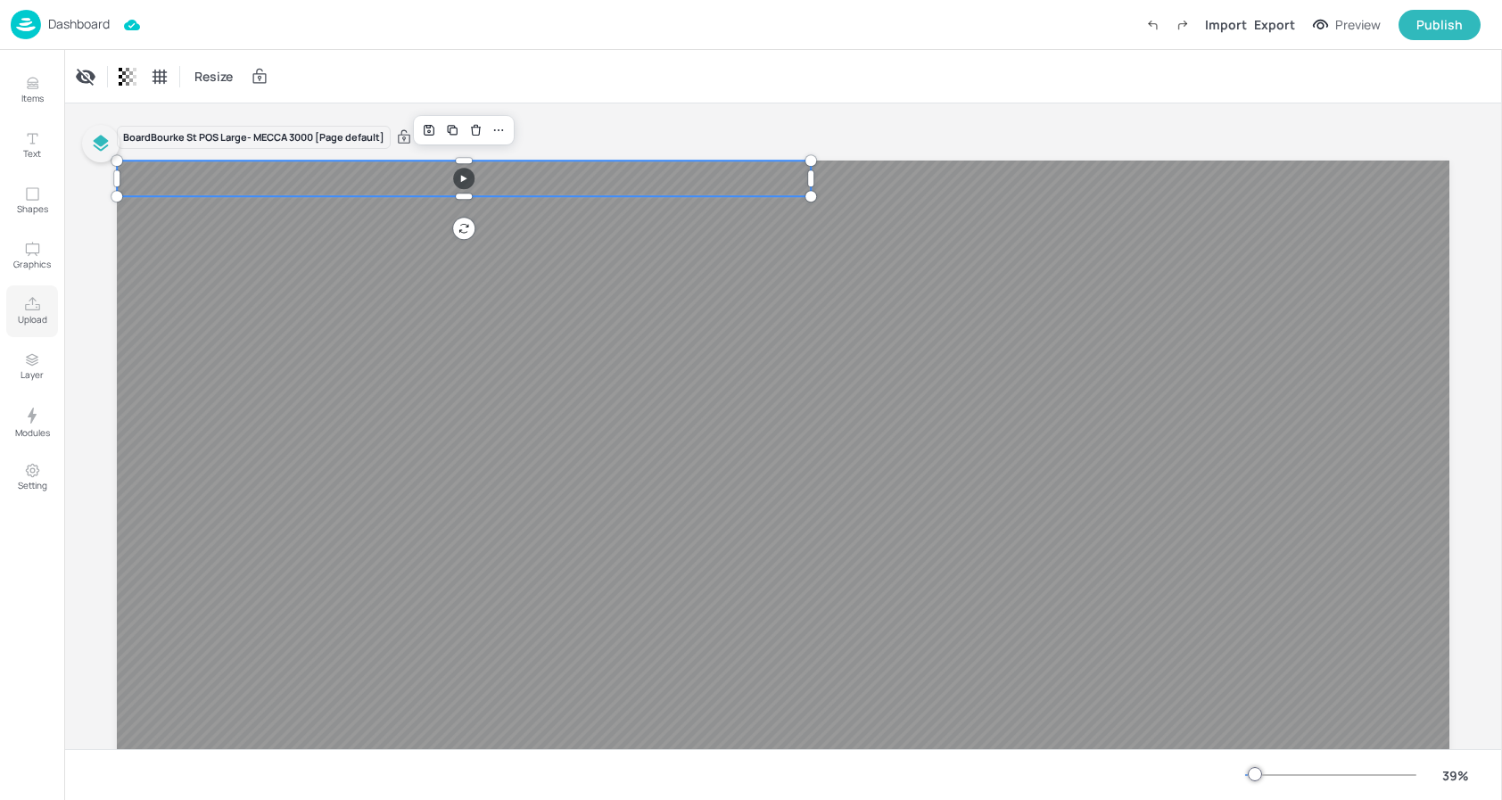
click at [37, 312] on icon "Upload" at bounding box center [32, 304] width 17 height 17
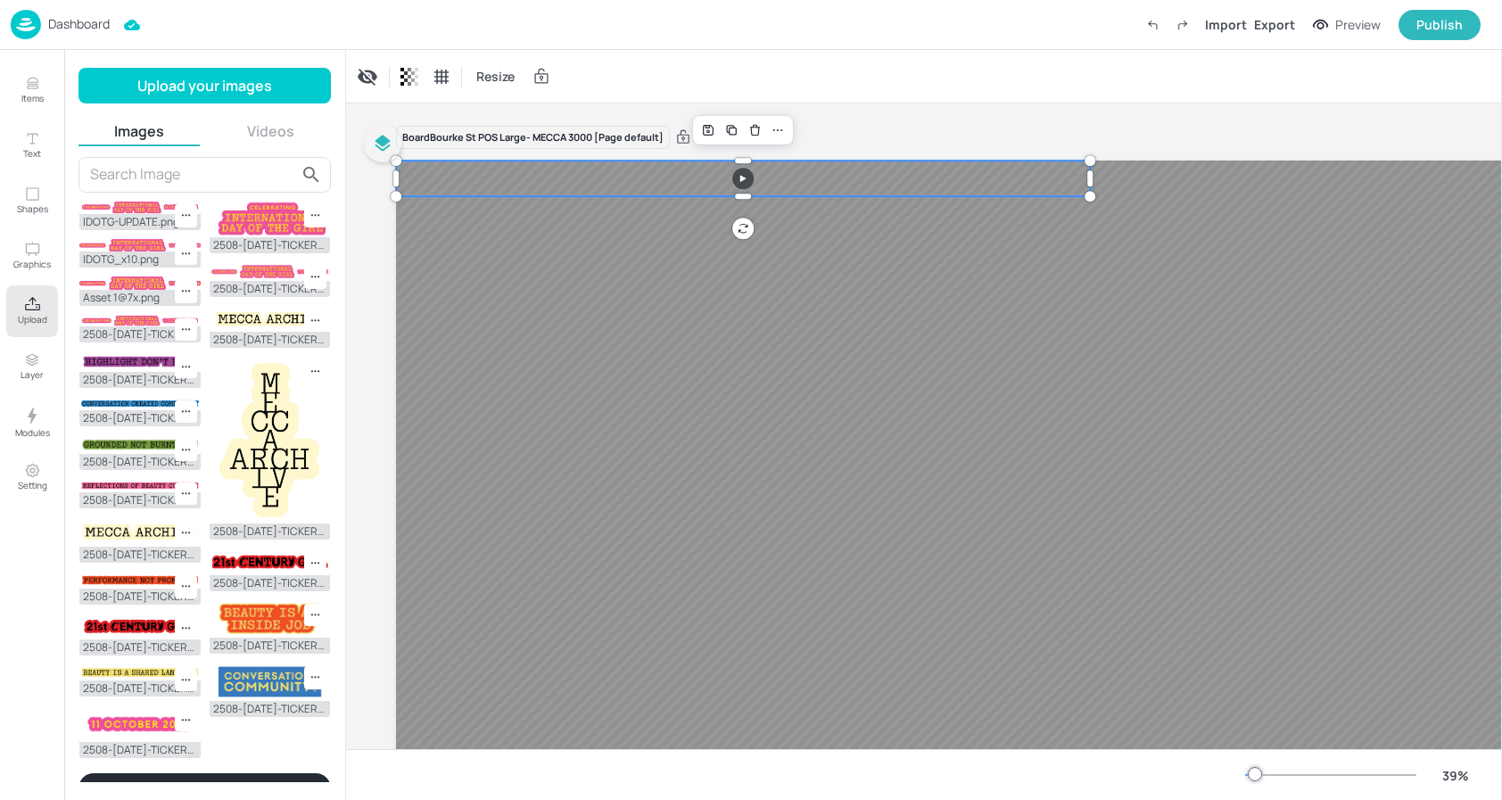
click at [259, 116] on div "Upload your images Images Videos IDOTG-UPDATE.png IDOTG_x10.png Asset 1@7x.png …" at bounding box center [204, 425] width 252 height 714
click at [254, 127] on button "Videos" at bounding box center [270, 131] width 121 height 20
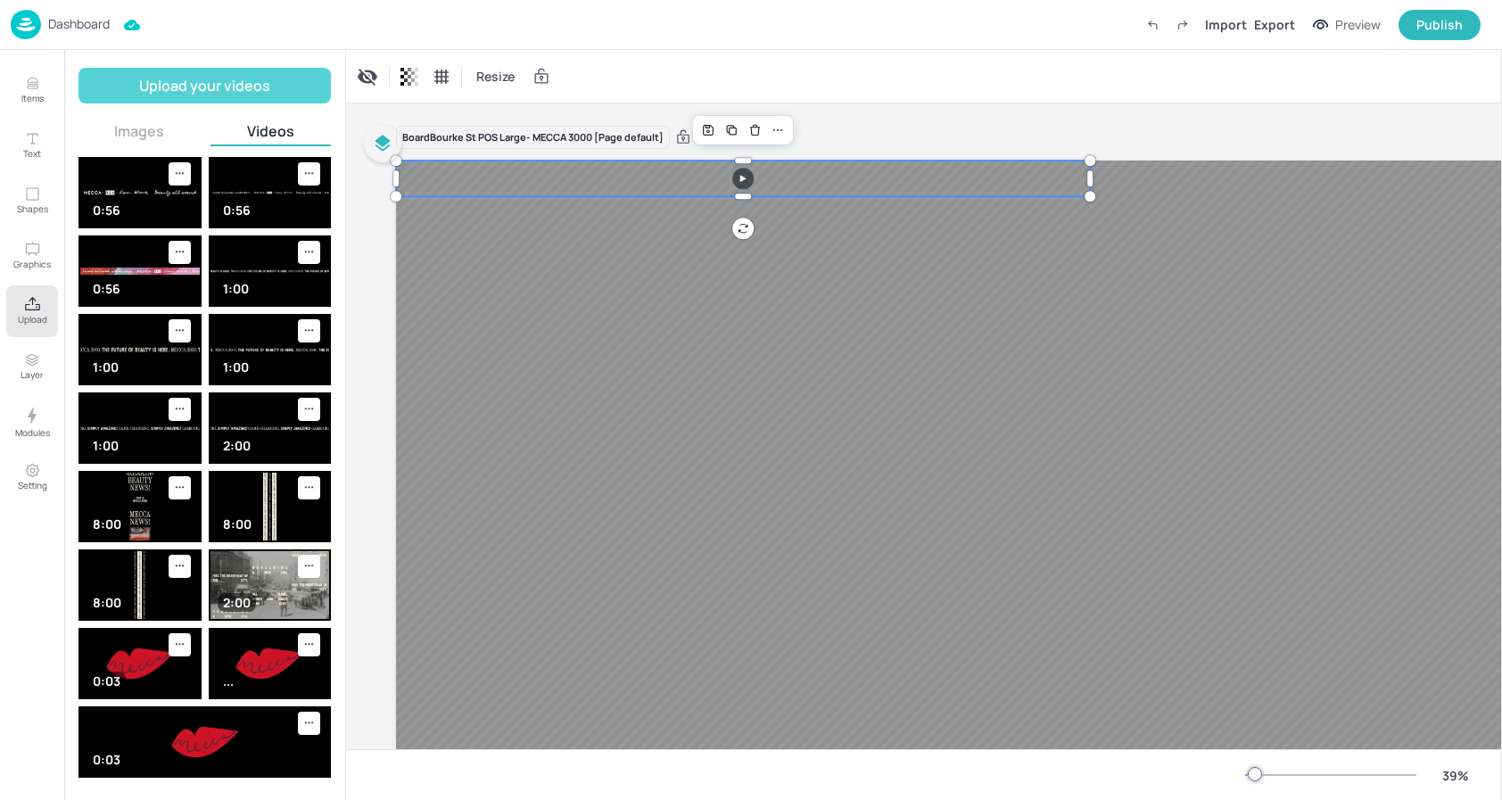
click at [221, 89] on button "Upload your videos" at bounding box center [204, 86] width 252 height 36
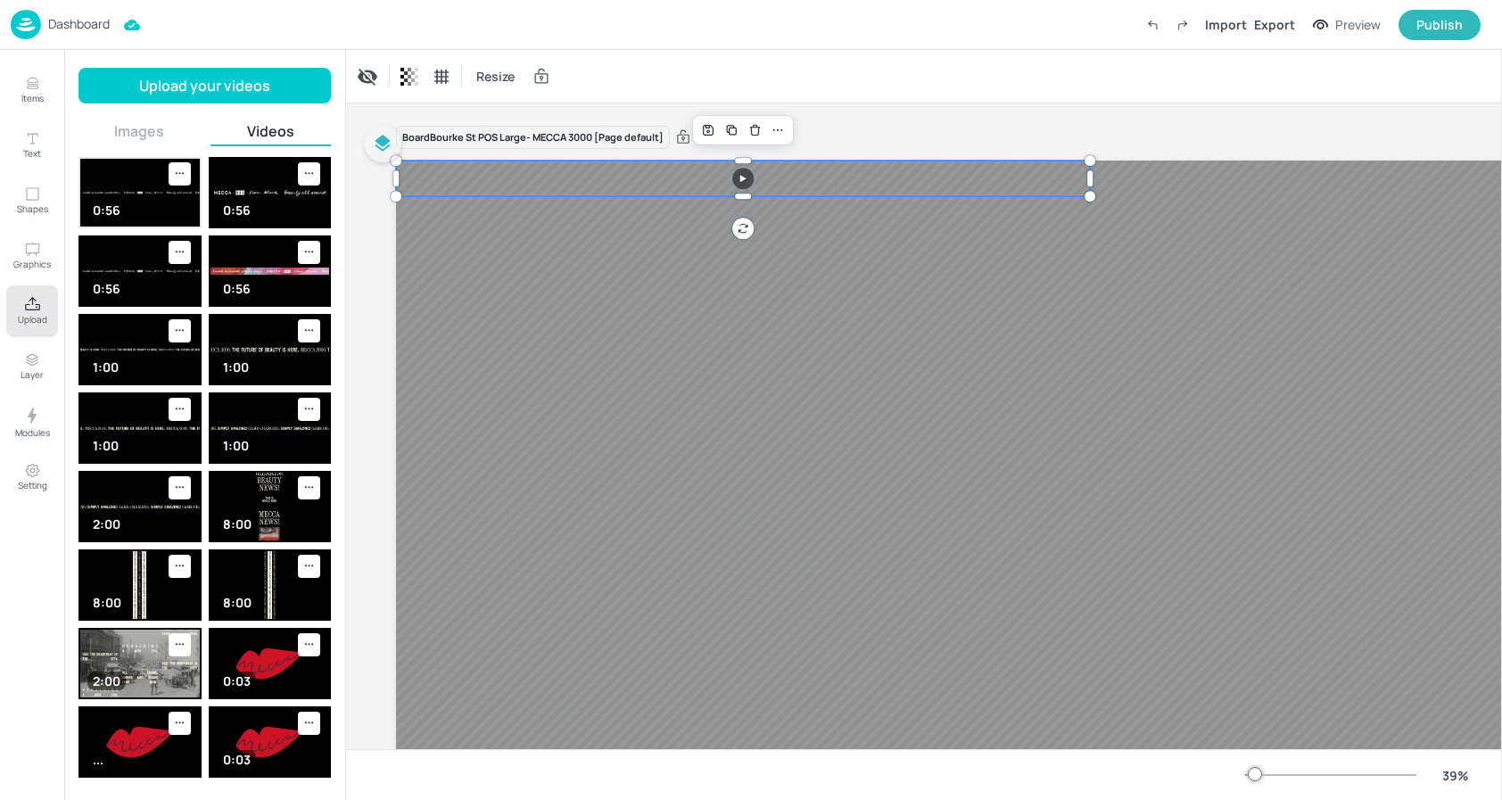
click at [136, 177] on img at bounding box center [140, 193] width 120 height 68
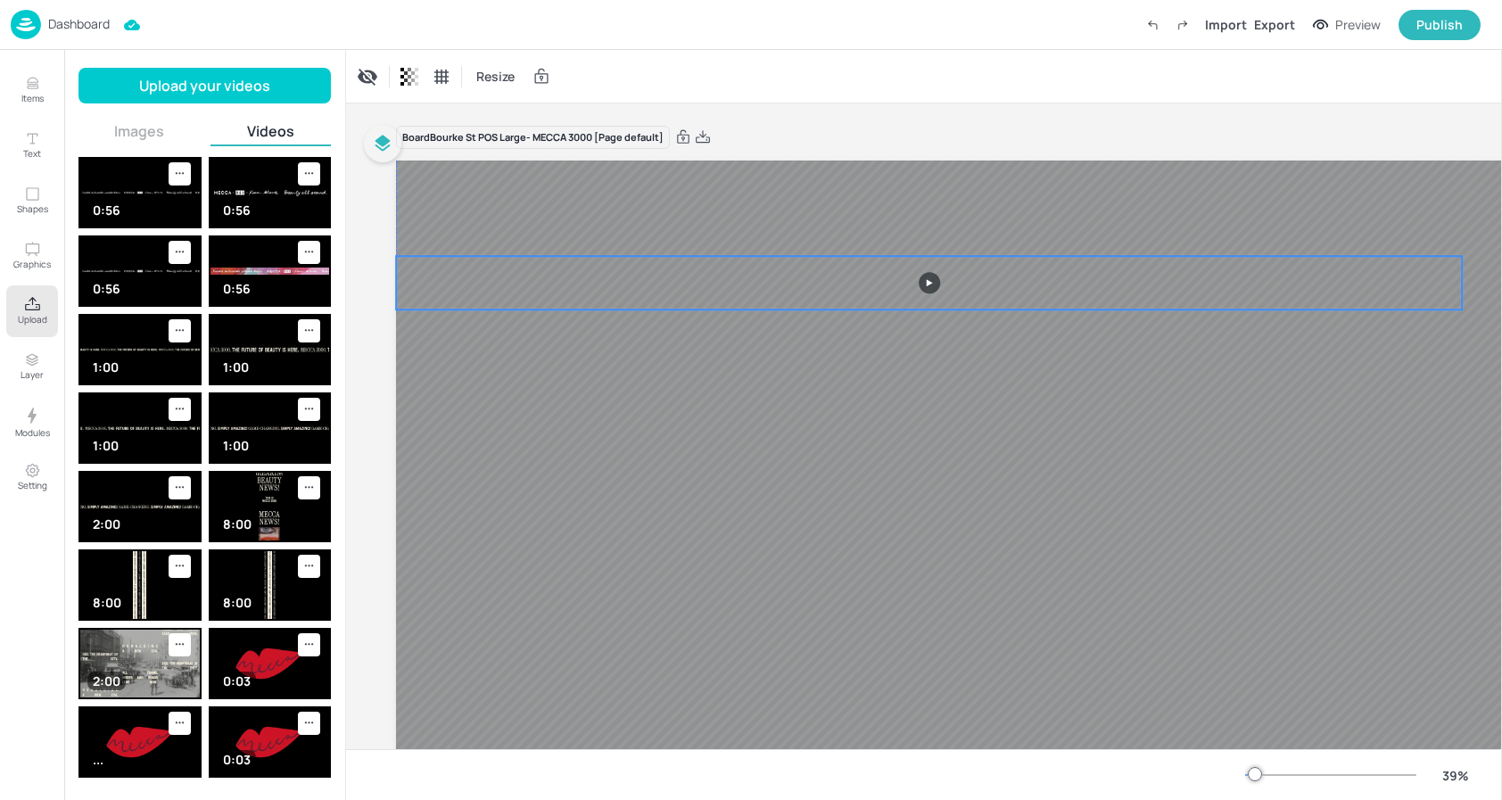
drag, startPoint x: 883, startPoint y: 549, endPoint x: 754, endPoint y: 296, distance: 283.6
click at [754, 296] on video at bounding box center [929, 283] width 1066 height 54
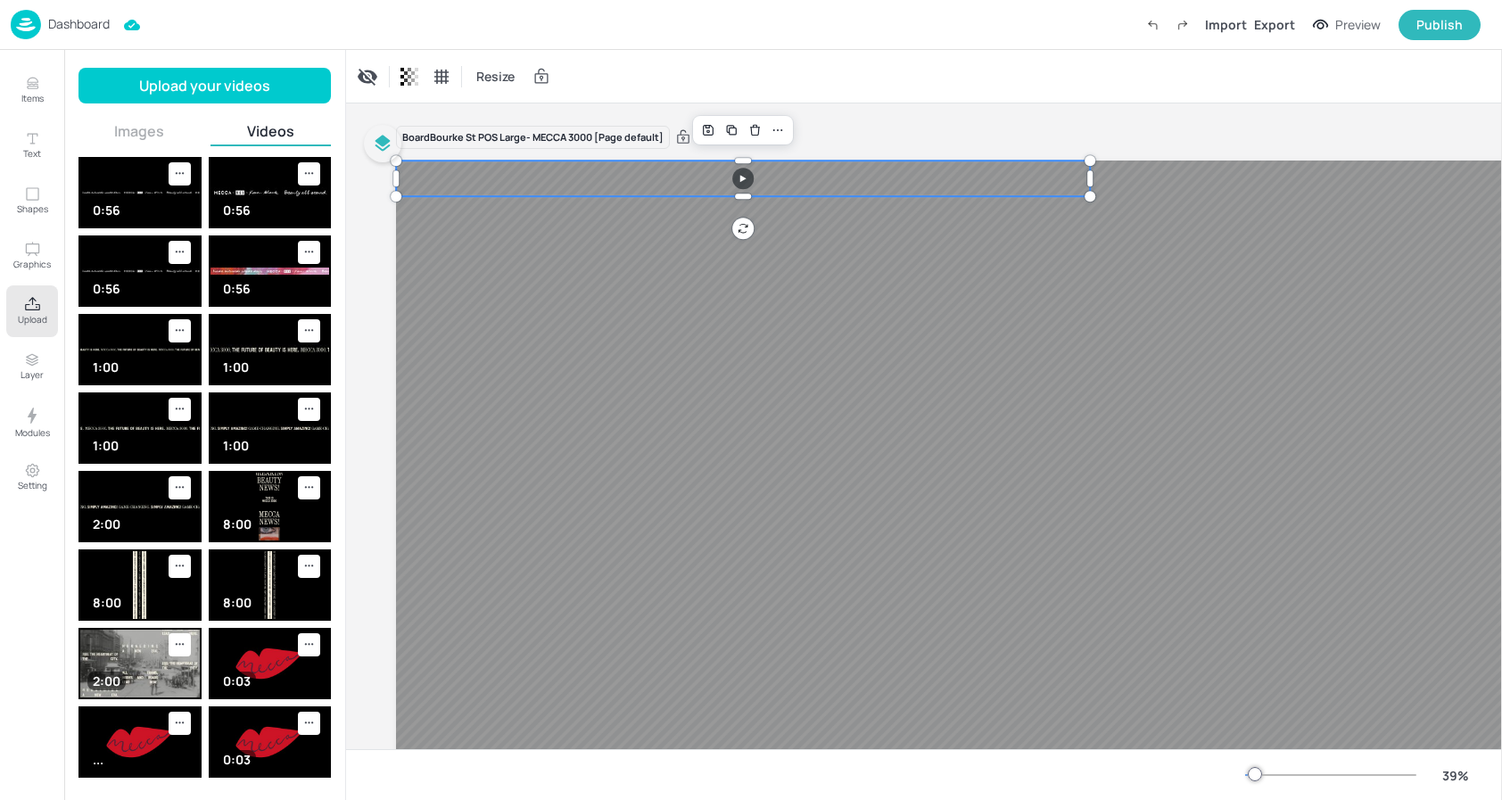
click at [790, 184] on video at bounding box center [743, 178] width 694 height 35
click at [1087, 197] on div at bounding box center [1090, 197] width 14 height 14
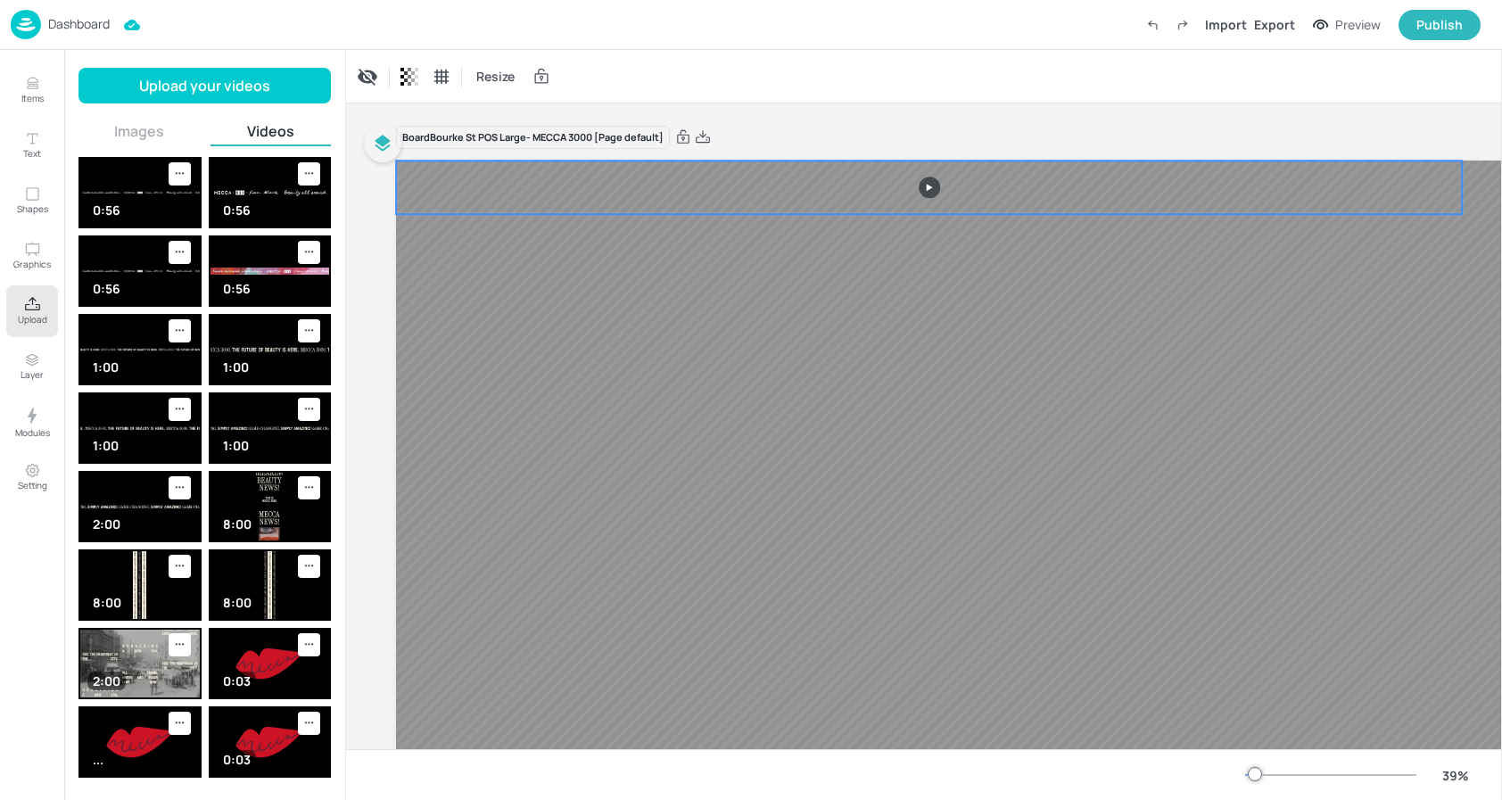
drag, startPoint x: 1033, startPoint y: 292, endPoint x: 1033, endPoint y: 196, distance: 95.4
click at [1033, 196] on video at bounding box center [929, 188] width 1066 height 54
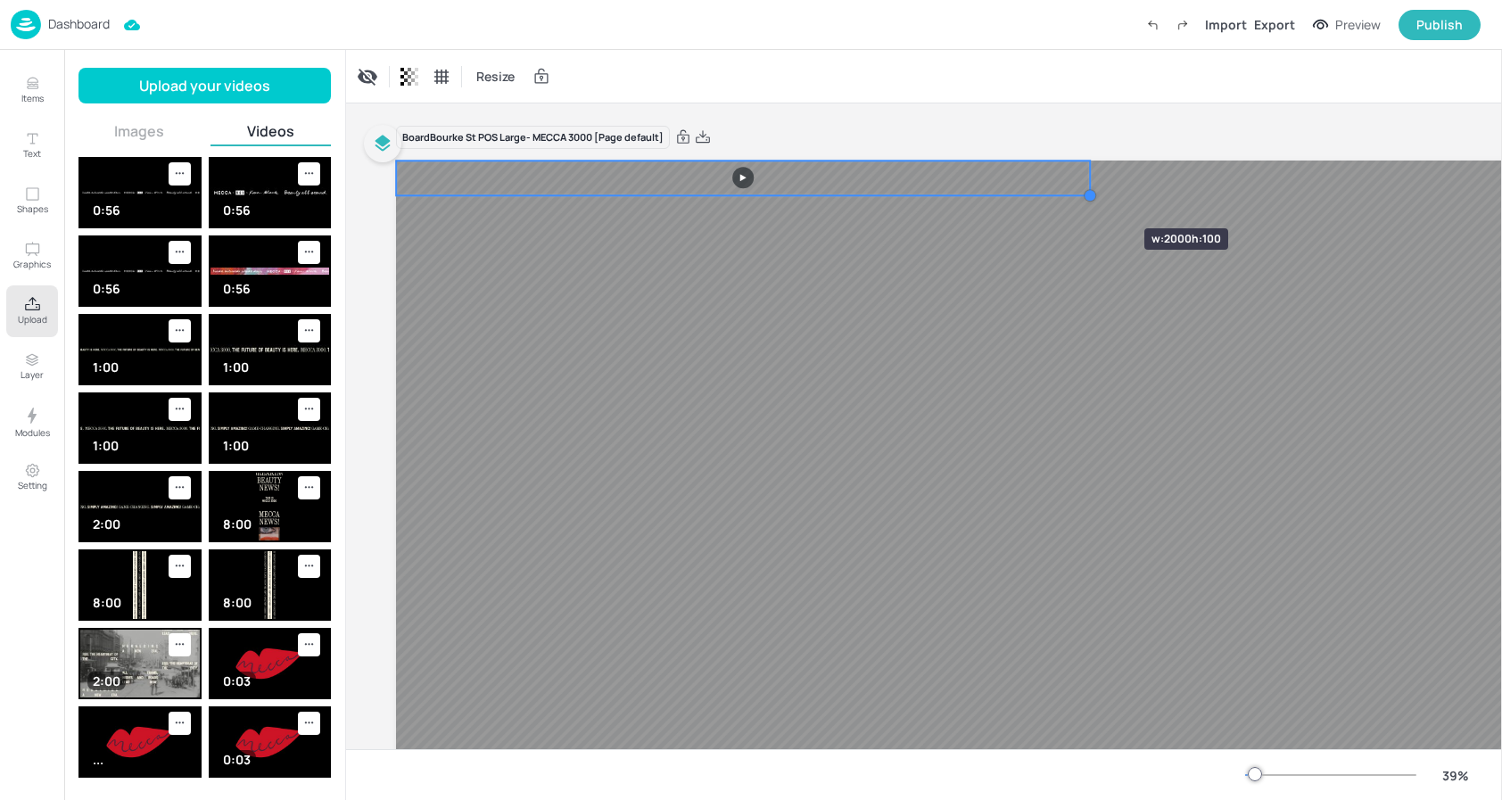
drag, startPoint x: 1463, startPoint y: 219, endPoint x: 1091, endPoint y: 196, distance: 372.6
click at [1091, 196] on div at bounding box center [1090, 195] width 14 height 14
click at [741, 199] on div at bounding box center [743, 196] width 16 height 5
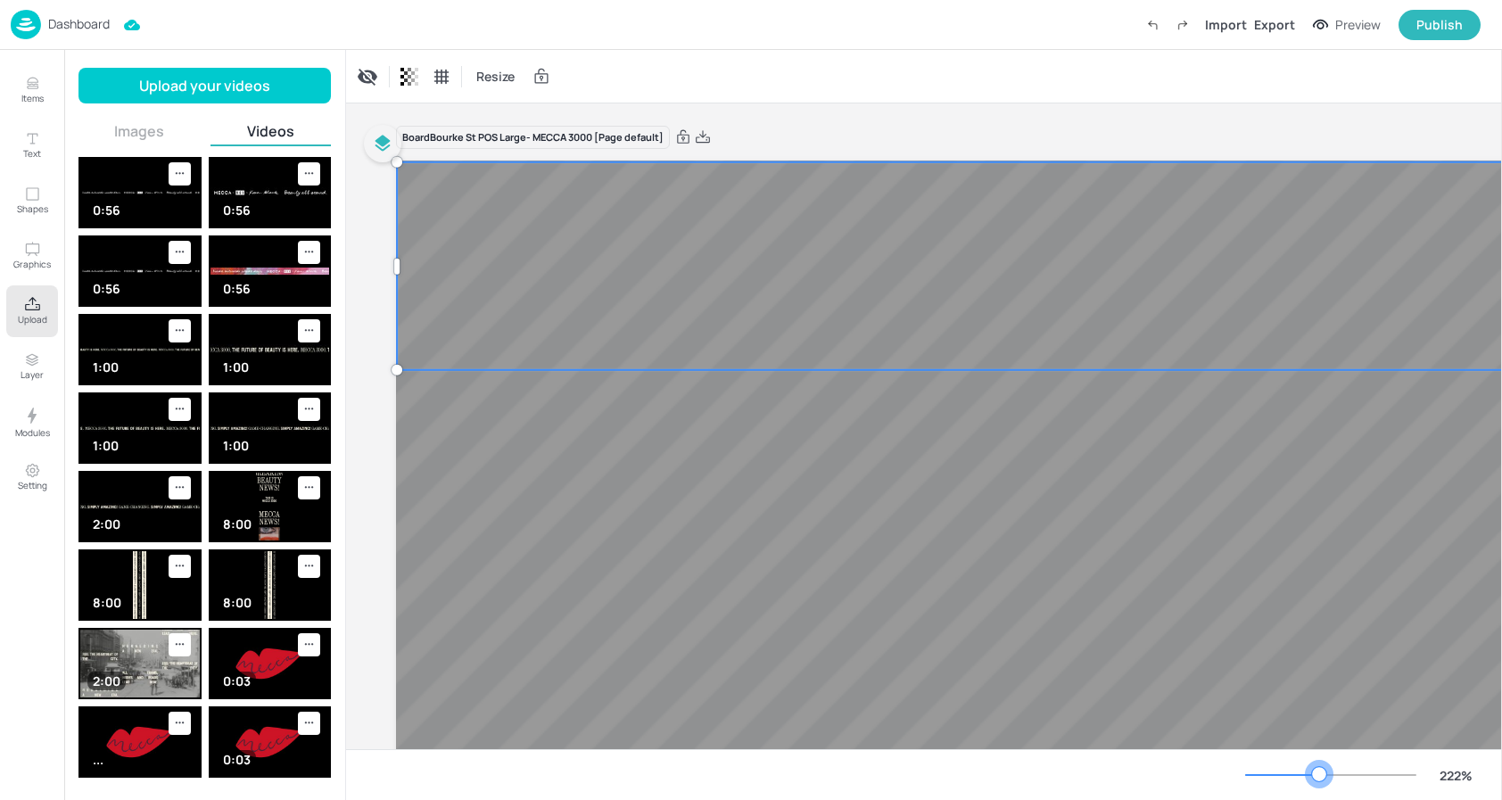
drag, startPoint x: 1262, startPoint y: 776, endPoint x: 1318, endPoint y: 771, distance: 56.4
click at [1318, 772] on div at bounding box center [1330, 775] width 171 height 14
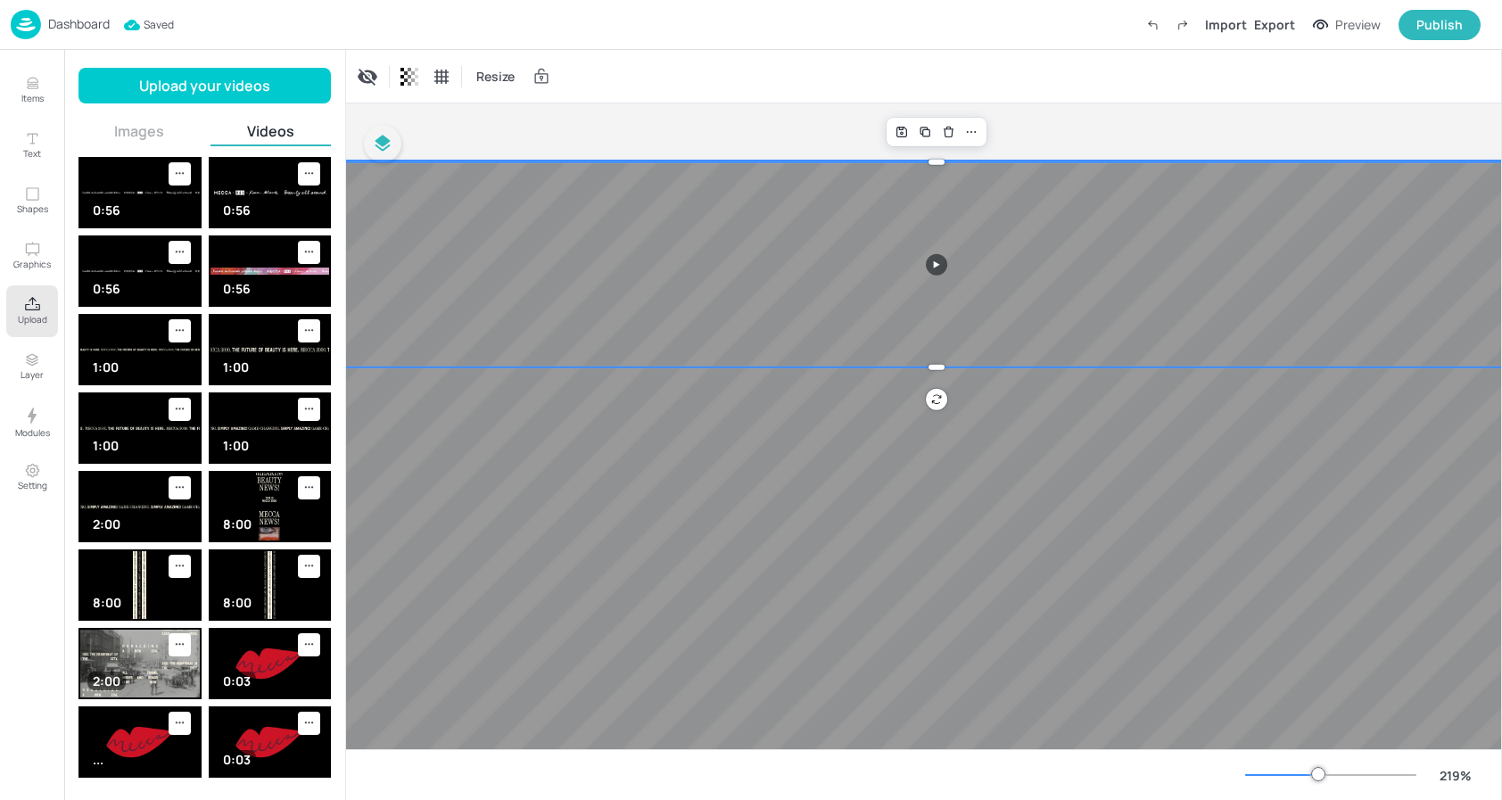
scroll to position [0, 1448]
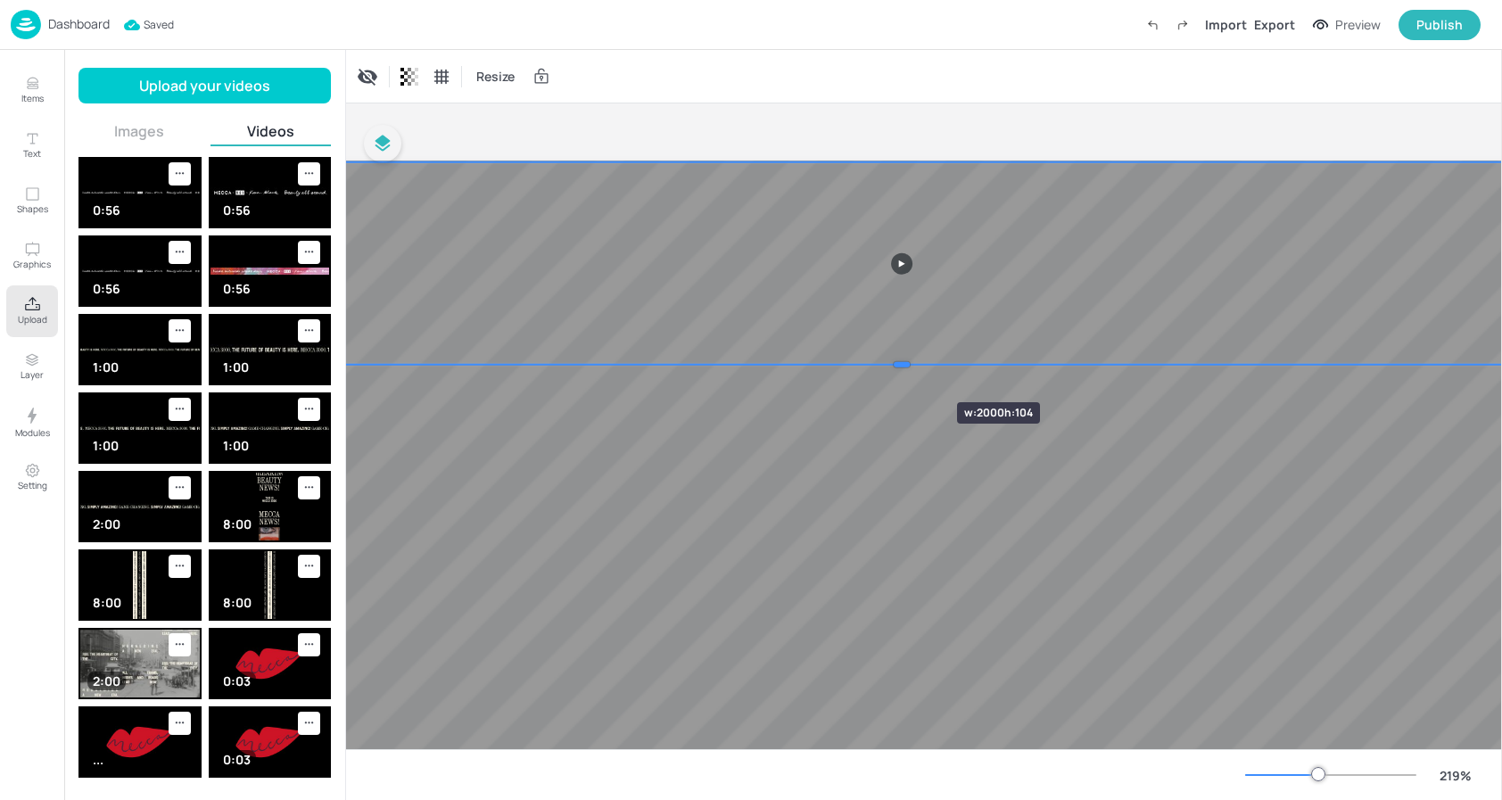
click at [904, 370] on div at bounding box center [901, 365] width 3907 height 14
click at [1124, 84] on div "Resize" at bounding box center [924, 76] width 1156 height 53
click at [1431, 36] on button "Publish" at bounding box center [1440, 25] width 82 height 30
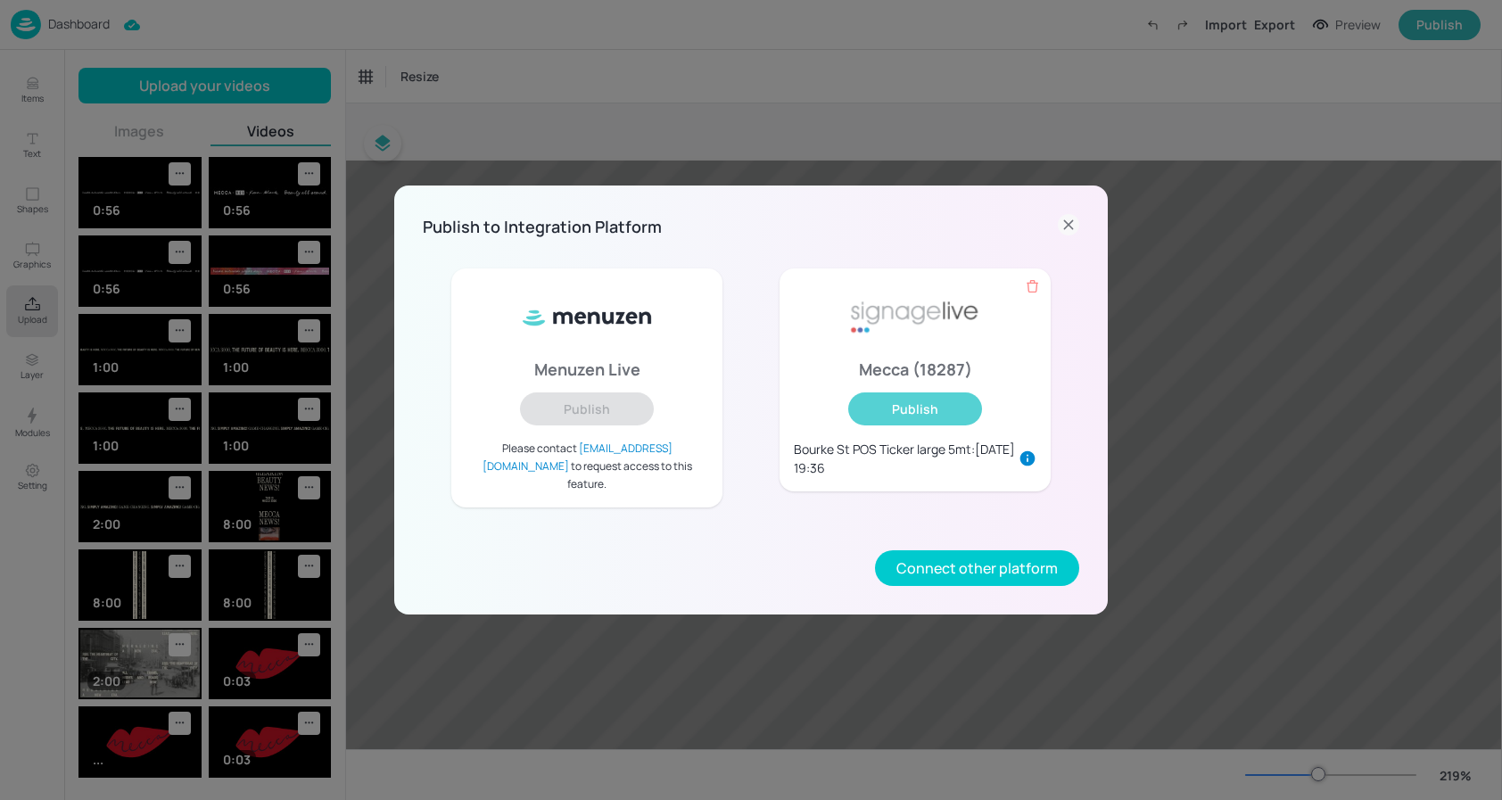
click at [957, 408] on button "Publish" at bounding box center [915, 408] width 134 height 33
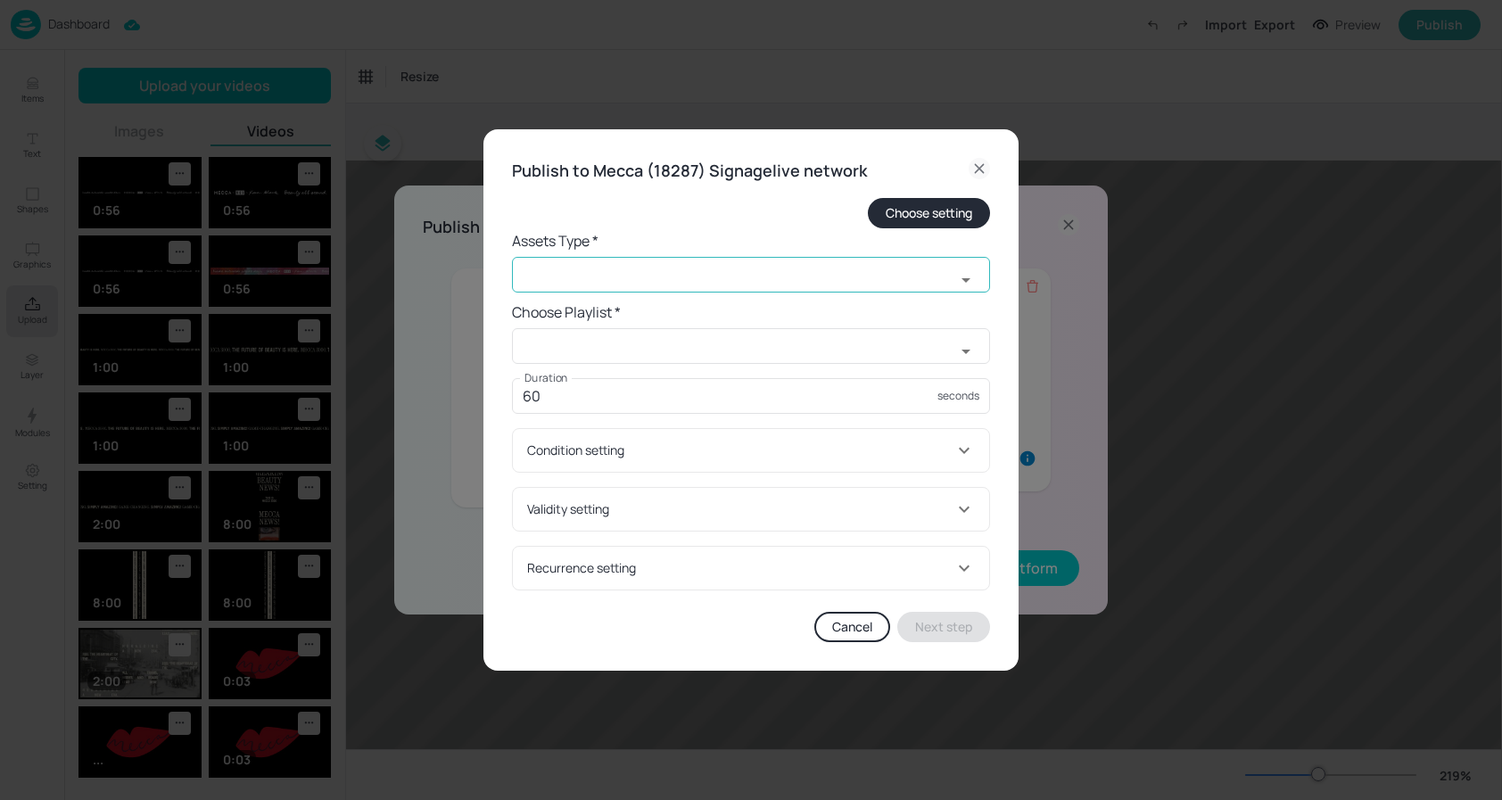
click at [640, 273] on input "text" at bounding box center [733, 275] width 443 height 36
click at [604, 302] on li "widget" at bounding box center [751, 314] width 478 height 29
type input "widget"
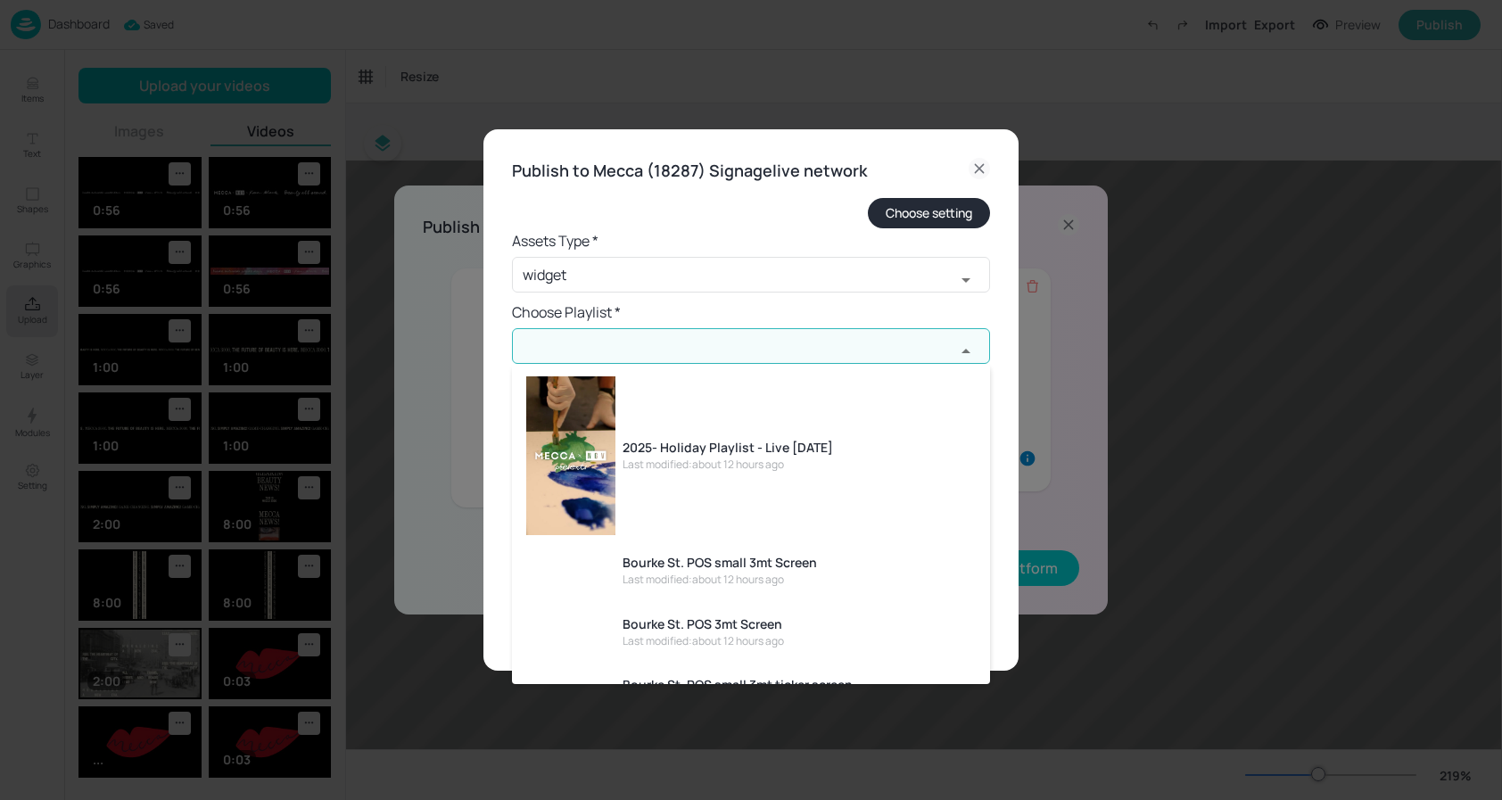
click at [582, 345] on input "text" at bounding box center [733, 346] width 443 height 36
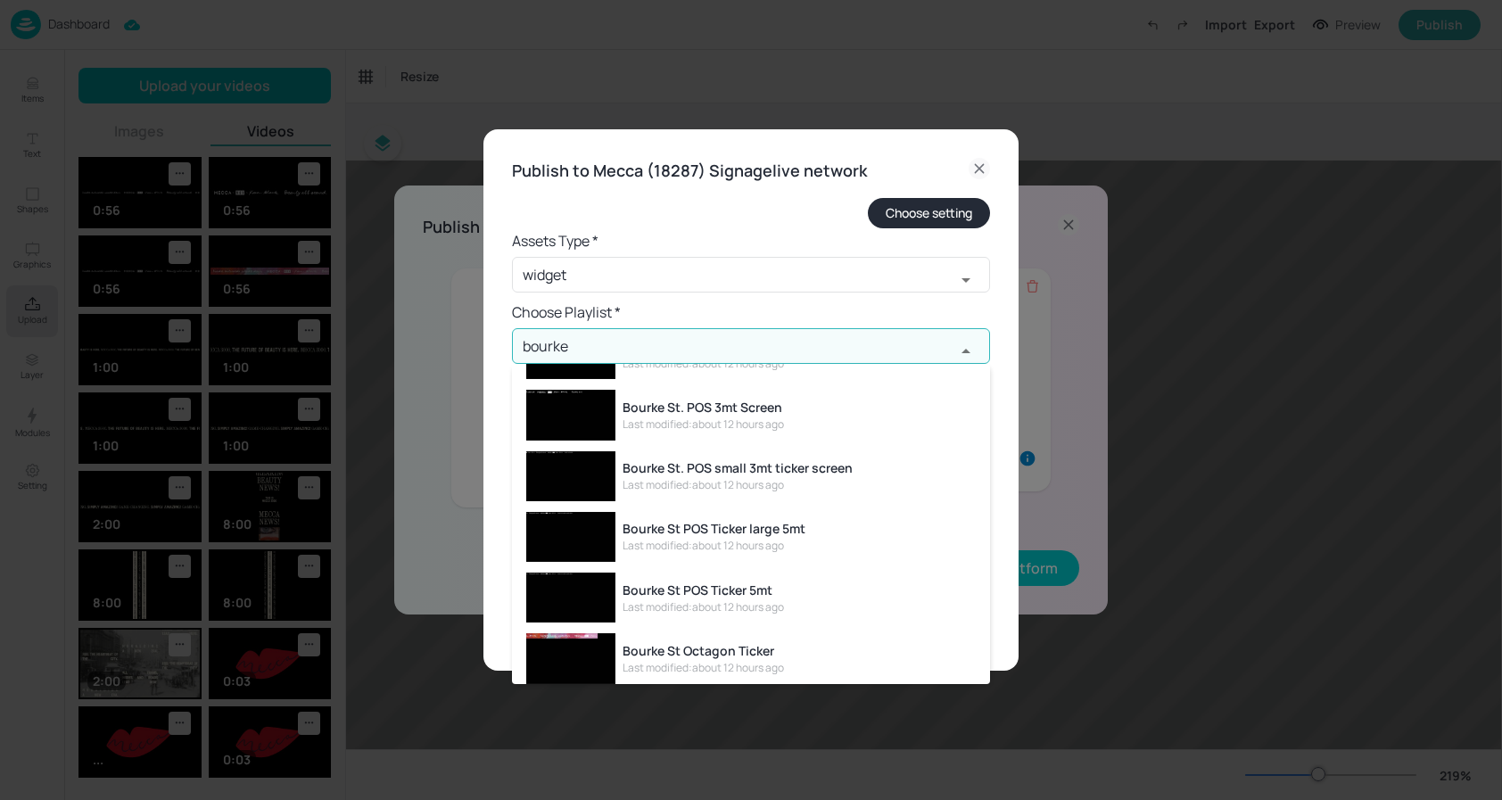
scroll to position [54, 0]
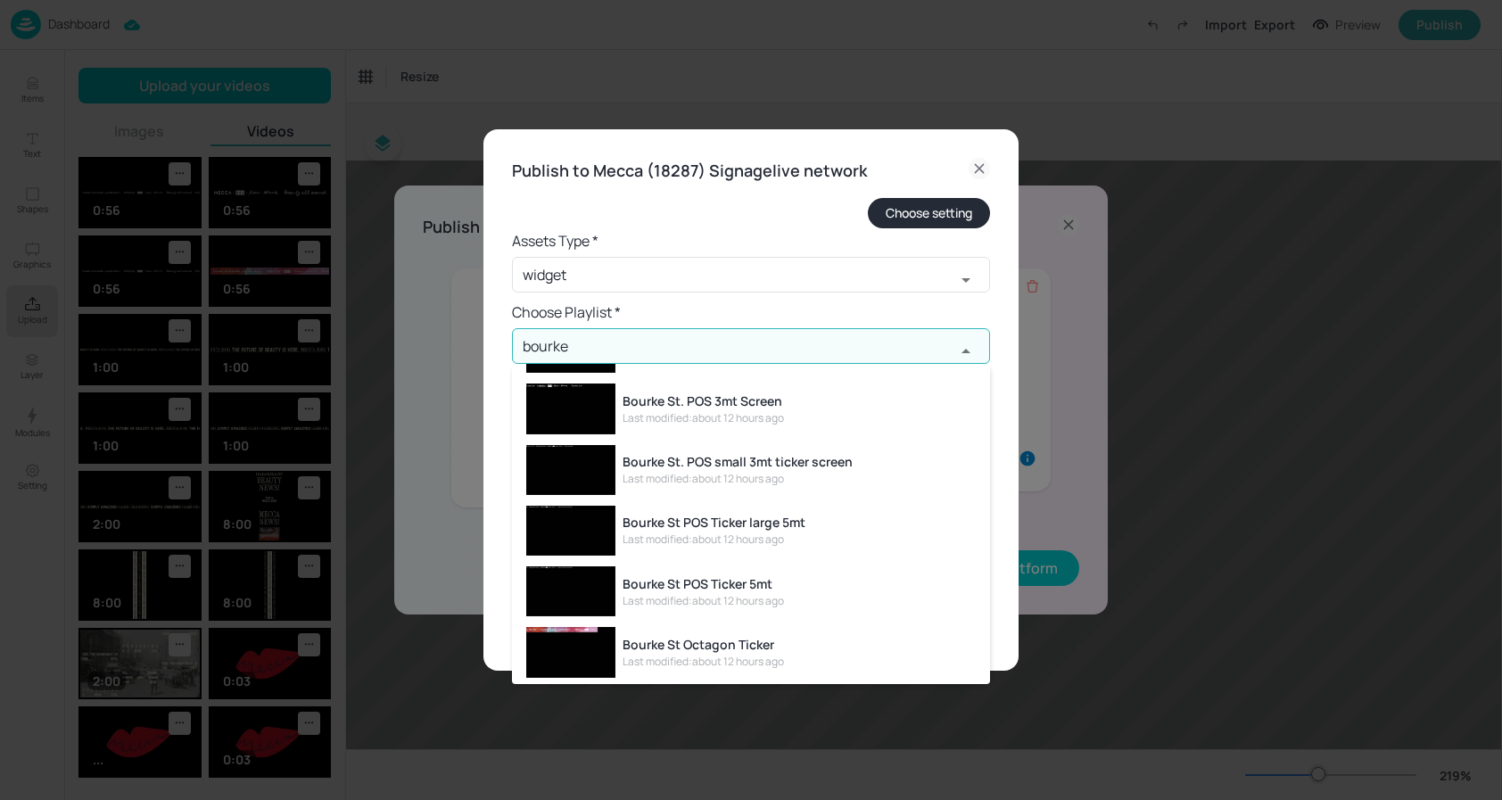
click at [792, 525] on div "Bourke St POS Ticker large 5mt" at bounding box center [714, 522] width 183 height 19
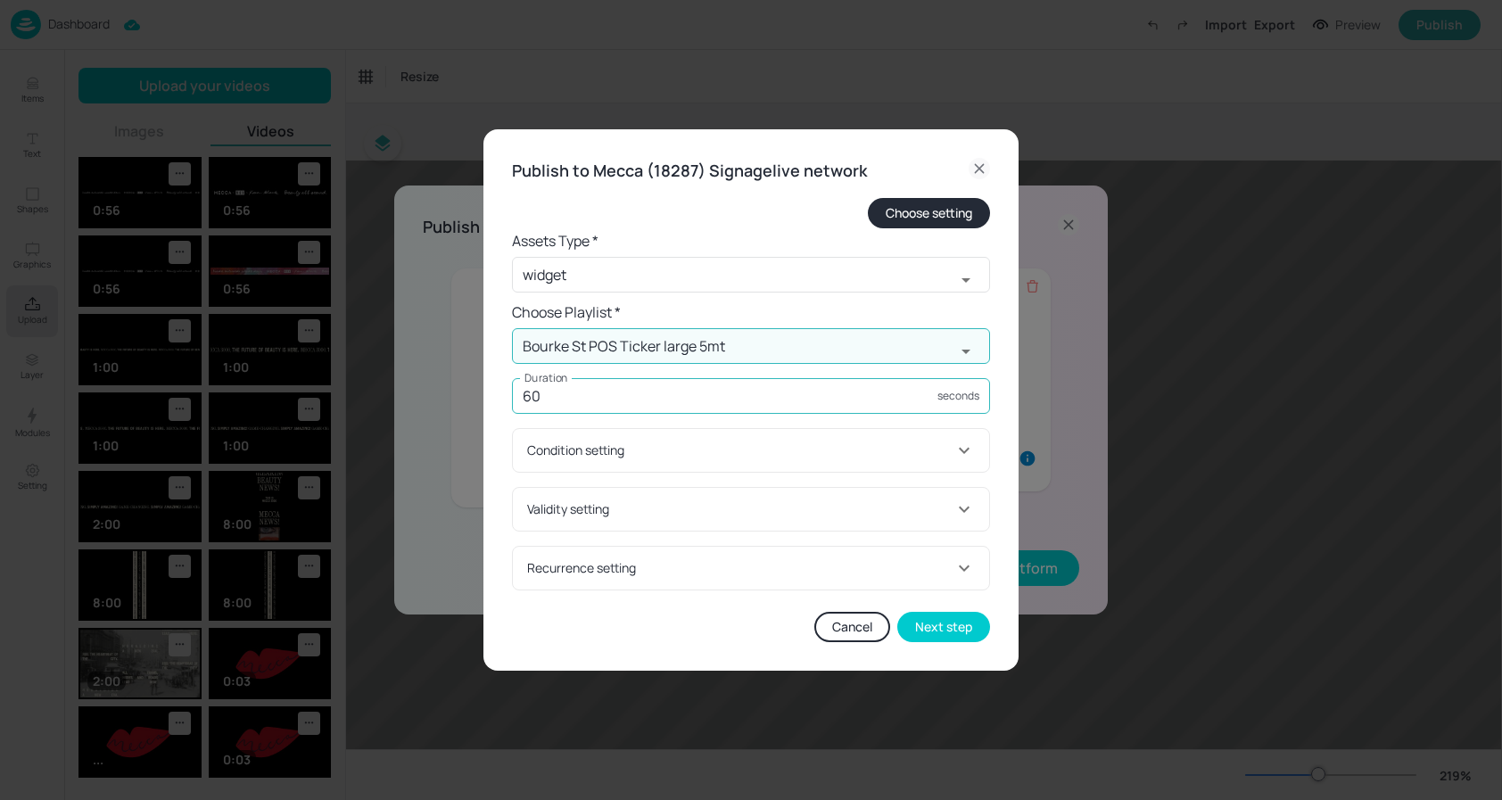
type input "Bourke St POS Ticker large 5mt"
click at [643, 402] on input "60" at bounding box center [724, 396] width 425 height 36
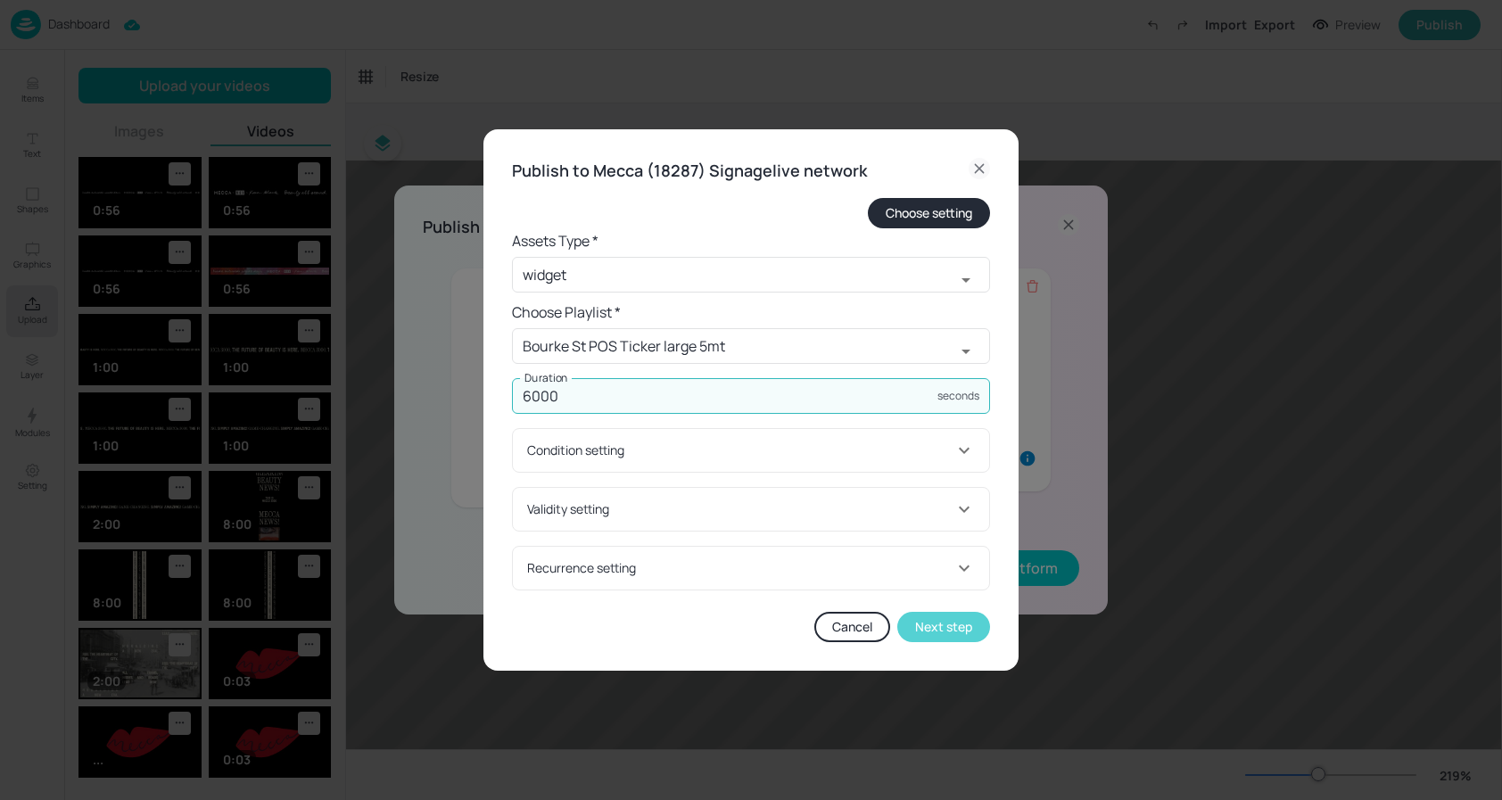
type input "6000"
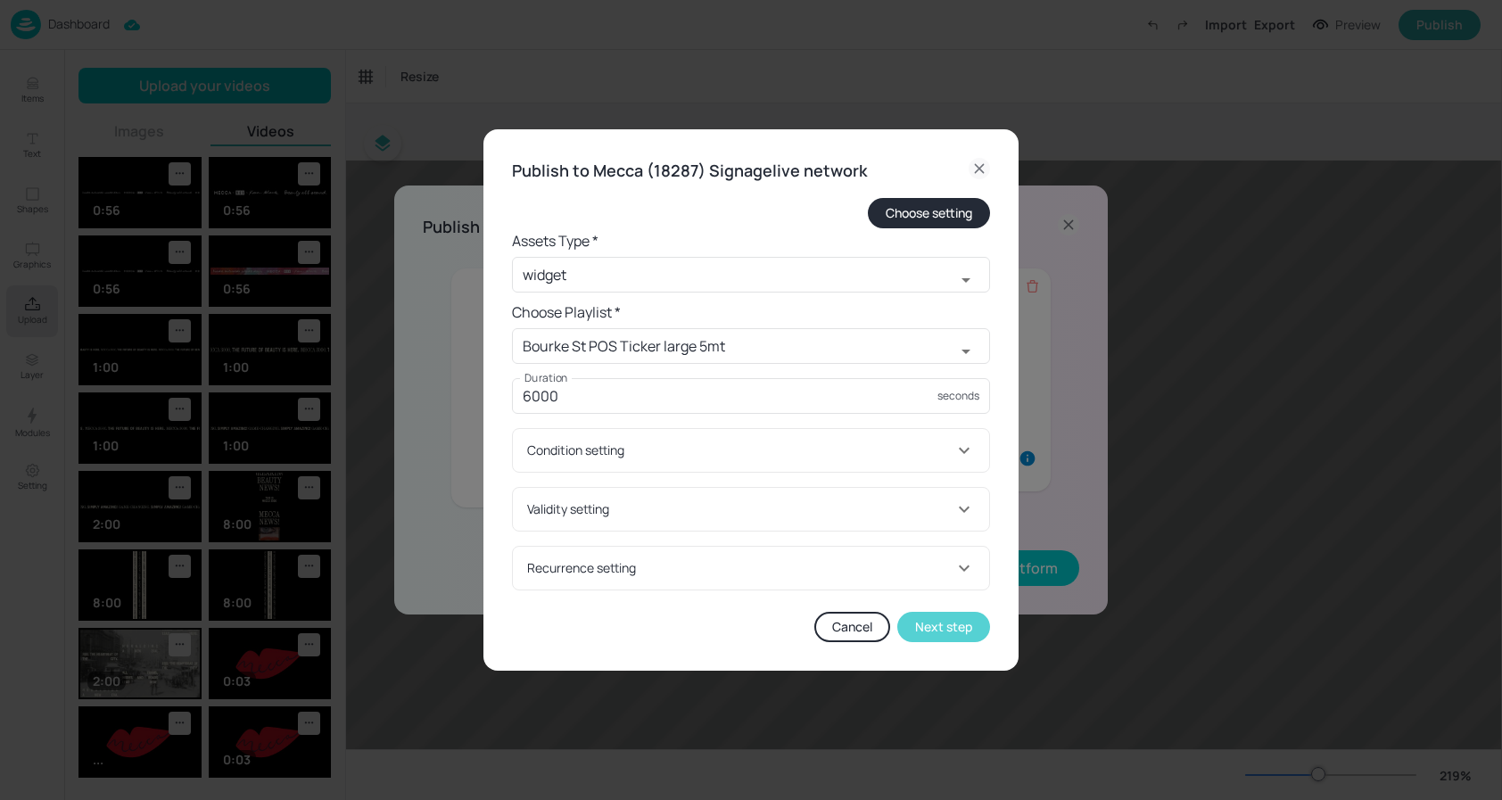
click at [966, 631] on button "Next step" at bounding box center [943, 627] width 93 height 30
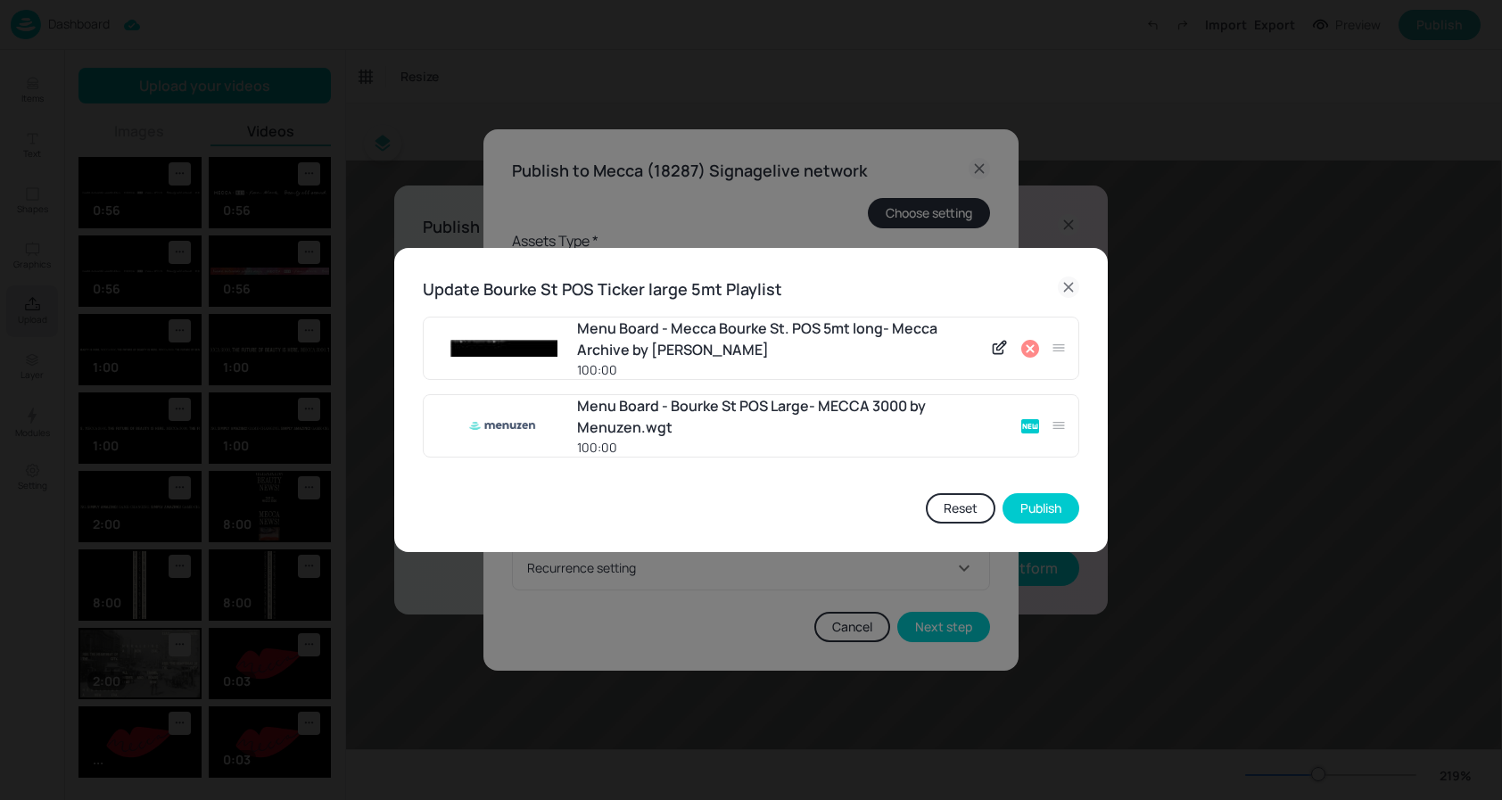
click at [1033, 347] on icon at bounding box center [1030, 349] width 18 height 18
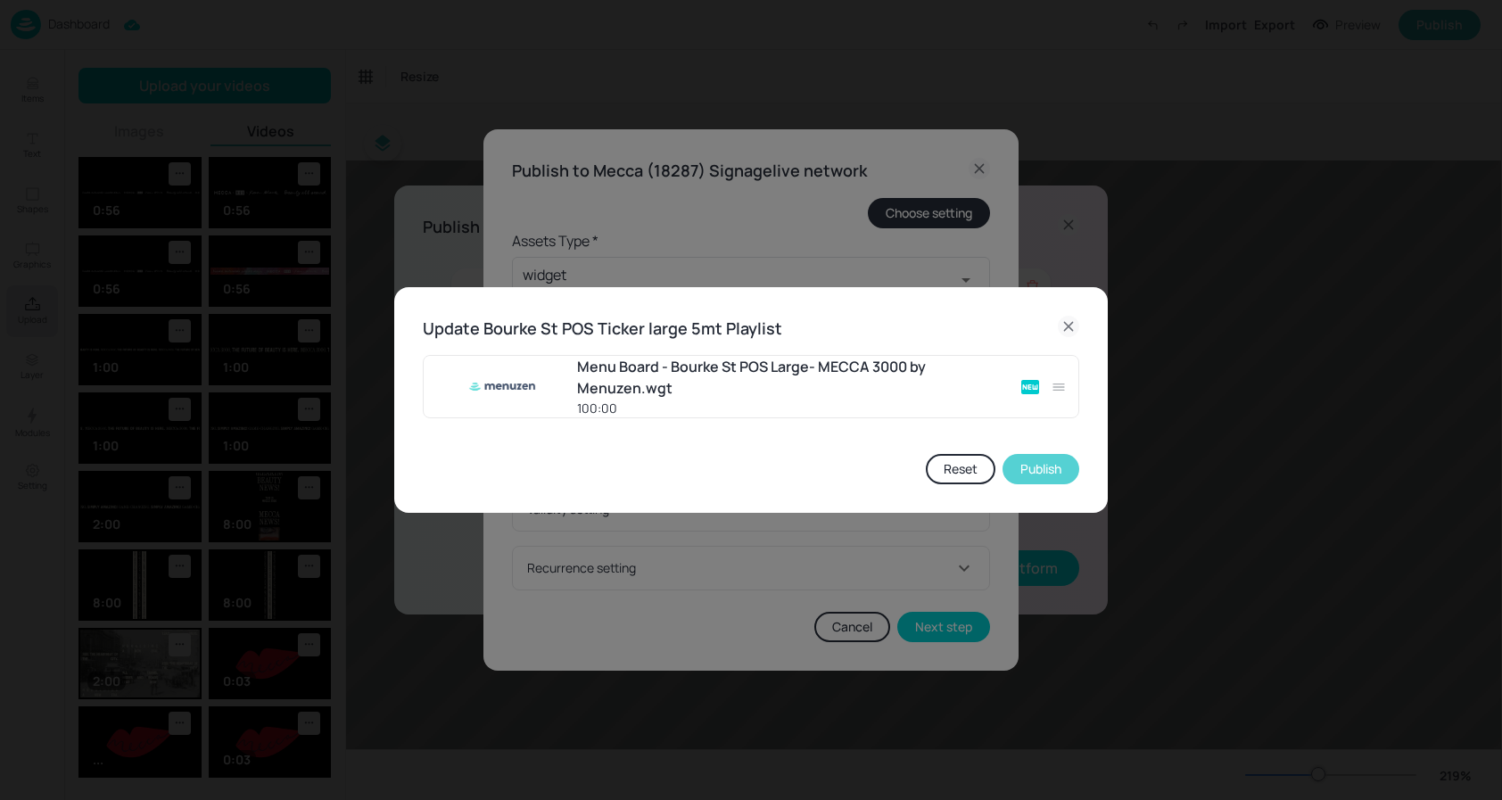
click at [1043, 478] on button "Publish" at bounding box center [1041, 469] width 77 height 30
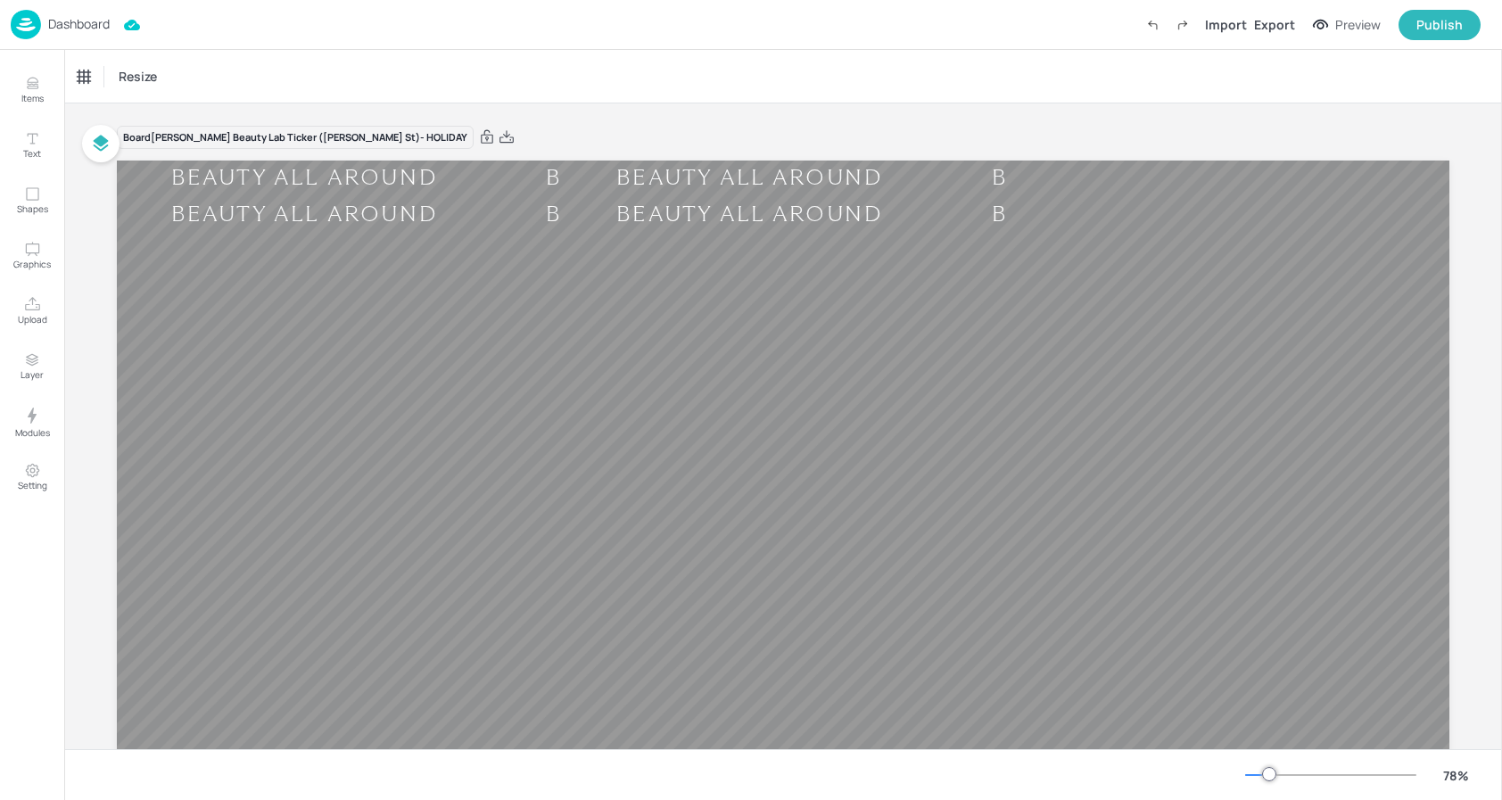
click at [79, 18] on p "Dashboard" at bounding box center [79, 24] width 62 height 12
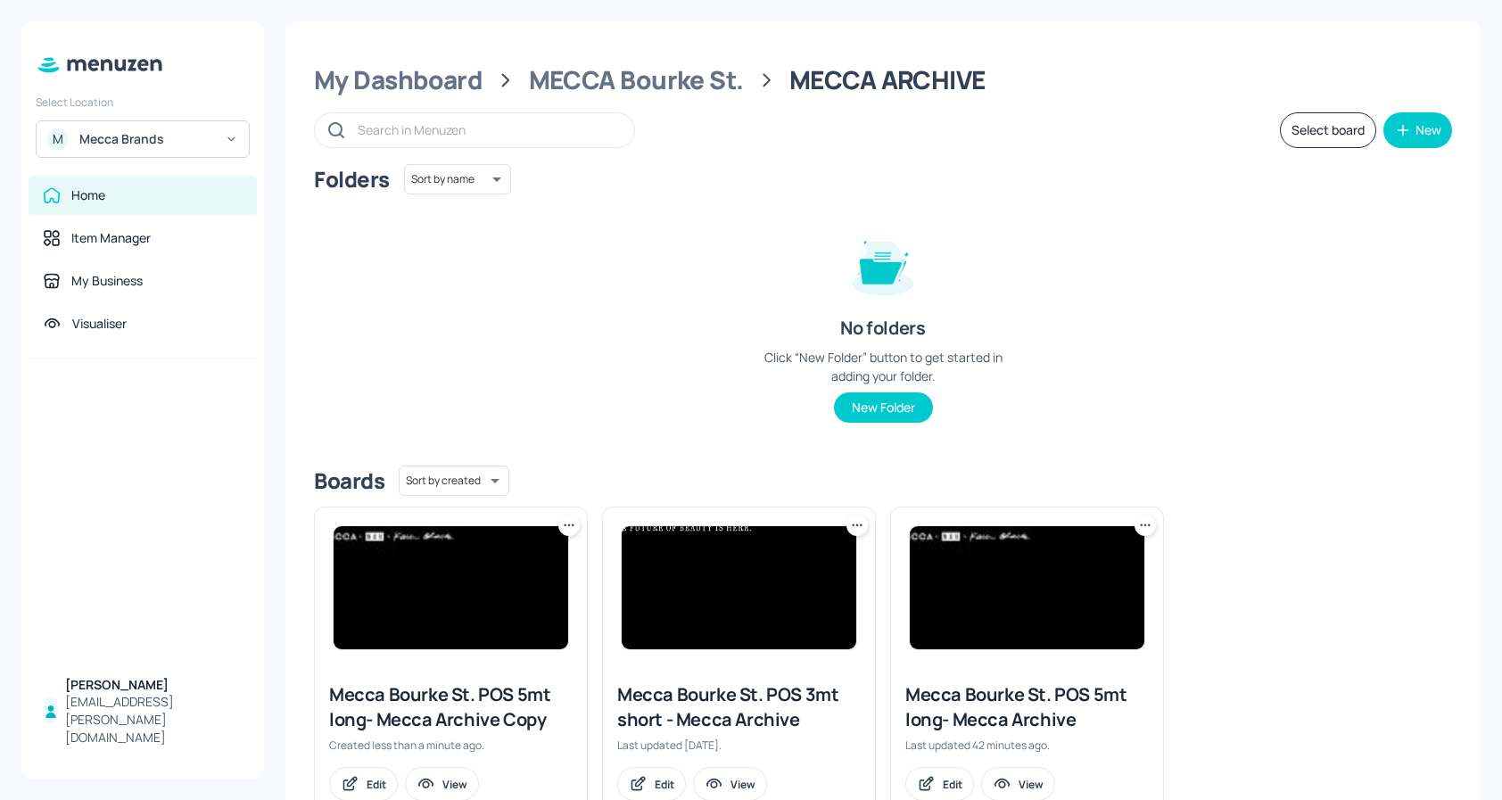
scroll to position [59, 0]
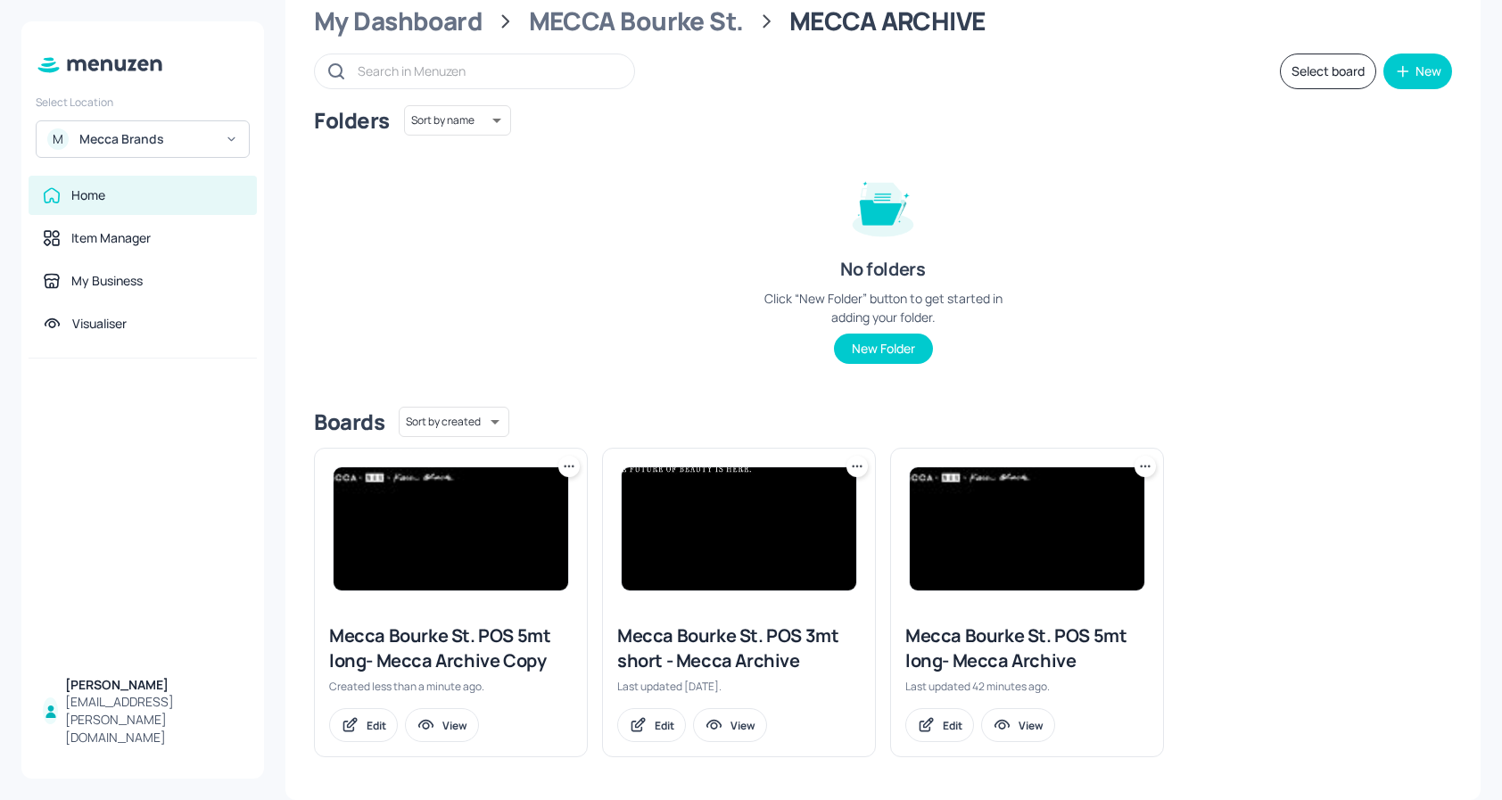
click at [1317, 86] on button "Select board" at bounding box center [1328, 72] width 96 height 36
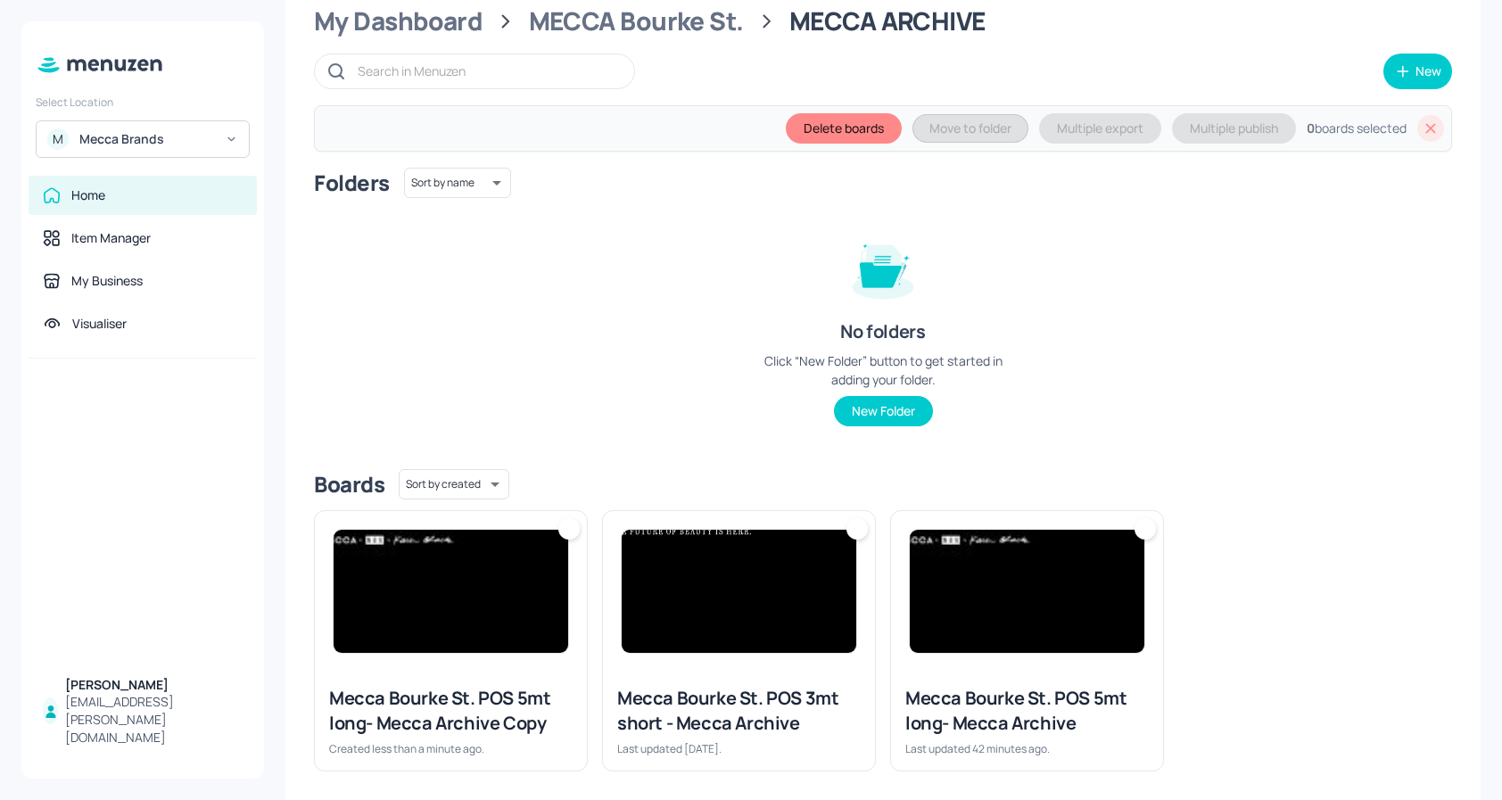
click at [1137, 525] on div at bounding box center [1145, 528] width 21 height 21
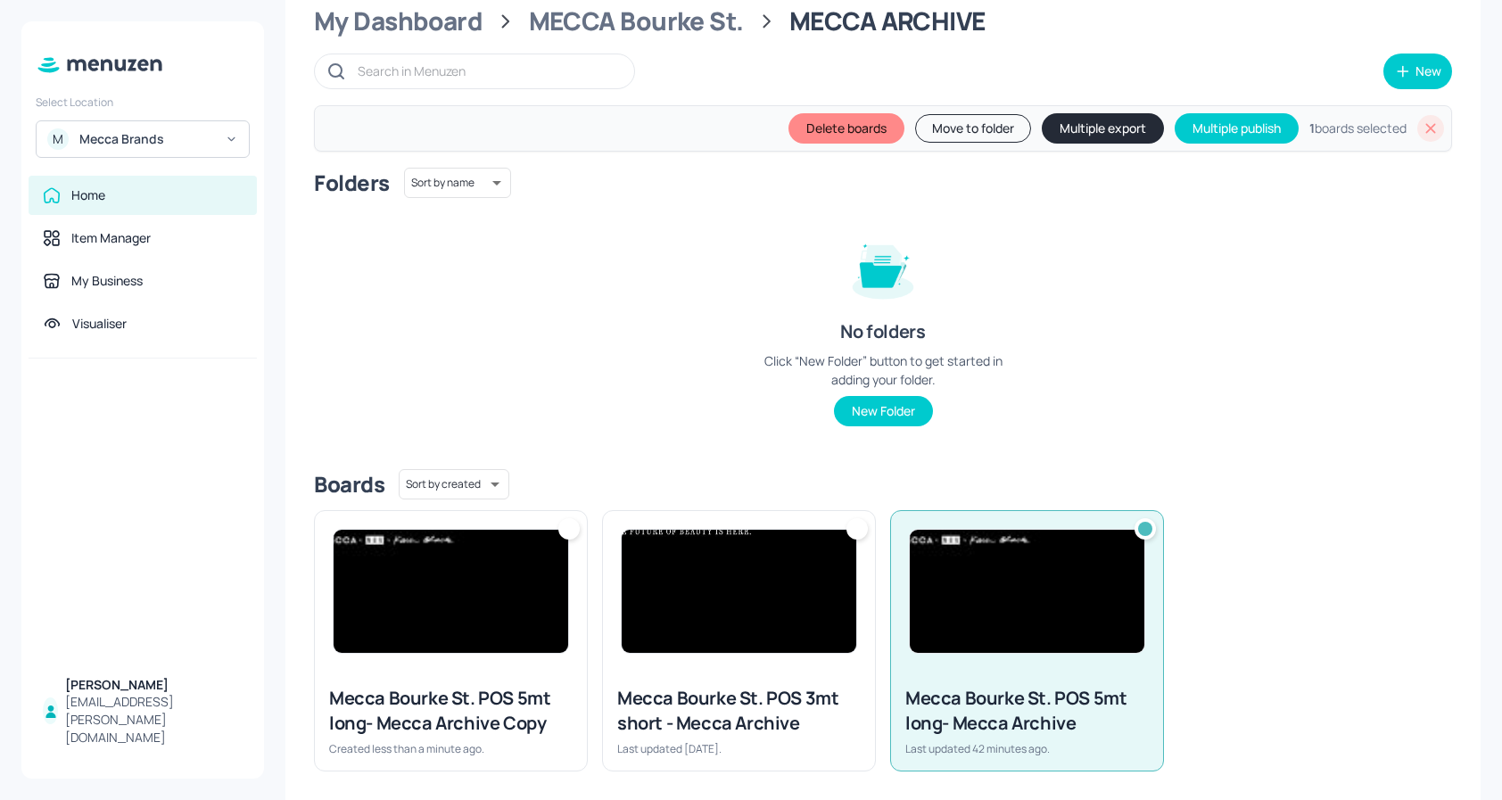
click at [982, 120] on button "Move to folder" at bounding box center [973, 128] width 116 height 29
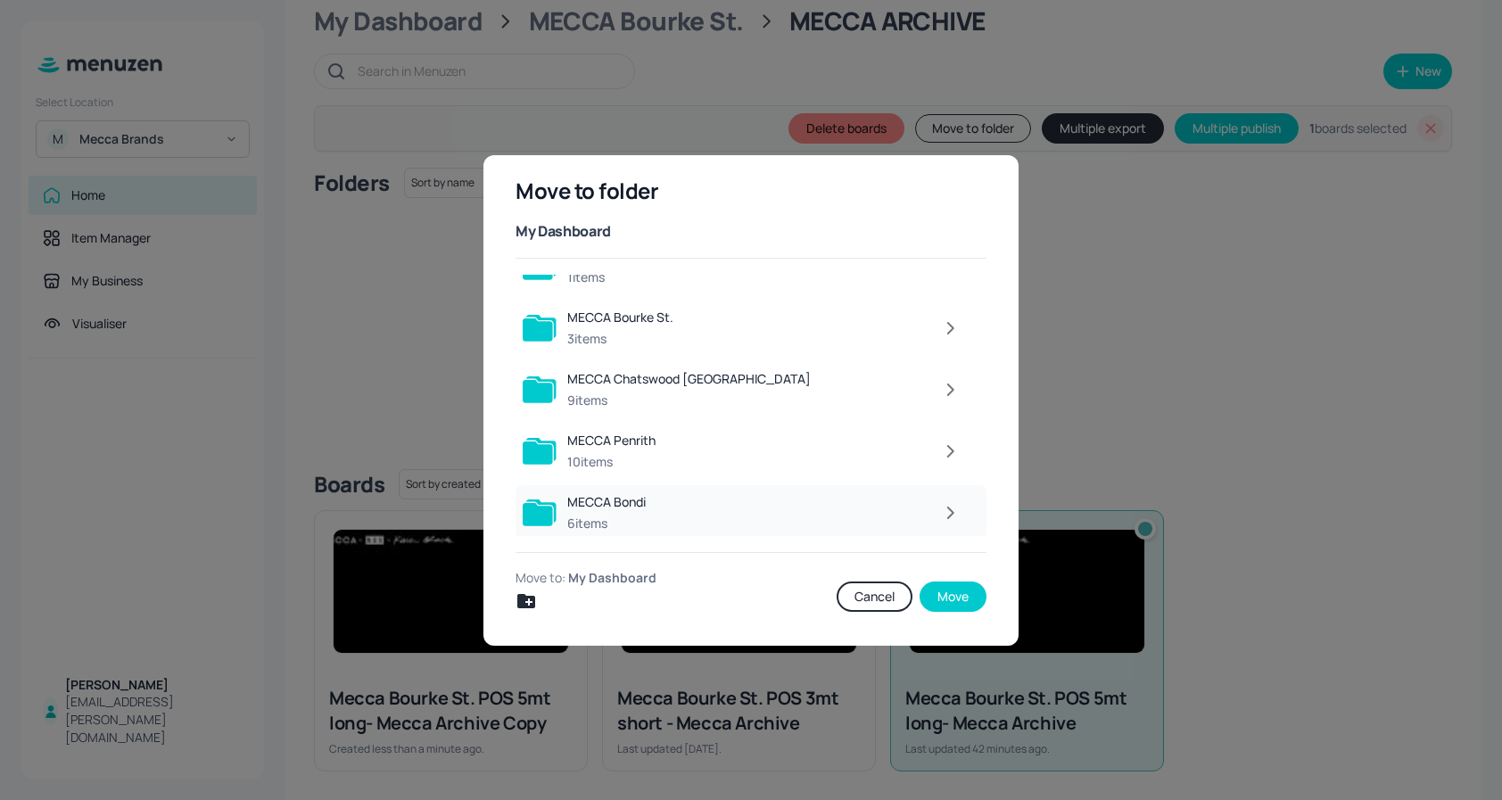
scroll to position [21, 0]
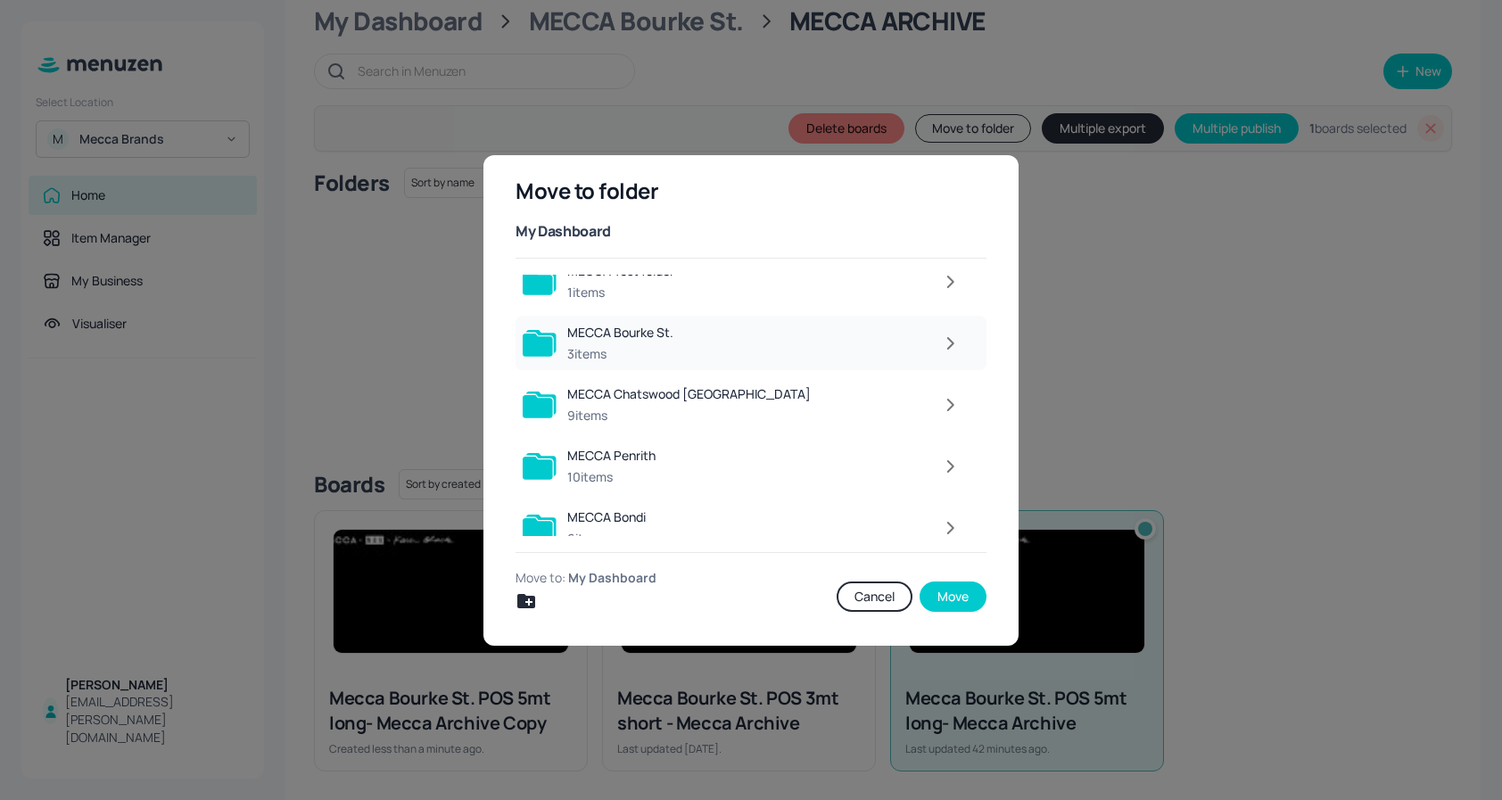
click at [948, 340] on icon "button" at bounding box center [950, 343] width 5 height 11
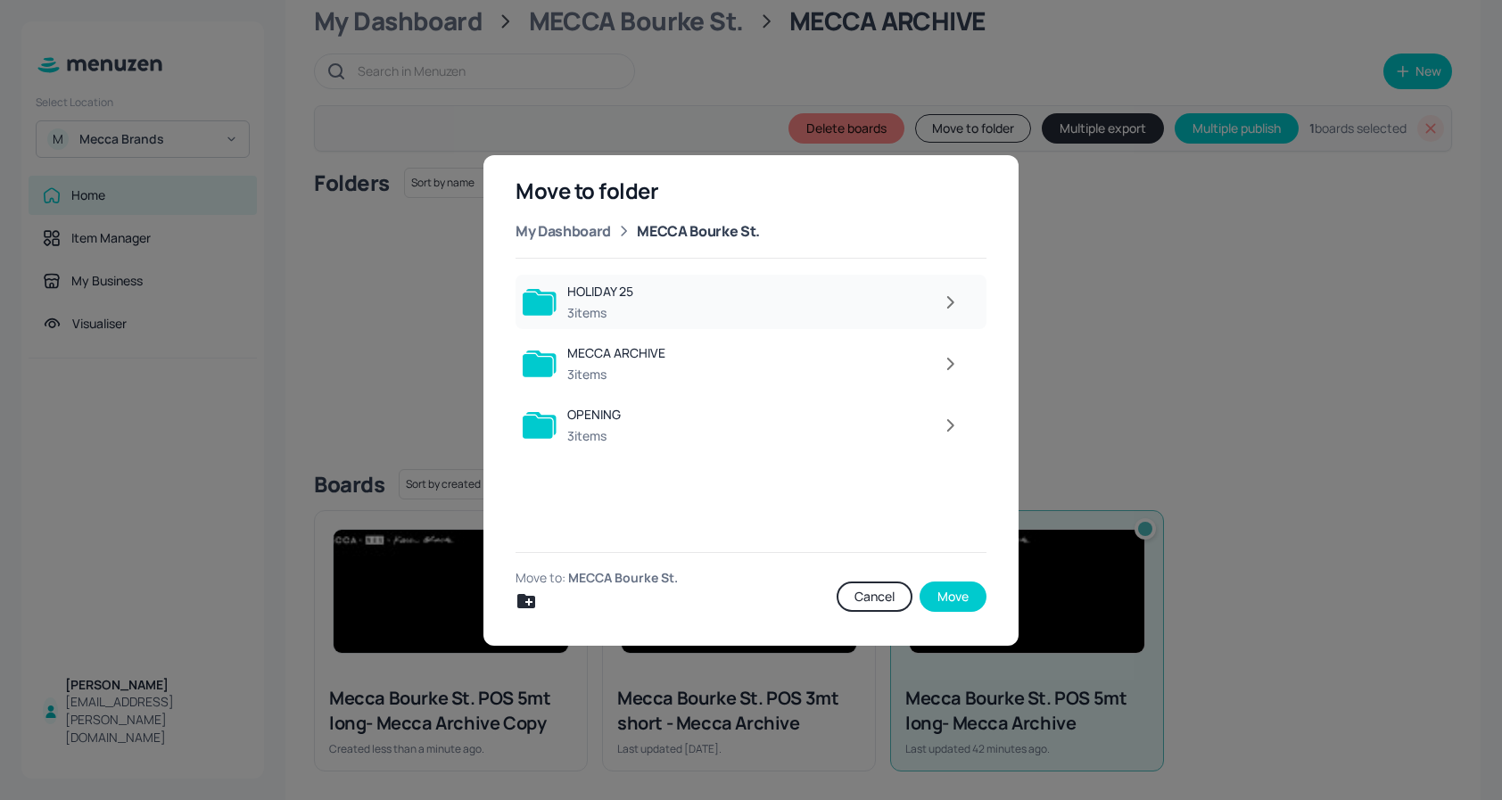
click at [757, 293] on div at bounding box center [807, 303] width 326 height 36
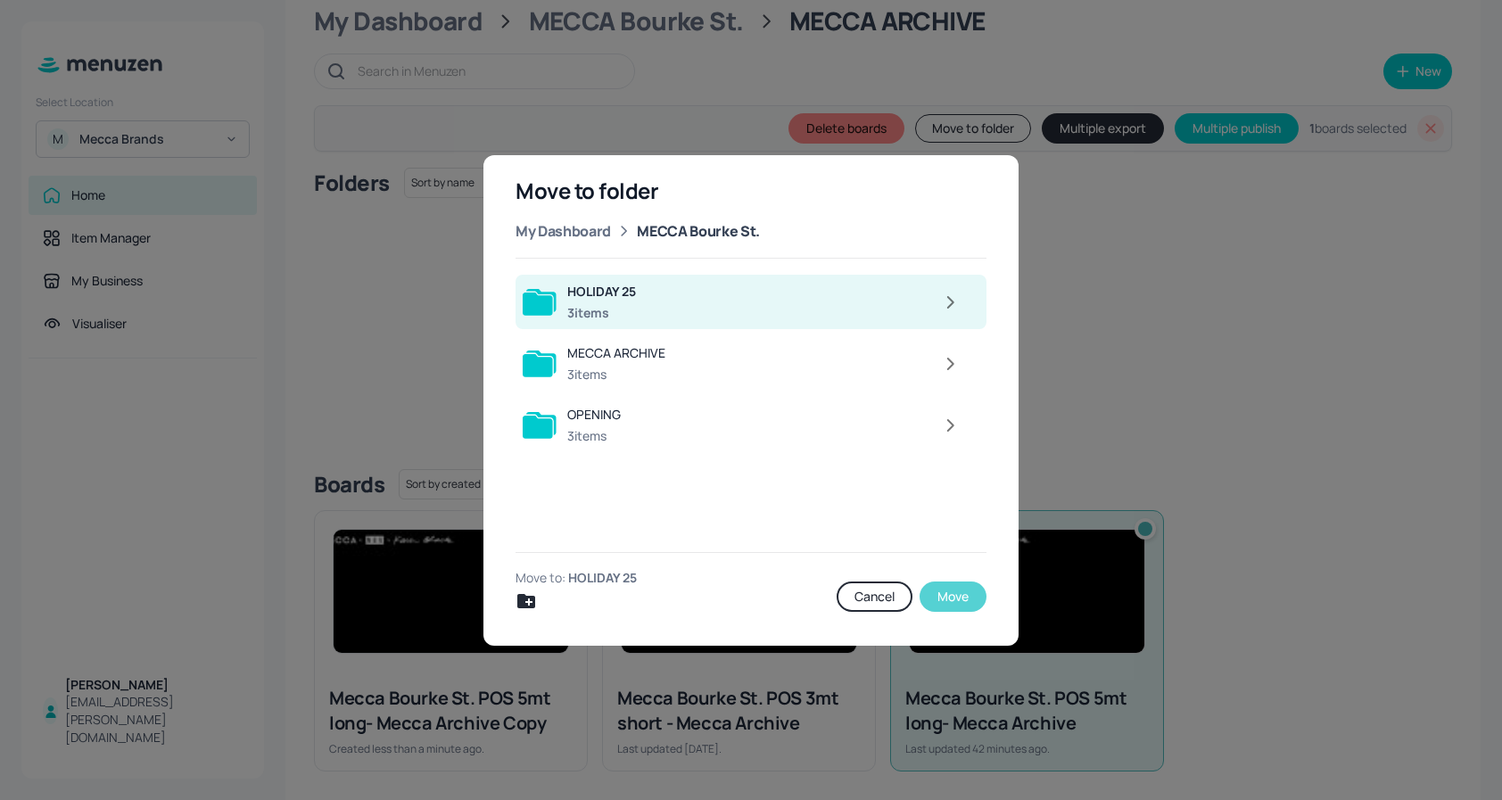
click at [947, 598] on button "Move" at bounding box center [953, 597] width 67 height 30
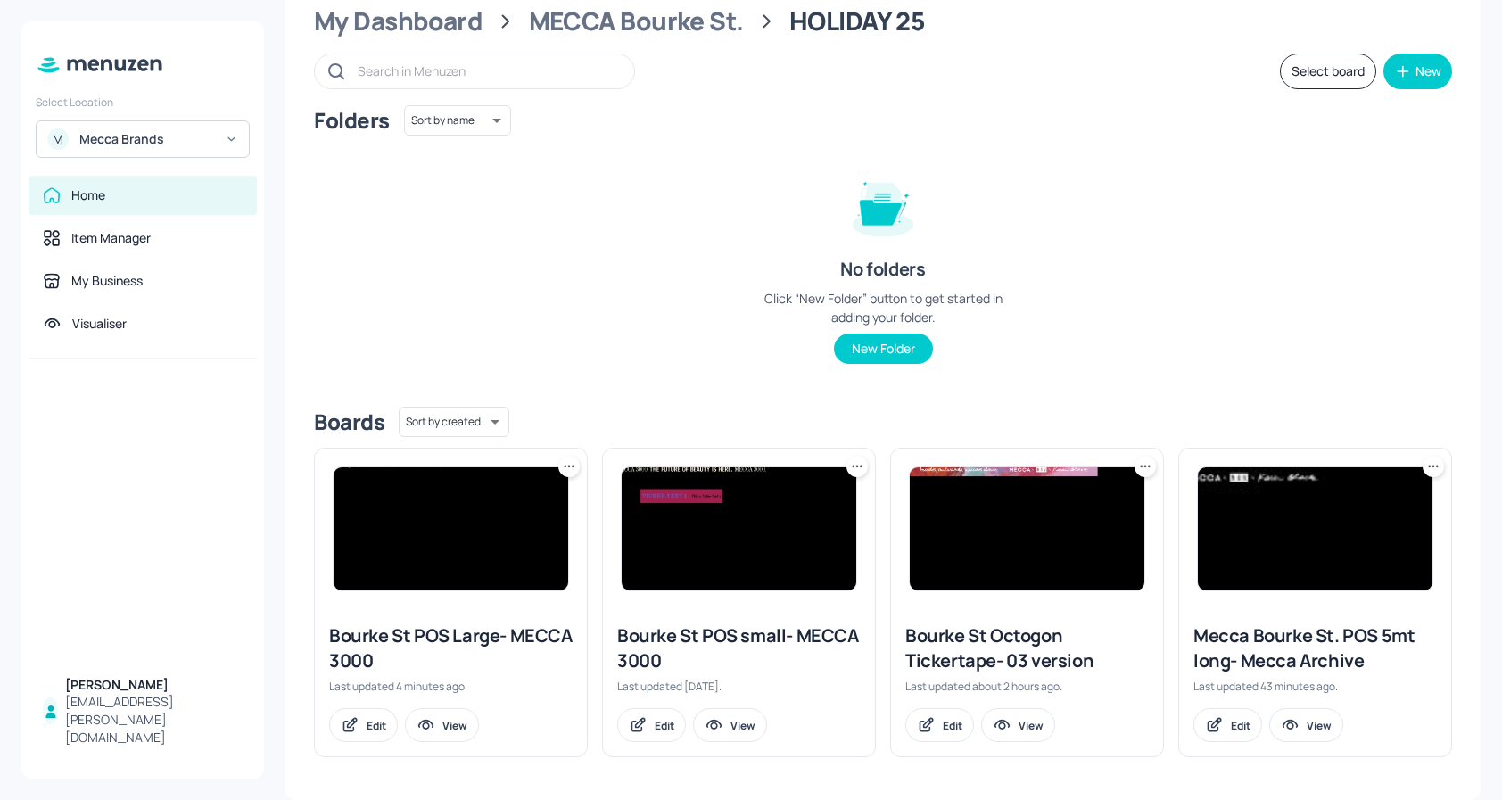
click at [491, 481] on img at bounding box center [451, 528] width 235 height 123
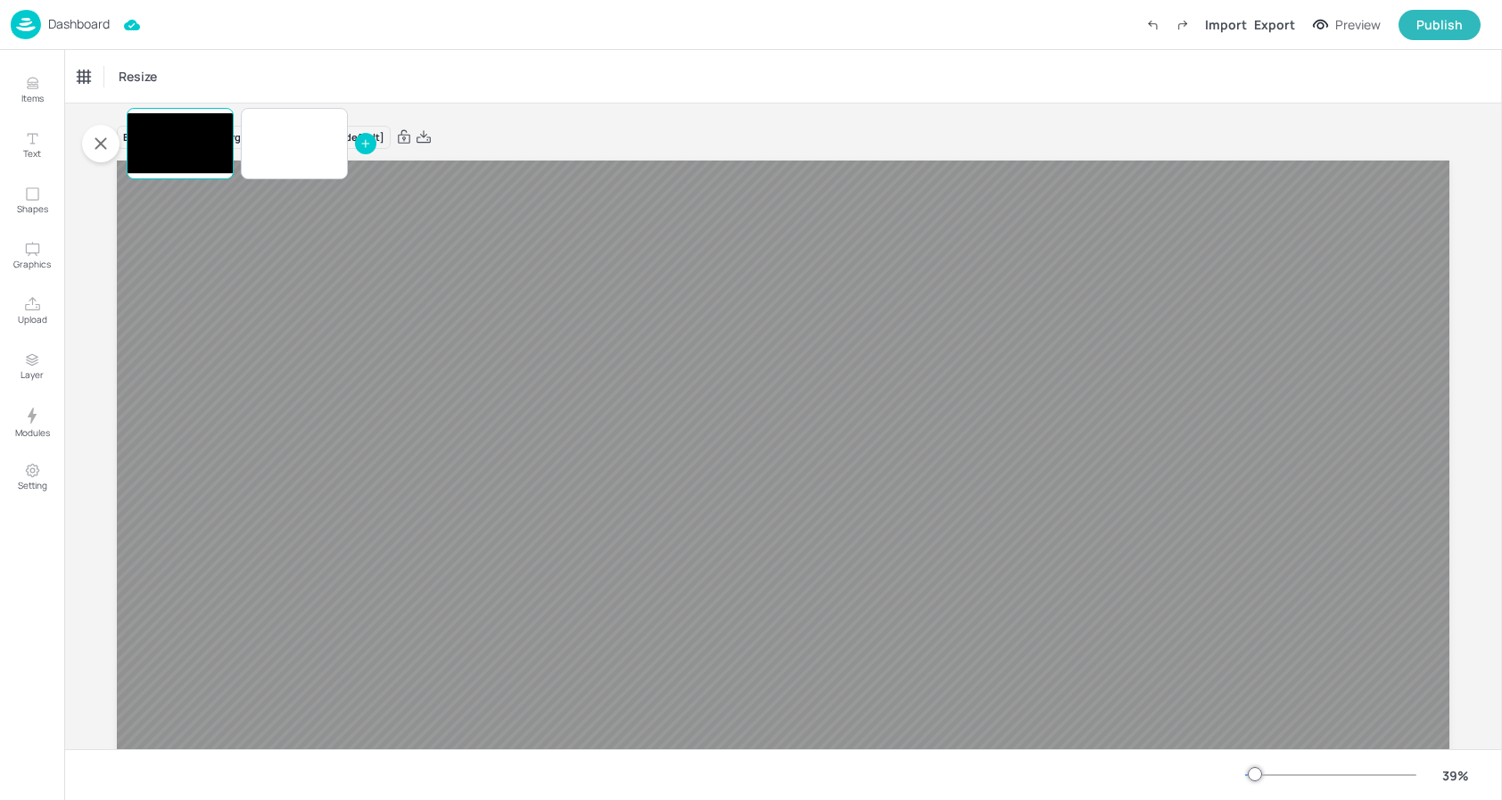
click at [35, 25] on img at bounding box center [26, 24] width 30 height 29
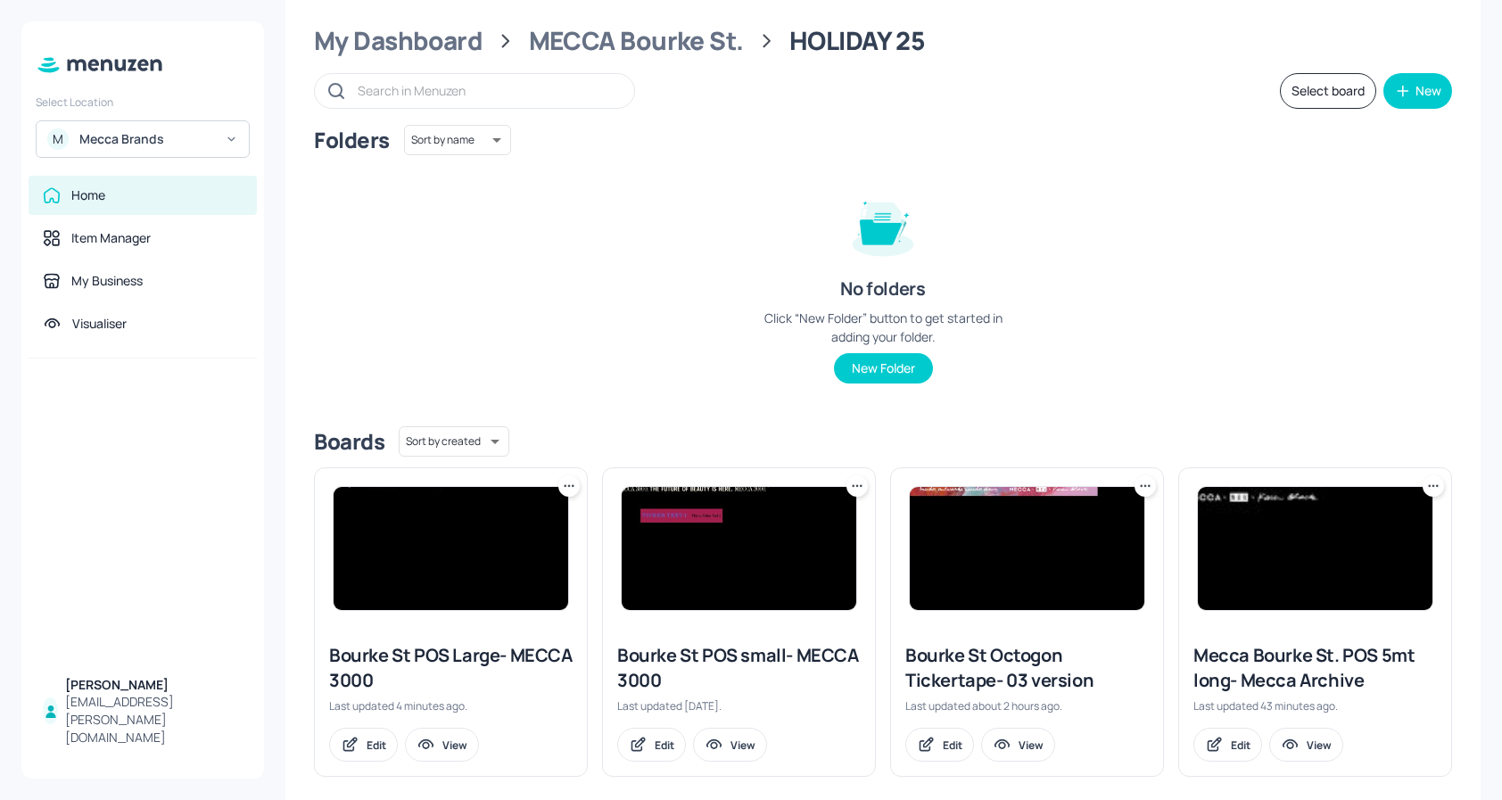
scroll to position [59, 0]
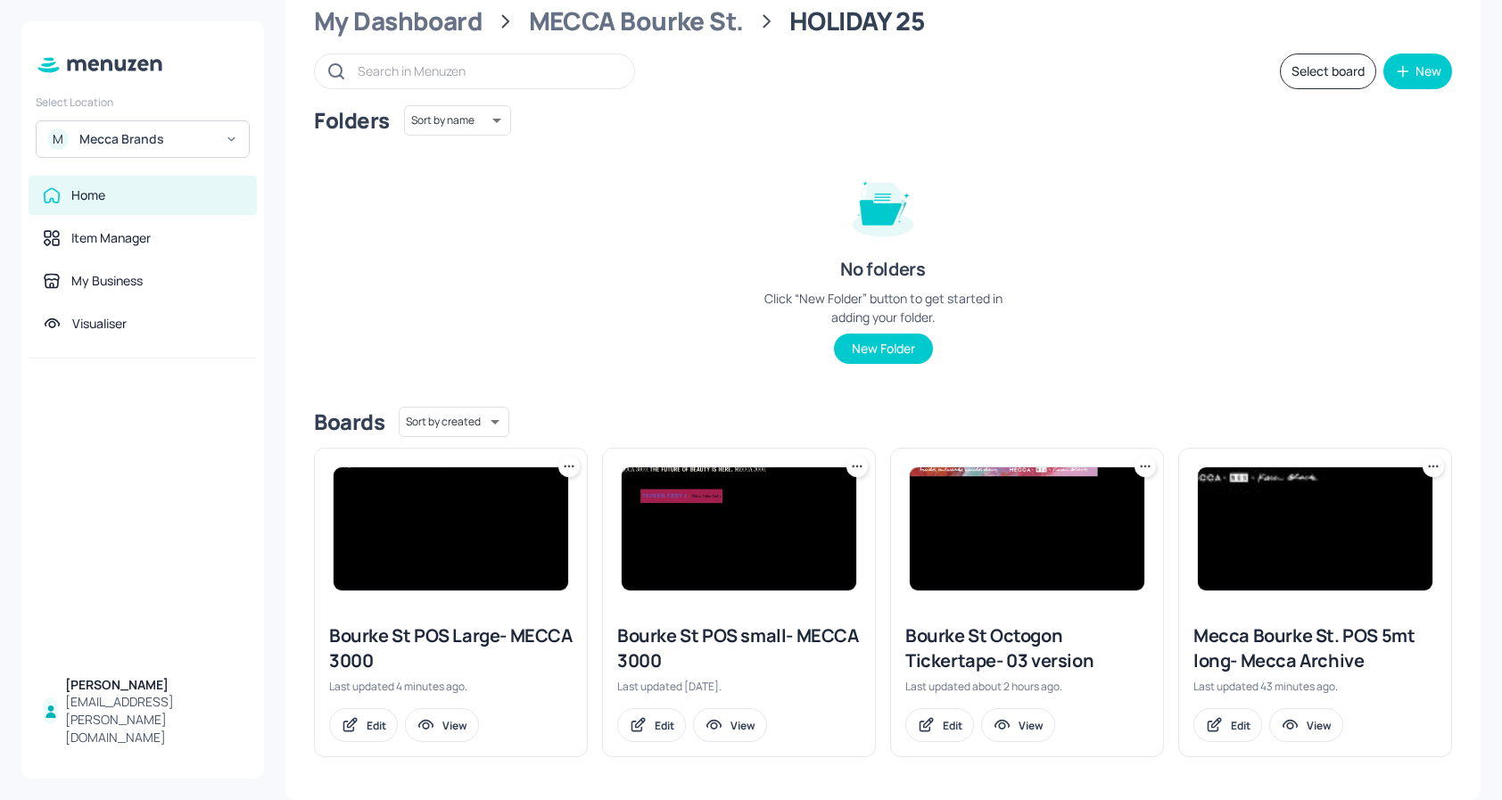
click at [568, 466] on icon at bounding box center [569, 466] width 3 height 3
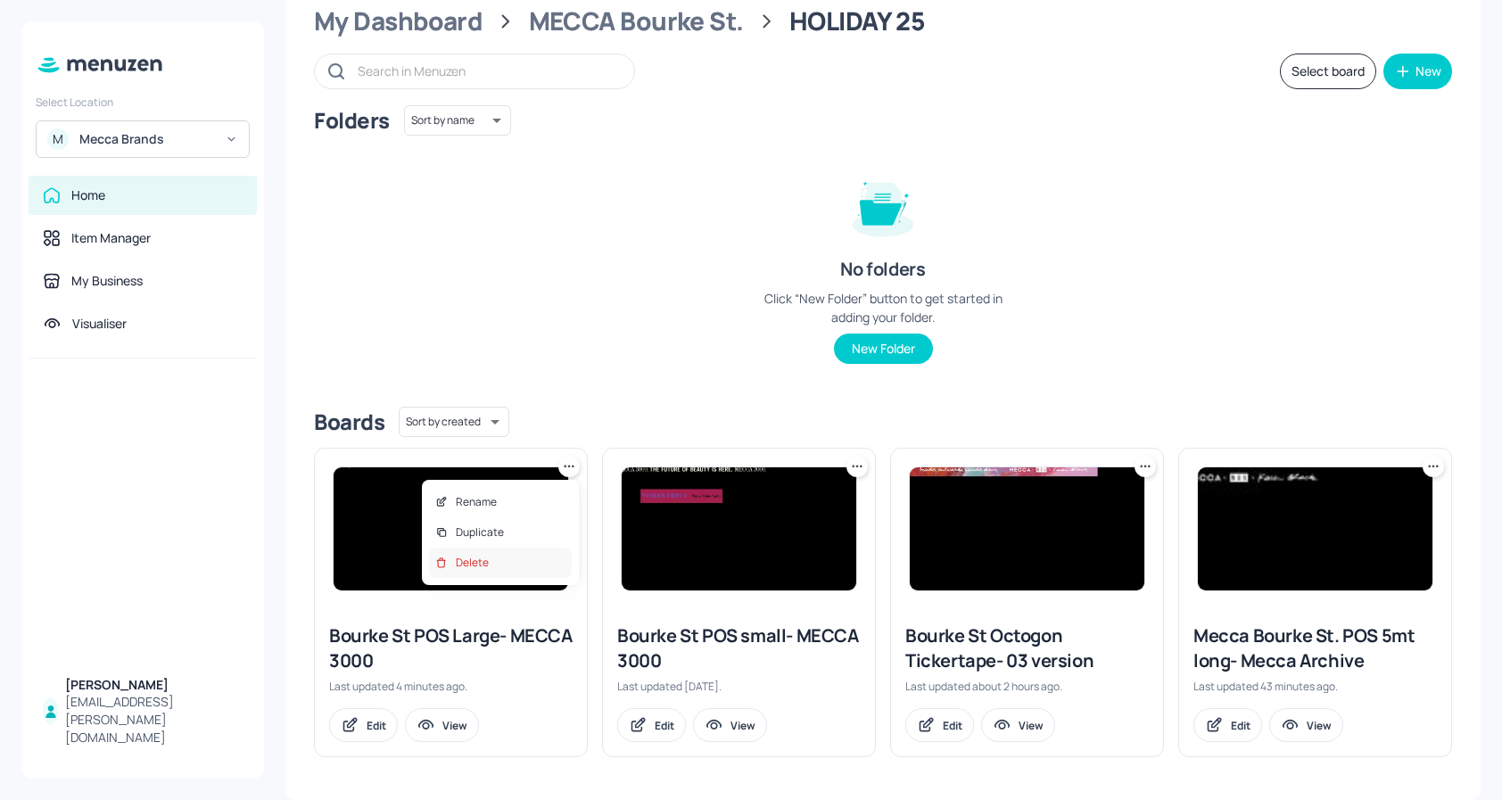
click at [486, 563] on p "Delete" at bounding box center [472, 563] width 33 height 16
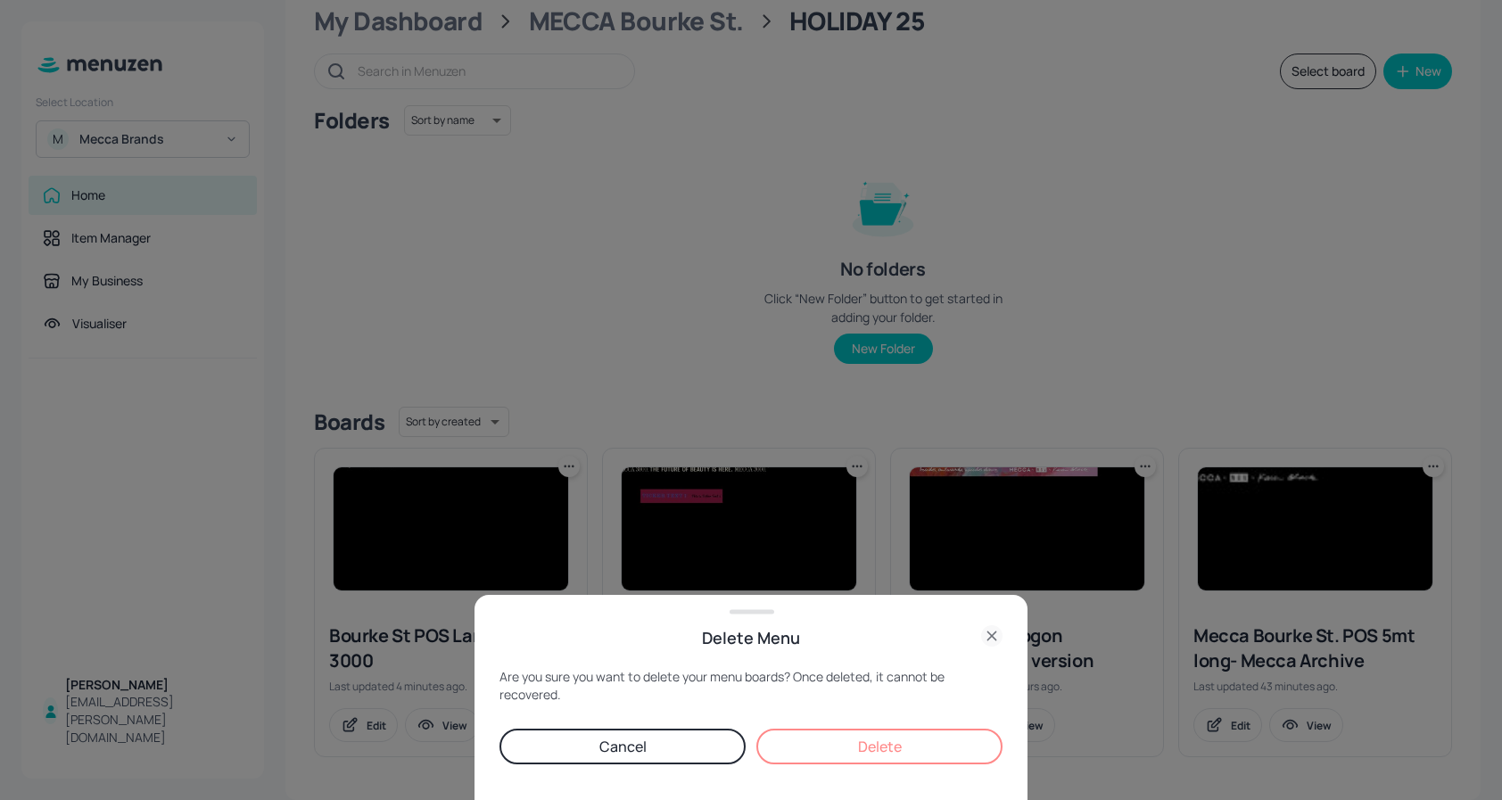
click at [840, 755] on button "Delete" at bounding box center [879, 747] width 246 height 36
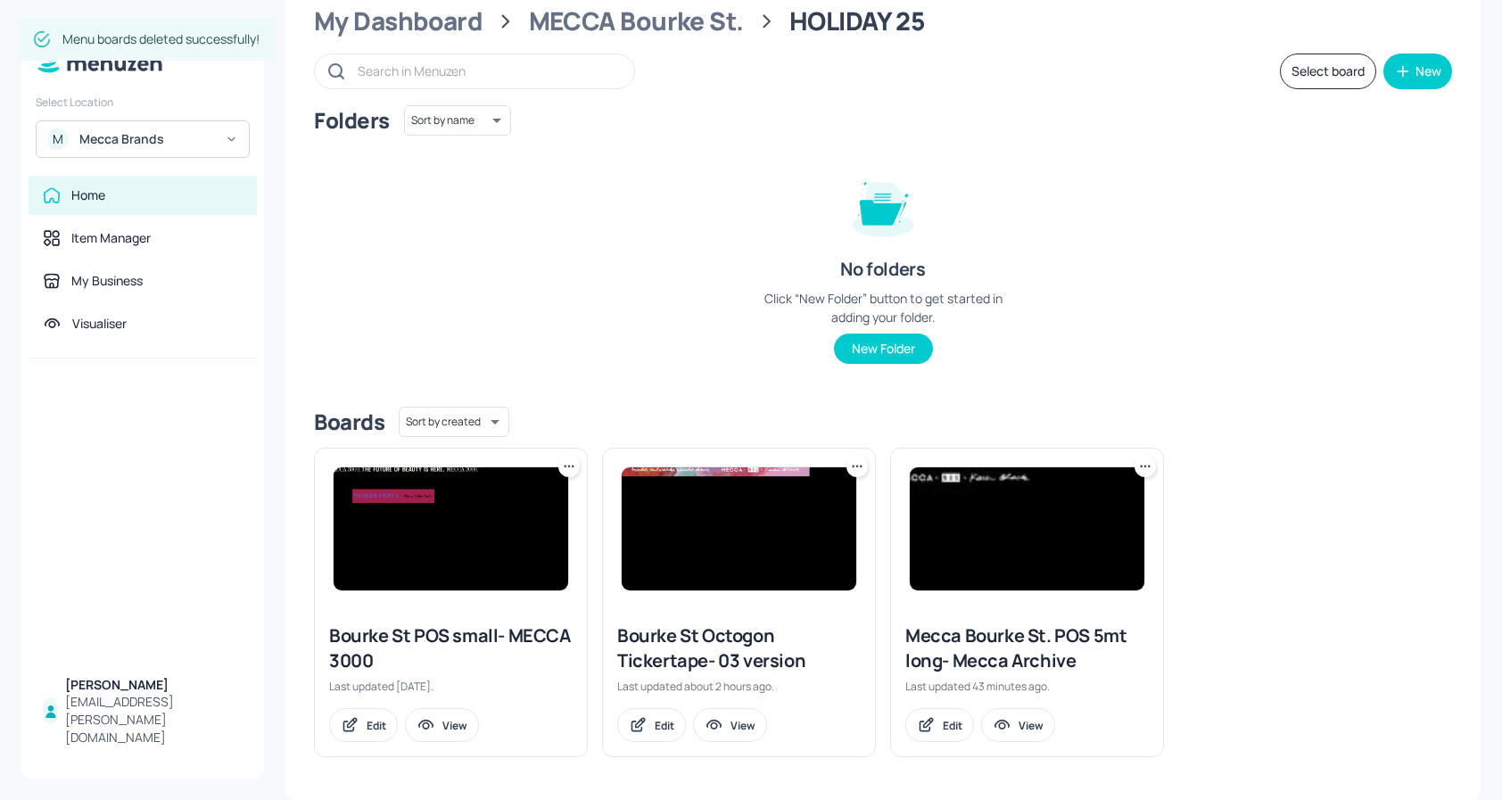
click at [1138, 453] on div at bounding box center [1027, 529] width 272 height 161
click at [1139, 463] on icon at bounding box center [1145, 467] width 18 height 18
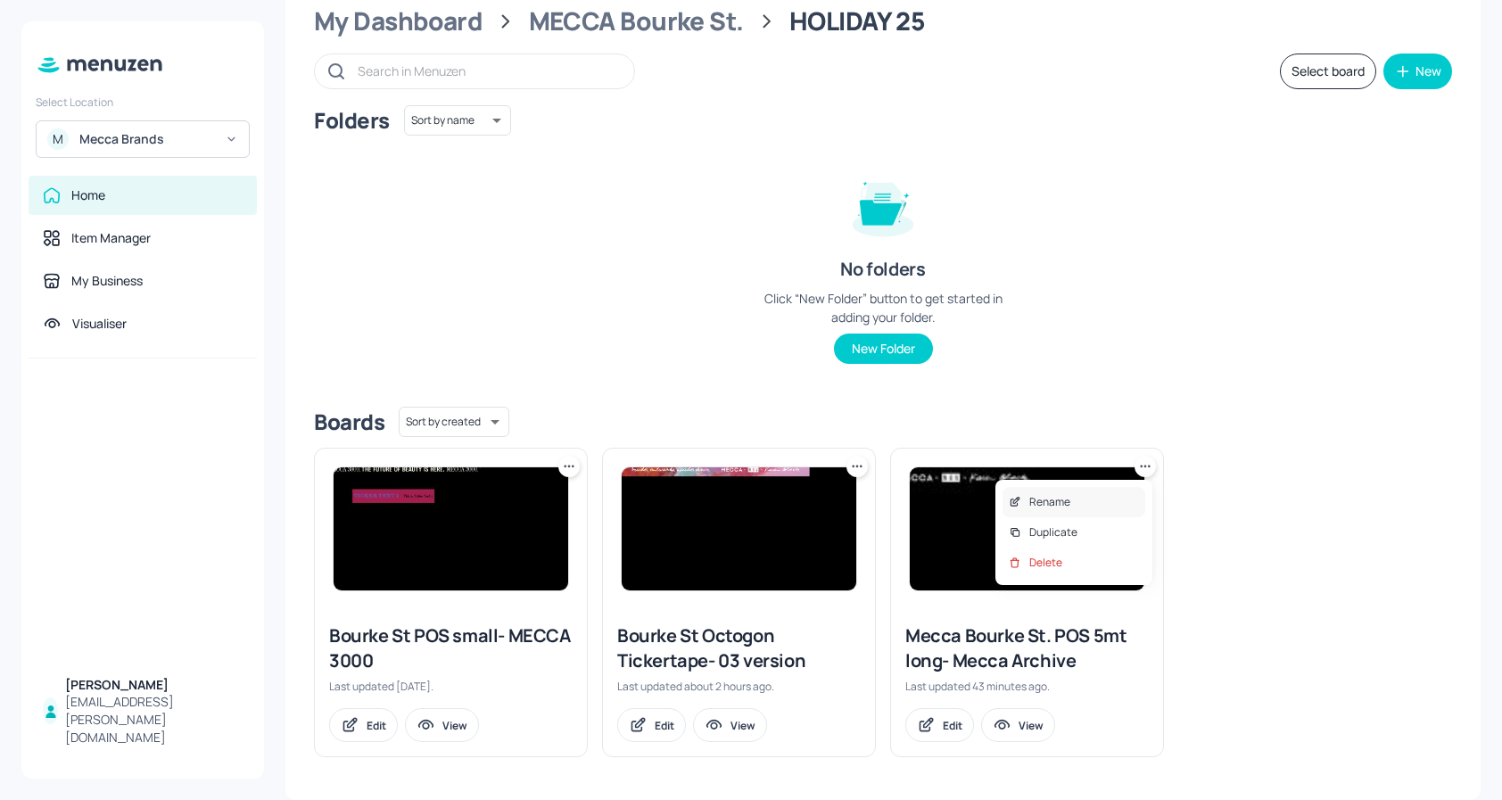
click at [1087, 499] on div "Rename" at bounding box center [1074, 502] width 143 height 30
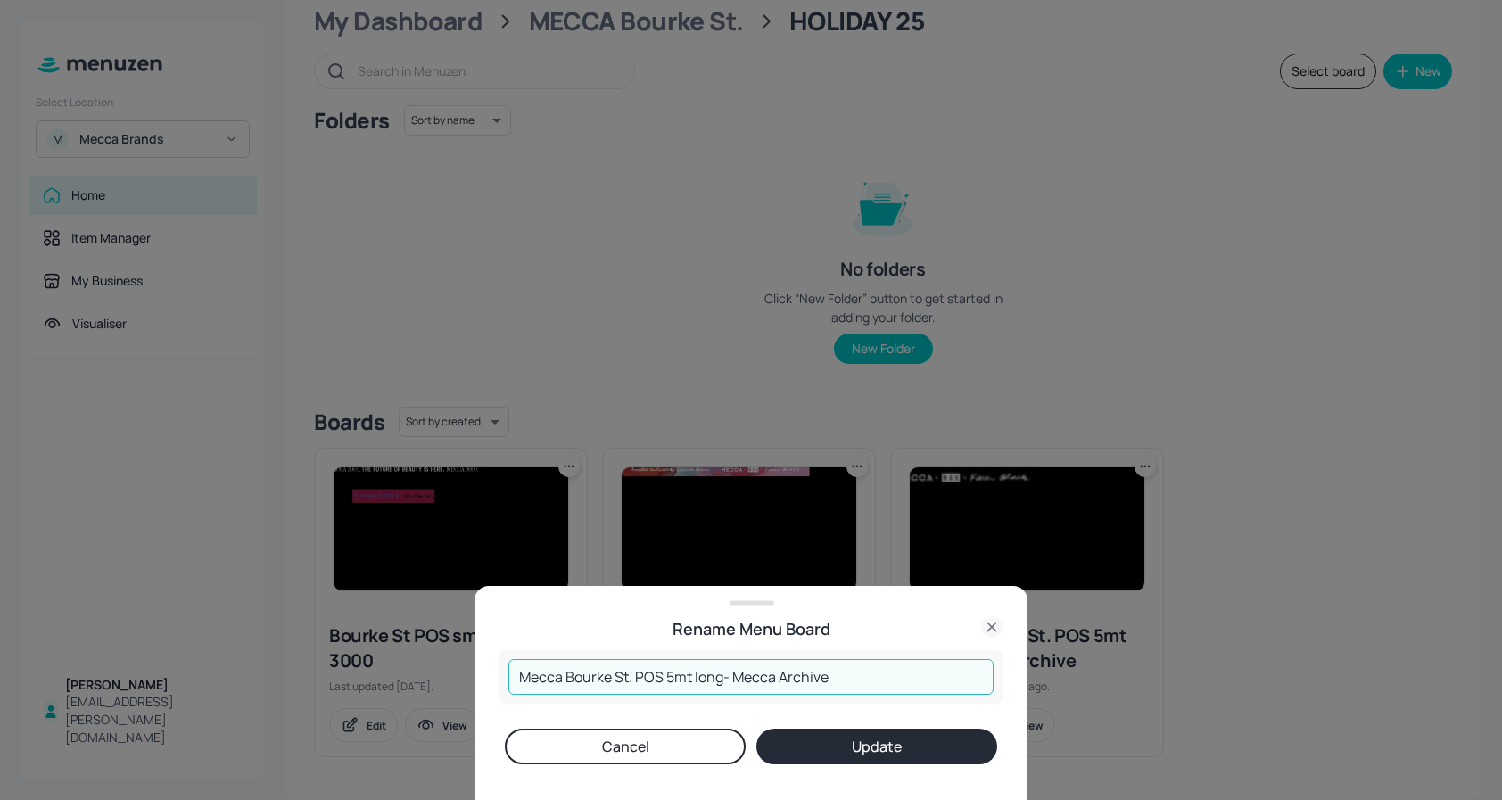
drag, startPoint x: 843, startPoint y: 683, endPoint x: 735, endPoint y: 685, distance: 107.9
click at [735, 685] on input "Mecca Bourke St. POS 5mt long- Mecca Archive" at bounding box center [750, 677] width 485 height 36
type input "Mecca Bourke St. POS 5mt long- Holiday"
click at [813, 736] on button "Update" at bounding box center [876, 747] width 241 height 36
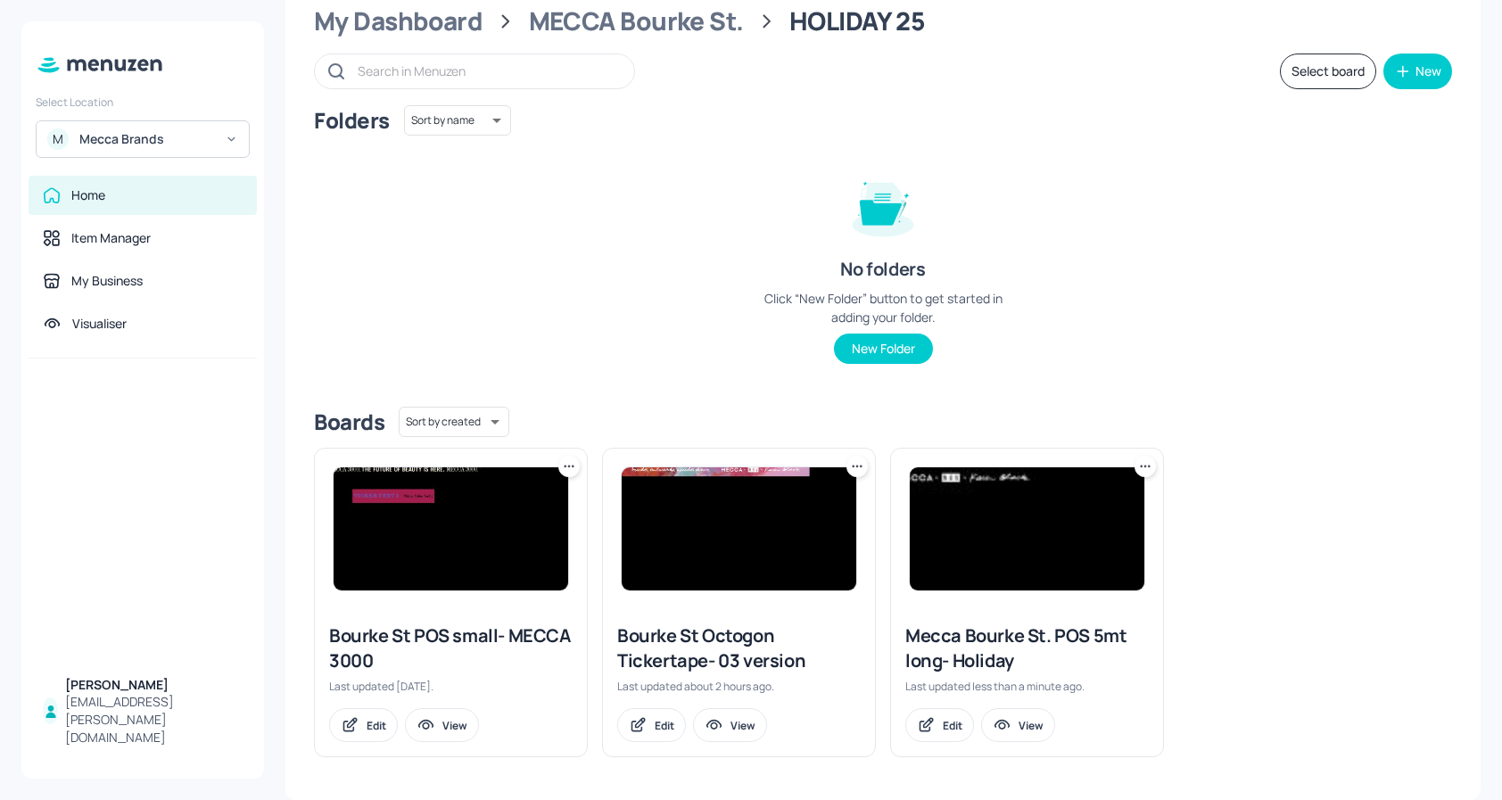
click at [989, 513] on img at bounding box center [1027, 528] width 235 height 123
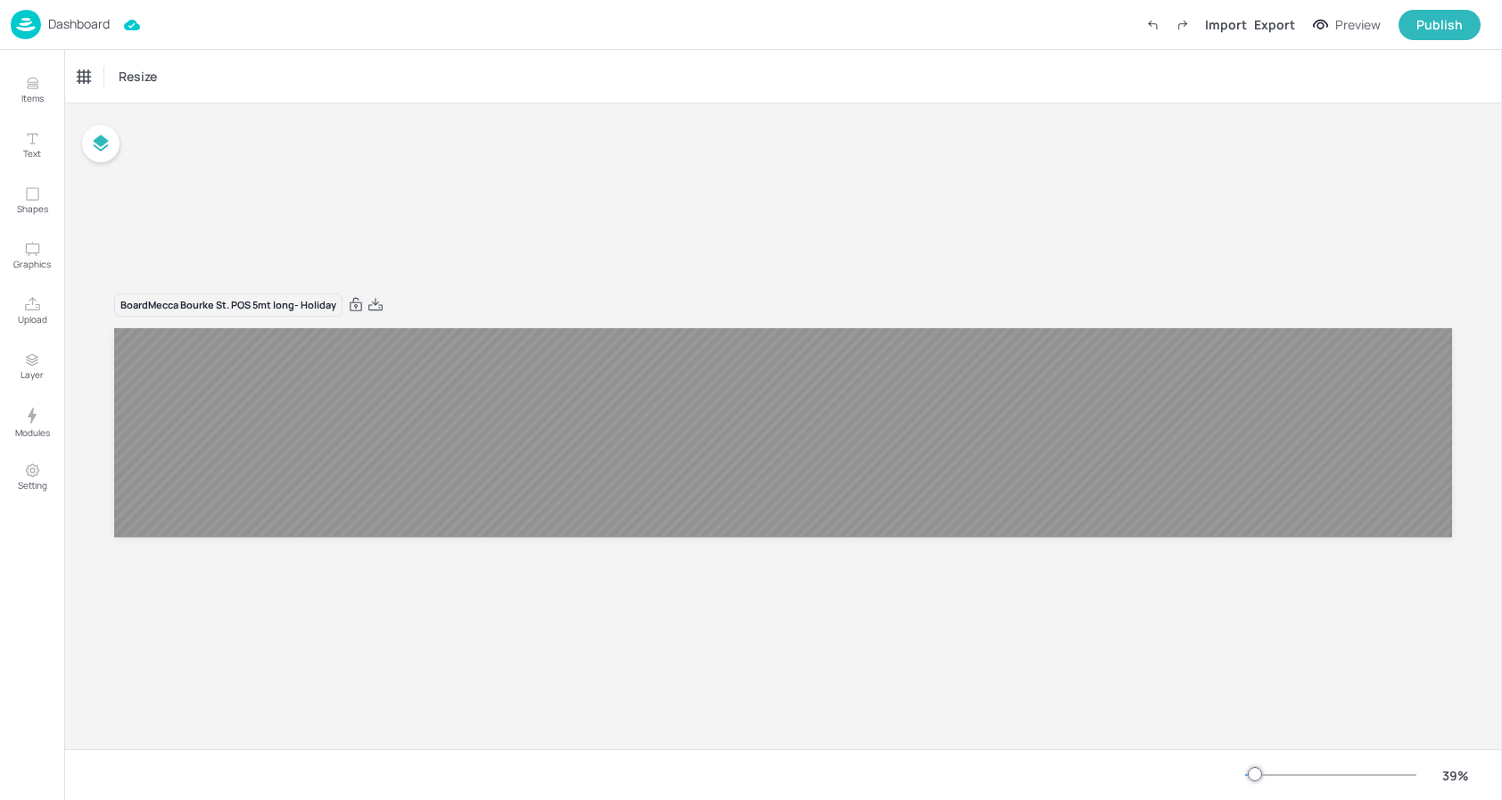
click at [1452, 3] on div "Dashboard Import Export Preview Publish" at bounding box center [746, 24] width 1470 height 49
click at [1447, 15] on div "Publish" at bounding box center [1439, 25] width 46 height 20
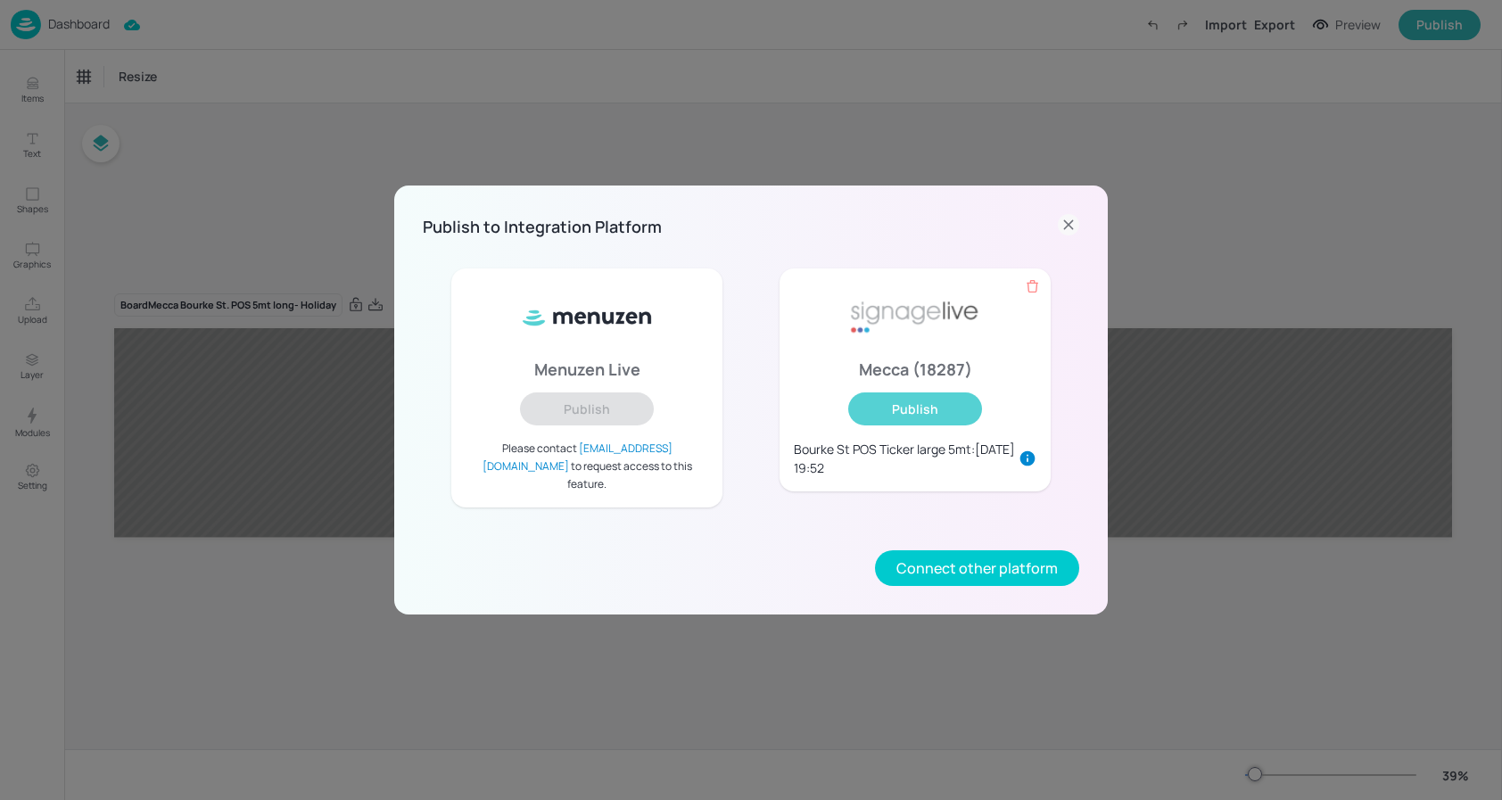
click at [923, 408] on button "Publish" at bounding box center [915, 408] width 134 height 33
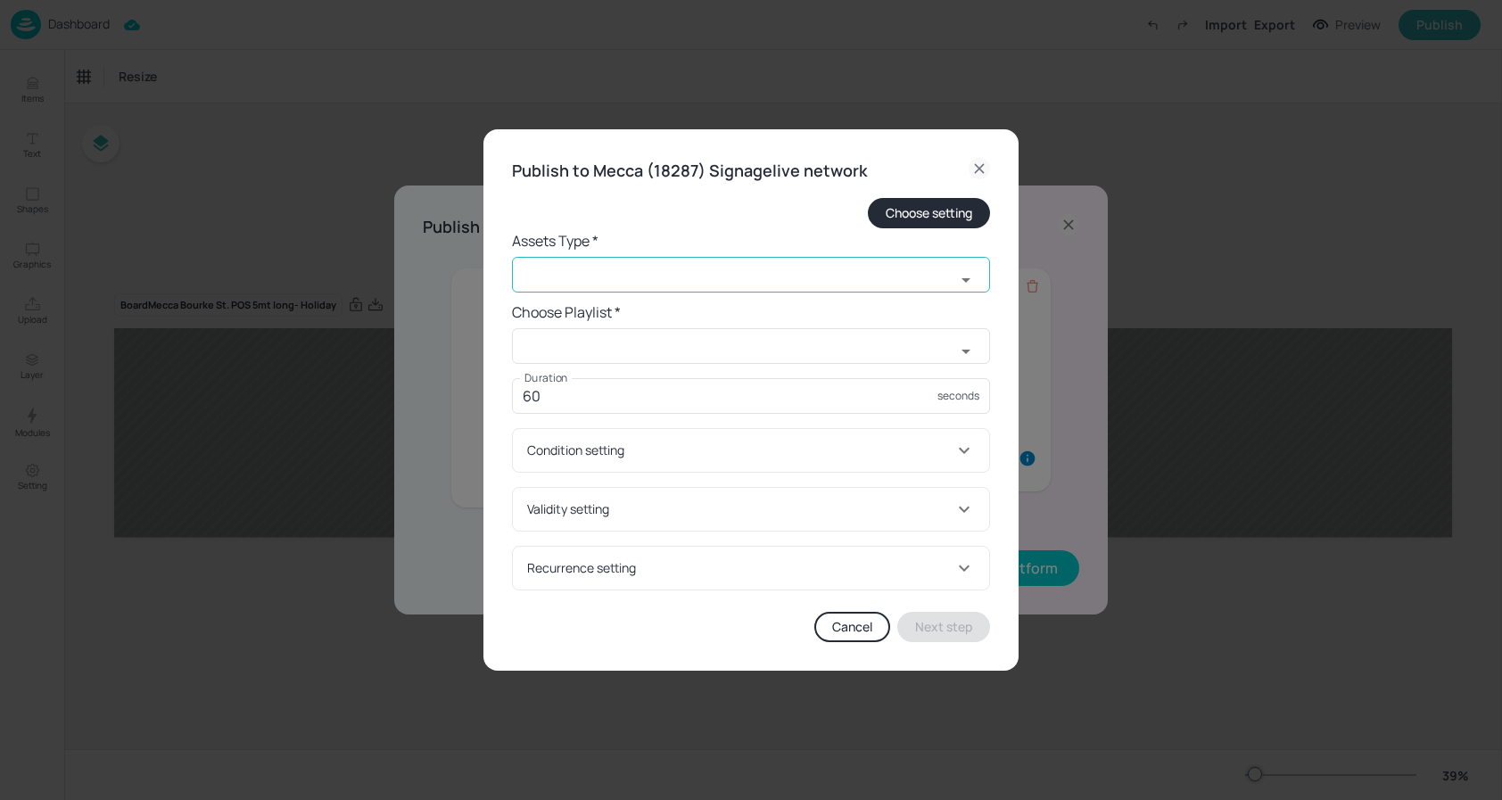
click at [622, 281] on input "text" at bounding box center [733, 275] width 443 height 36
click at [599, 310] on li "widget" at bounding box center [751, 314] width 478 height 29
type input "widget"
click at [578, 351] on input "text" at bounding box center [733, 346] width 443 height 36
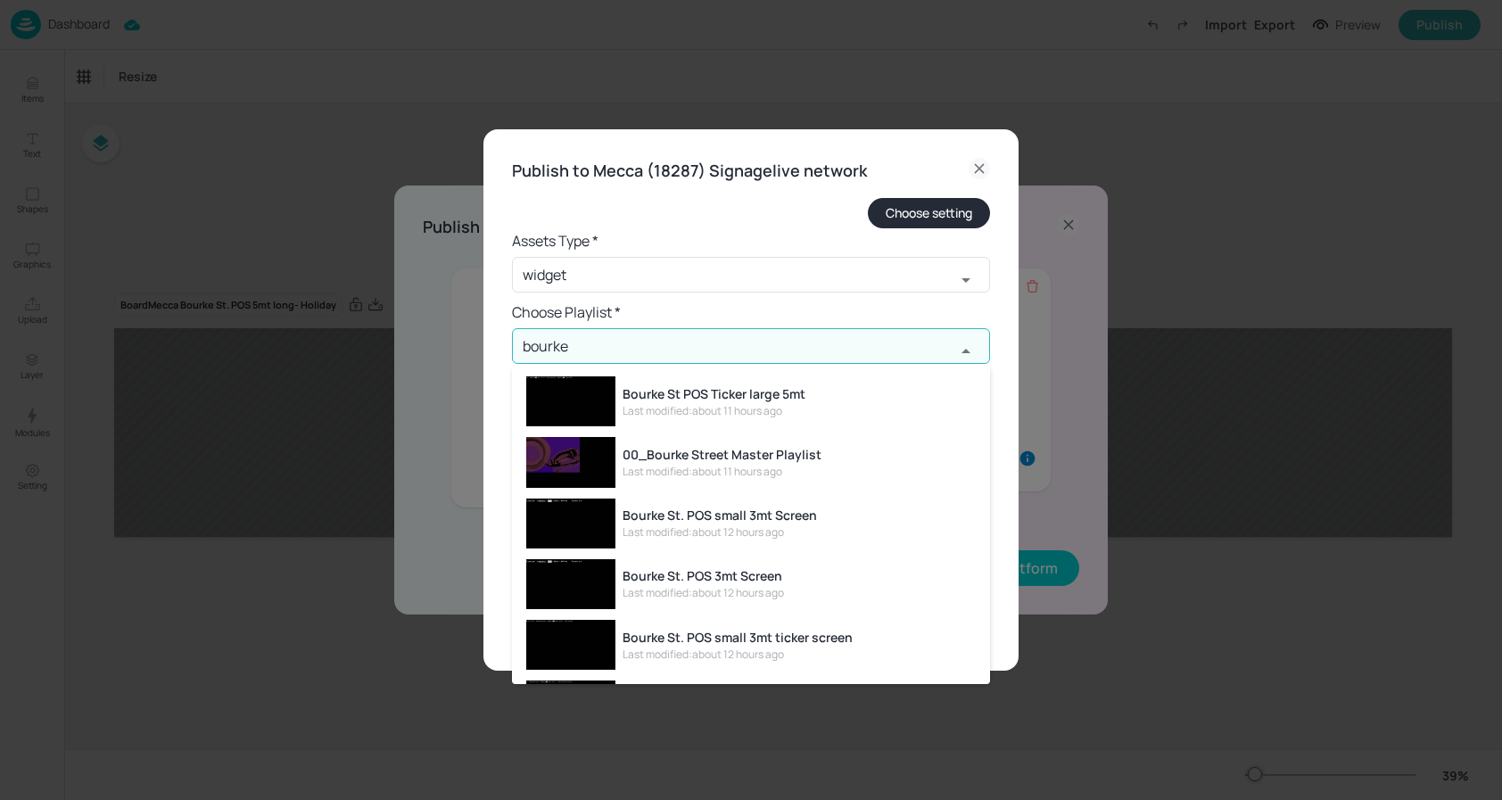
click at [643, 404] on div "Last modified: about 11 hours ago" at bounding box center [714, 411] width 183 height 16
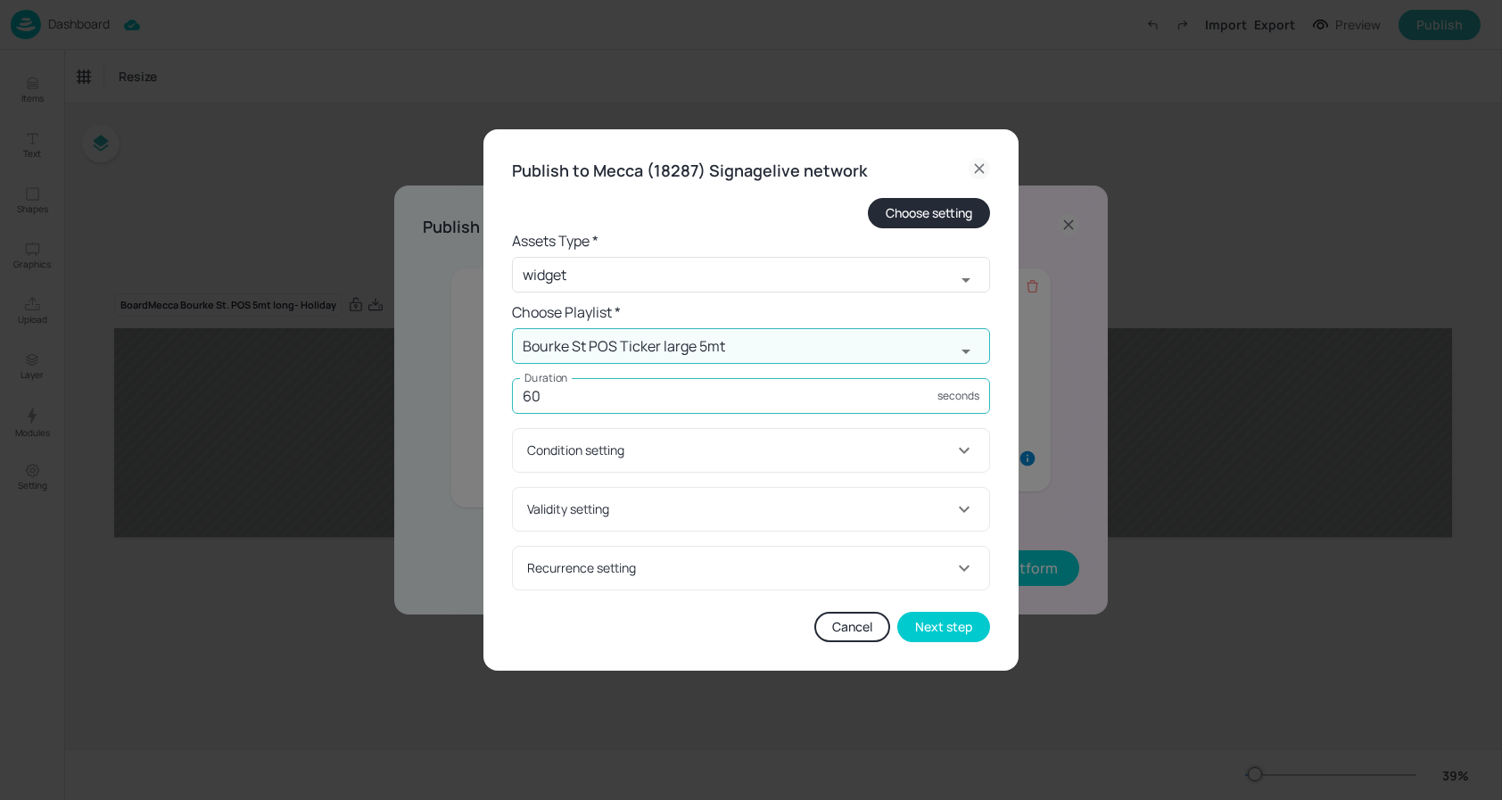
type input "Bourke St POS Ticker large 5mt"
click at [621, 404] on input "60" at bounding box center [724, 396] width 425 height 36
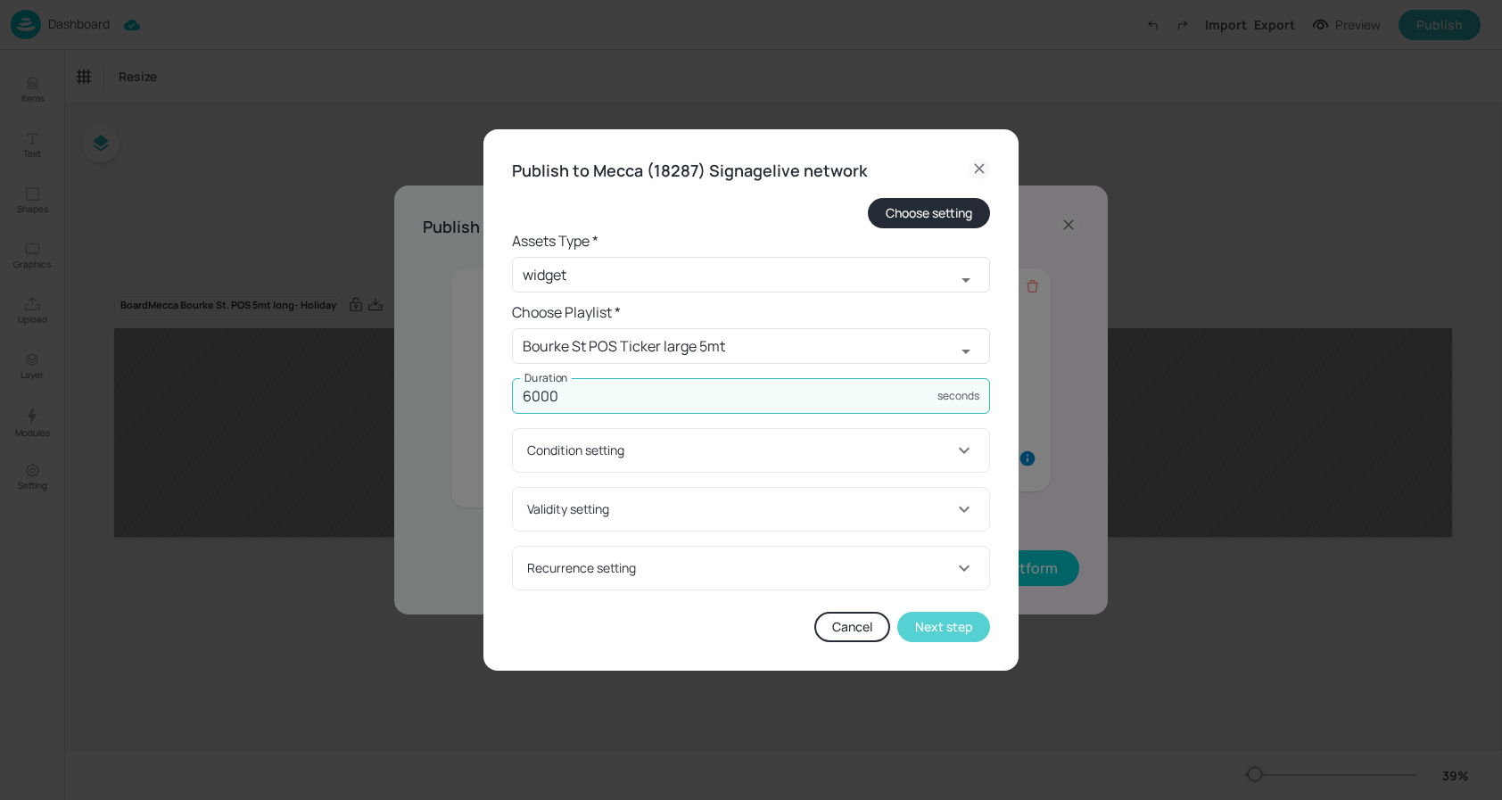
type input "6000"
click at [928, 626] on button "Next step" at bounding box center [943, 627] width 93 height 30
